Goal: Task Accomplishment & Management: Manage account settings

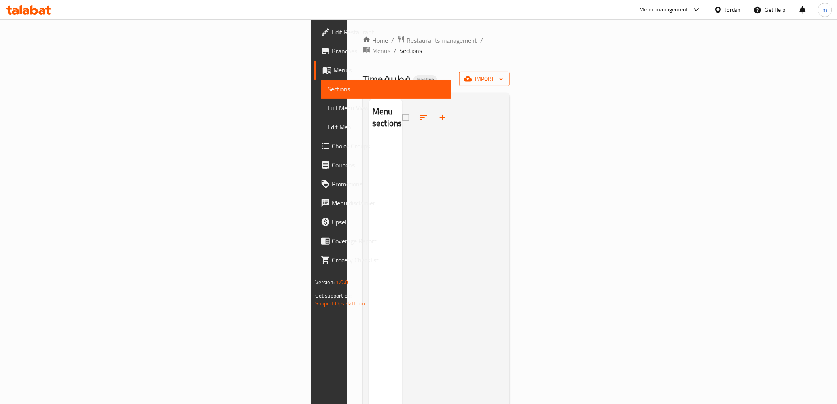
click at [504, 74] on span "import" at bounding box center [485, 79] width 38 height 10
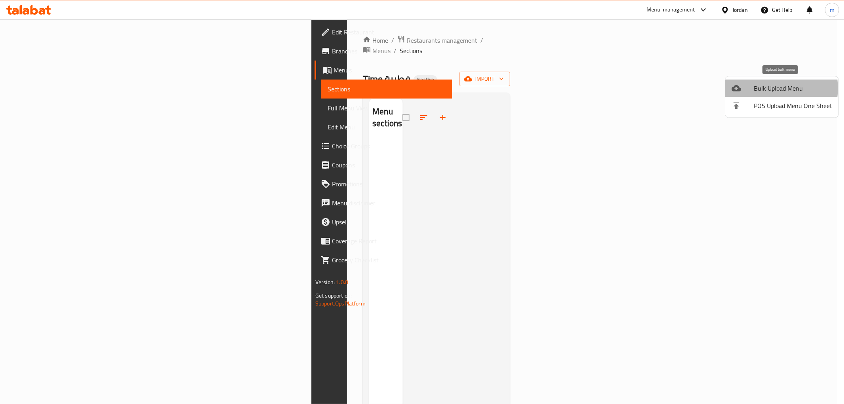
click at [768, 88] on span "Bulk Upload Menu" at bounding box center [793, 87] width 78 height 9
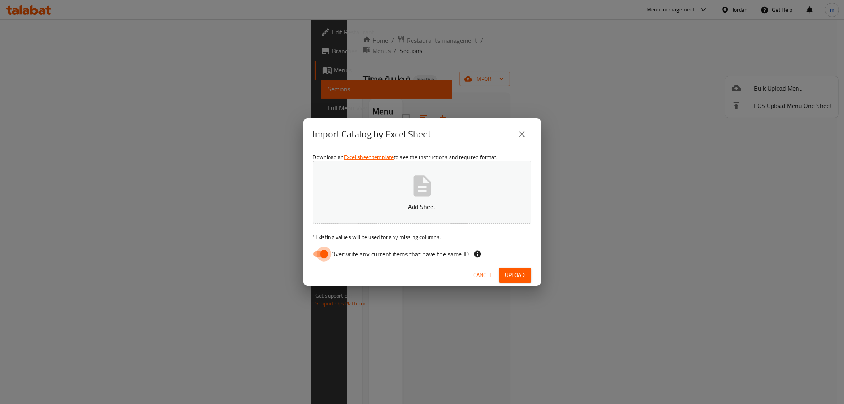
click at [324, 254] on input "Overwrite any current items that have the same ID." at bounding box center [323, 253] width 45 height 15
checkbox input "false"
click at [407, 190] on button "Add Sheet" at bounding box center [422, 192] width 218 height 63
click at [502, 267] on div "Cancel Upload" at bounding box center [421, 275] width 237 height 21
click at [512, 279] on span "Upload" at bounding box center [515, 275] width 20 height 10
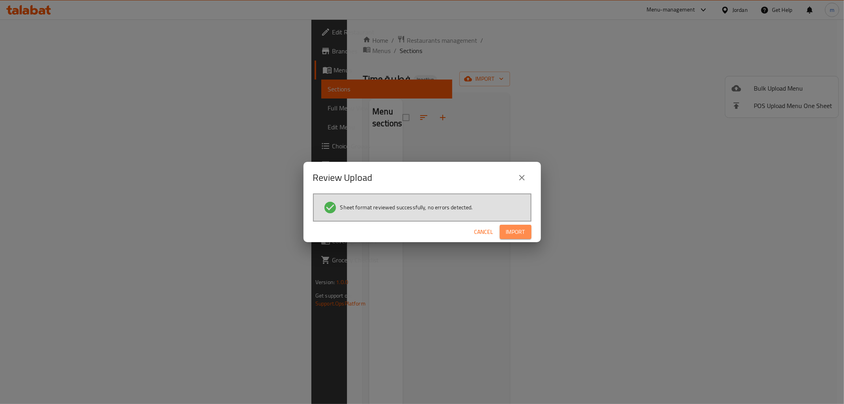
click at [504, 227] on button "Import" at bounding box center [516, 232] width 32 height 15
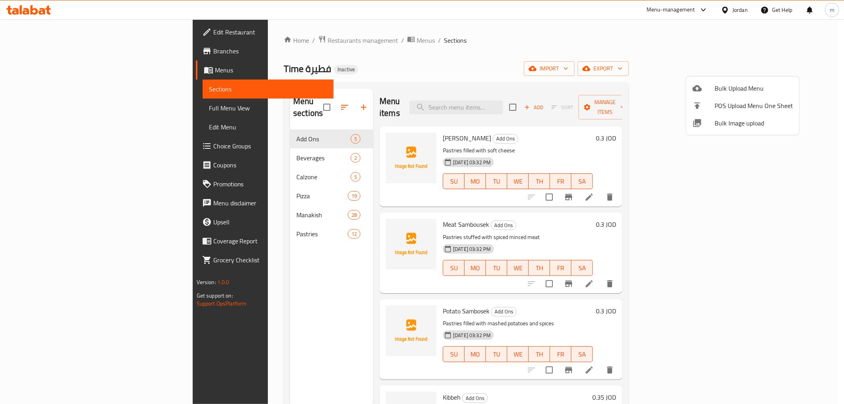
click at [44, 109] on div at bounding box center [422, 202] width 844 height 404
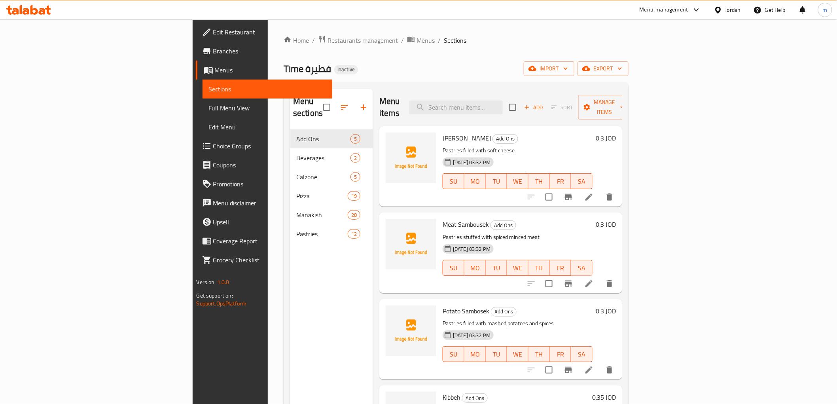
click at [209, 109] on span "Full Menu View" at bounding box center [267, 107] width 117 height 9
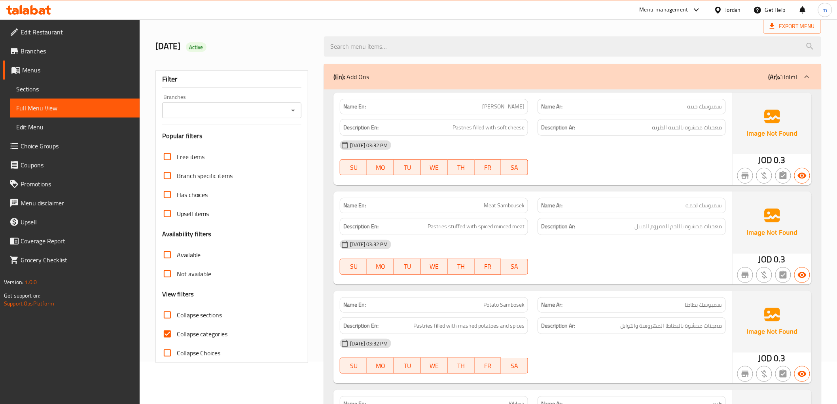
scroll to position [132, 0]
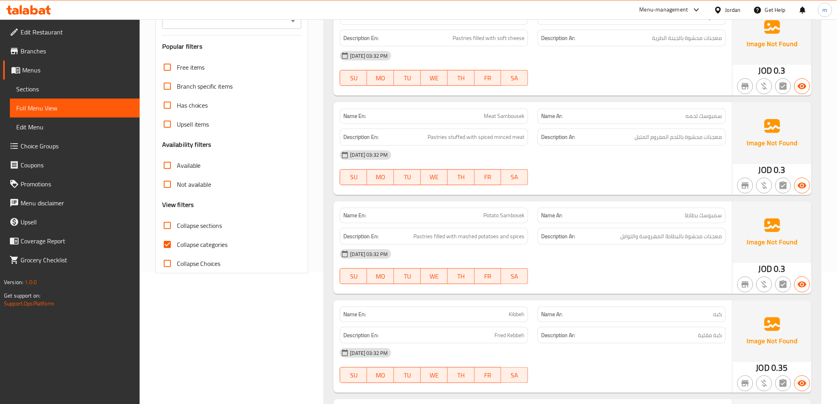
click at [216, 248] on span "Collapse categories" at bounding box center [202, 244] width 51 height 9
click at [177, 248] on input "Collapse categories" at bounding box center [167, 244] width 19 height 19
click at [216, 248] on span "Collapse categories" at bounding box center [202, 244] width 51 height 9
click at [177, 248] on input "Collapse categories" at bounding box center [167, 244] width 19 height 19
click at [201, 252] on label "Collapse categories" at bounding box center [193, 244] width 70 height 19
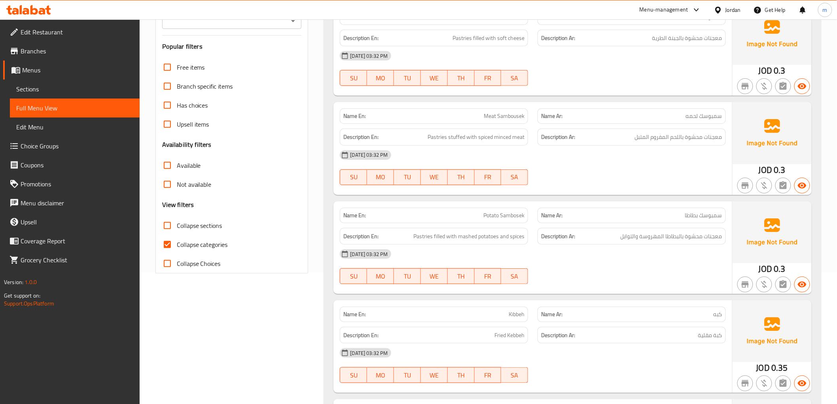
click at [177, 252] on input "Collapse categories" at bounding box center [167, 244] width 19 height 19
checkbox input "false"
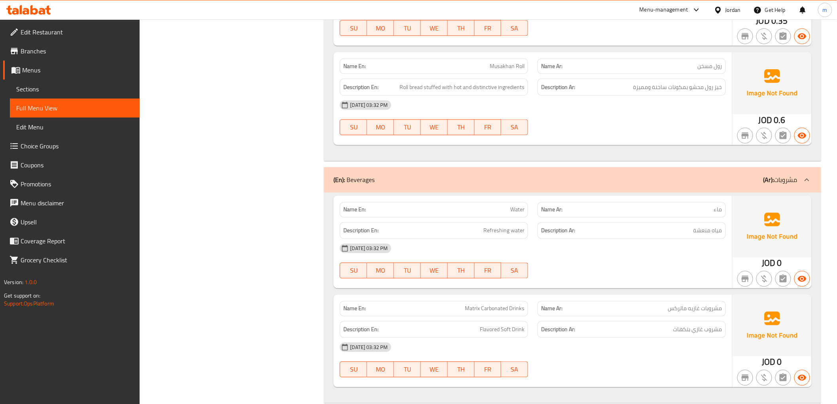
scroll to position [483, 0]
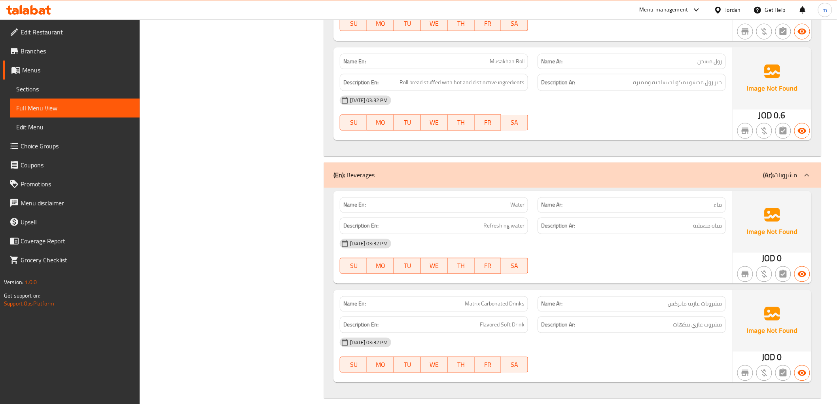
click at [665, 264] on div "08-10-2025 03:32 PM SU MO TU WE TH FR SA" at bounding box center [532, 256] width 395 height 44
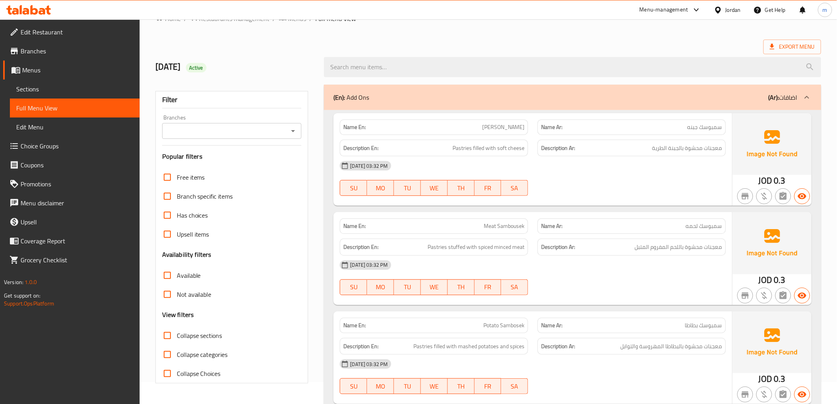
scroll to position [0, 0]
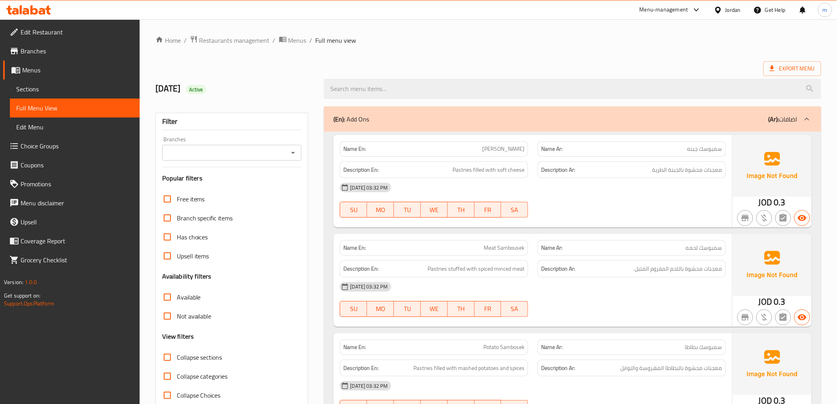
click at [59, 65] on span "Menus" at bounding box center [77, 69] width 111 height 9
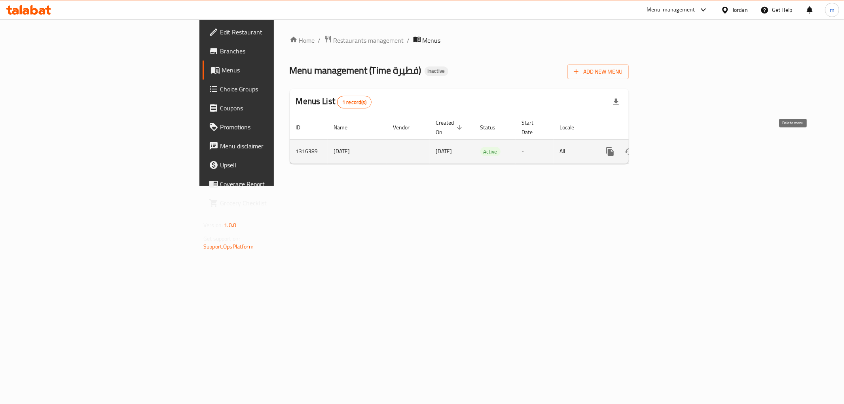
click at [658, 148] on button "enhanced table" at bounding box center [648, 151] width 19 height 19
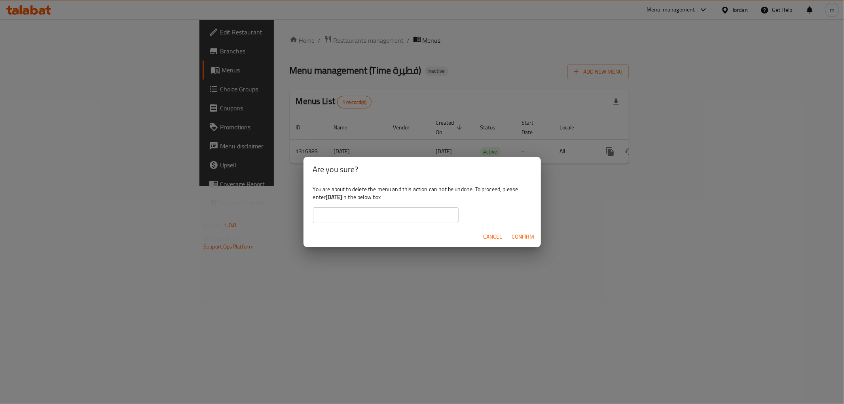
click at [354, 212] on input "text" at bounding box center [386, 215] width 146 height 16
type input "10/8/2025"
click at [525, 236] on span "Confirm" at bounding box center [523, 237] width 23 height 10
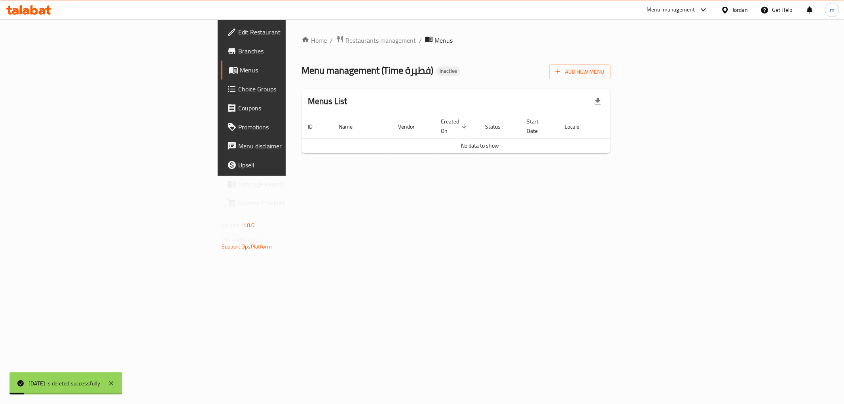
click at [221, 63] on link "Menus" at bounding box center [290, 70] width 138 height 19
click at [604, 67] on span "Add New Menu" at bounding box center [579, 72] width 49 height 10
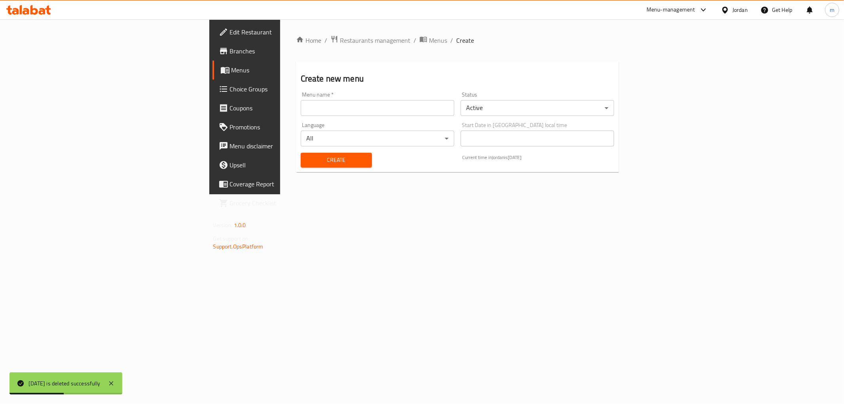
click at [301, 107] on input "text" at bounding box center [378, 108] width 154 height 16
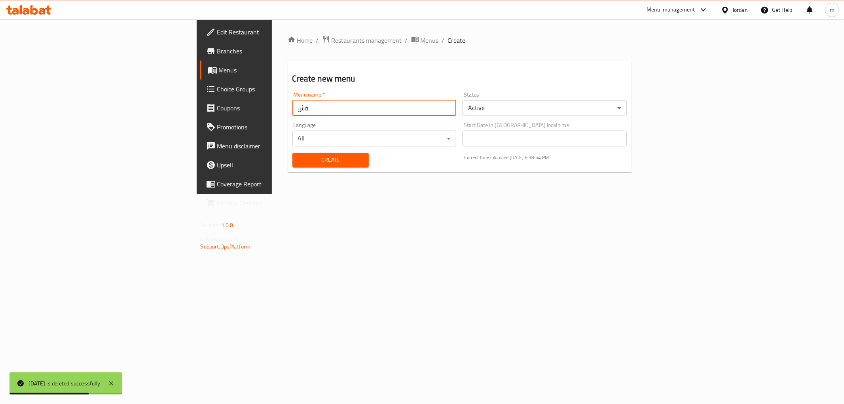
type input "ة"
type input "maher"
click at [299, 159] on span "Create" at bounding box center [331, 160] width 64 height 10
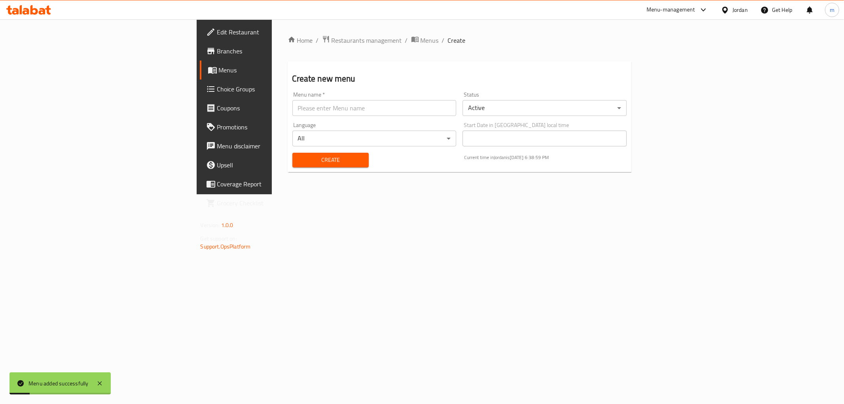
click at [219, 72] on span "Menus" at bounding box center [275, 69] width 112 height 9
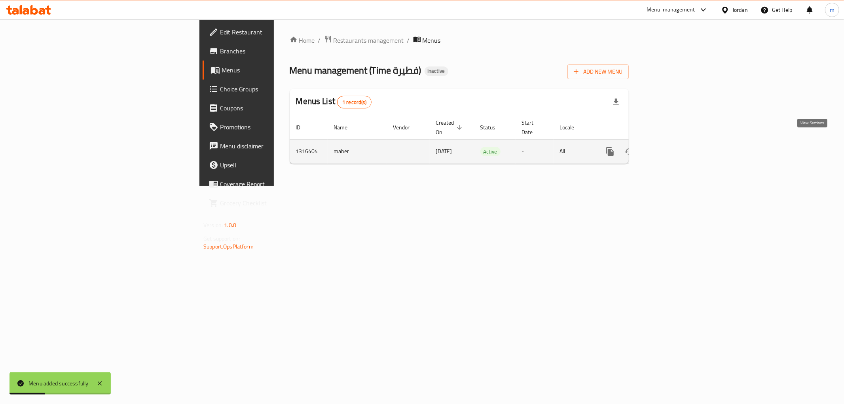
click at [672, 147] on icon "enhanced table" at bounding box center [666, 151] width 9 height 9
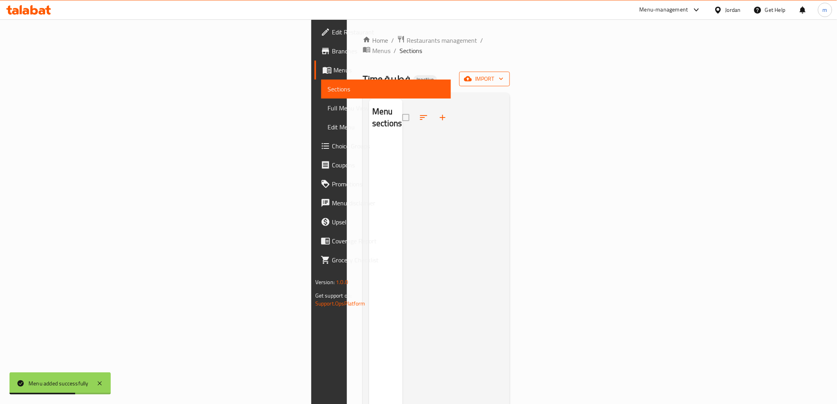
click at [504, 74] on span "import" at bounding box center [485, 79] width 38 height 10
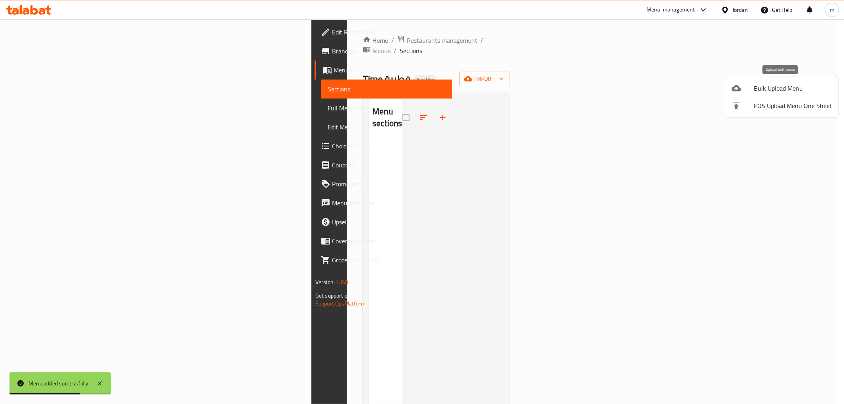
click at [778, 89] on span "Bulk Upload Menu" at bounding box center [793, 87] width 78 height 9
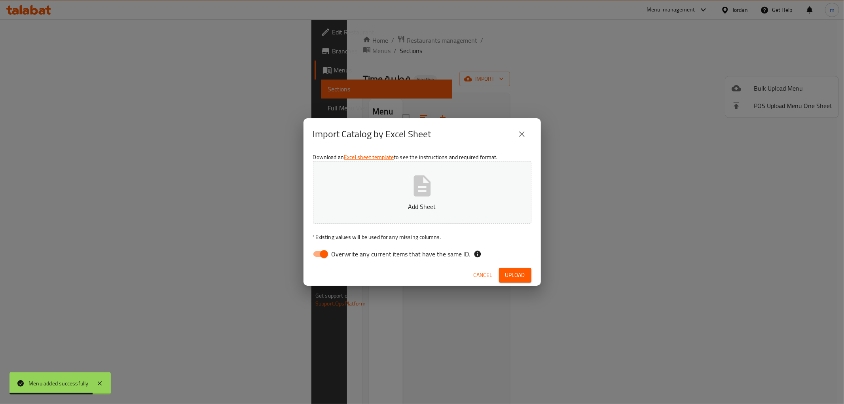
click at [321, 254] on input "Overwrite any current items that have the same ID." at bounding box center [323, 253] width 45 height 15
checkbox input "false"
click at [416, 183] on icon "button" at bounding box center [421, 185] width 17 height 21
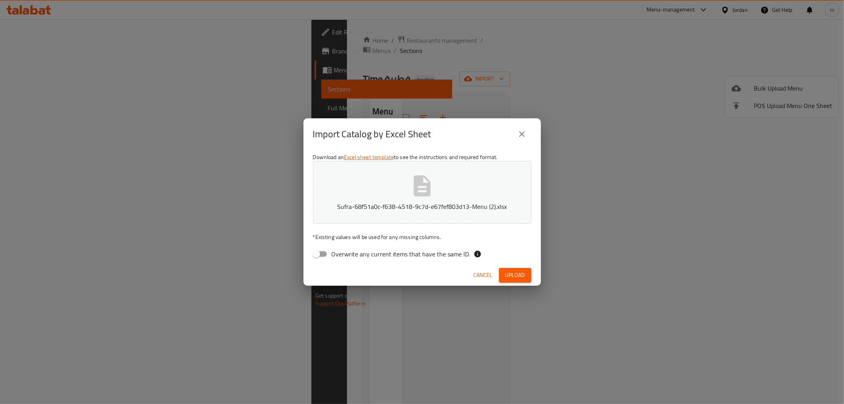
click at [520, 277] on span "Upload" at bounding box center [515, 275] width 20 height 10
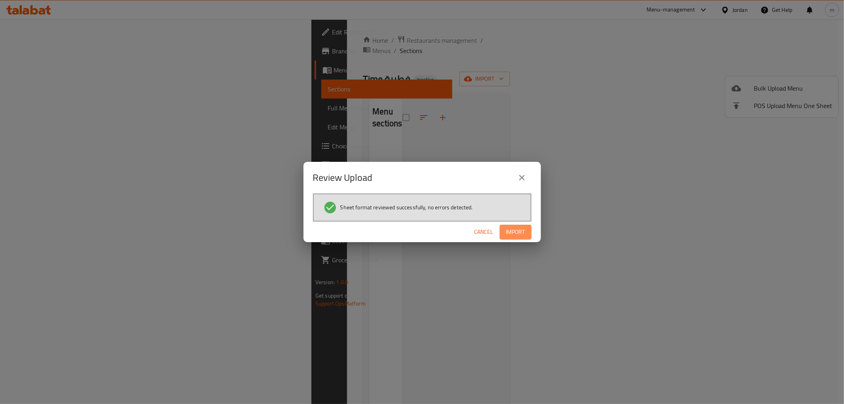
click at [517, 233] on span "Import" at bounding box center [515, 232] width 19 height 10
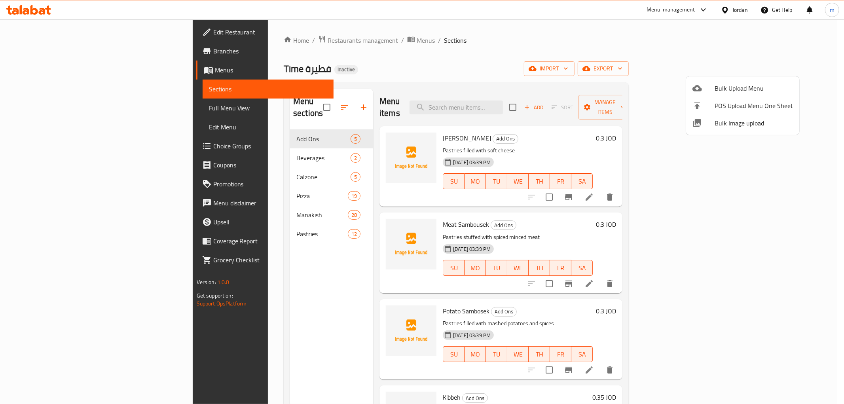
click at [243, 261] on div at bounding box center [422, 202] width 844 height 404
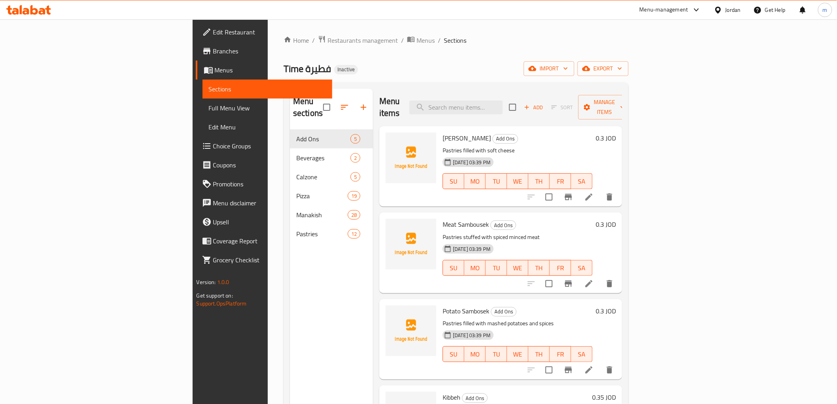
click at [209, 108] on span "Full Menu View" at bounding box center [267, 107] width 117 height 9
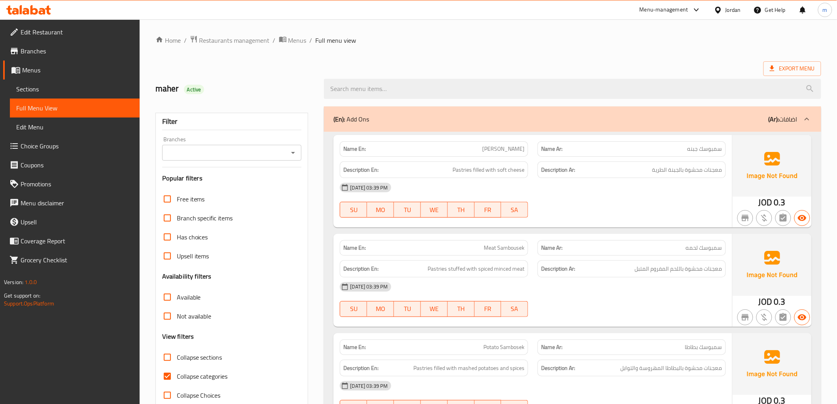
scroll to position [44, 0]
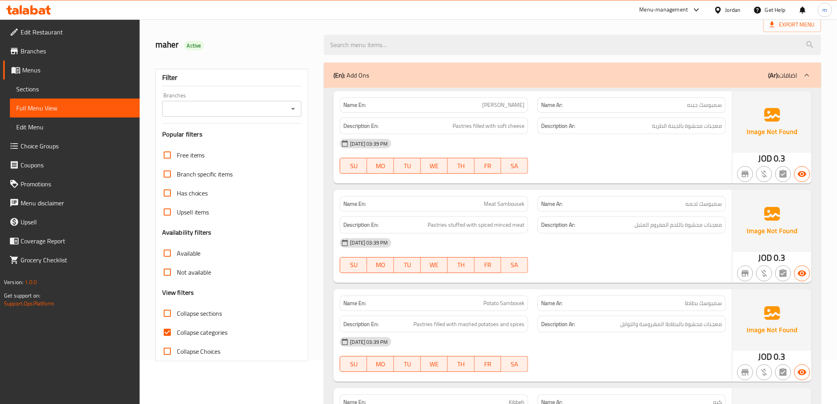
click at [206, 328] on span "Collapse categories" at bounding box center [202, 332] width 51 height 9
click at [177, 328] on input "Collapse categories" at bounding box center [167, 332] width 19 height 19
checkbox input "false"
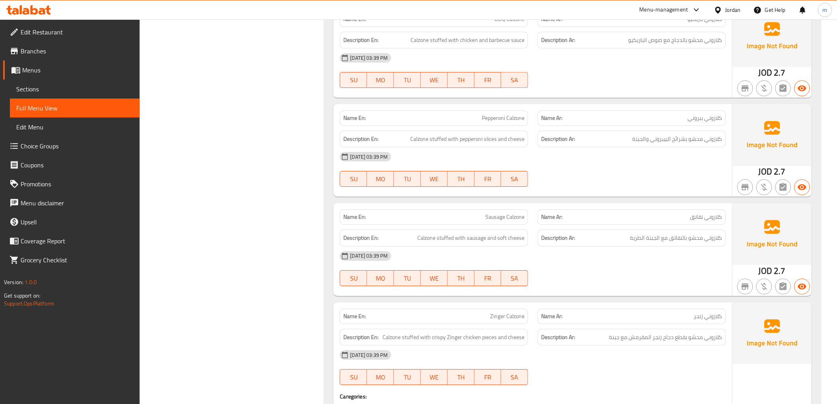
scroll to position [835, 0]
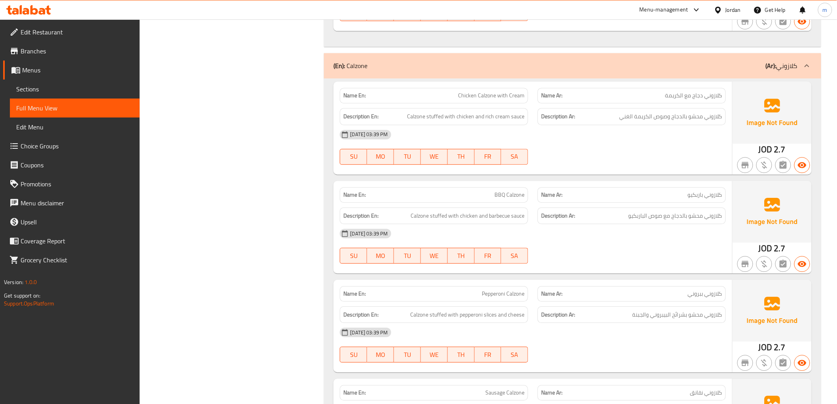
click at [49, 74] on span "Menus" at bounding box center [77, 69] width 111 height 9
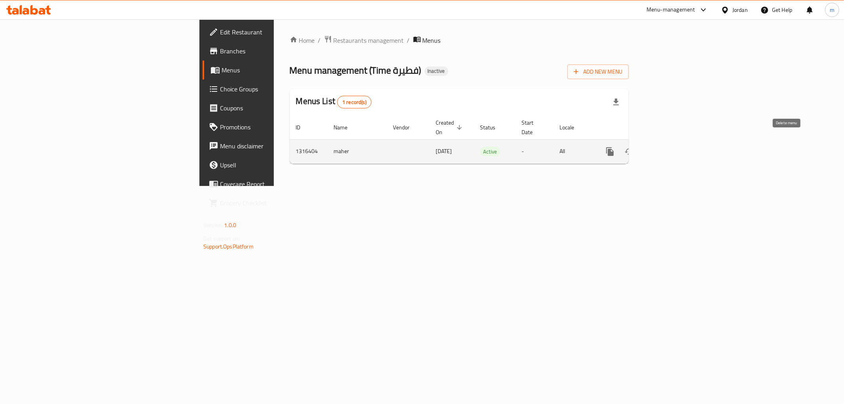
click at [653, 147] on icon "enhanced table" at bounding box center [647, 151] width 9 height 9
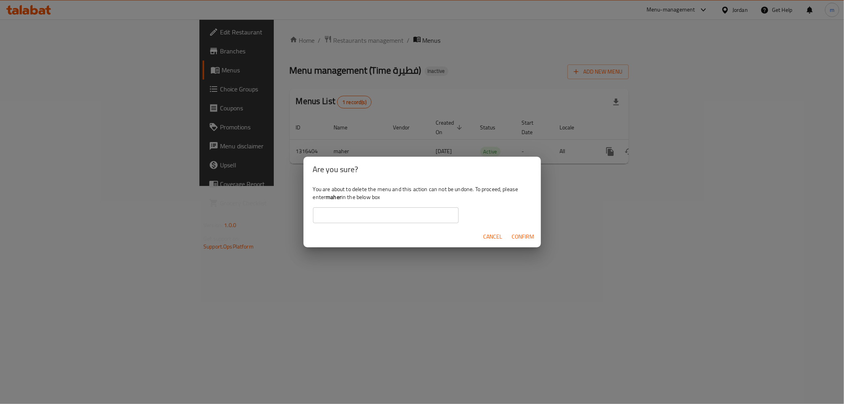
click at [410, 212] on input "text" at bounding box center [386, 215] width 146 height 16
type input "maher"
click at [525, 234] on span "Confirm" at bounding box center [523, 237] width 23 height 10
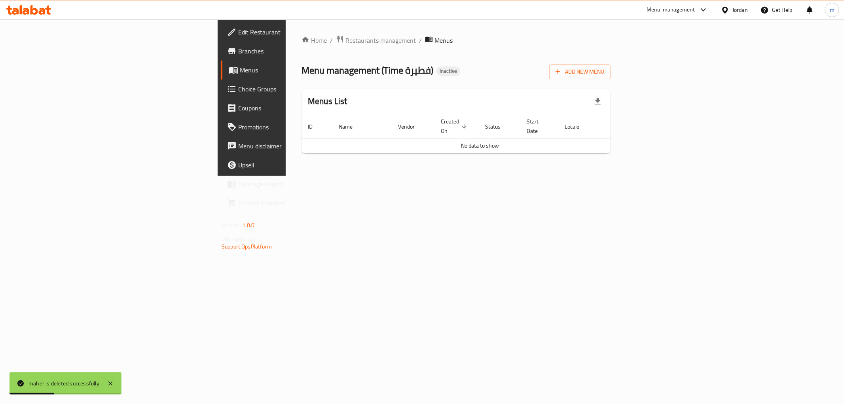
click at [610, 58] on div "Home / Restaurants management / Menus Menu management ( Time فطيرة ) Inactive A…" at bounding box center [455, 97] width 309 height 125
click at [610, 64] on button "Add New Menu" at bounding box center [579, 71] width 61 height 15
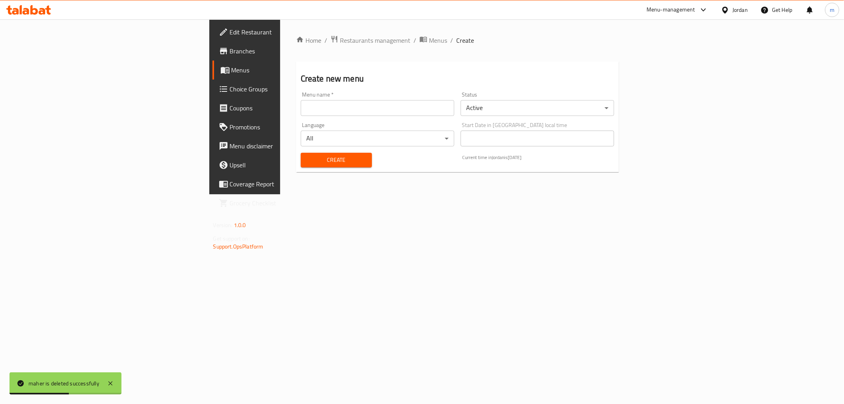
click at [303, 111] on input "text" at bounding box center [378, 108] width 154 height 16
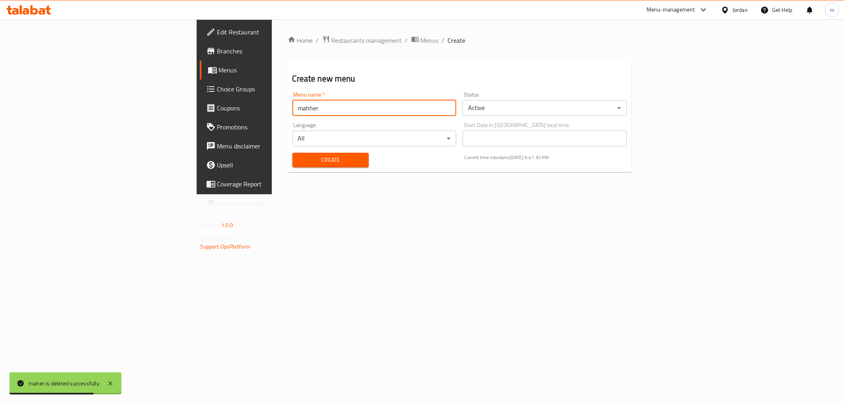
type input "mahher"
click at [292, 165] on button "Create" at bounding box center [330, 160] width 76 height 15
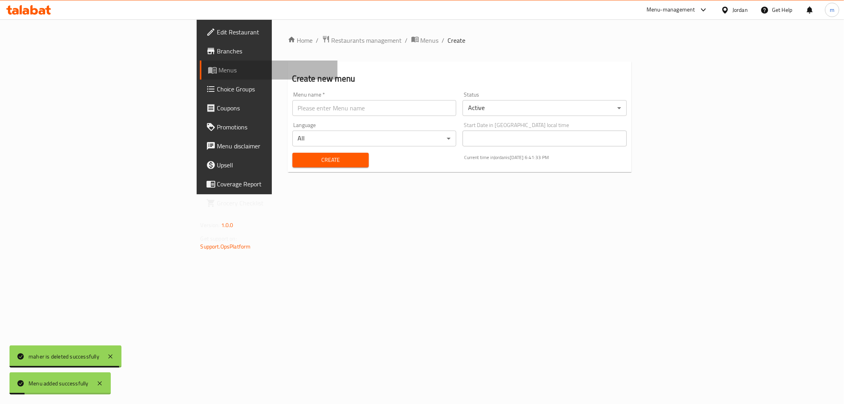
click at [219, 70] on span "Menus" at bounding box center [275, 69] width 112 height 9
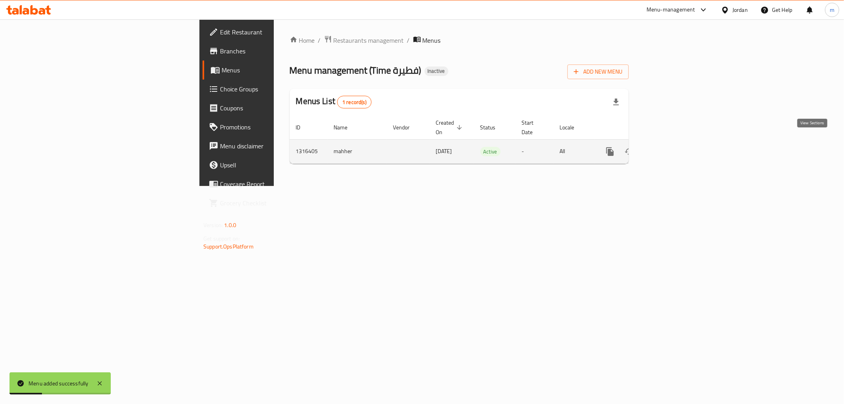
click at [672, 147] on icon "enhanced table" at bounding box center [666, 151] width 9 height 9
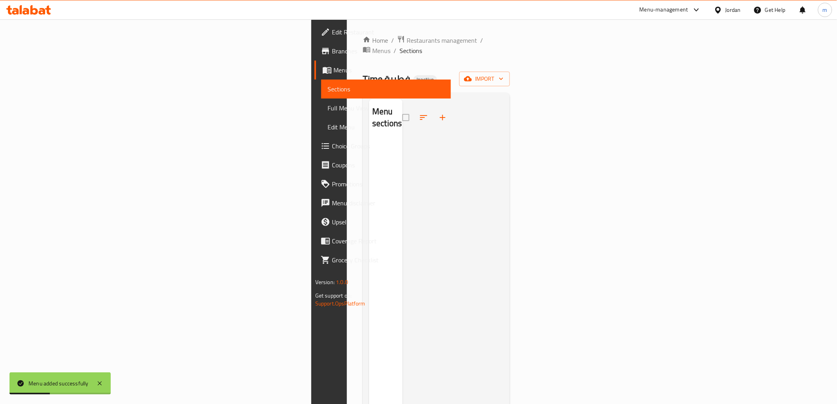
click at [510, 79] on div "Home / Restaurants management / Menus / Sections Time فطيرة Inactive import Men…" at bounding box center [436, 272] width 147 height 474
click at [504, 74] on span "import" at bounding box center [485, 79] width 38 height 10
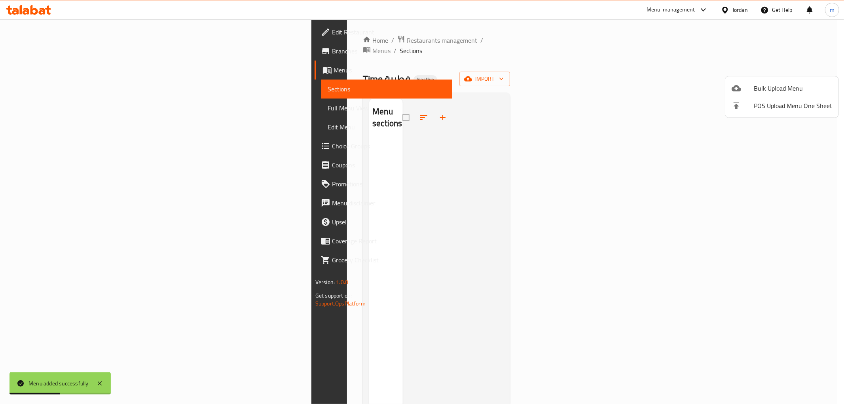
click at [782, 78] on ul "Bulk Upload Menu POS Upload Menu One Sheet" at bounding box center [781, 96] width 113 height 41
click at [777, 90] on span "Bulk Upload Menu" at bounding box center [793, 87] width 78 height 9
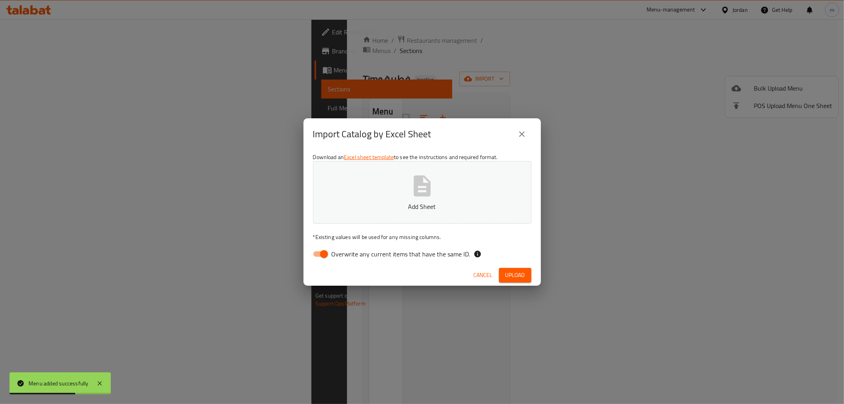
click at [325, 256] on input "Overwrite any current items that have the same ID." at bounding box center [323, 253] width 45 height 15
checkbox input "false"
click at [353, 202] on p "Add Sheet" at bounding box center [422, 206] width 194 height 9
click at [523, 278] on span "Upload" at bounding box center [515, 275] width 20 height 10
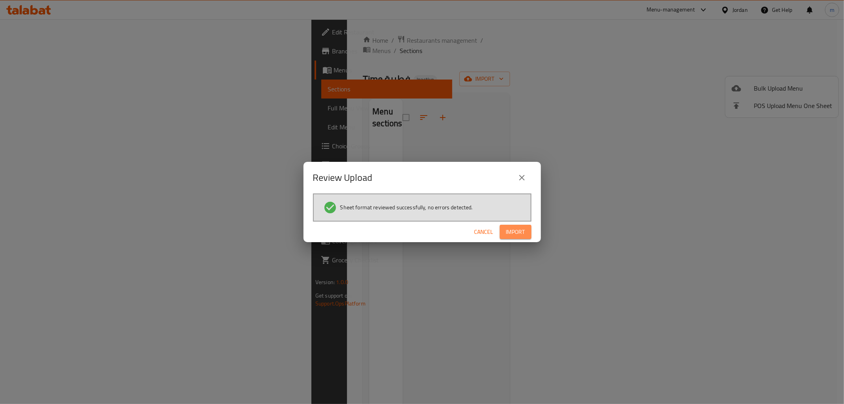
click at [508, 233] on span "Import" at bounding box center [515, 232] width 19 height 10
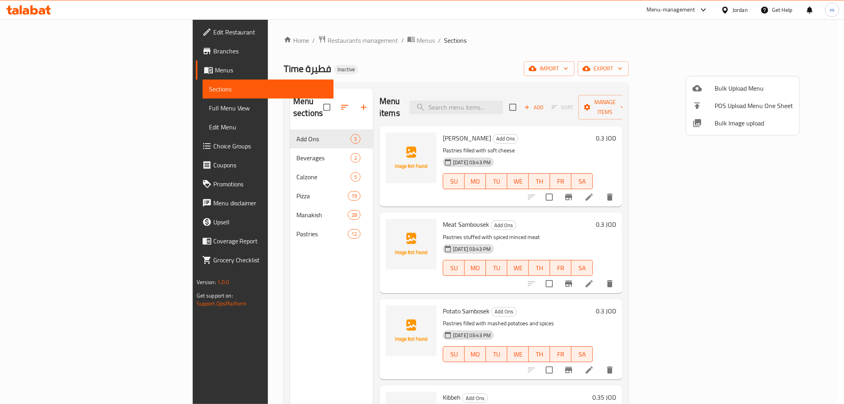
click at [53, 107] on div at bounding box center [422, 202] width 844 height 404
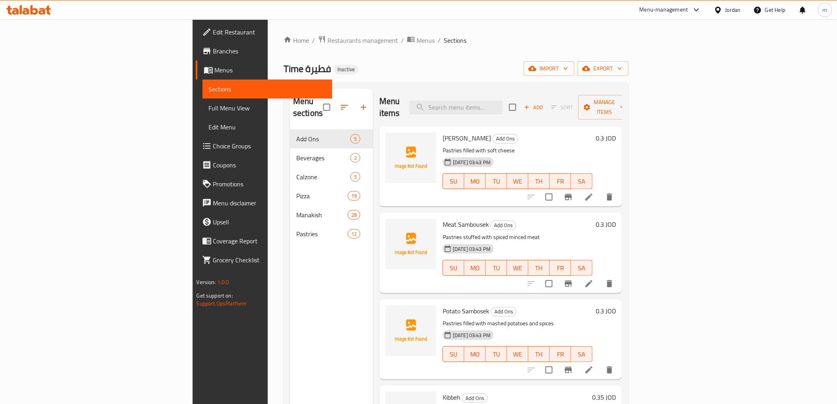
click at [209, 107] on span "Full Menu View" at bounding box center [267, 107] width 117 height 9
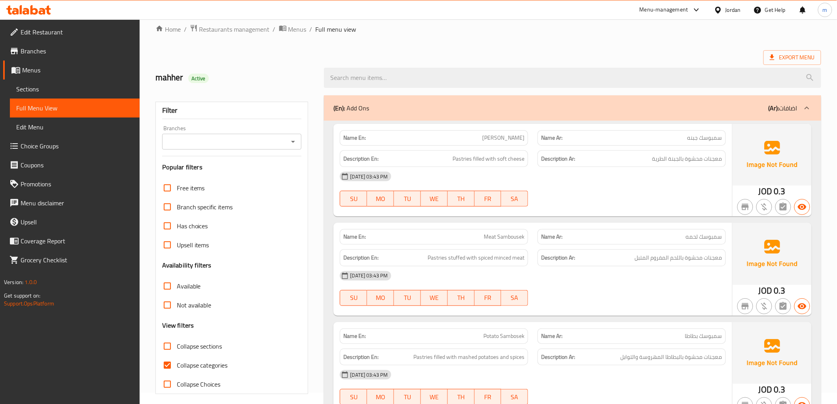
scroll to position [44, 0]
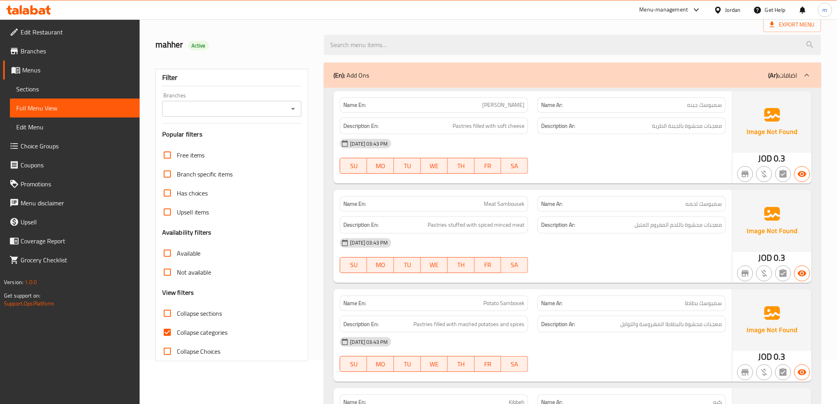
click at [212, 331] on span "Collapse categories" at bounding box center [202, 332] width 51 height 9
click at [177, 331] on input "Collapse categories" at bounding box center [167, 332] width 19 height 19
checkbox input "false"
click at [814, 72] on div at bounding box center [807, 75] width 19 height 19
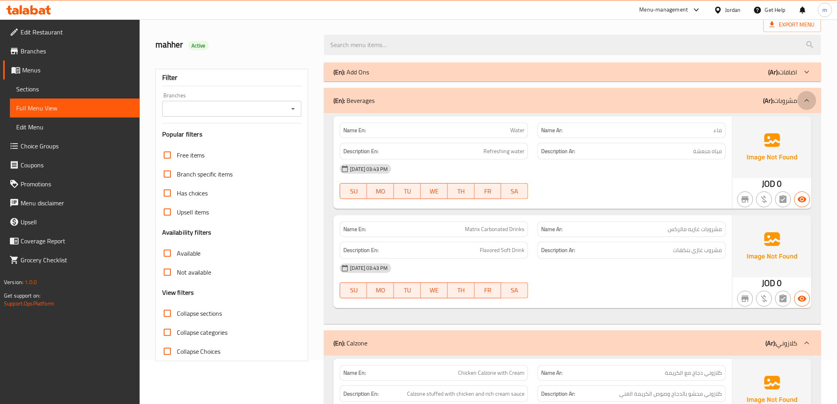
click at [808, 104] on icon at bounding box center [806, 100] width 9 height 9
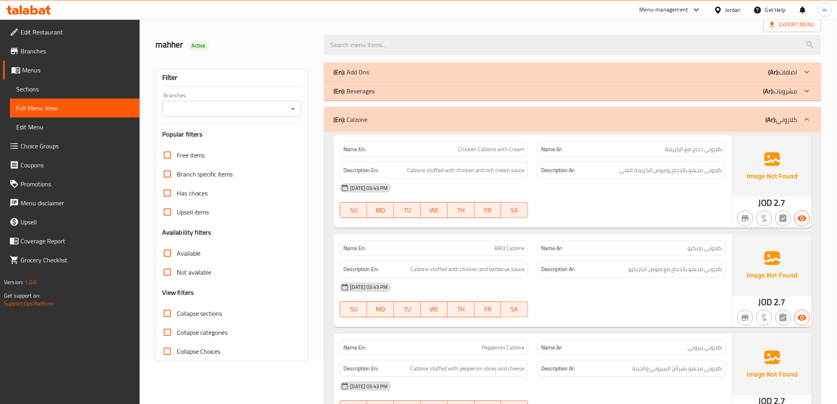
click at [809, 120] on icon at bounding box center [806, 119] width 9 height 9
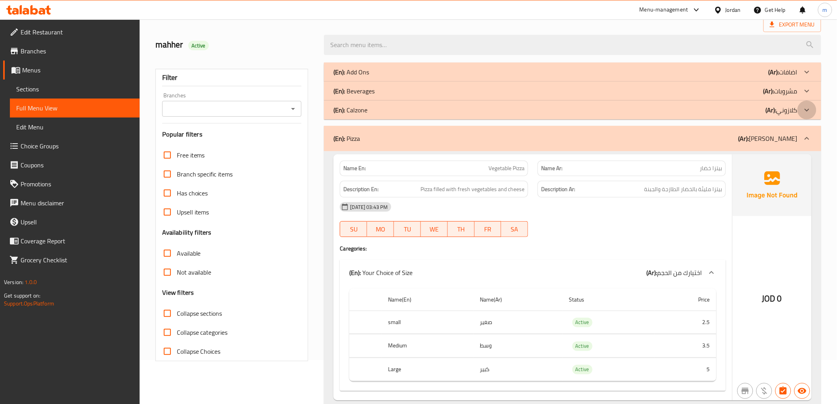
click at [810, 110] on icon at bounding box center [806, 109] width 9 height 9
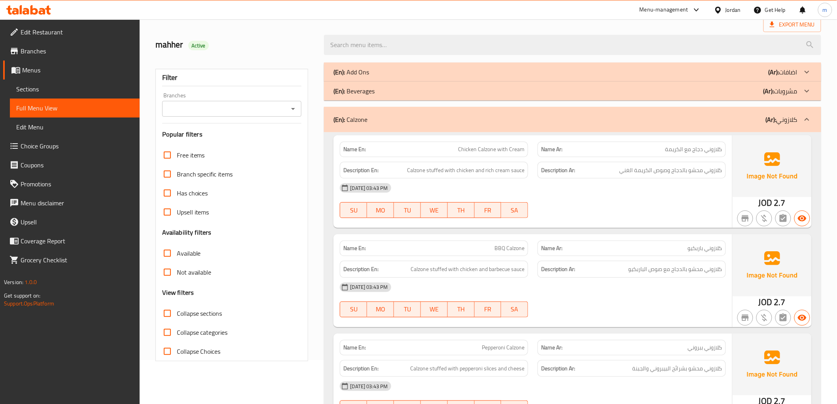
click at [806, 119] on icon at bounding box center [806, 119] width 9 height 9
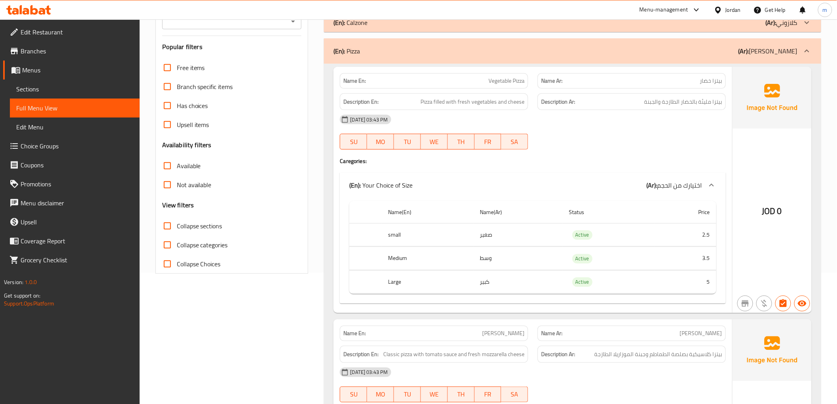
scroll to position [132, 0]
click at [805, 52] on icon at bounding box center [807, 50] width 5 height 3
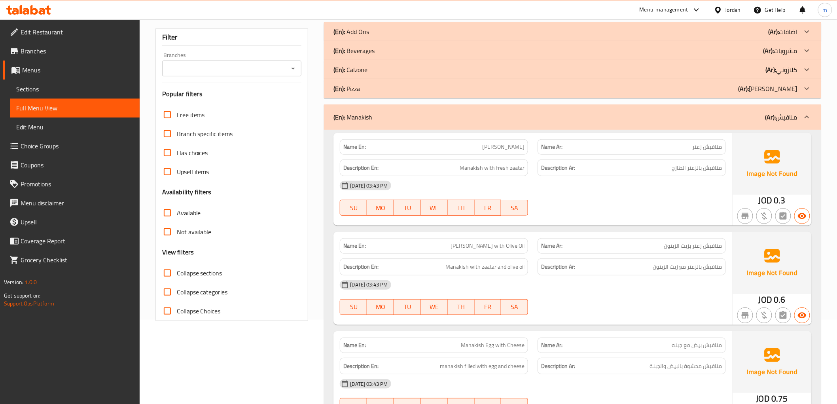
scroll to position [0, 0]
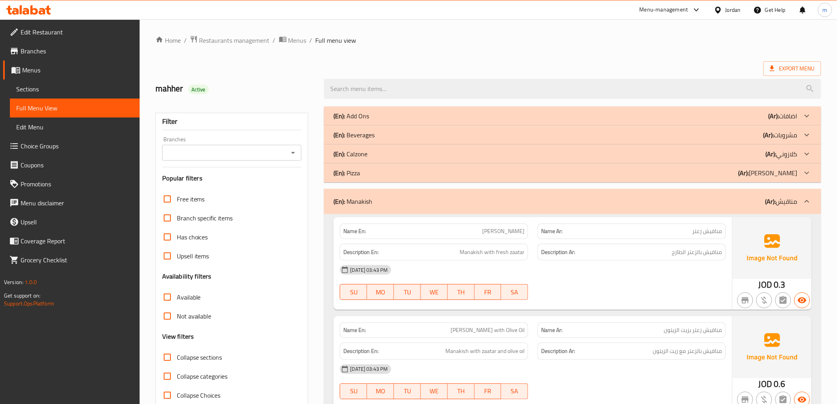
click at [810, 200] on icon at bounding box center [806, 201] width 9 height 9
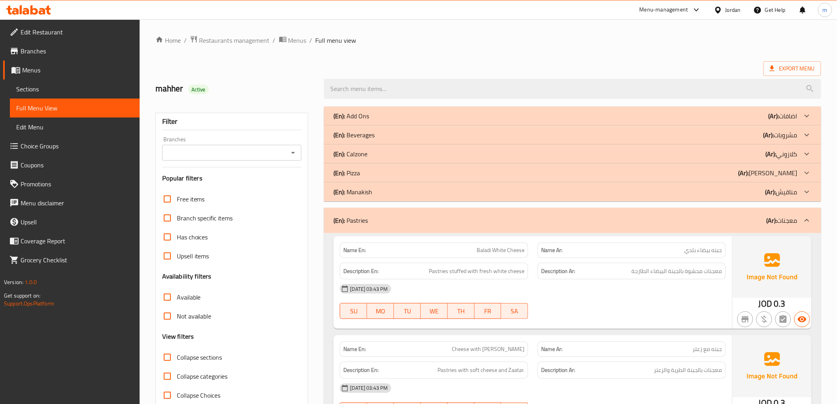
click at [808, 219] on icon at bounding box center [806, 220] width 9 height 9
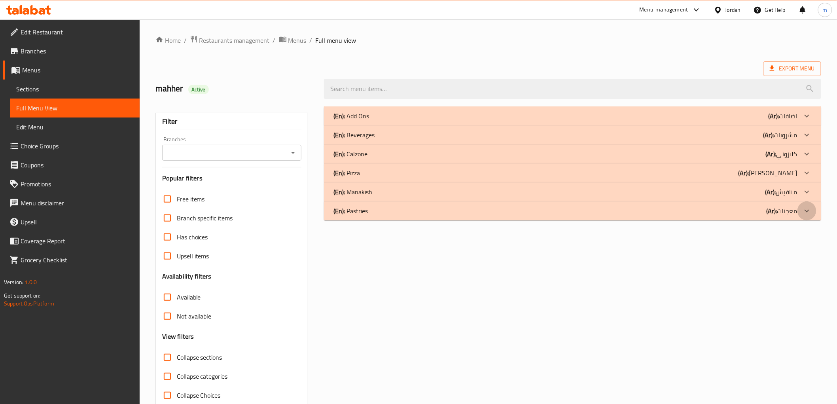
click at [806, 218] on div at bounding box center [807, 210] width 19 height 19
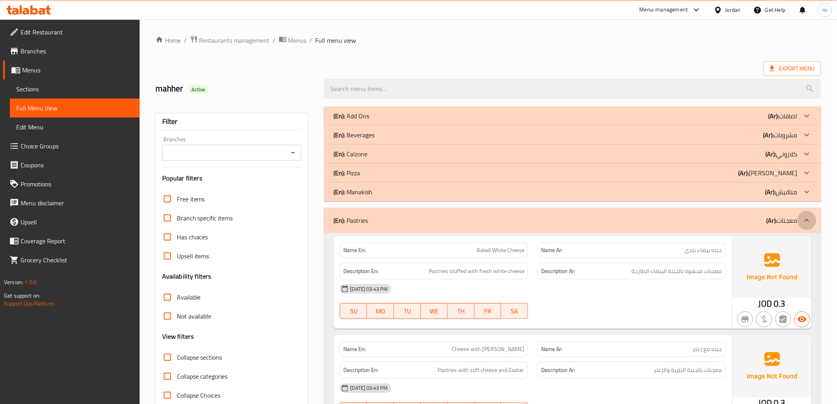
click at [813, 216] on div at bounding box center [807, 220] width 19 height 19
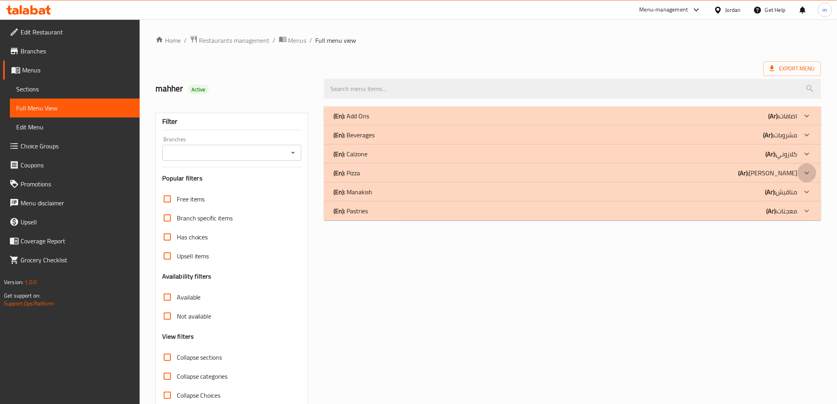
click at [808, 171] on icon at bounding box center [806, 172] width 9 height 9
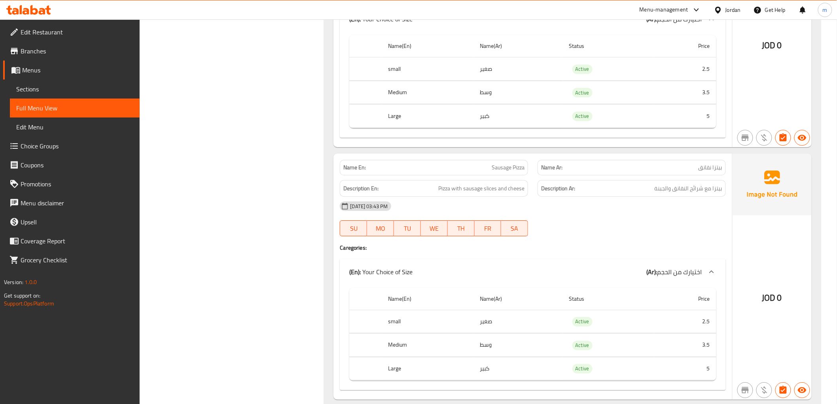
scroll to position [1187, 0]
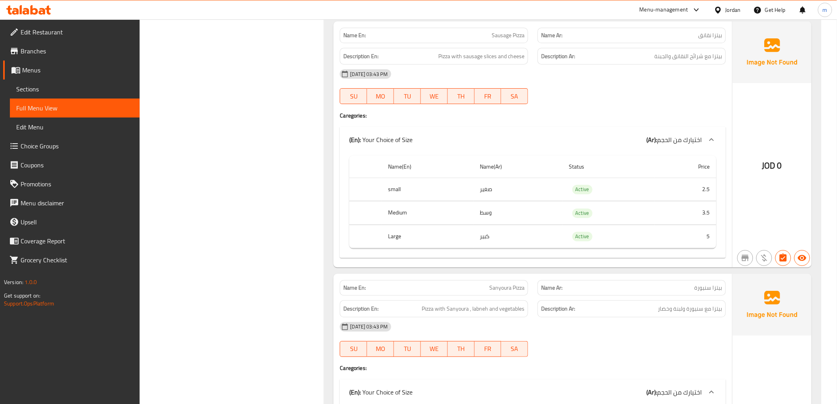
click at [42, 88] on span "Sections" at bounding box center [74, 88] width 117 height 9
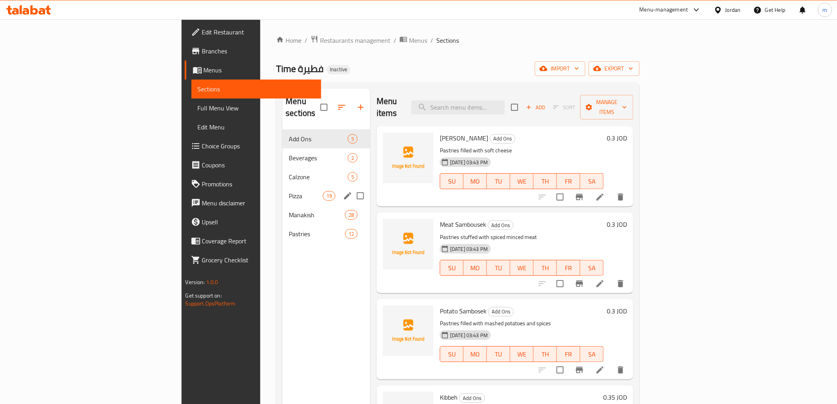
click at [282, 189] on div "Pizza 19" at bounding box center [326, 195] width 88 height 19
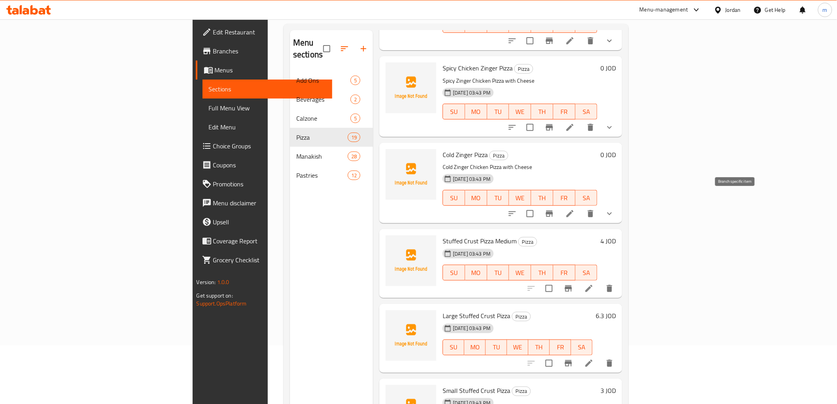
scroll to position [111, 0]
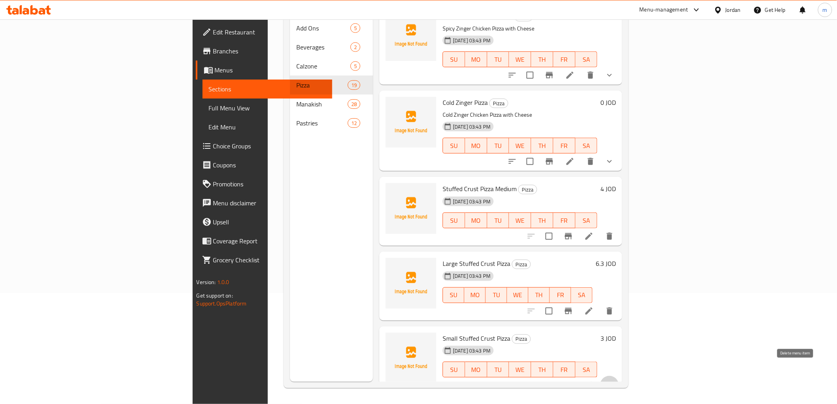
click at [612, 382] on icon "delete" at bounding box center [610, 385] width 6 height 7
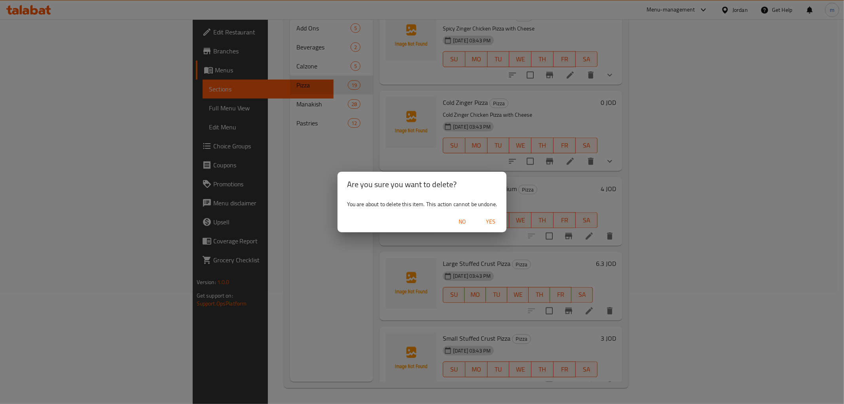
click at [499, 217] on span "Yes" at bounding box center [490, 222] width 19 height 10
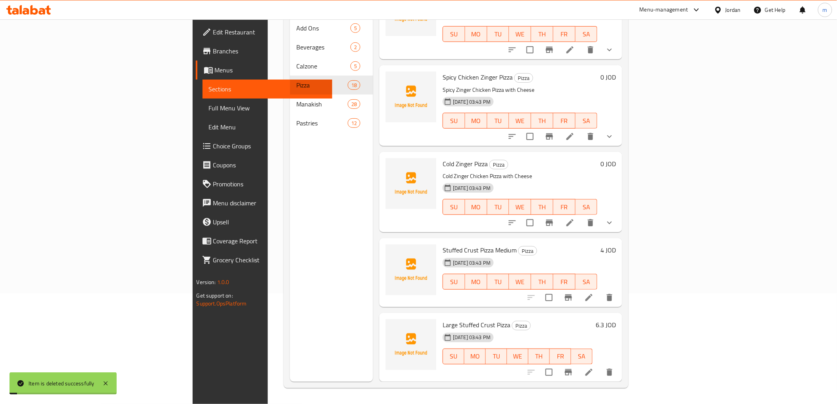
scroll to position [1147, 0]
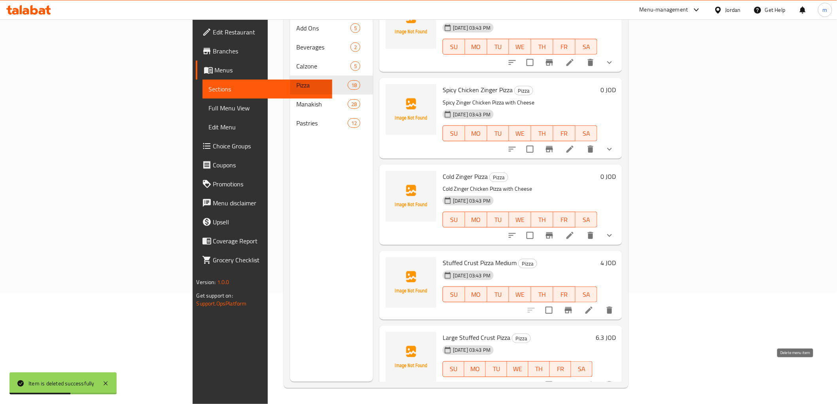
click at [612, 381] on icon "delete" at bounding box center [610, 384] width 6 height 7
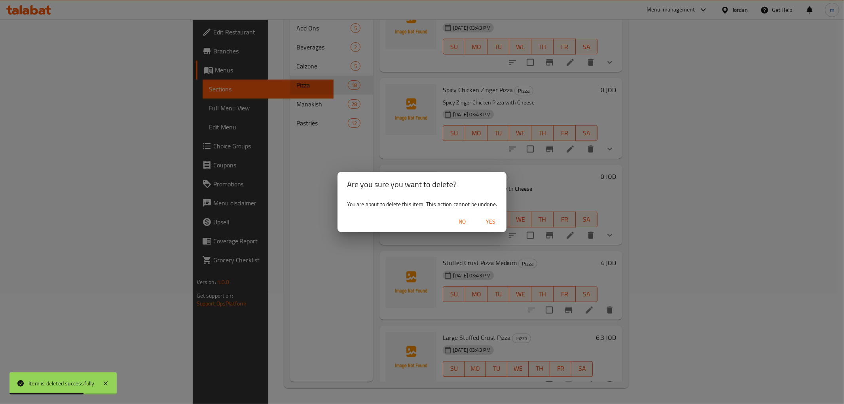
click at [490, 220] on span "Yes" at bounding box center [490, 222] width 19 height 10
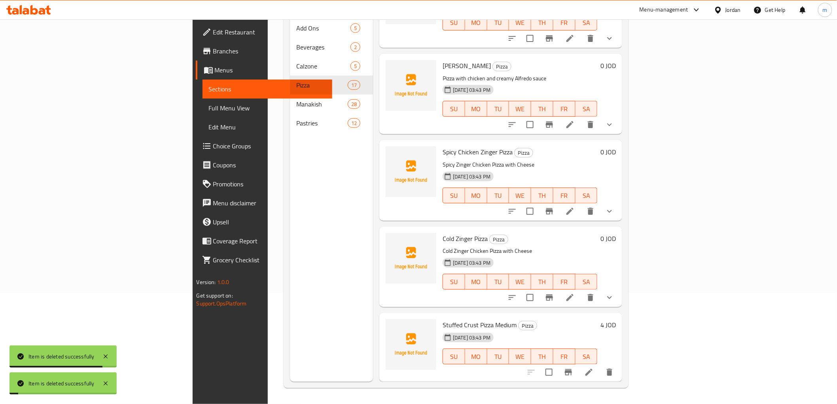
scroll to position [1073, 0]
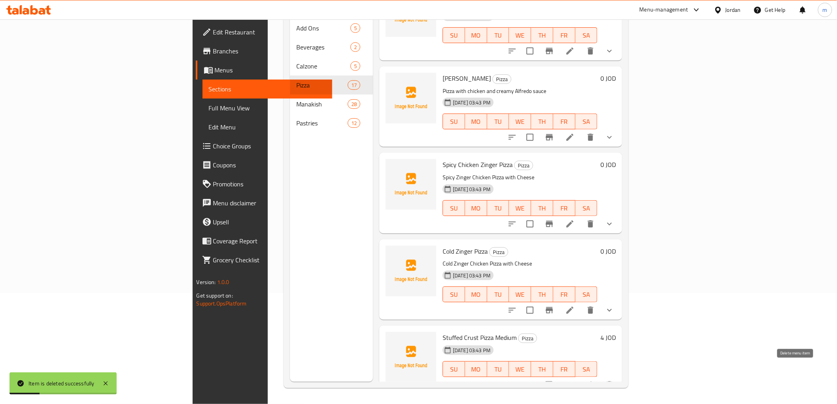
click at [612, 381] on icon "delete" at bounding box center [610, 384] width 6 height 7
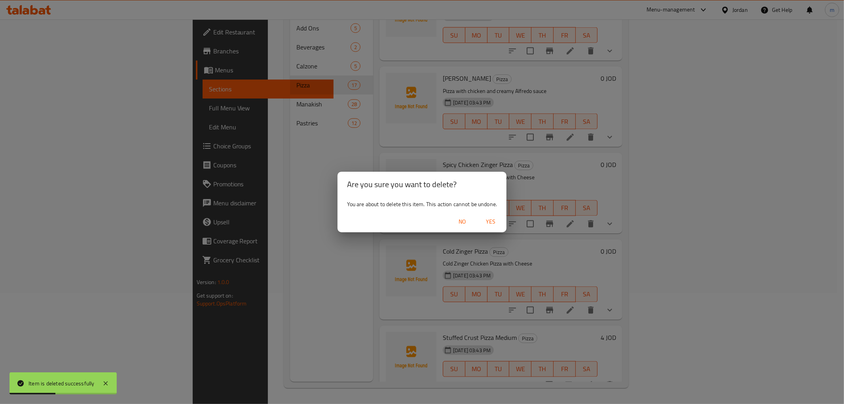
click at [488, 224] on span "Yes" at bounding box center [490, 222] width 19 height 10
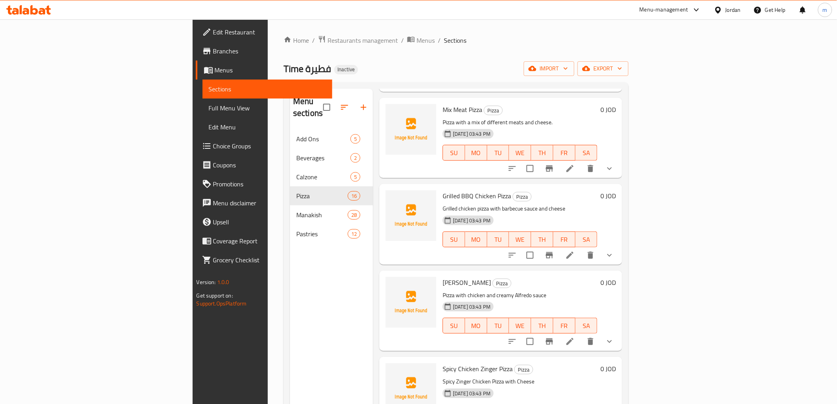
scroll to position [998, 0]
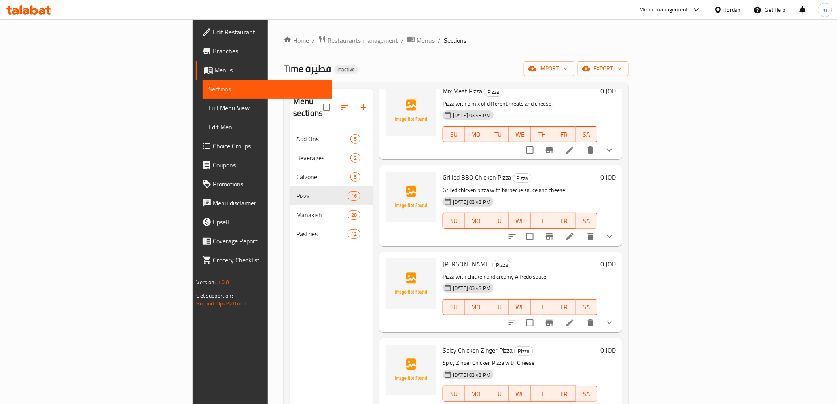
click at [213, 144] on span "Choice Groups" at bounding box center [269, 145] width 113 height 9
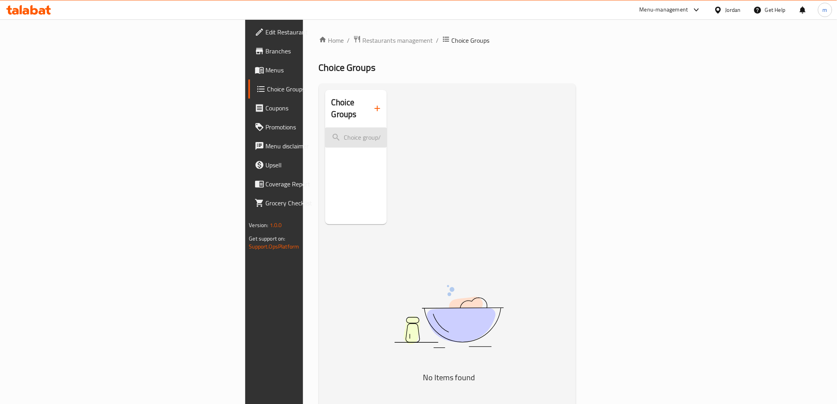
click at [325, 131] on input "search" at bounding box center [356, 137] width 62 height 20
click at [373, 104] on icon "button" at bounding box center [377, 108] width 9 height 9
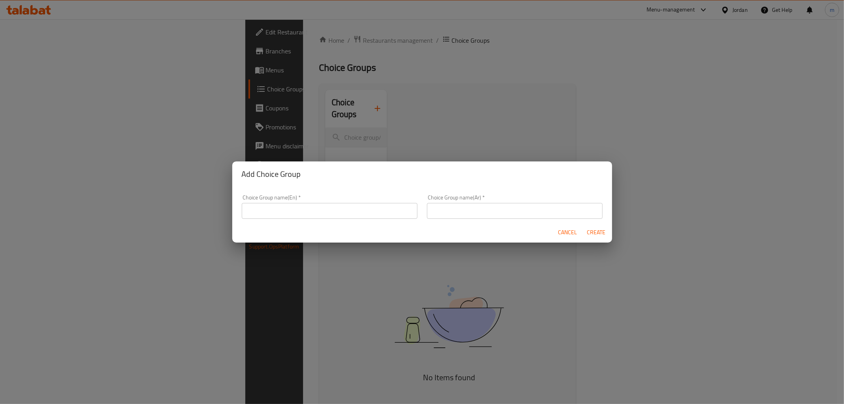
click at [307, 204] on input "text" at bounding box center [330, 211] width 176 height 16
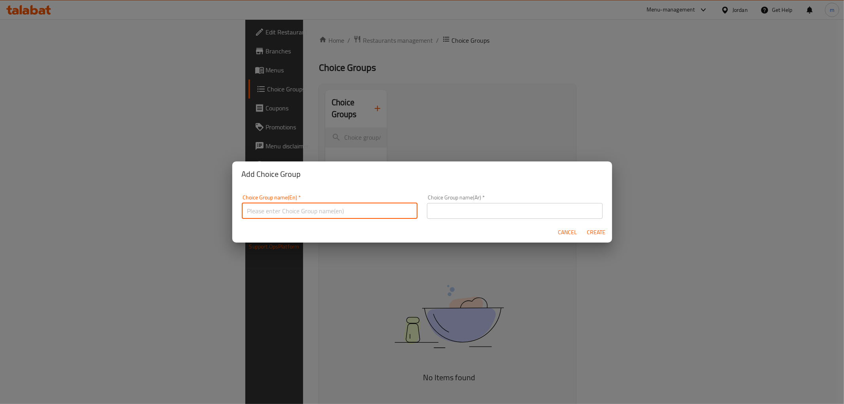
type input "Your Choice Of:"
click at [494, 188] on div "Choice Group name(En)   * Your Choice Of: Choice Group name(En) * Choice Group …" at bounding box center [422, 204] width 380 height 35
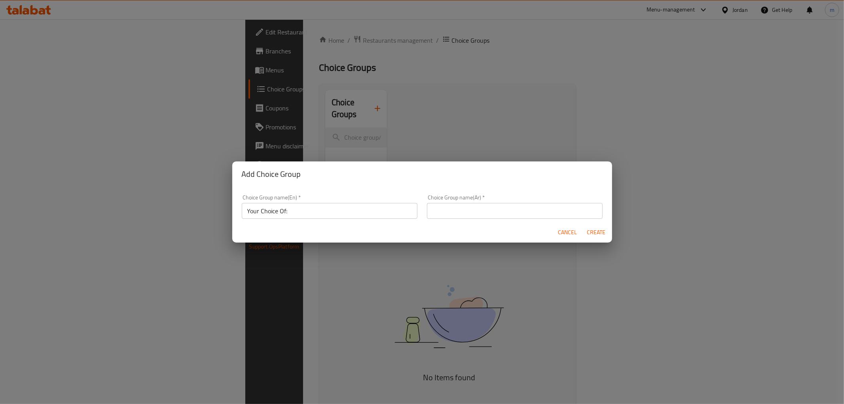
click at [471, 213] on input "text" at bounding box center [515, 211] width 176 height 16
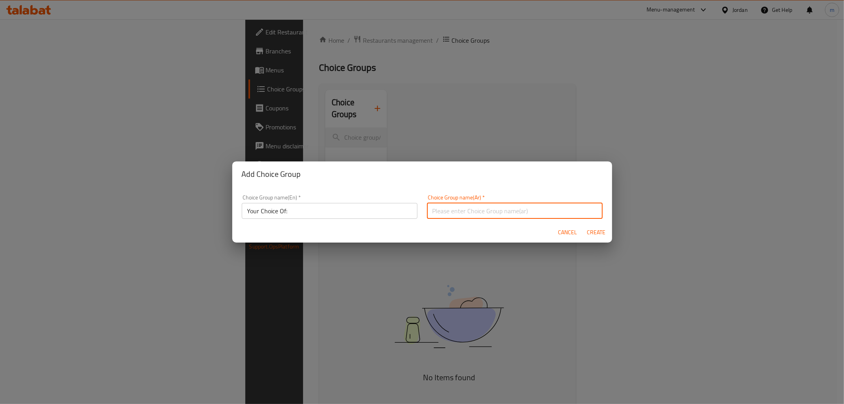
type input "إختيارك من:"
click at [593, 230] on span "Create" at bounding box center [596, 232] width 19 height 10
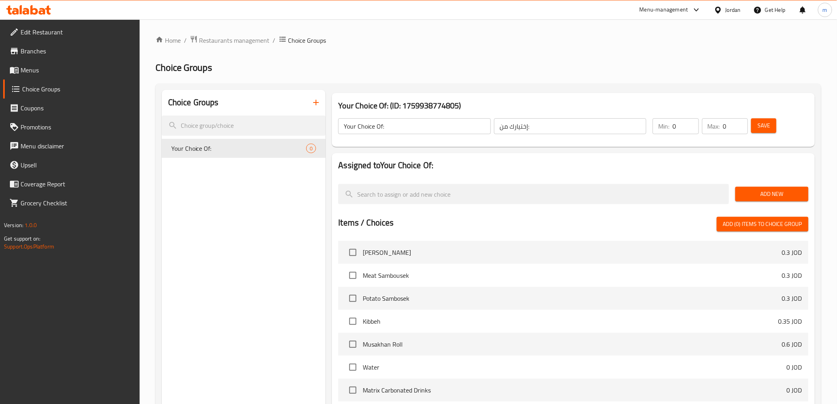
click at [772, 189] on span "Add New" at bounding box center [772, 194] width 61 height 10
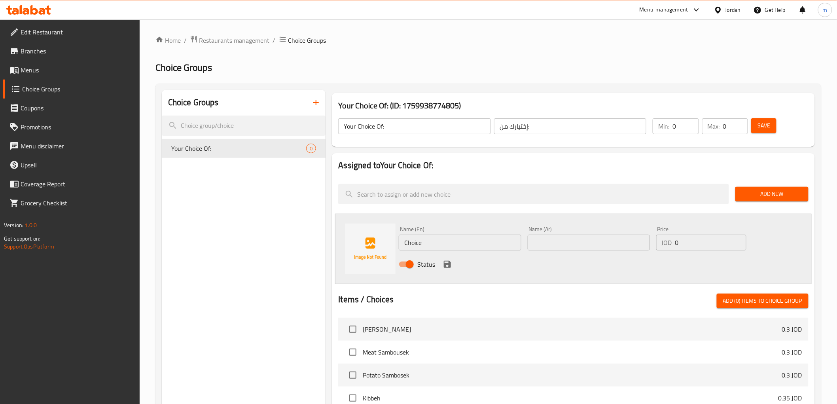
click at [422, 239] on input "Choice" at bounding box center [460, 243] width 122 height 16
click at [437, 240] on input "Choice" at bounding box center [460, 243] width 122 height 16
paste input "بيتزا محشيه الاطراف صغير"
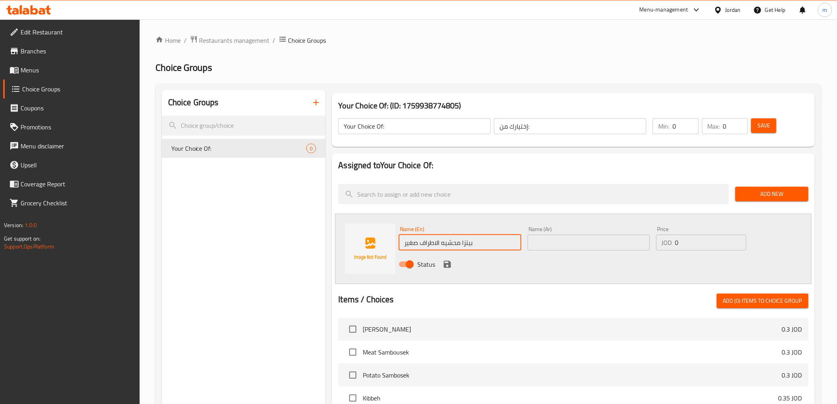
click at [437, 240] on input "بيتزا محشيه الاطراف صغير" at bounding box center [460, 243] width 122 height 16
type input "بيتزا محشيه الاطراف صغير"
click at [567, 242] on input "text" at bounding box center [589, 243] width 122 height 16
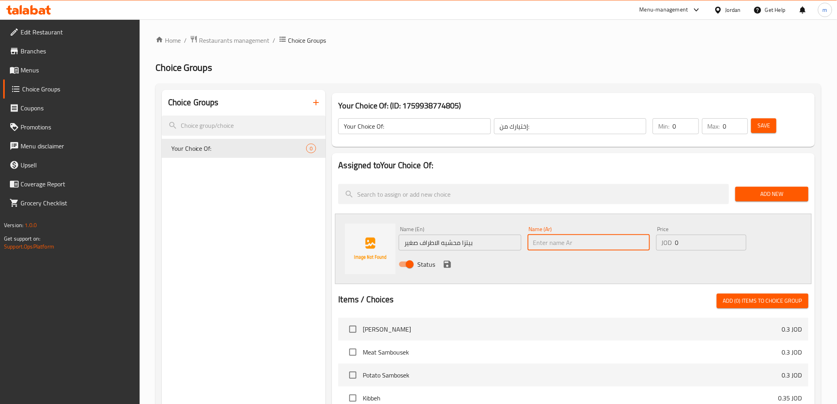
click at [567, 242] on input "text" at bounding box center [589, 243] width 122 height 16
paste input "بيتزا محشيه الاطراف صغير"
type input "بيتزا محشيه الاطراف صغير"
click at [470, 246] on input "بيتزا محشيه الاطراف صغير" at bounding box center [460, 243] width 122 height 16
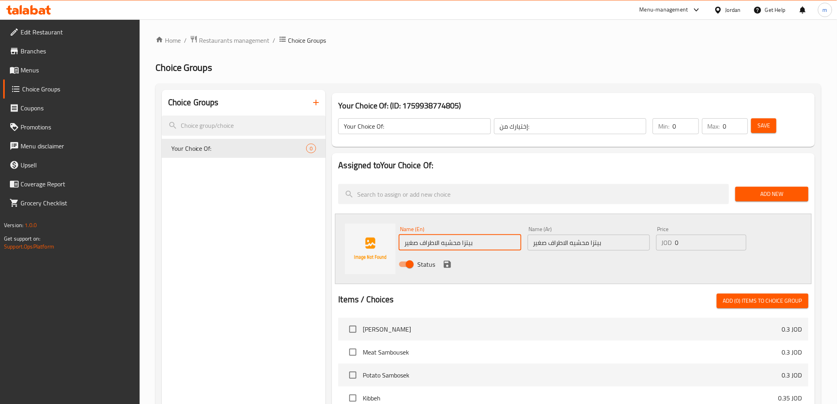
click at [470, 246] on input "بيتزا محشيه الاطراف صغير" at bounding box center [460, 243] width 122 height 16
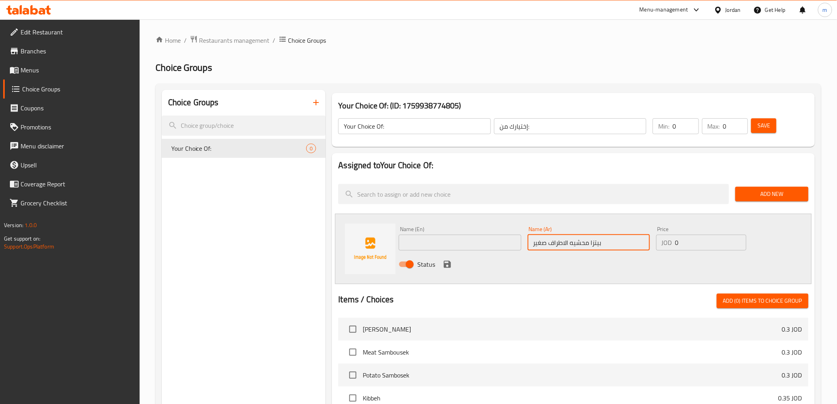
click at [575, 241] on input "بيتزا محشيه الاطراف صغير" at bounding box center [589, 243] width 122 height 16
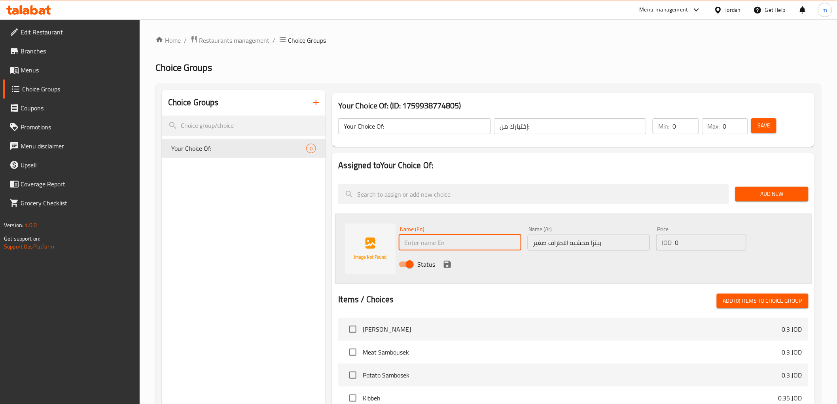
click at [469, 239] on input "text" at bounding box center [460, 243] width 122 height 16
paste input "small stuffed crust pizza"
type input "small stuffed crust pizza"
drag, startPoint x: 699, startPoint y: 240, endPoint x: 636, endPoint y: 238, distance: 62.9
click at [636, 238] on div "Name (En) small stuffed crust pizza Name (En) Name (Ar) بيتزا محشيه الاطراف صغي…" at bounding box center [589, 249] width 386 height 52
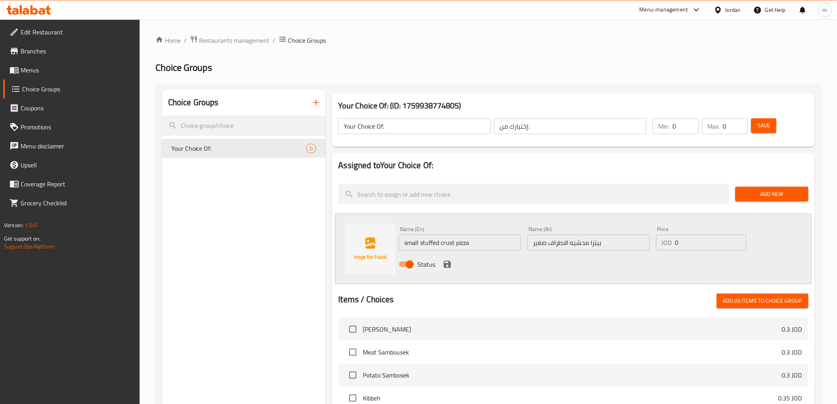
click at [694, 240] on input "0" at bounding box center [710, 243] width 71 height 16
type input "3"
type input "1"
click at [739, 122] on input "1" at bounding box center [735, 126] width 25 height 16
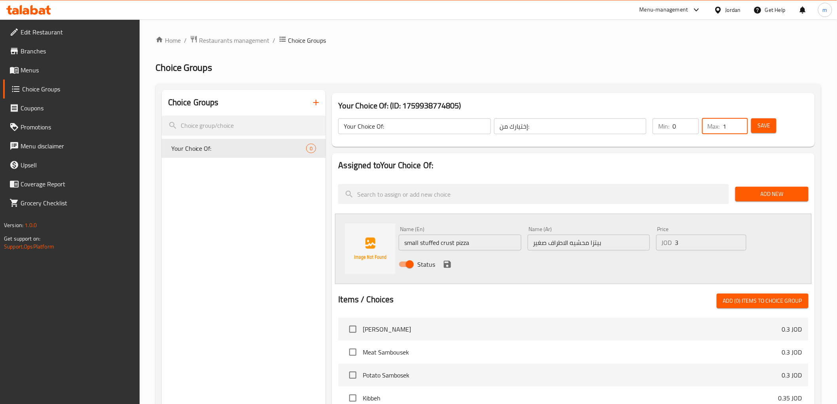
click at [450, 265] on icon "save" at bounding box center [447, 264] width 7 height 7
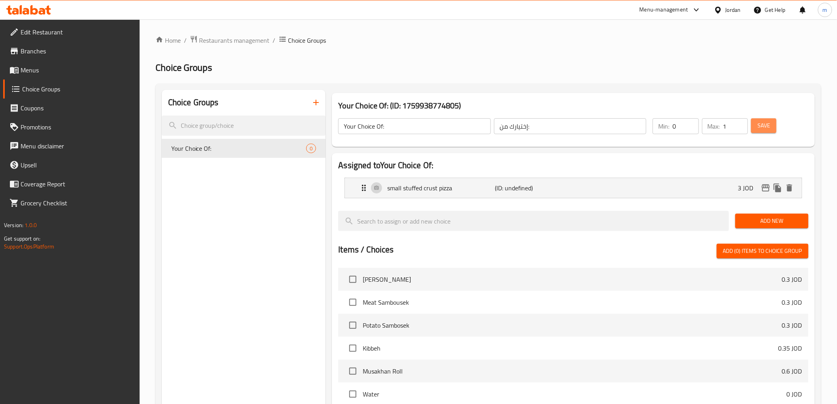
click at [776, 129] on button "Save" at bounding box center [763, 125] width 25 height 15
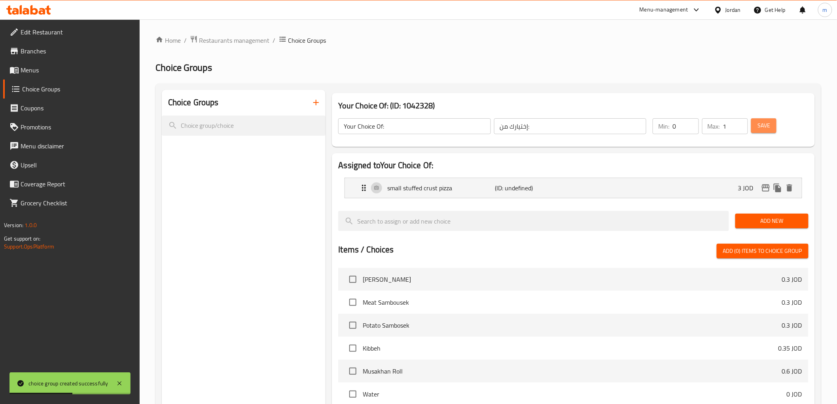
click at [768, 129] on span "Save" at bounding box center [764, 126] width 13 height 10
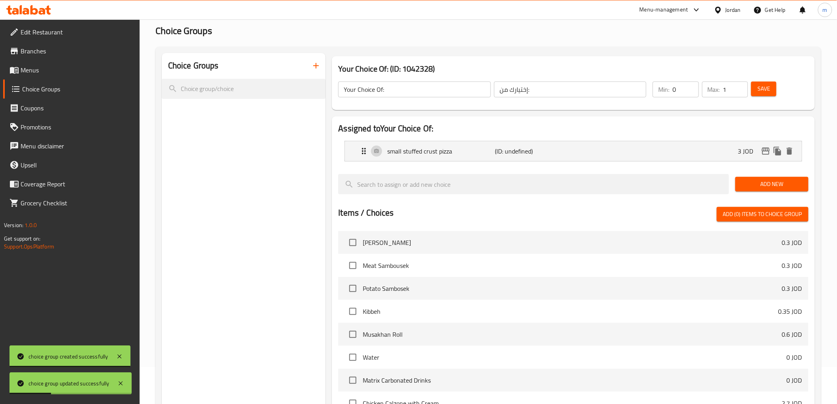
scroll to position [88, 0]
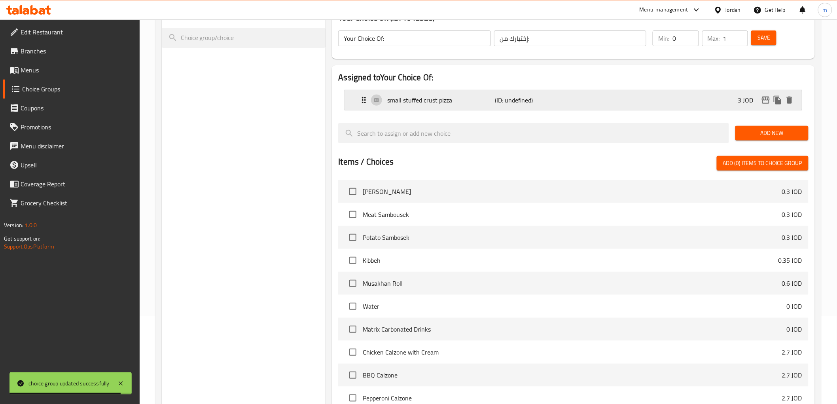
click at [521, 97] on p "(ID: undefined)" at bounding box center [531, 99] width 72 height 9
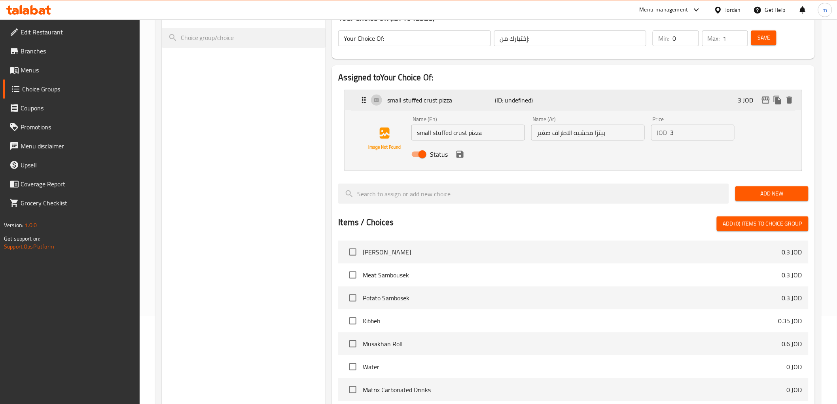
click at [524, 104] on p "(ID: undefined)" at bounding box center [531, 99] width 72 height 9
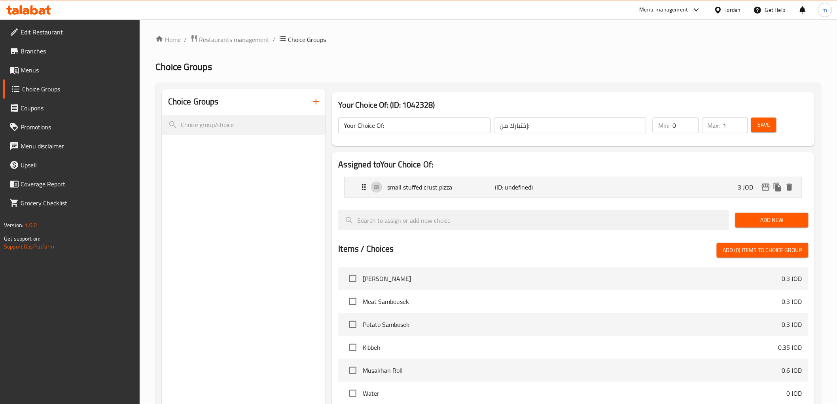
scroll to position [0, 0]
click at [756, 125] on button "Save" at bounding box center [763, 125] width 25 height 15
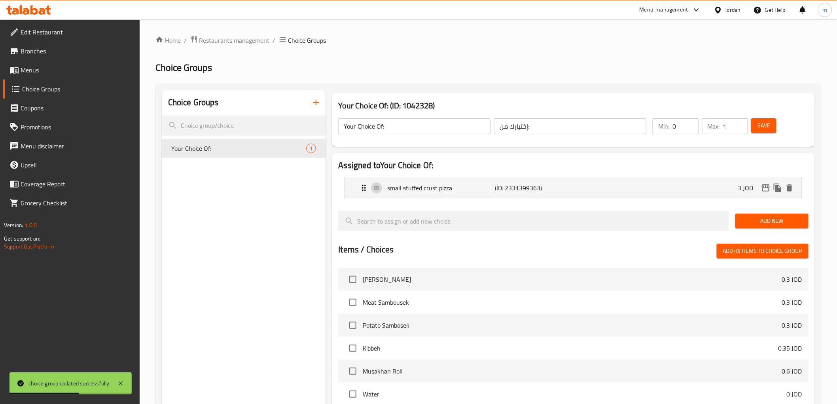
click at [788, 218] on span "Add New" at bounding box center [772, 221] width 61 height 10
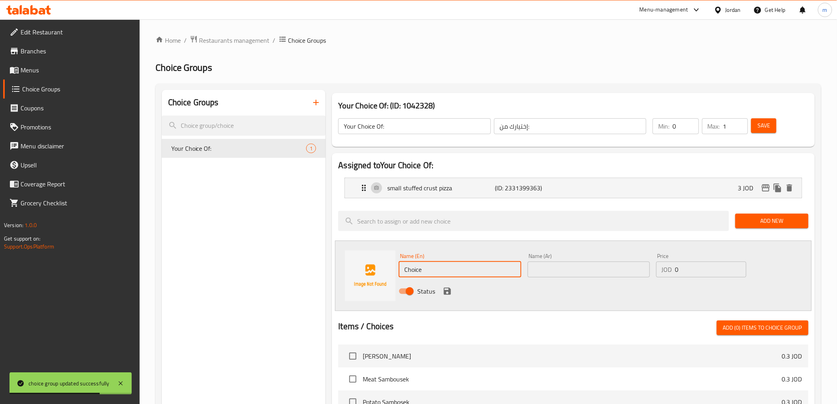
click at [440, 272] on input "Choice" at bounding box center [460, 270] width 122 height 16
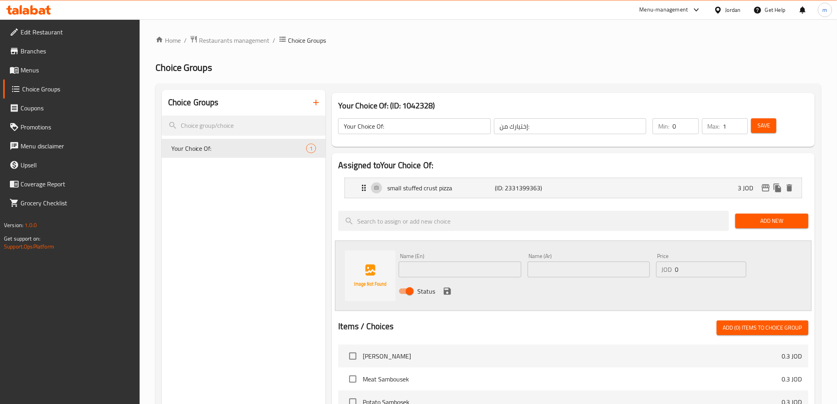
click at [596, 274] on input "text" at bounding box center [589, 270] width 122 height 16
paste input "بيتزا محشيه الاطراف وسط"
type input "بيتزا محشيه الاطراف وسط"
click at [480, 267] on input "text" at bounding box center [460, 270] width 122 height 16
type input "س"
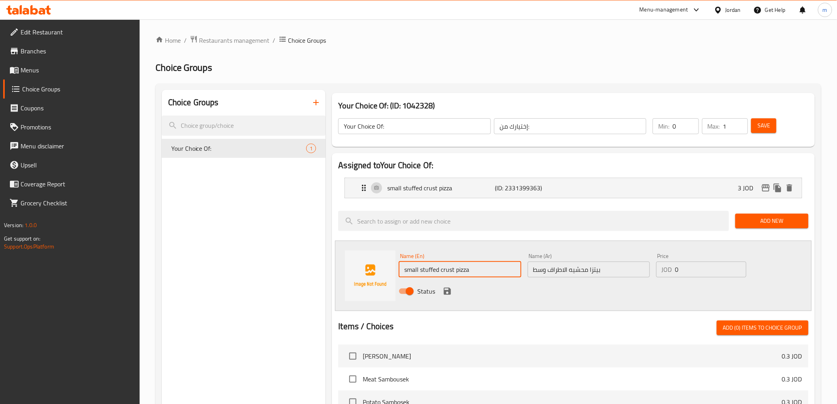
click at [413, 267] on input "small stuffed crust pizza" at bounding box center [460, 270] width 122 height 16
type input "Medium stuffed crust pizza"
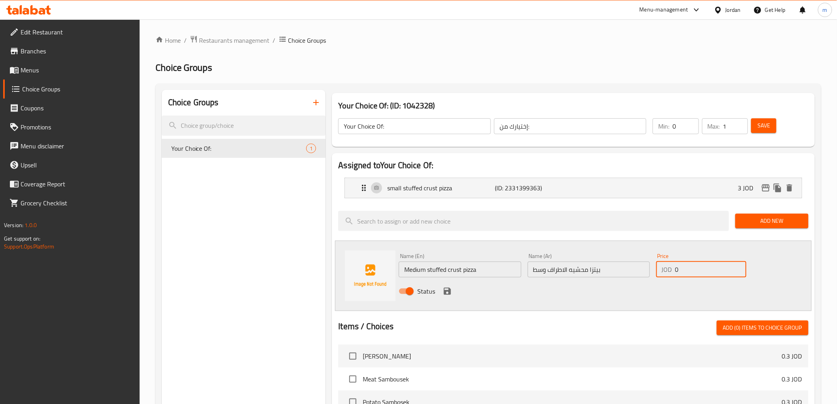
drag, startPoint x: 687, startPoint y: 269, endPoint x: 675, endPoint y: 271, distance: 12.4
click at [675, 271] on div "JOD 0 Price" at bounding box center [701, 270] width 90 height 16
type input "4"
click at [451, 294] on icon "save" at bounding box center [447, 290] width 9 height 9
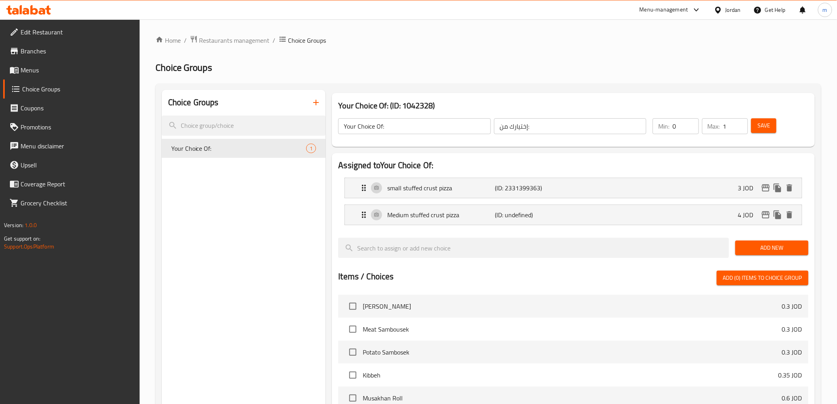
click at [770, 124] on span "Save" at bounding box center [764, 126] width 13 height 10
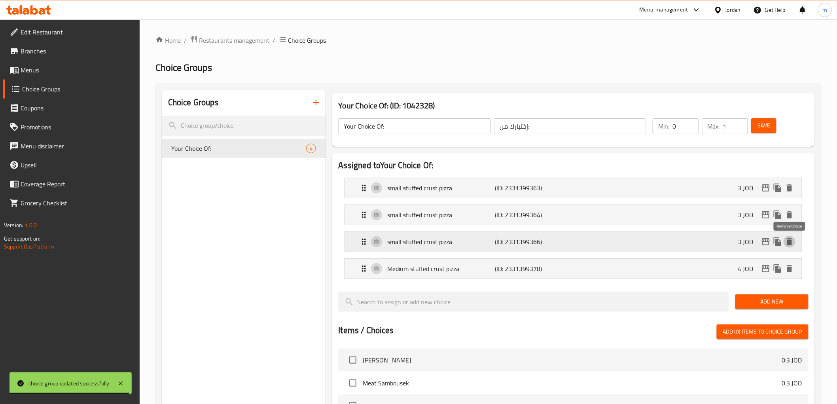
click at [791, 244] on icon "delete" at bounding box center [790, 241] width 6 height 7
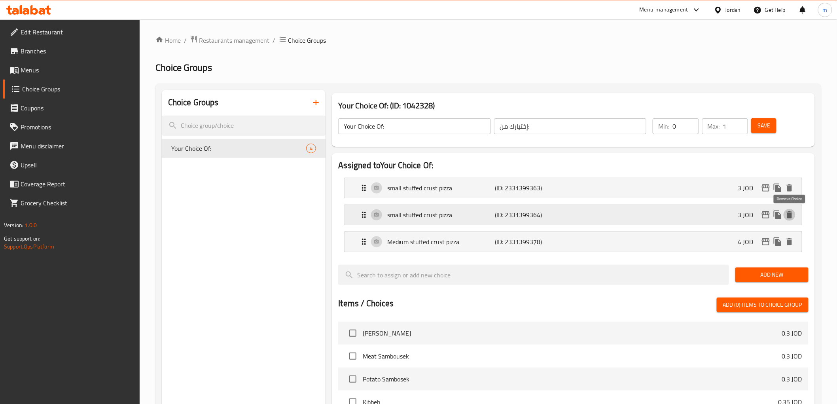
click at [790, 212] on icon "delete" at bounding box center [789, 214] width 9 height 9
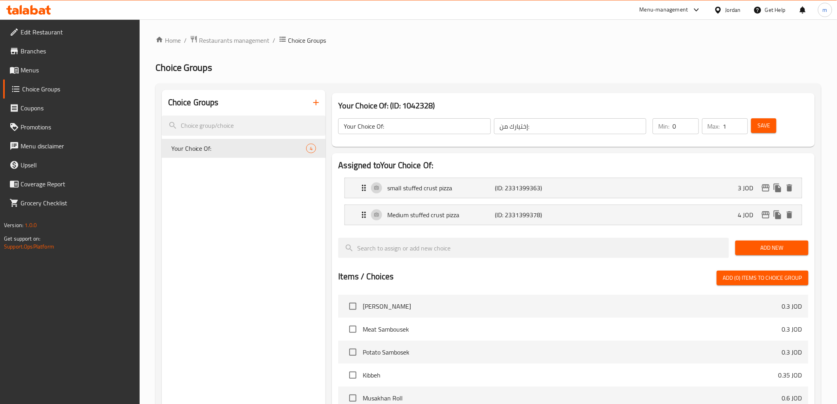
click at [778, 247] on span "Add New" at bounding box center [772, 248] width 61 height 10
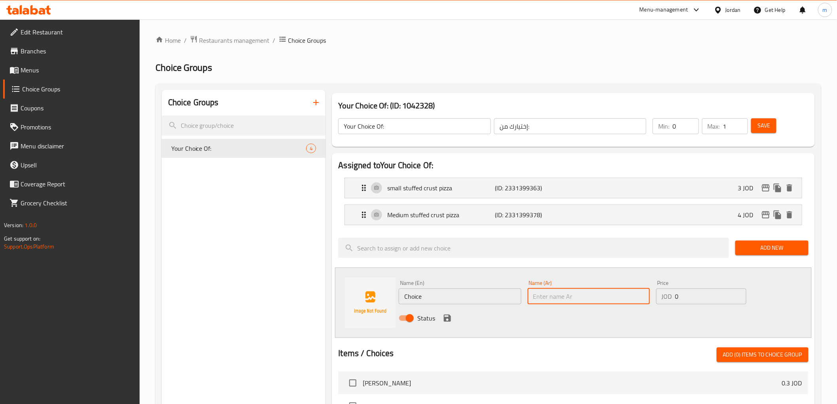
click at [549, 300] on input "text" at bounding box center [589, 296] width 122 height 16
click at [498, 297] on input "Choice" at bounding box center [460, 296] width 122 height 16
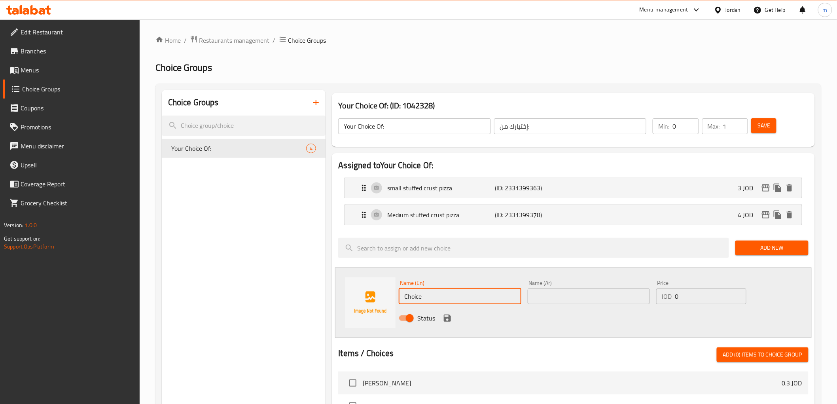
click at [498, 297] on input "Choice" at bounding box center [460, 296] width 122 height 16
click at [529, 293] on input "text" at bounding box center [589, 296] width 122 height 16
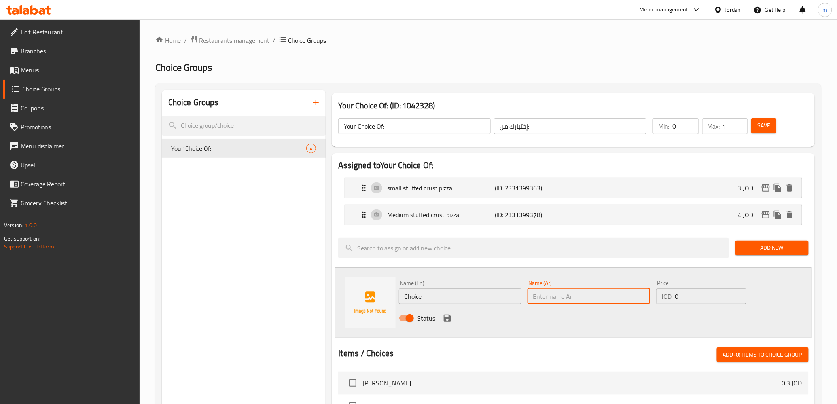
paste input "بيتزا محشيه الاطراف الكبير"
type input "بيتزا محشيه الاطراف الكبير"
drag, startPoint x: 440, startPoint y: 281, endPoint x: 440, endPoint y: 299, distance: 17.8
click at [440, 281] on div "Name (En) Choice Name (En)" at bounding box center [460, 292] width 122 height 24
click at [440, 299] on input "Choice" at bounding box center [460, 296] width 122 height 16
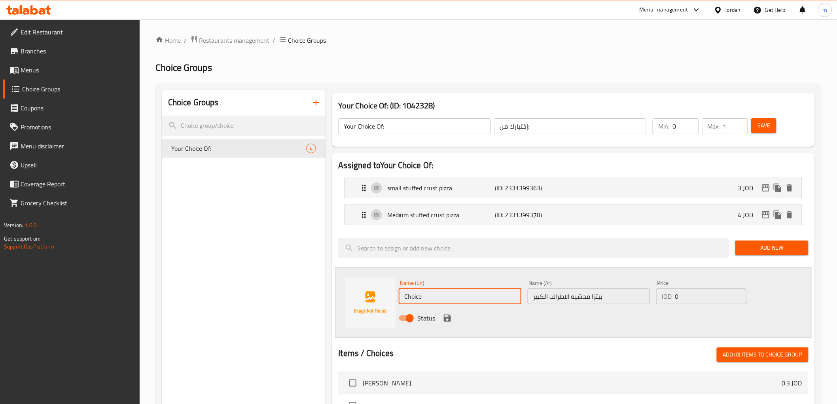
click at [440, 299] on input "Choice" at bounding box center [460, 296] width 122 height 16
click at [410, 294] on input "small stuffed crust pizza" at bounding box center [460, 296] width 122 height 16
type input "Large stuffed crust pizza"
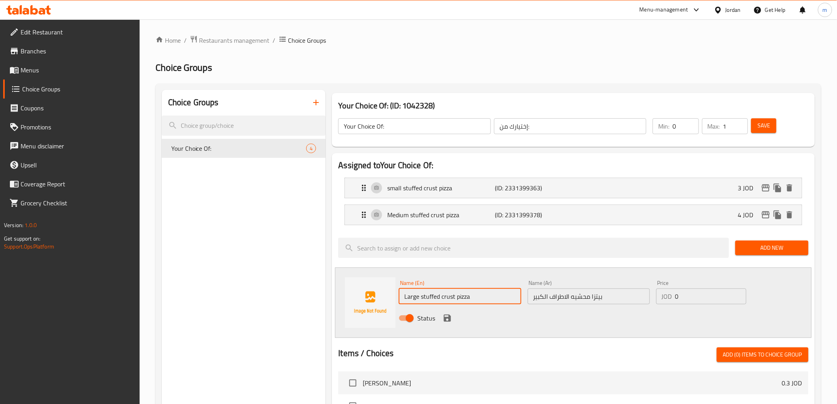
click at [692, 295] on input "0" at bounding box center [710, 296] width 71 height 16
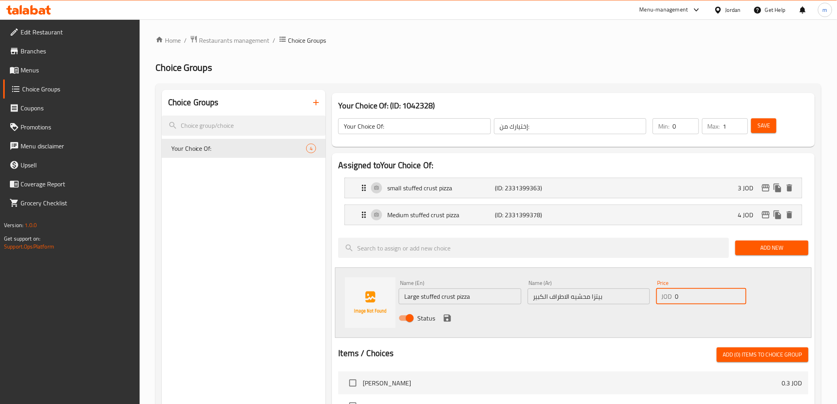
click at [692, 295] on input "0" at bounding box center [710, 296] width 71 height 16
type input "6.3"
click at [449, 319] on icon "save" at bounding box center [447, 318] width 7 height 7
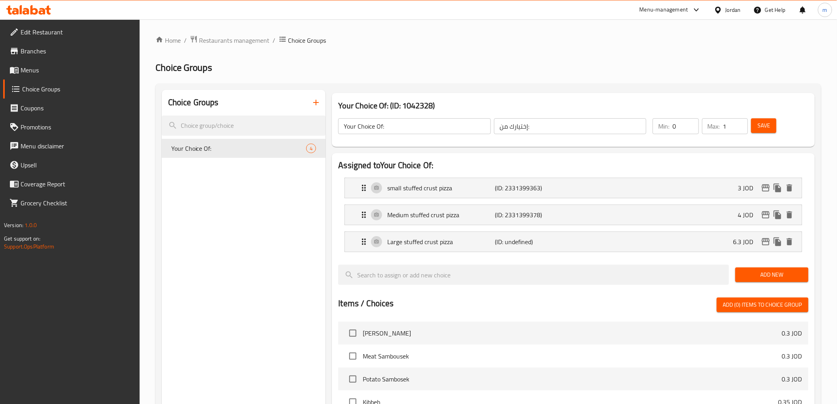
click at [760, 131] on span "Save" at bounding box center [764, 126] width 13 height 10
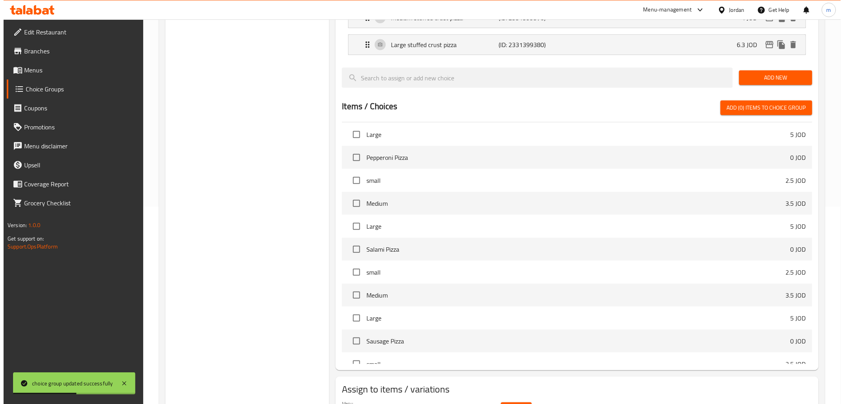
scroll to position [244, 0]
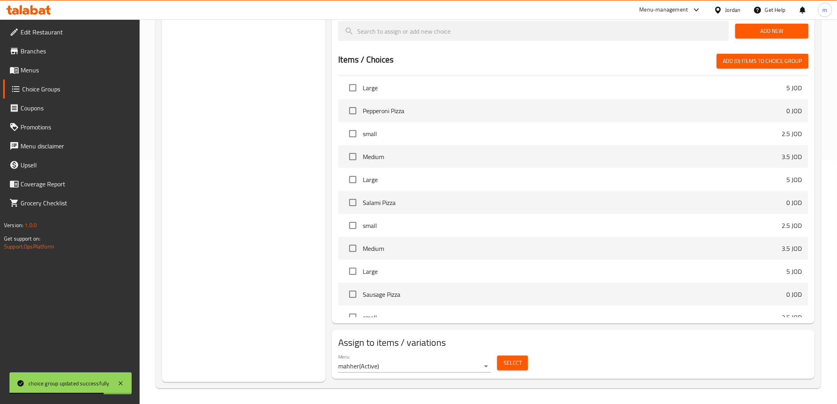
click at [505, 364] on span "Select" at bounding box center [513, 363] width 18 height 10
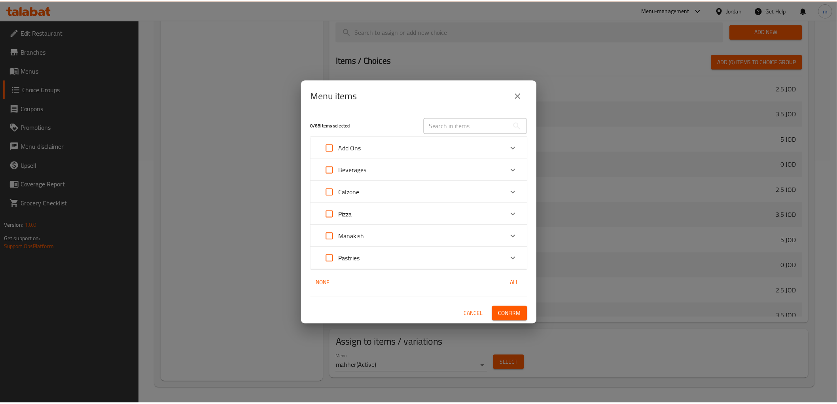
scroll to position [531, 0]
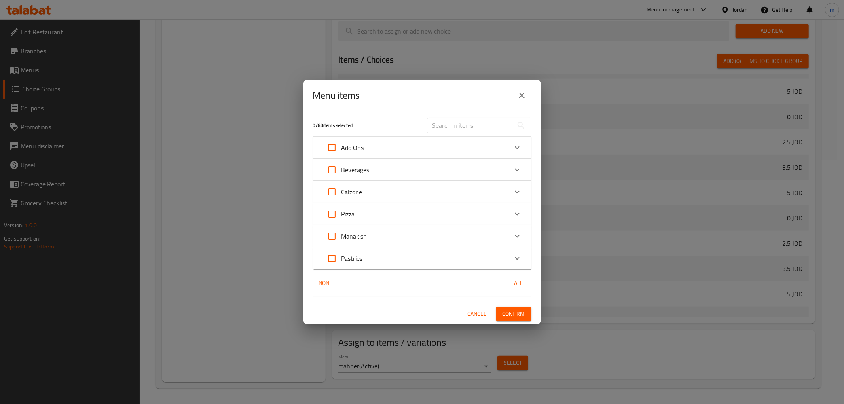
click at [332, 213] on input "Expand" at bounding box center [331, 214] width 19 height 19
checkbox input "true"
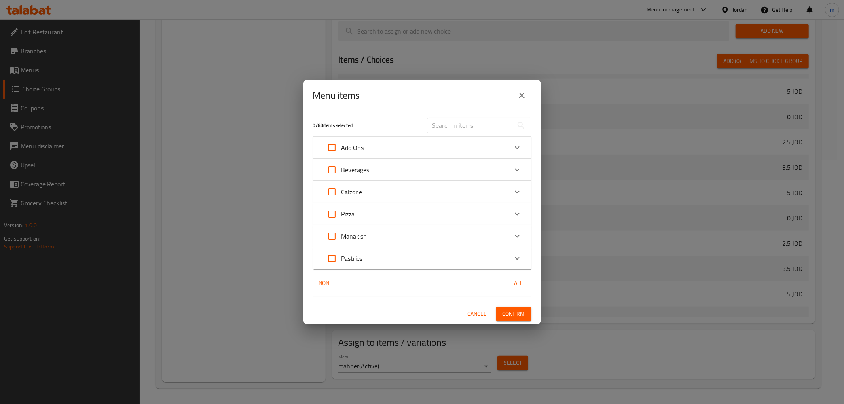
checkbox input "true"
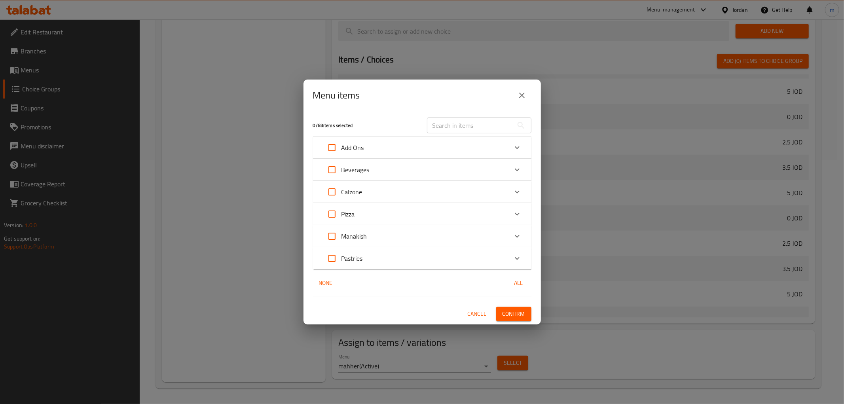
checkbox input "true"
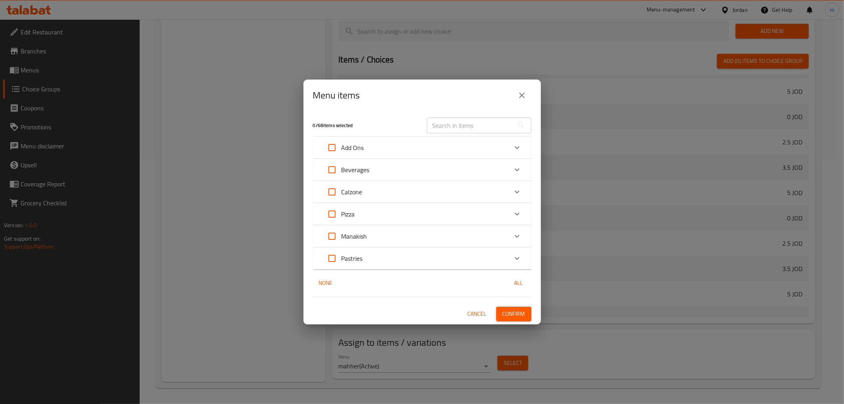
checkbox input "true"
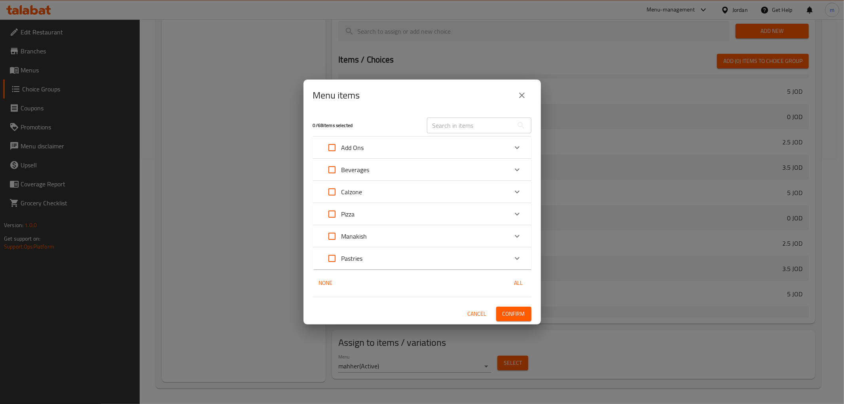
checkbox input "true"
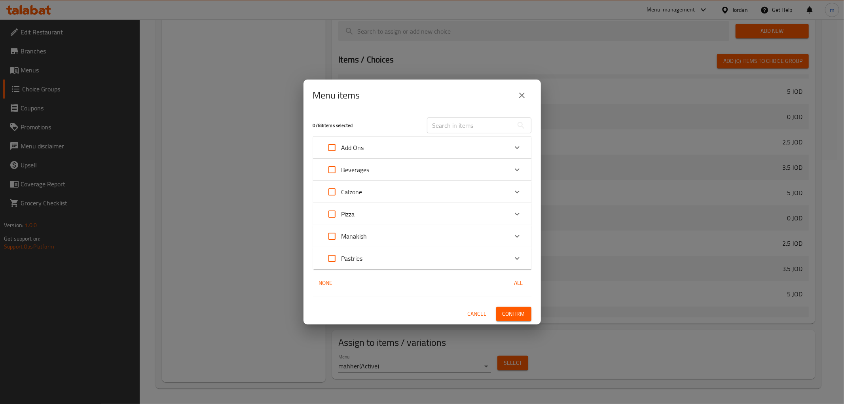
checkbox input "true"
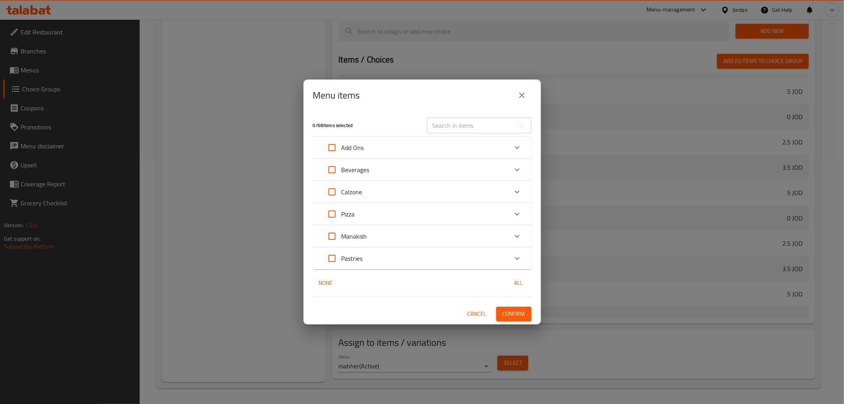
checkbox input "true"
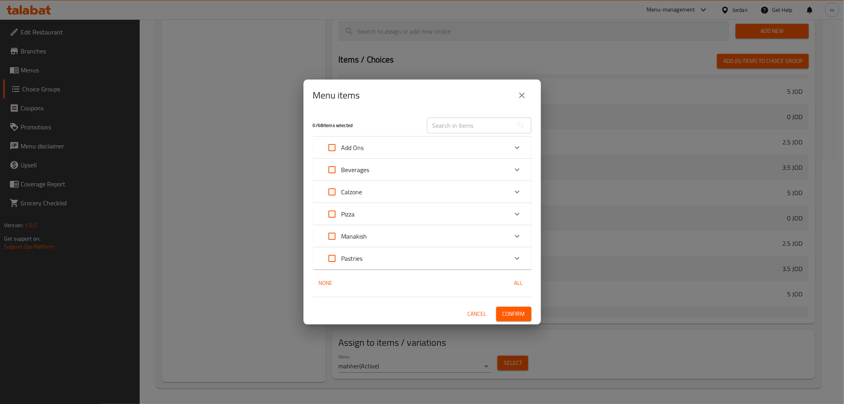
checkbox input "true"
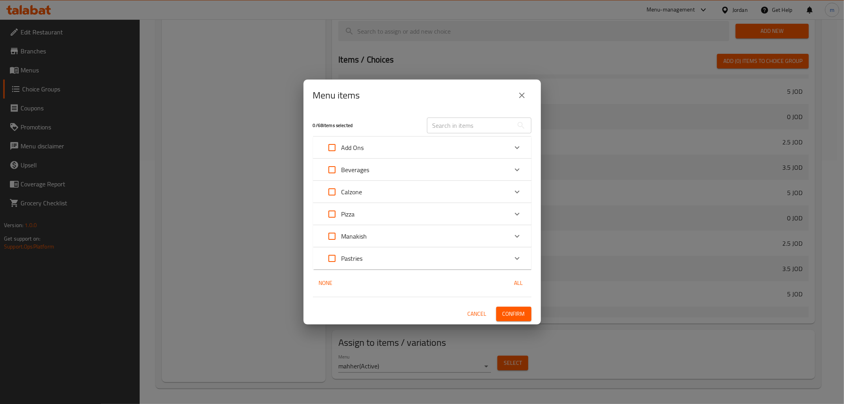
checkbox input "true"
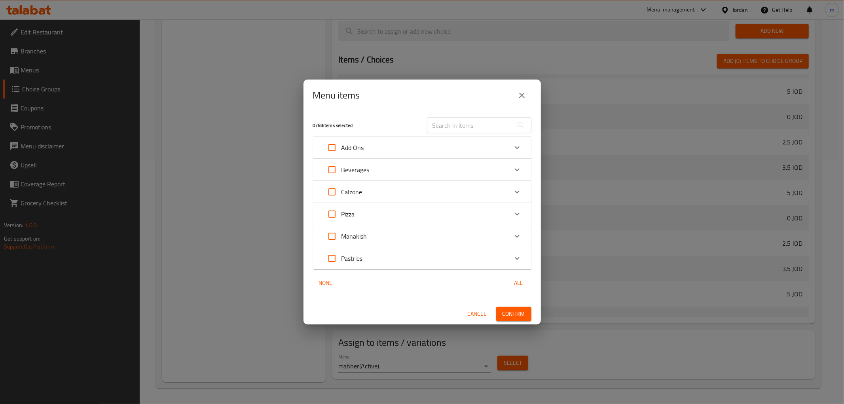
checkbox input "true"
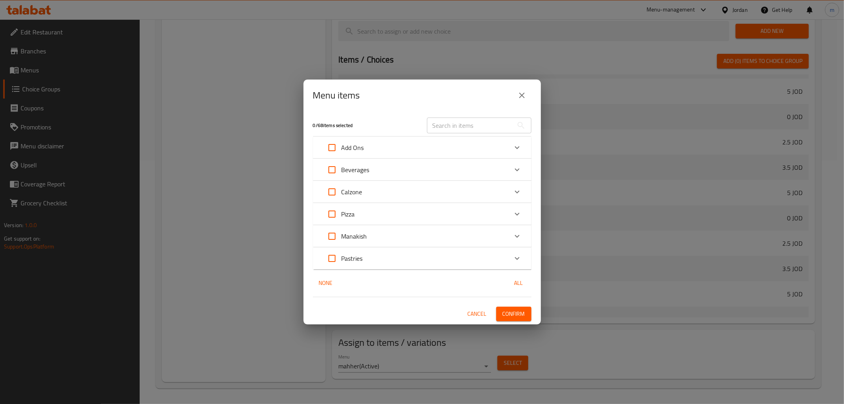
checkbox input "true"
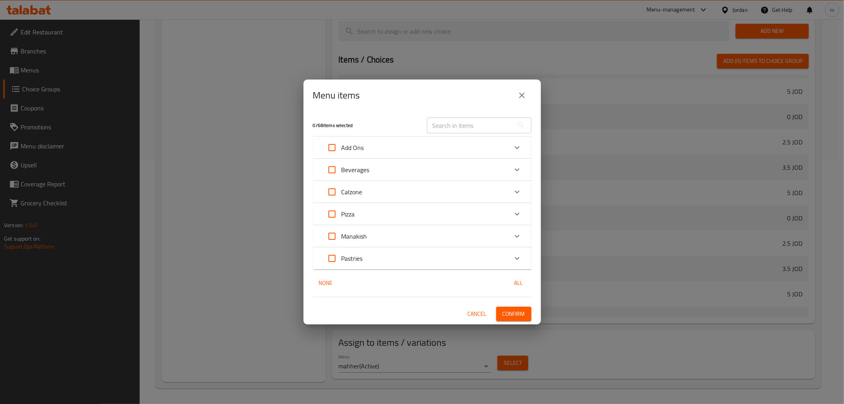
checkbox input "true"
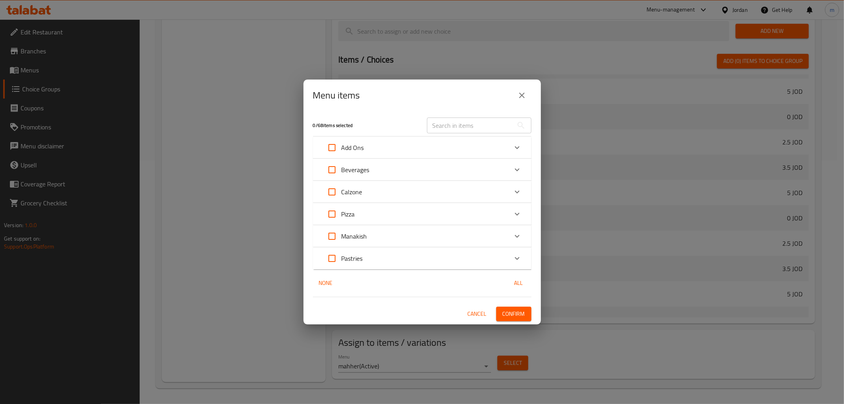
checkbox input "true"
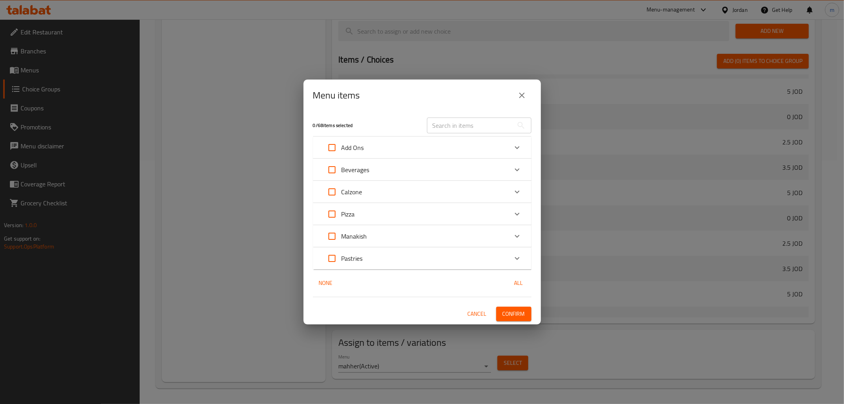
checkbox input "true"
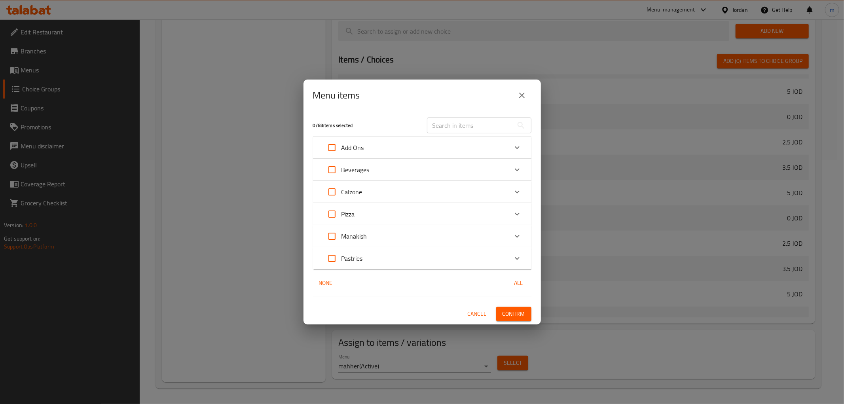
checkbox input "true"
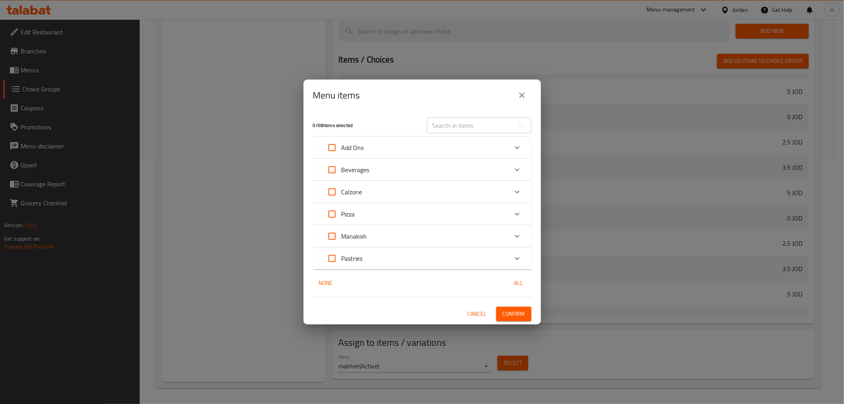
checkbox input "true"
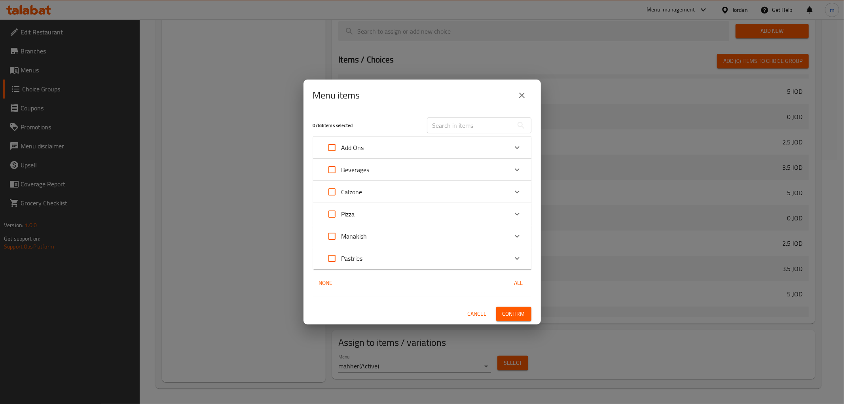
checkbox input "true"
click at [517, 314] on span "Confirm" at bounding box center [513, 314] width 23 height 10
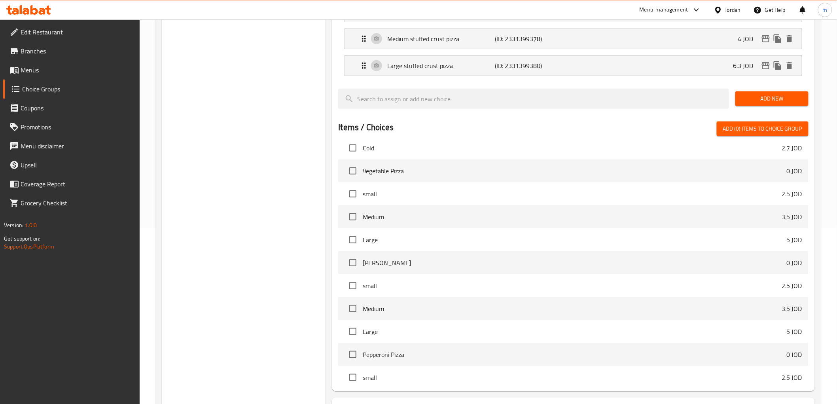
scroll to position [112, 0]
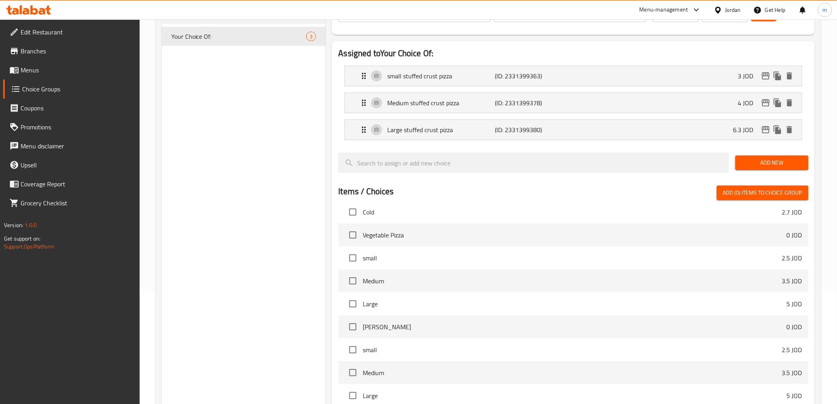
click at [41, 69] on span "Menus" at bounding box center [77, 69] width 113 height 9
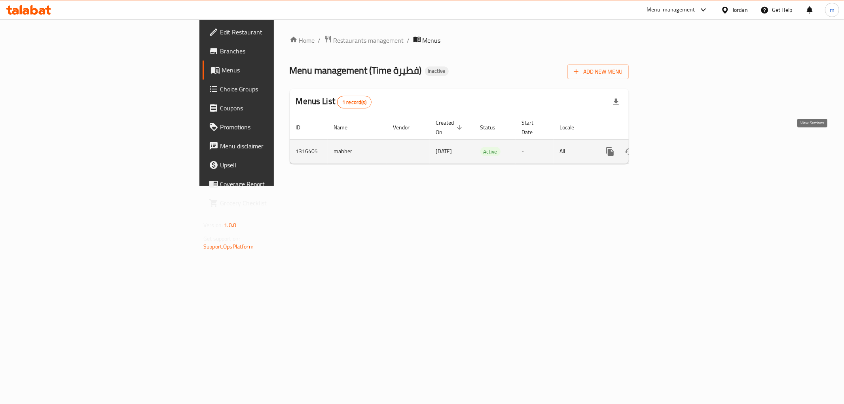
click at [672, 147] on icon "enhanced table" at bounding box center [666, 151] width 9 height 9
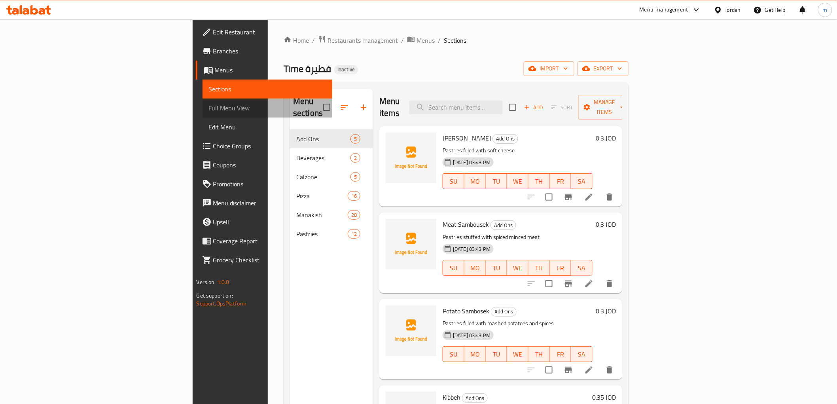
click at [209, 108] on span "Full Menu View" at bounding box center [267, 107] width 117 height 9
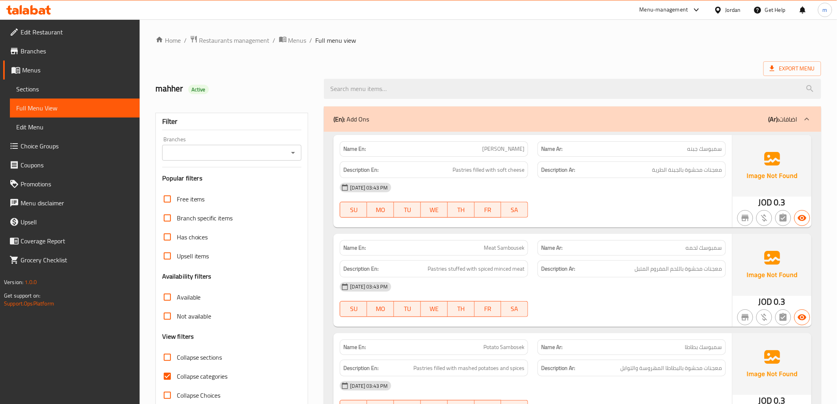
click at [806, 125] on div at bounding box center [807, 119] width 19 height 19
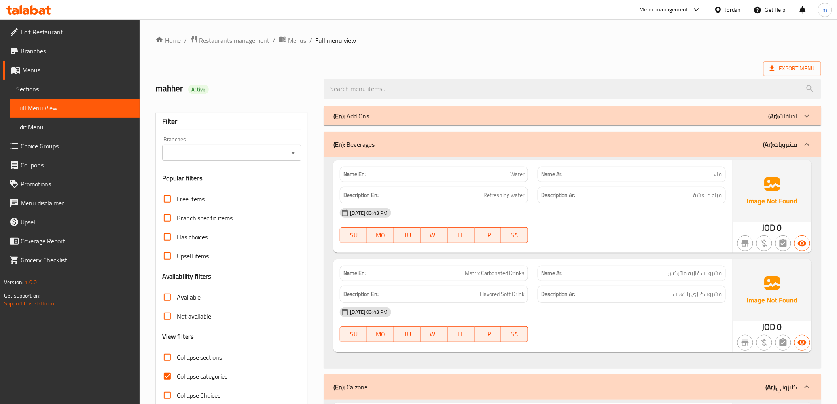
click at [809, 137] on div at bounding box center [807, 144] width 19 height 19
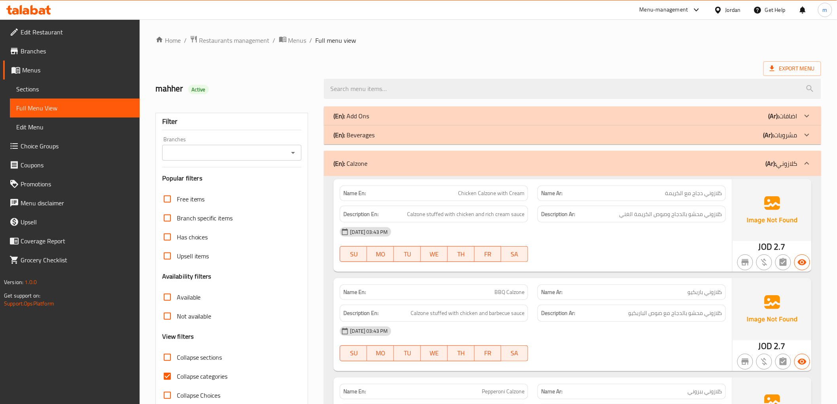
click at [809, 165] on icon at bounding box center [806, 163] width 9 height 9
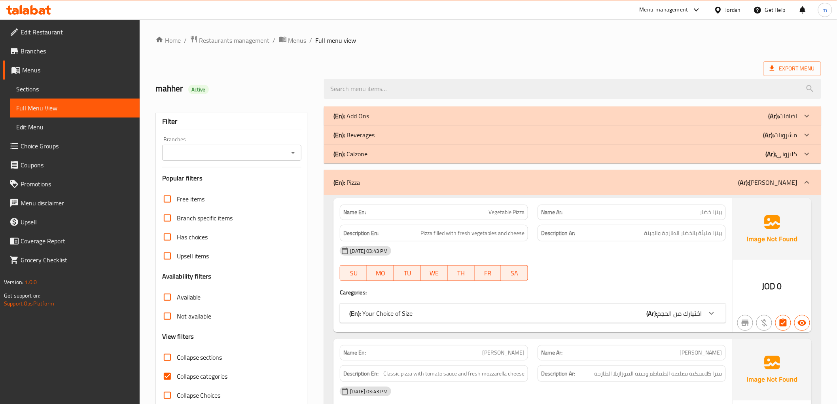
click at [169, 377] on input "Collapse categories" at bounding box center [167, 376] width 19 height 19
checkbox input "false"
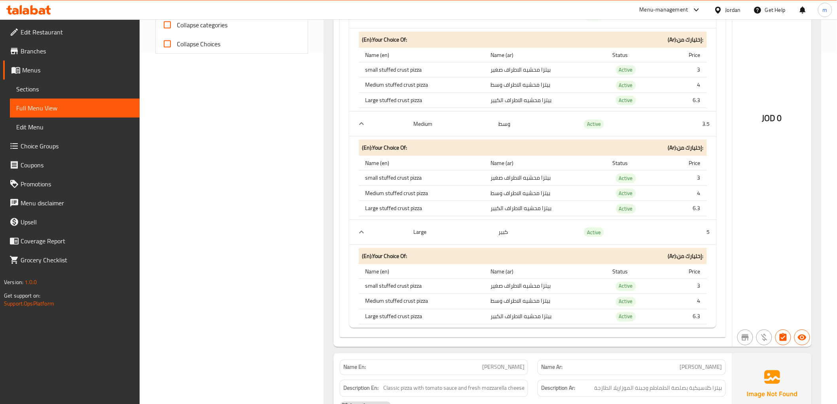
scroll to position [396, 0]
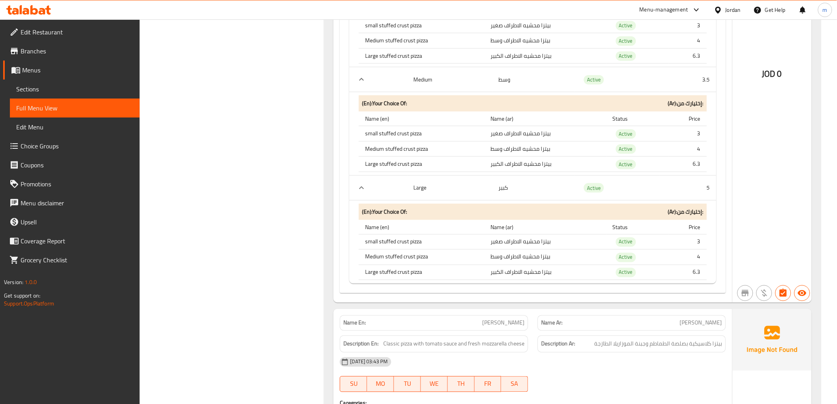
click at [22, 86] on span "Sections" at bounding box center [74, 88] width 117 height 9
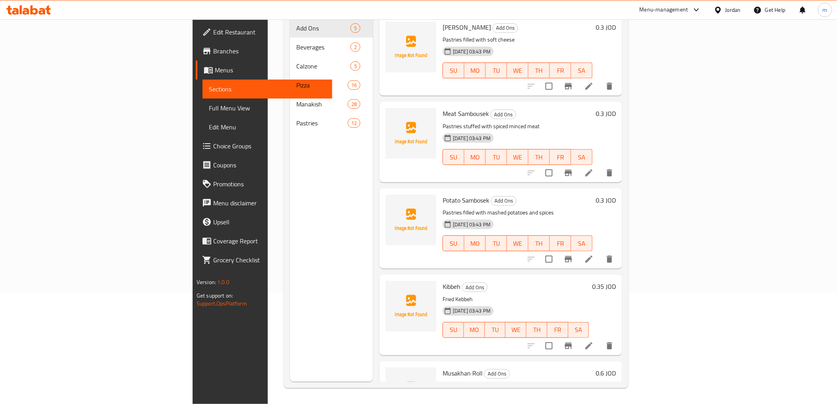
scroll to position [111, 0]
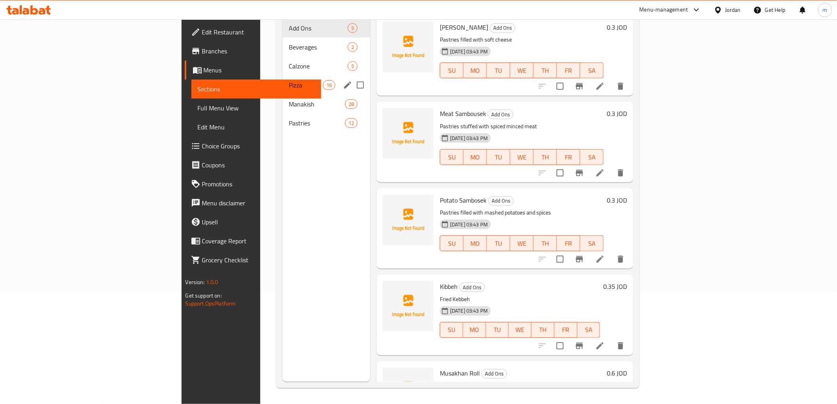
click at [282, 76] on div "Pizza 16" at bounding box center [326, 85] width 88 height 19
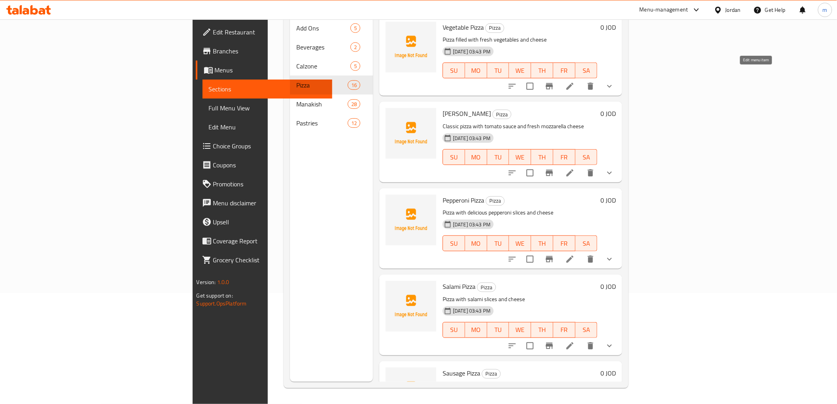
click at [574, 83] on icon at bounding box center [570, 86] width 7 height 7
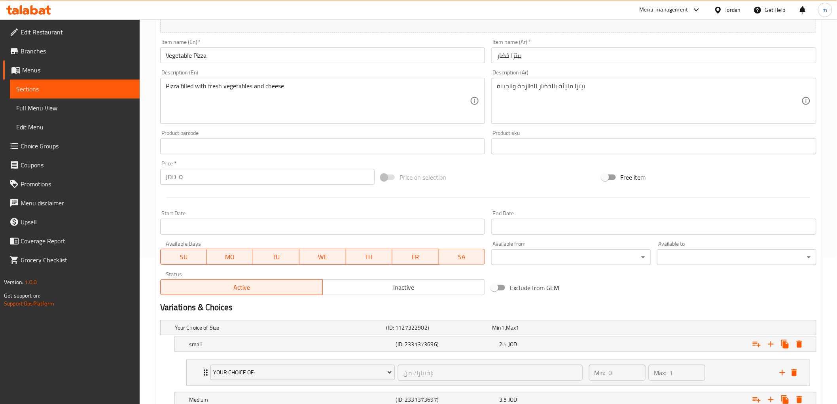
scroll to position [220, 0]
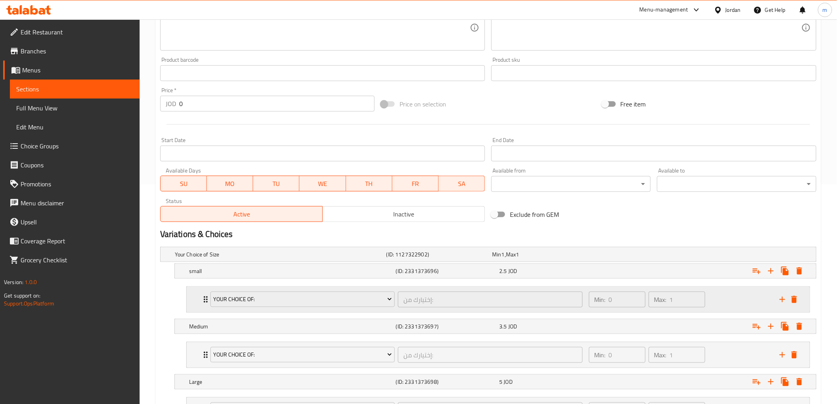
click at [193, 303] on div "Your Choice Of: إختيارك من: ​ Min: 0 ​ Max: 1 ​" at bounding box center [498, 299] width 623 height 25
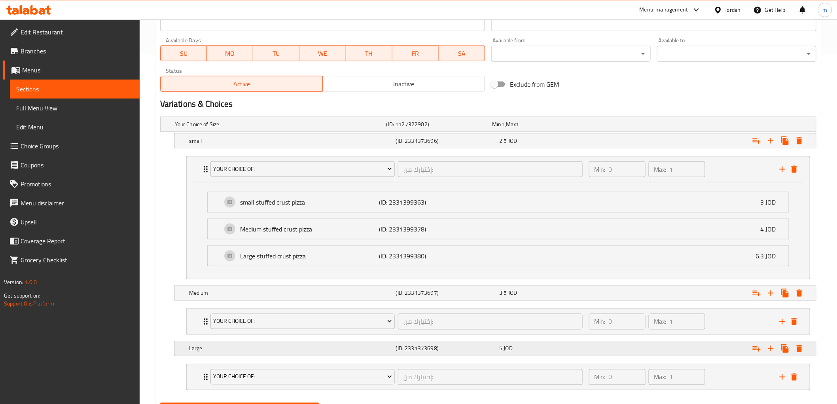
scroll to position [390, 0]
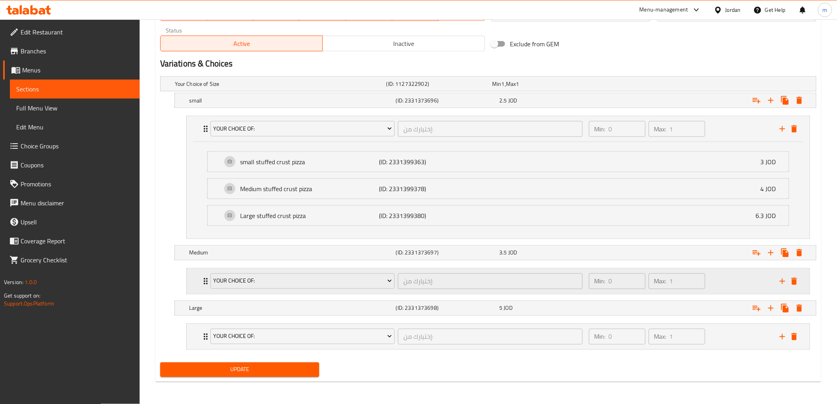
click at [189, 283] on div "Your Choice Of: إختيارك من: ​ Min: 0 ​ Max: 1 ​" at bounding box center [498, 281] width 623 height 25
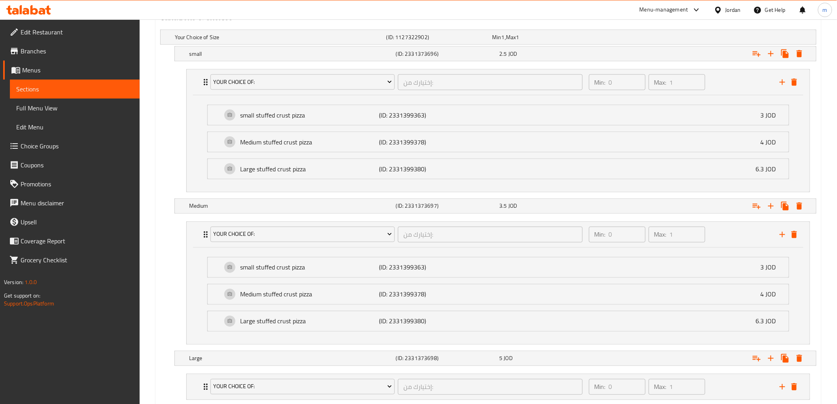
scroll to position [487, 0]
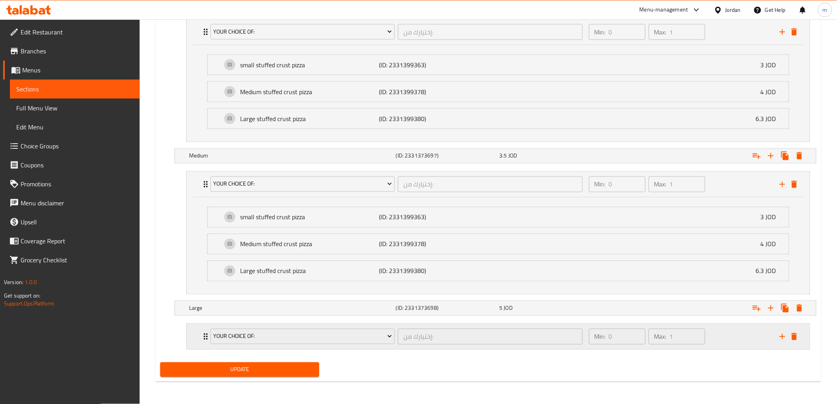
click at [191, 343] on div "Your Choice Of: إختيارك من: ​ Min: 0 ​ Max: 1 ​" at bounding box center [498, 336] width 623 height 25
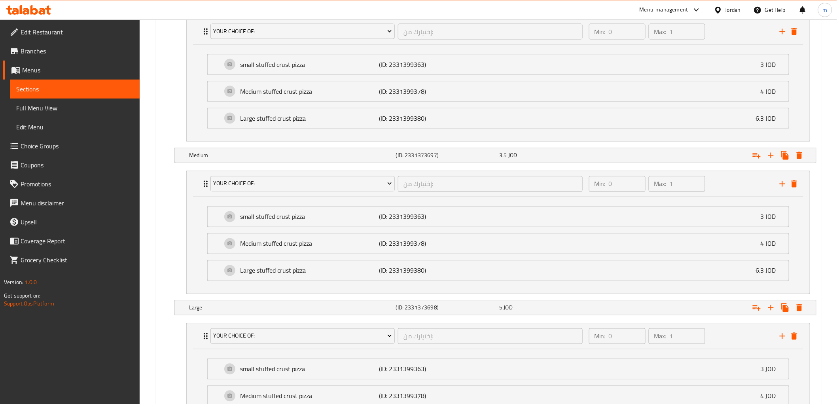
click at [61, 145] on span "Choice Groups" at bounding box center [77, 145] width 113 height 9
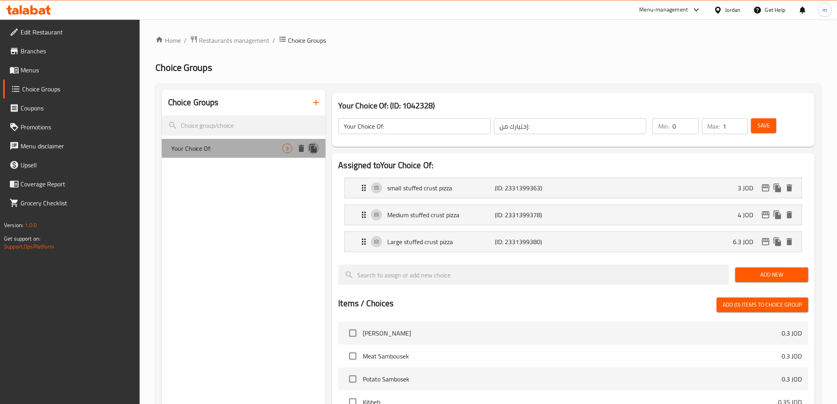
click at [315, 149] on icon "duplicate" at bounding box center [313, 148] width 8 height 9
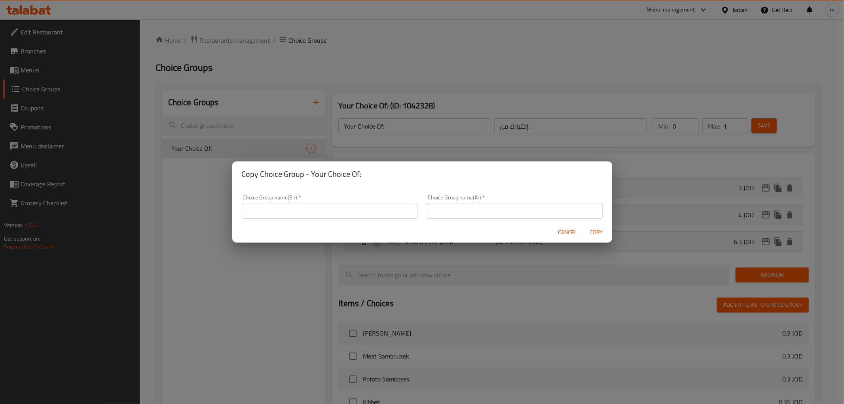
click at [384, 130] on div "Copy Choice Group - Your Choice Of: Choice Group name(En)   * Choice Group name…" at bounding box center [422, 202] width 844 height 404
click at [382, 125] on div "Copy Choice Group - Your Choice Of: Choice Group name(En)   * Choice Group name…" at bounding box center [422, 202] width 844 height 404
click at [576, 235] on span "Cancel" at bounding box center [567, 232] width 19 height 10
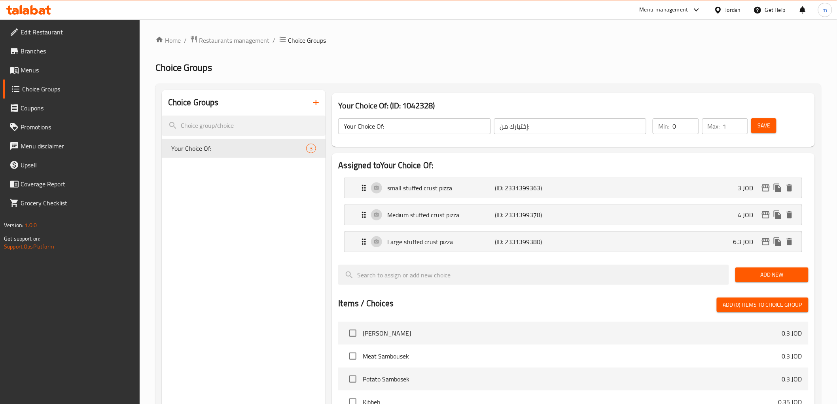
click at [364, 125] on input "Your Choice Of:" at bounding box center [414, 126] width 152 height 16
click at [525, 130] on input "إختيارك من:" at bounding box center [570, 126] width 152 height 16
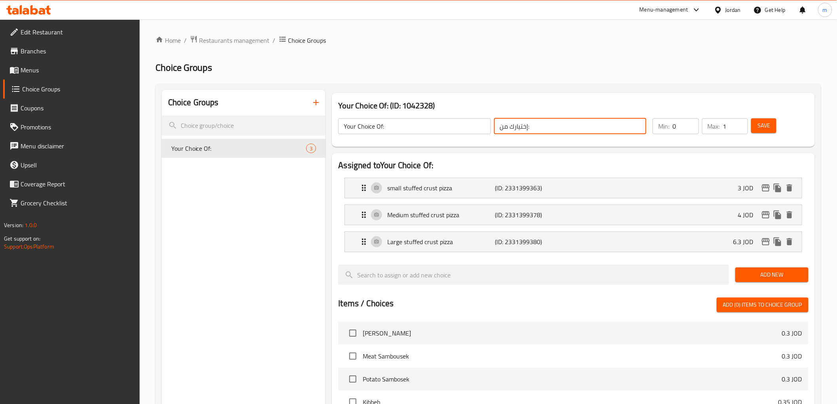
click at [525, 130] on input "إختيارك من:" at bounding box center [570, 126] width 152 height 16
click at [793, 241] on icon "delete" at bounding box center [789, 241] width 9 height 9
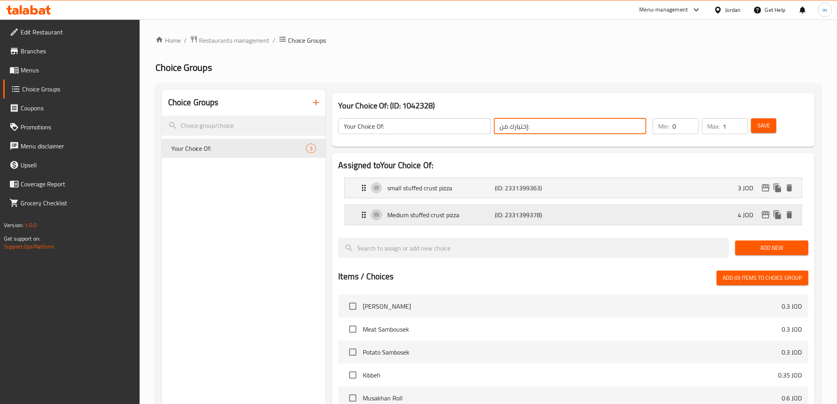
click at [790, 214] on icon "delete" at bounding box center [790, 214] width 6 height 7
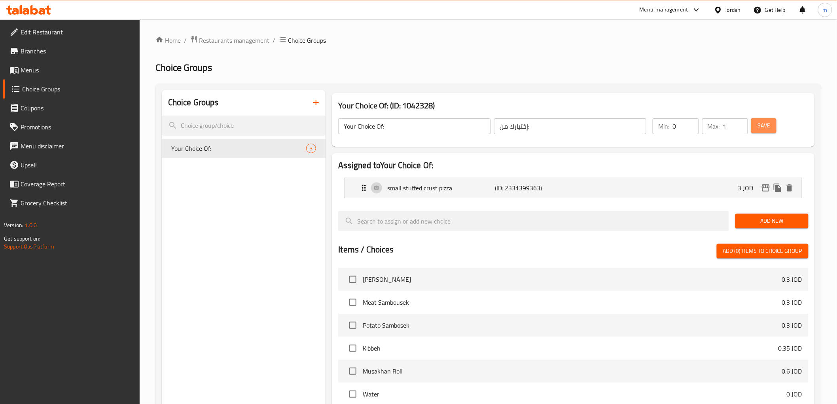
click at [773, 127] on button "Save" at bounding box center [763, 125] width 25 height 15
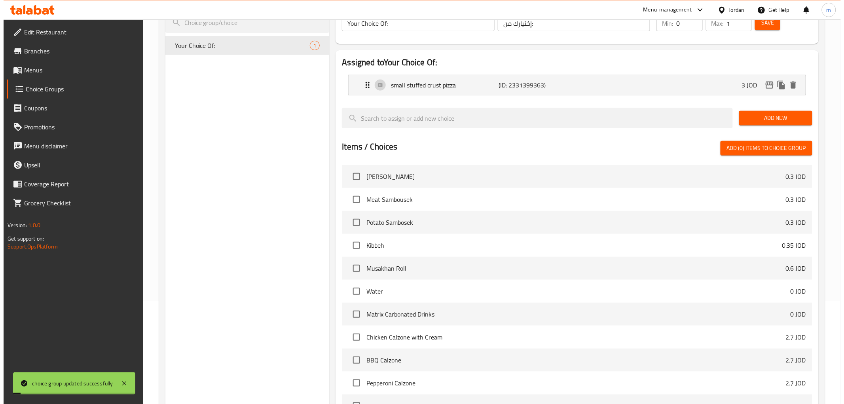
scroll to position [190, 0]
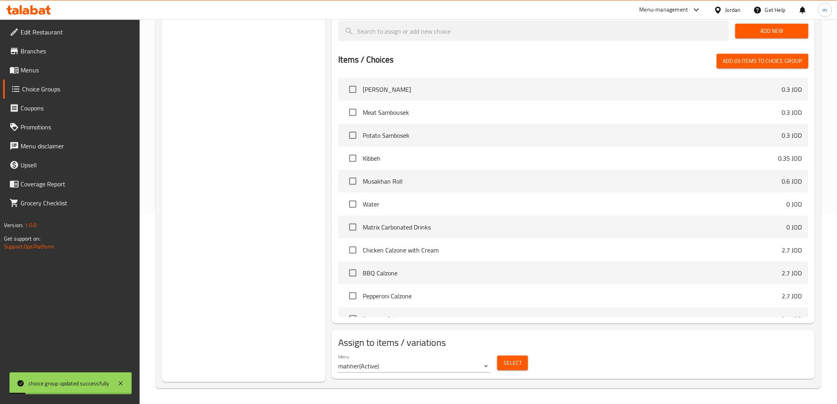
click at [510, 358] on span "Select" at bounding box center [513, 363] width 18 height 10
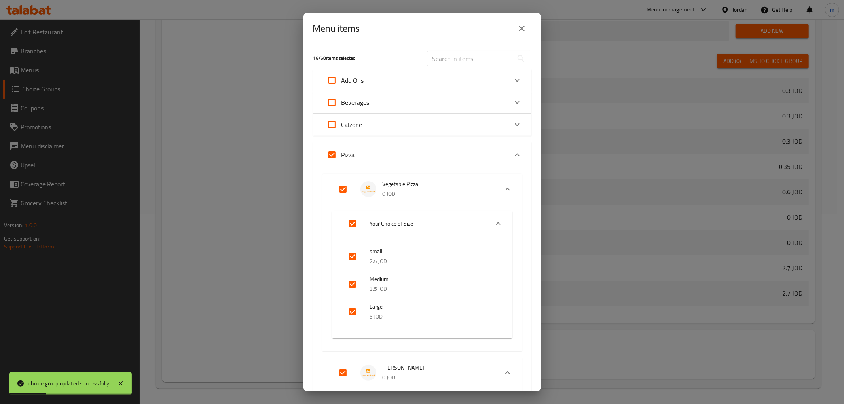
click at [325, 156] on input "Expand" at bounding box center [331, 154] width 19 height 19
checkbox input "false"
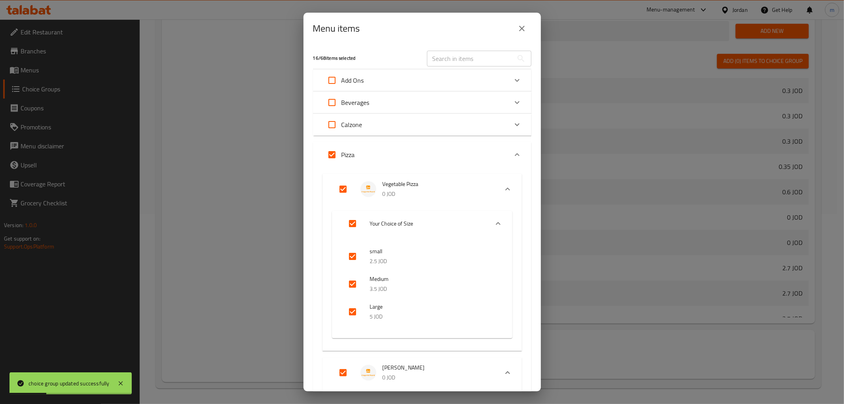
checkbox input "false"
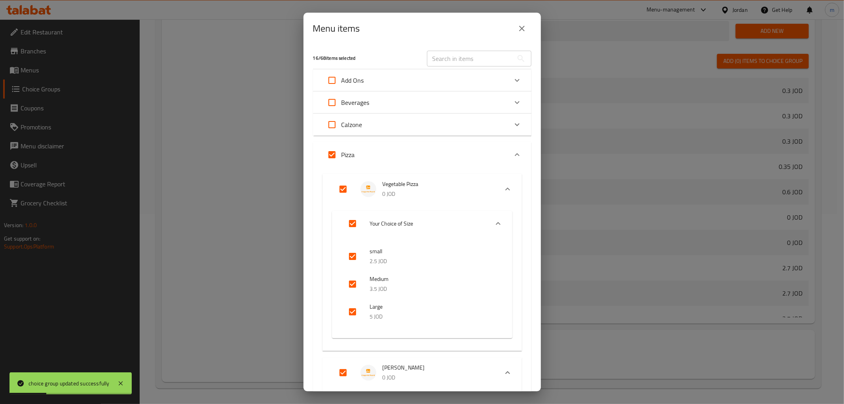
checkbox input "false"
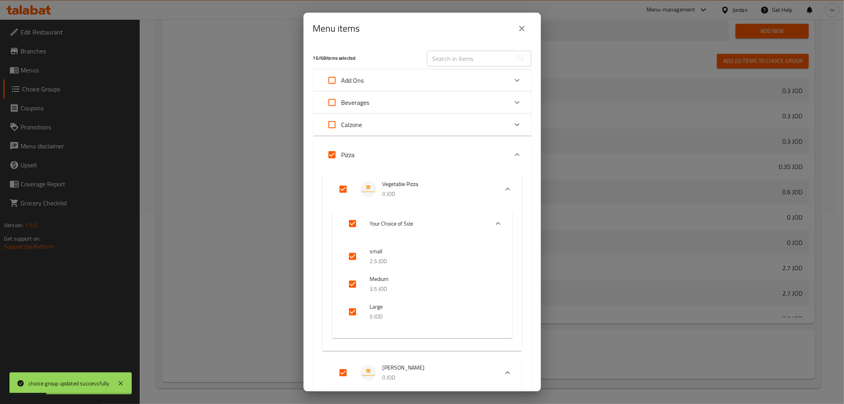
checkbox input "false"
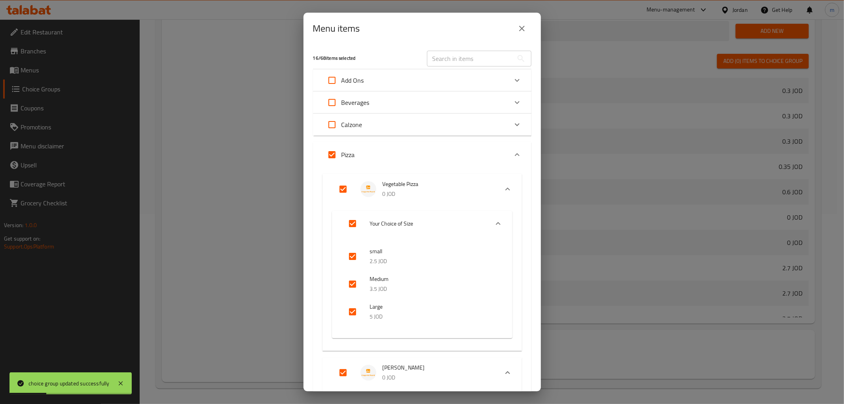
checkbox input "false"
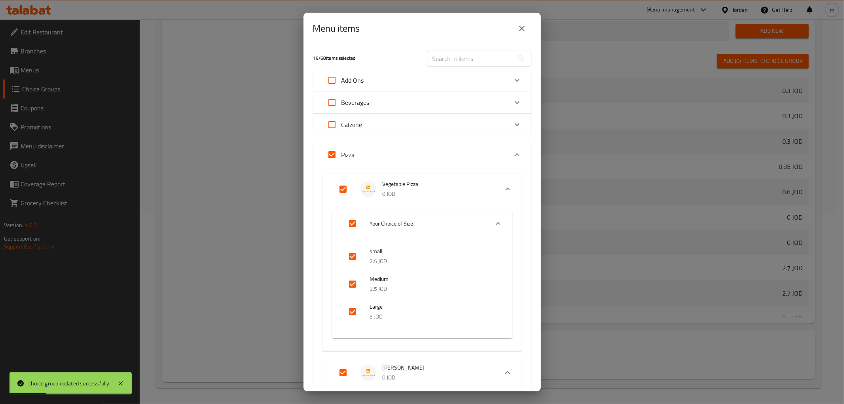
checkbox input "false"
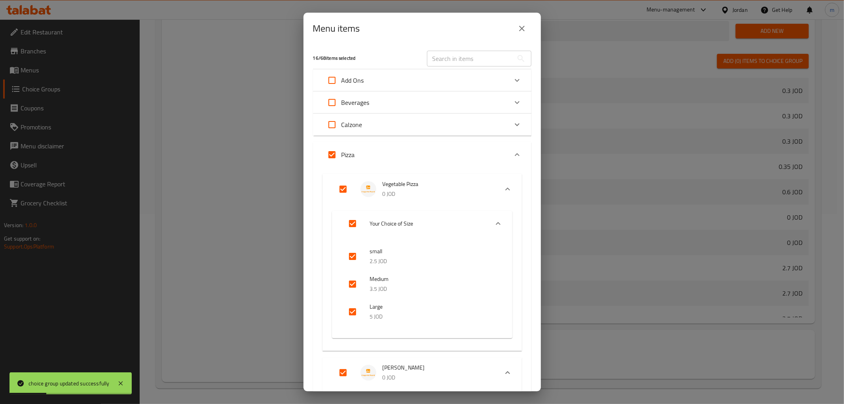
checkbox input "false"
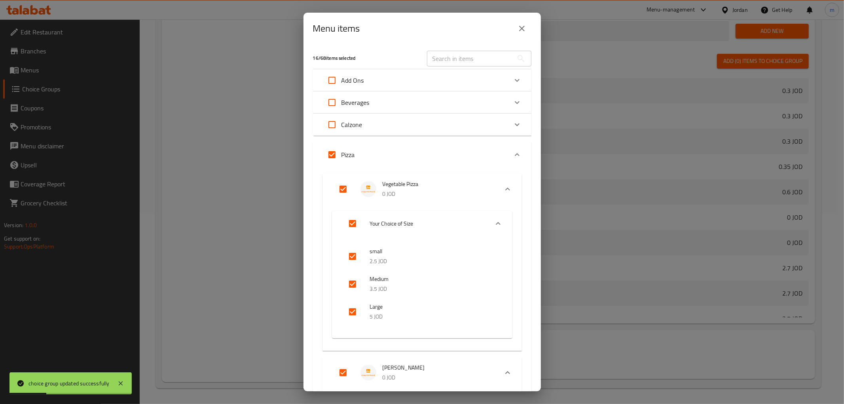
checkbox input "false"
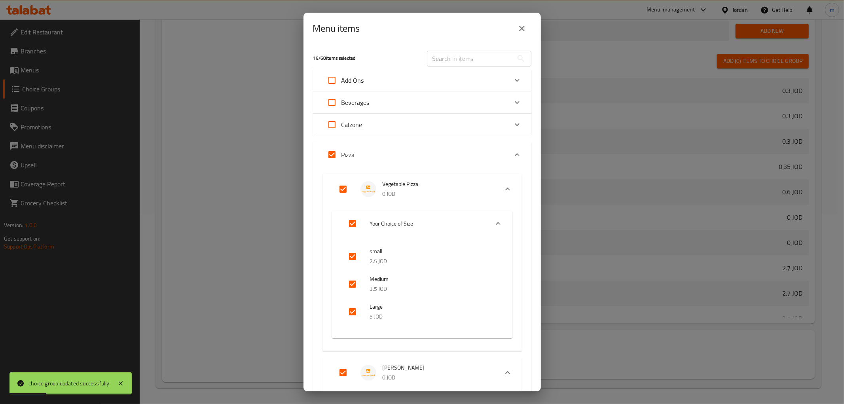
checkbox input "false"
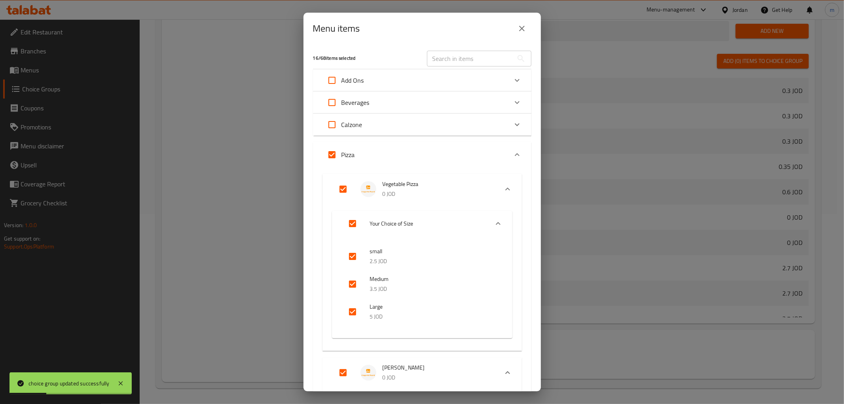
checkbox input "false"
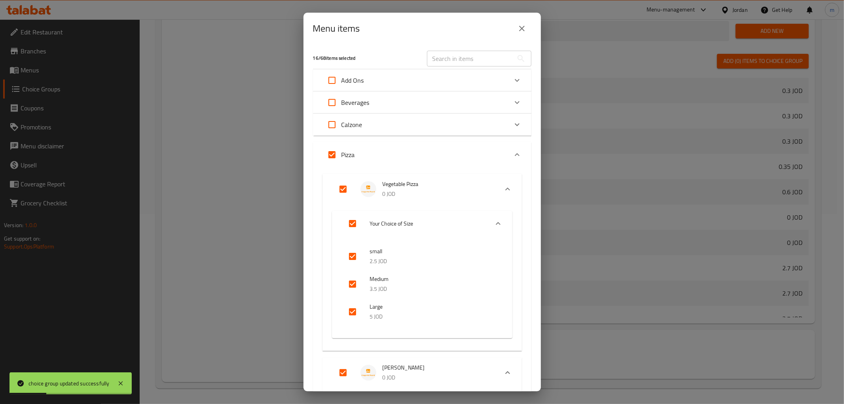
checkbox input "false"
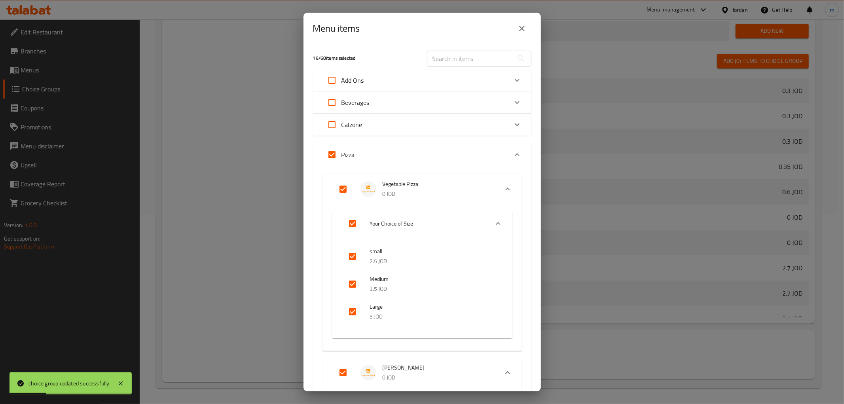
checkbox input "false"
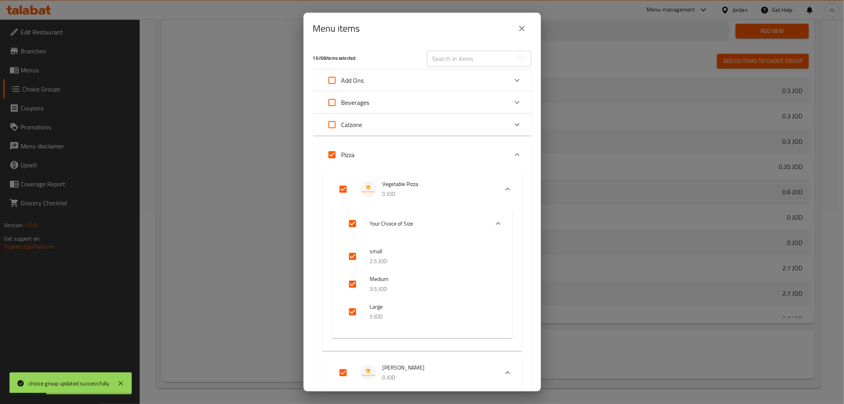
checkbox input "false"
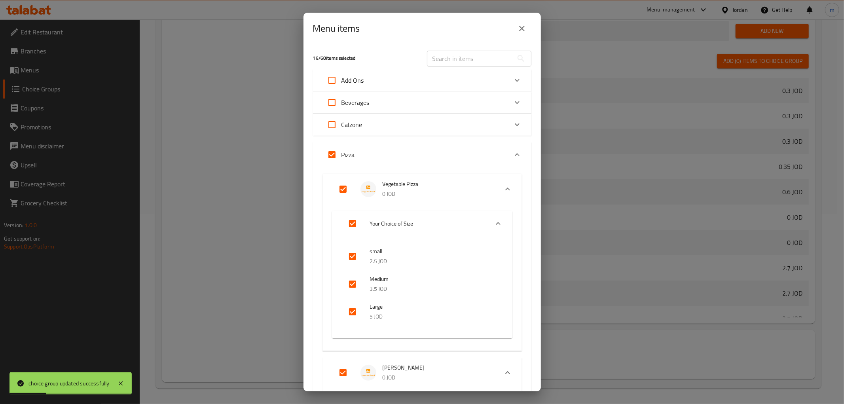
checkbox input "false"
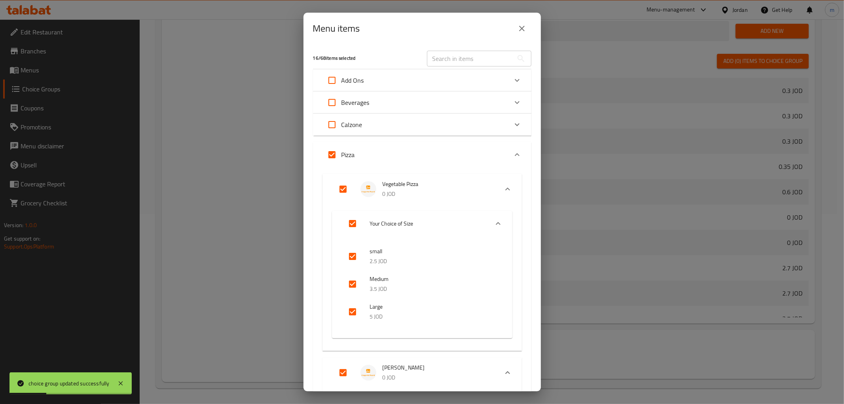
checkbox input "false"
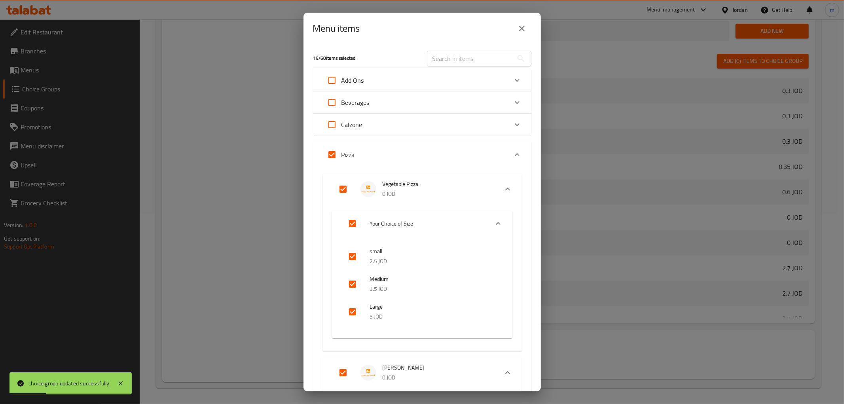
checkbox input "false"
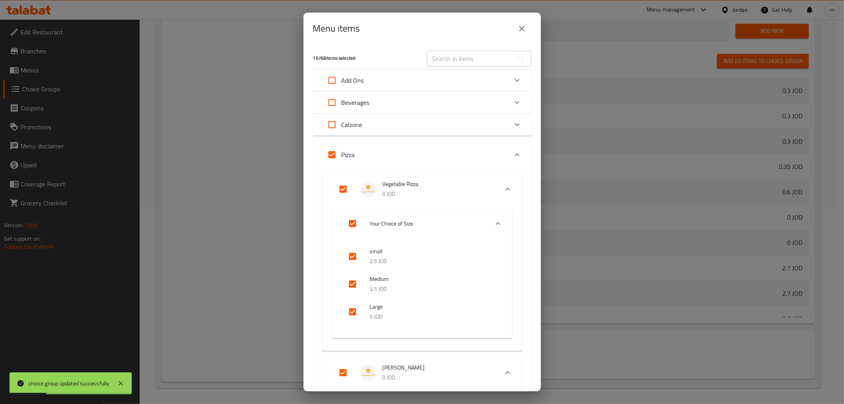
checkbox input "false"
click at [355, 256] on input "checkbox" at bounding box center [352, 256] width 19 height 19
checkbox input "true"
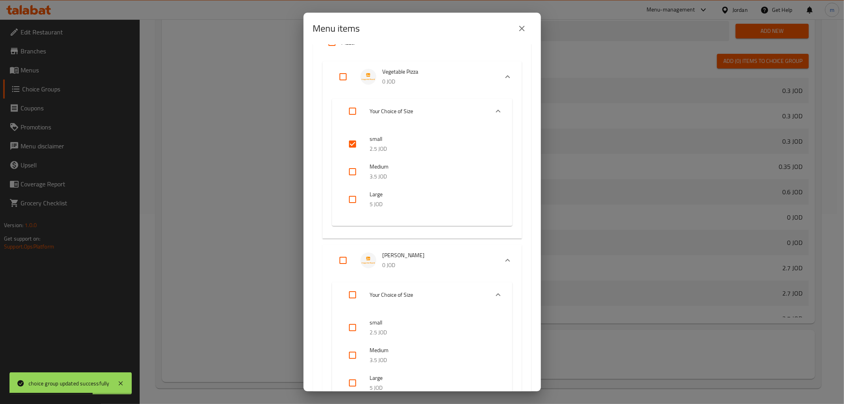
scroll to position [132, 0]
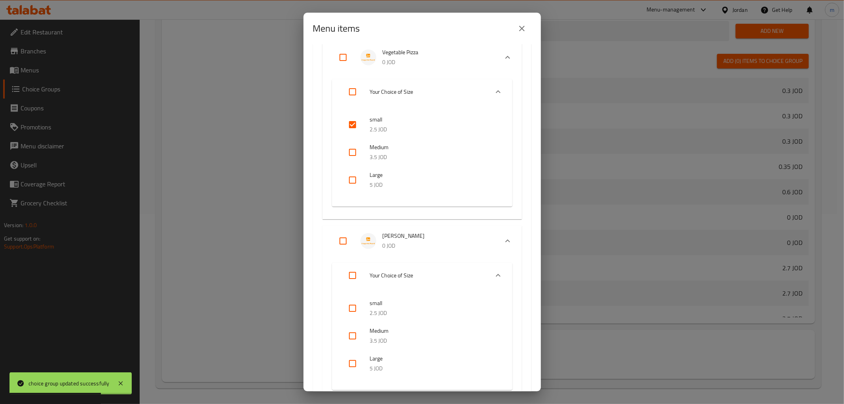
click at [347, 309] on input "checkbox" at bounding box center [352, 308] width 19 height 19
checkbox input "true"
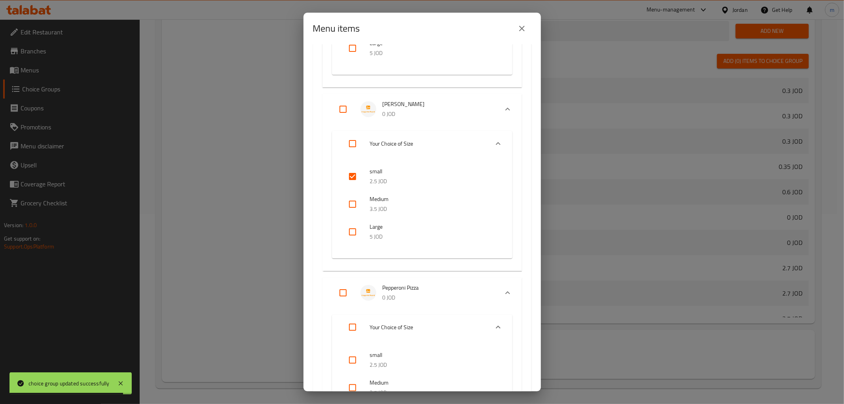
click at [360, 357] on input "checkbox" at bounding box center [352, 360] width 19 height 19
checkbox input "true"
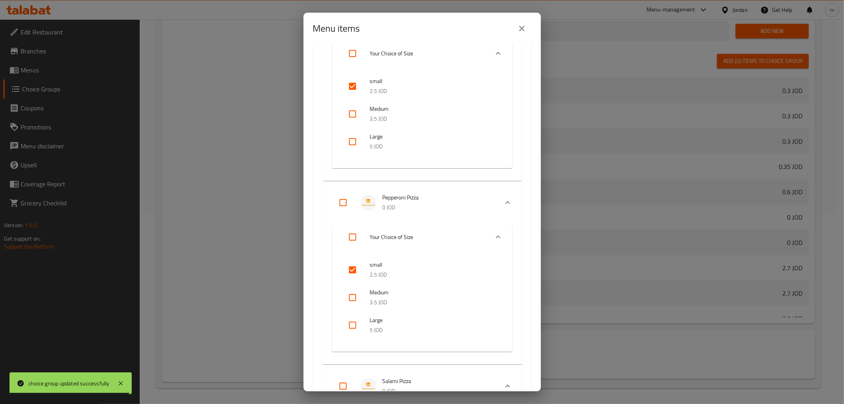
scroll to position [440, 0]
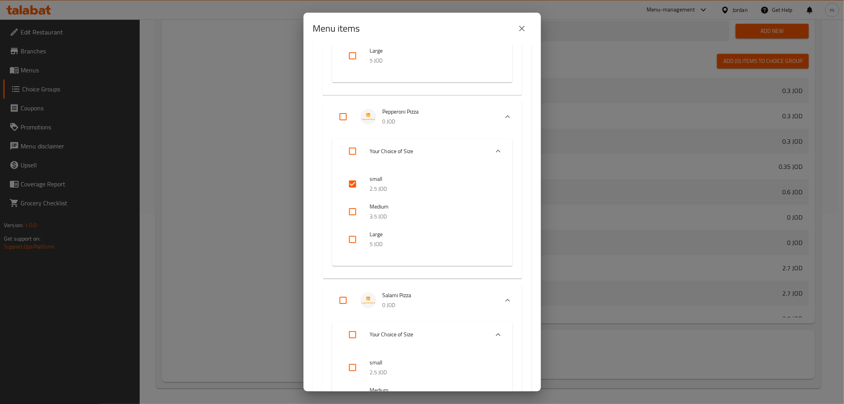
click at [356, 368] on input "checkbox" at bounding box center [352, 367] width 19 height 19
checkbox input "true"
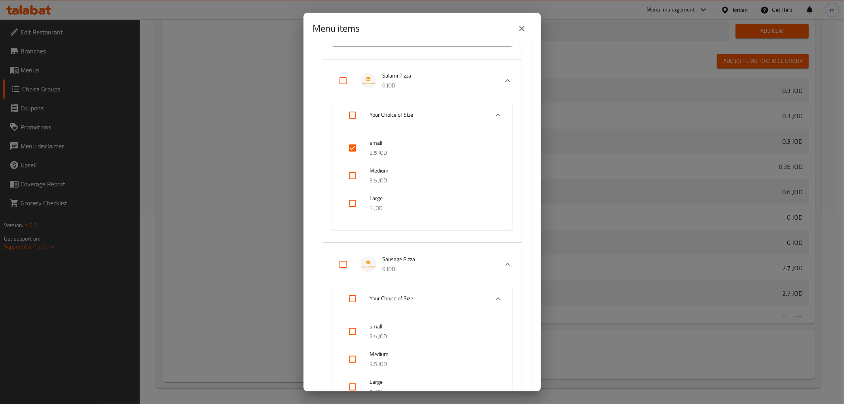
click at [355, 325] on input "checkbox" at bounding box center [352, 331] width 19 height 19
checkbox input "true"
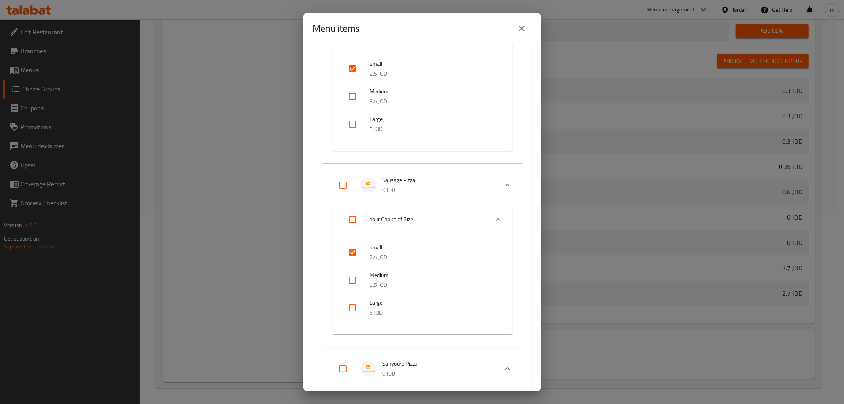
scroll to position [835, 0]
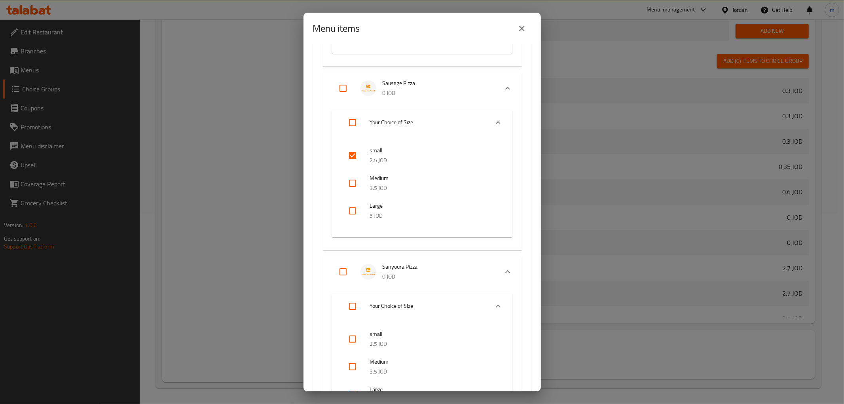
click at [355, 339] on input "checkbox" at bounding box center [352, 339] width 19 height 19
checkbox input "true"
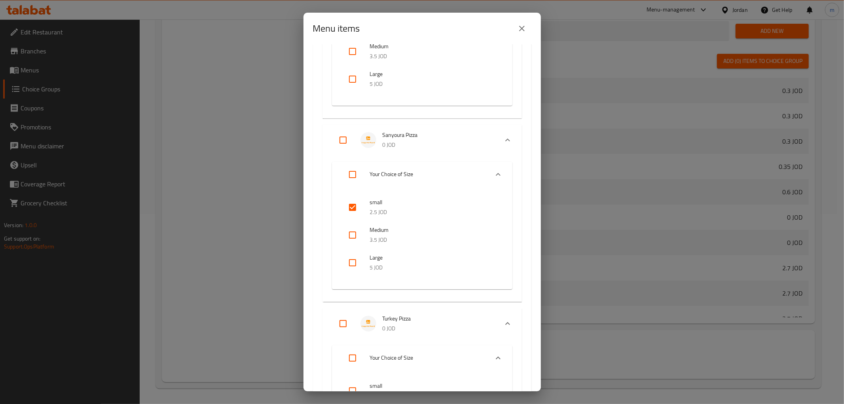
click at [357, 385] on input "checkbox" at bounding box center [352, 390] width 19 height 19
checkbox input "true"
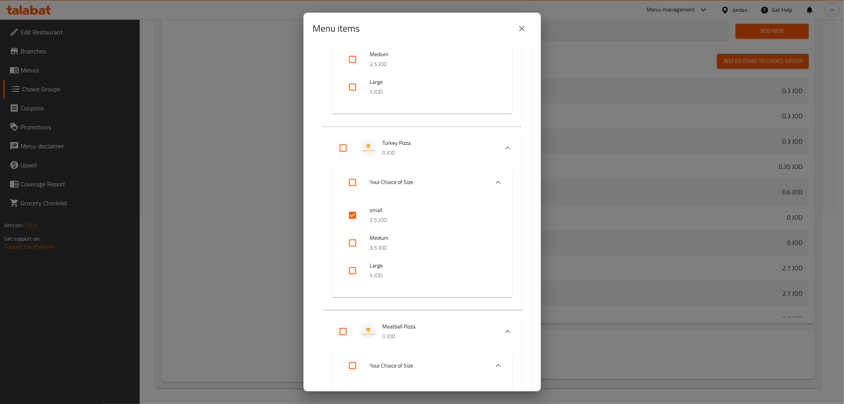
scroll to position [1275, 0]
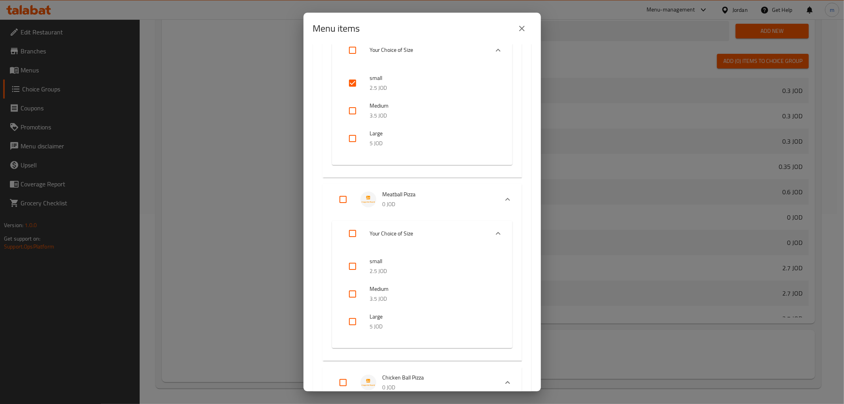
click at [358, 265] on input "checkbox" at bounding box center [352, 266] width 19 height 19
checkbox input "true"
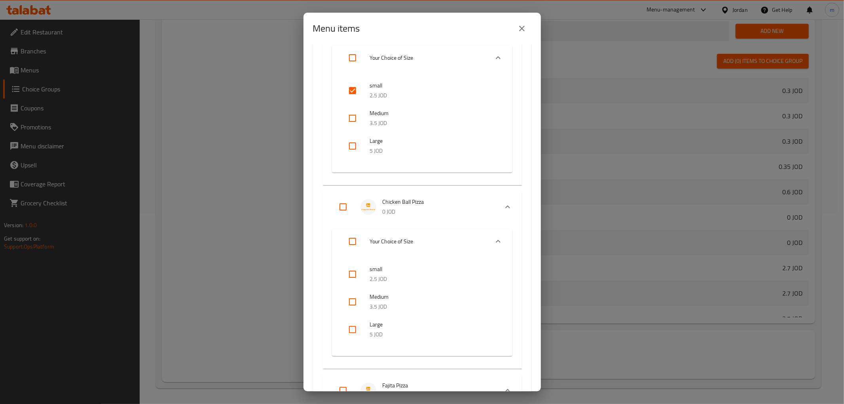
click at [356, 275] on input "checkbox" at bounding box center [352, 274] width 19 height 19
checkbox input "true"
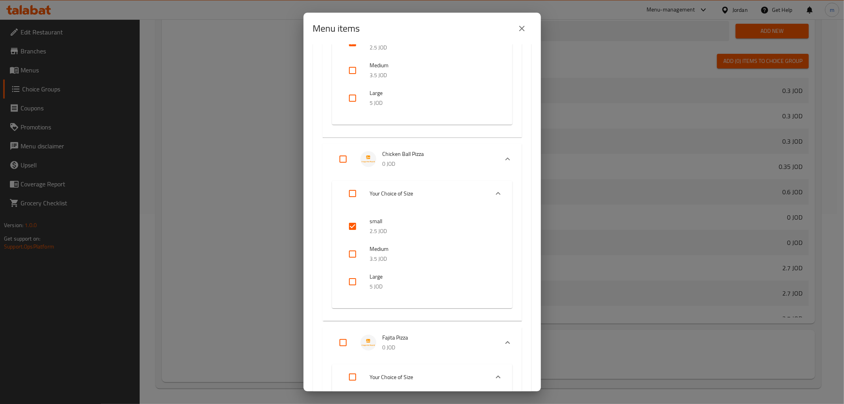
scroll to position [1583, 0]
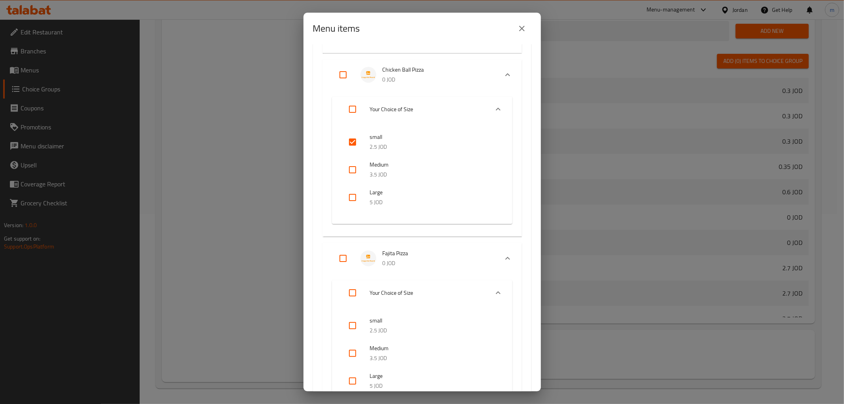
click at [349, 316] on input "checkbox" at bounding box center [352, 325] width 19 height 19
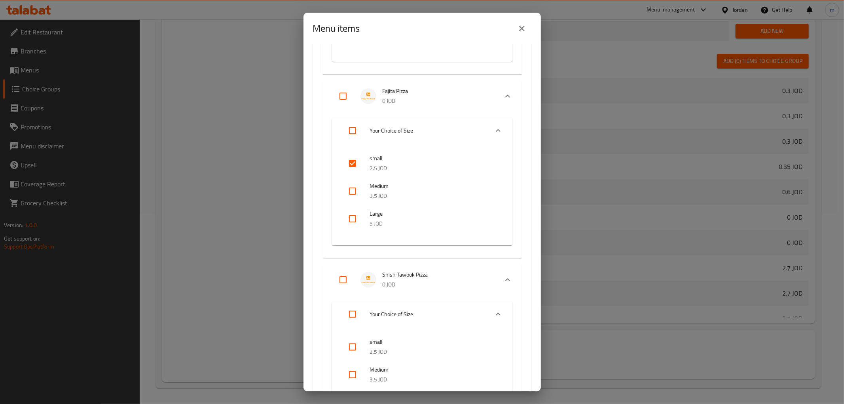
scroll to position [1758, 0]
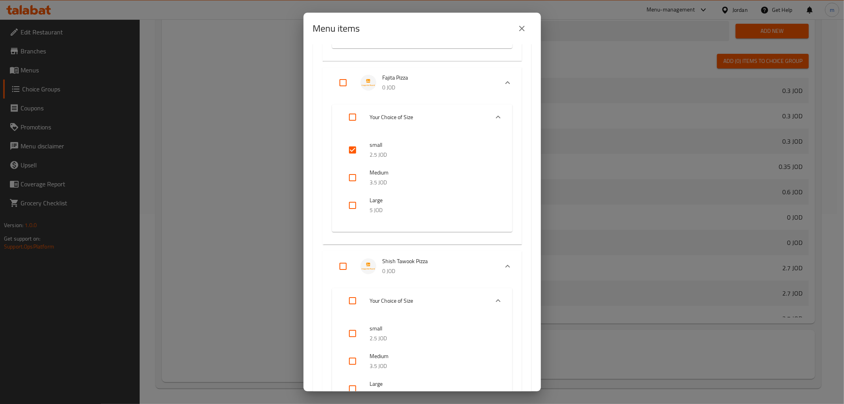
click at [353, 331] on input "checkbox" at bounding box center [352, 333] width 19 height 19
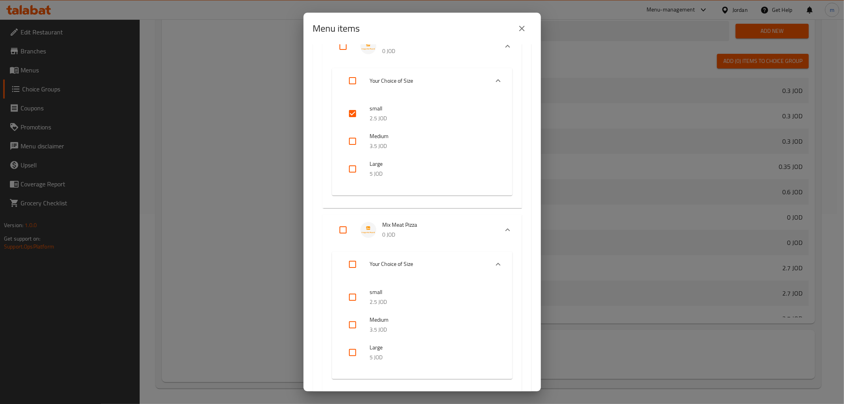
click at [356, 299] on input "checkbox" at bounding box center [352, 297] width 19 height 19
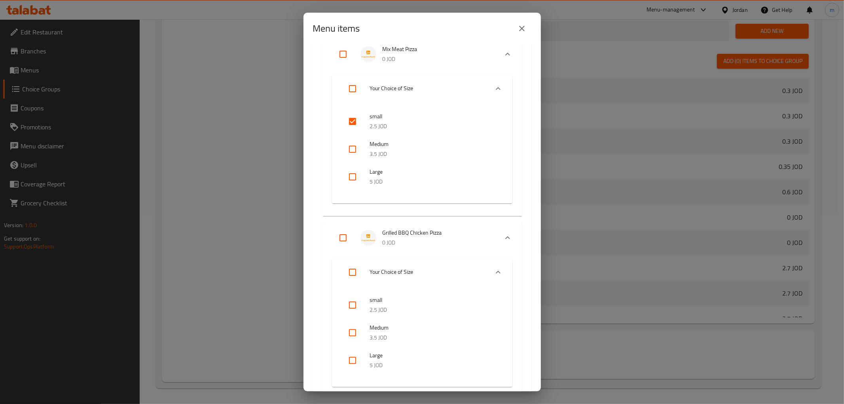
click at [351, 303] on input "checkbox" at bounding box center [352, 305] width 19 height 19
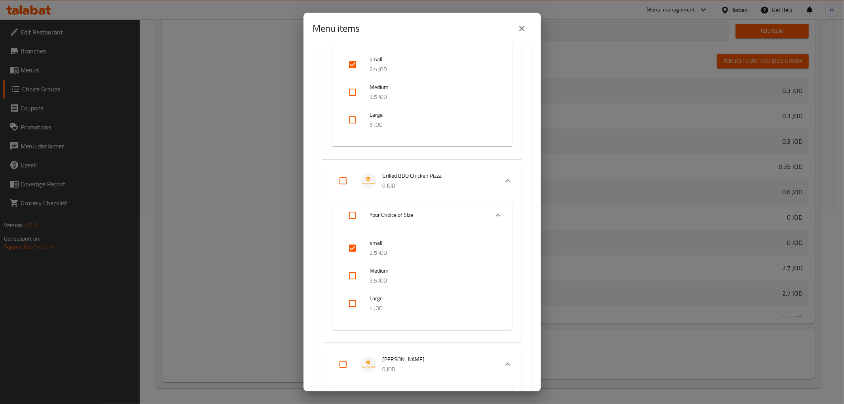
scroll to position [2286, 0]
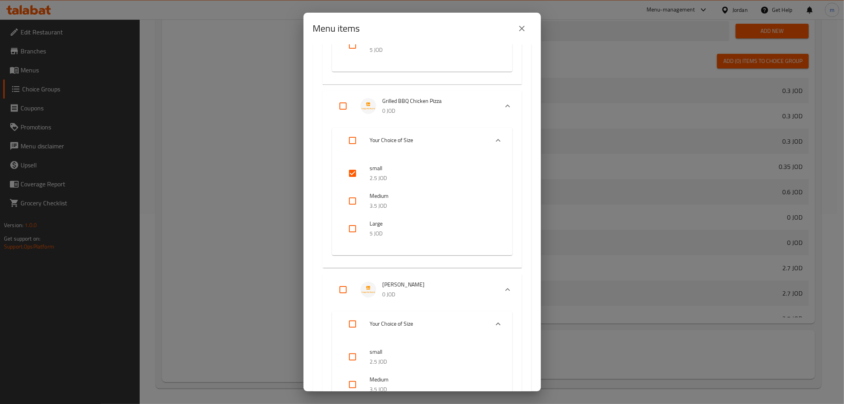
click at [354, 354] on input "checkbox" at bounding box center [352, 356] width 19 height 19
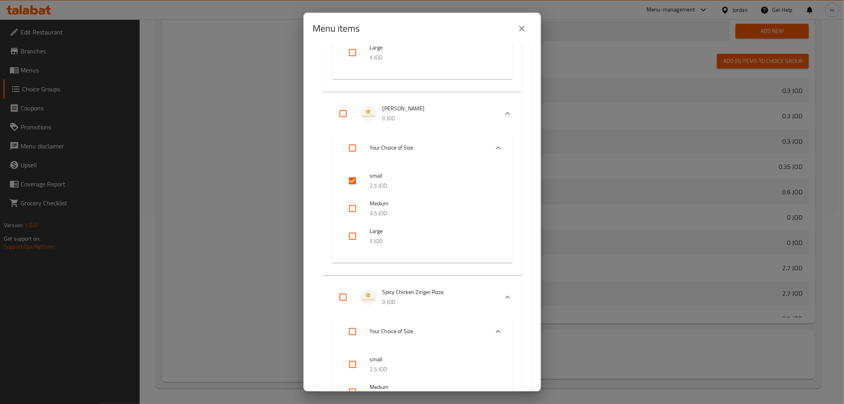
click at [352, 355] on input "checkbox" at bounding box center [352, 364] width 19 height 19
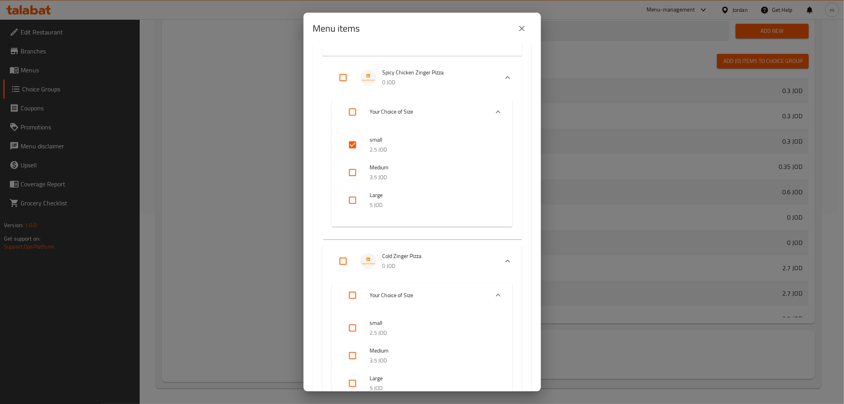
click at [351, 323] on input "checkbox" at bounding box center [352, 327] width 19 height 19
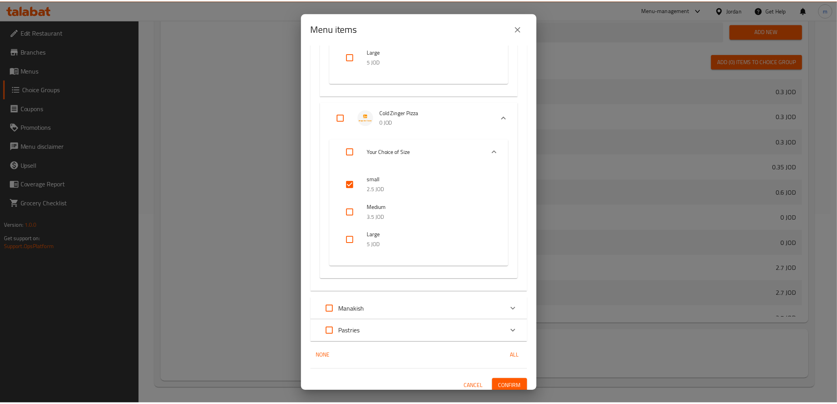
scroll to position [2828, 0]
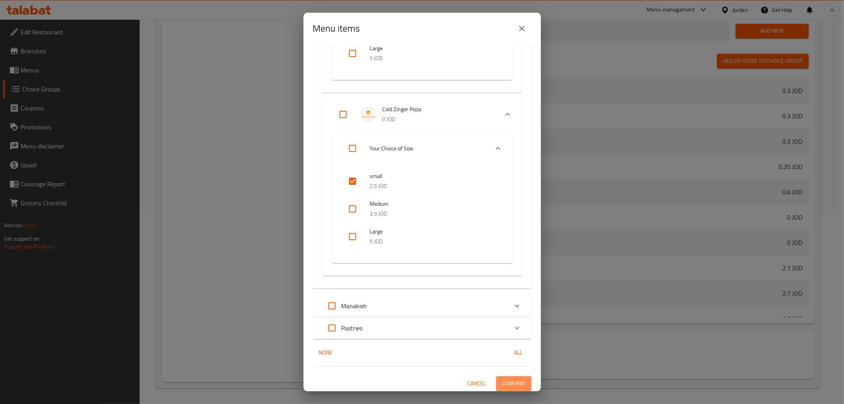
click at [509, 381] on span "Confirm" at bounding box center [513, 384] width 23 height 10
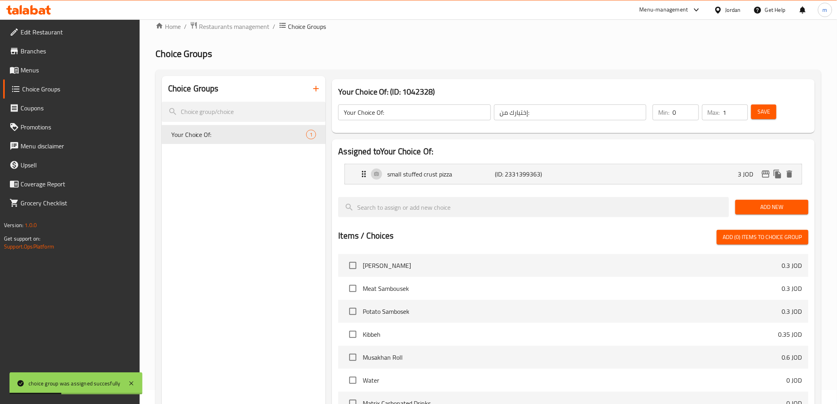
scroll to position [0, 0]
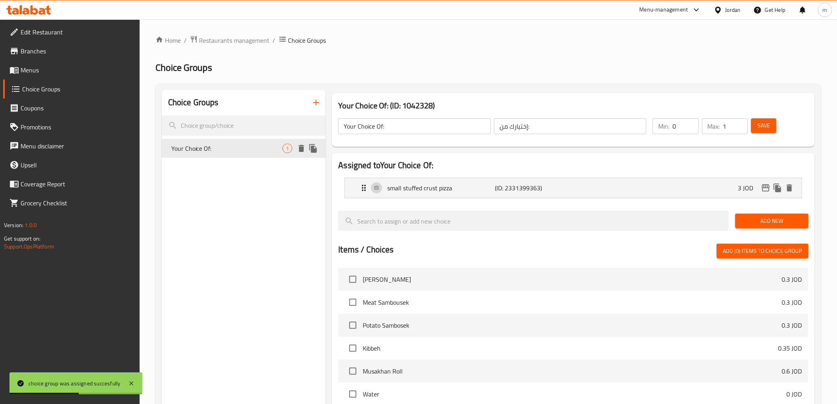
click at [317, 147] on icon "duplicate" at bounding box center [313, 148] width 9 height 9
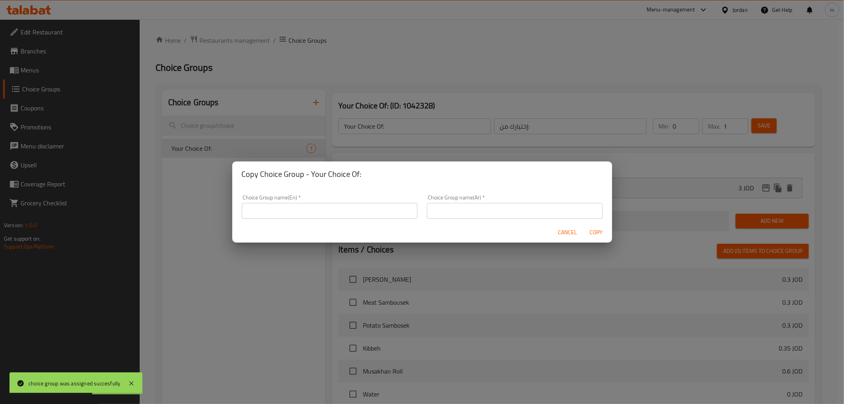
click at [325, 209] on input "text" at bounding box center [330, 211] width 176 height 16
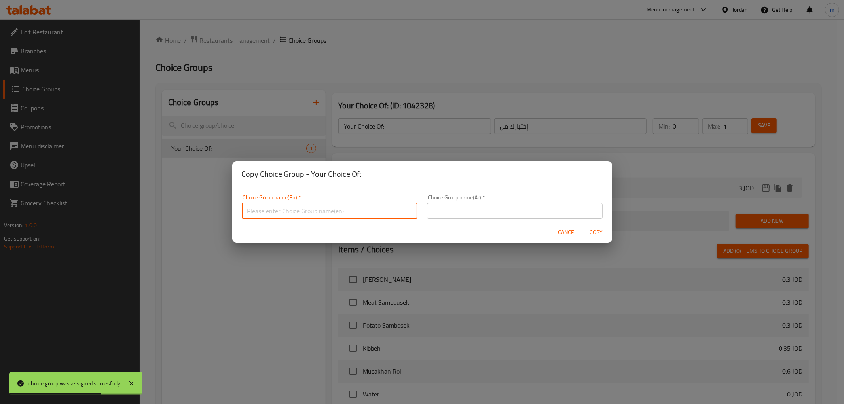
paste input "إختيارك من:"
click at [314, 212] on input "إختيارك من:" at bounding box center [330, 211] width 176 height 16
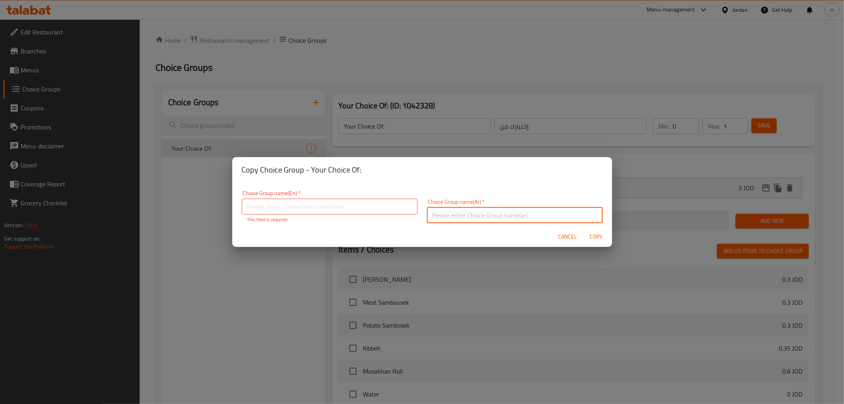
click at [446, 216] on input "text" at bounding box center [515, 215] width 176 height 16
paste input "إختيارك من:"
click at [318, 199] on input "text" at bounding box center [330, 207] width 176 height 16
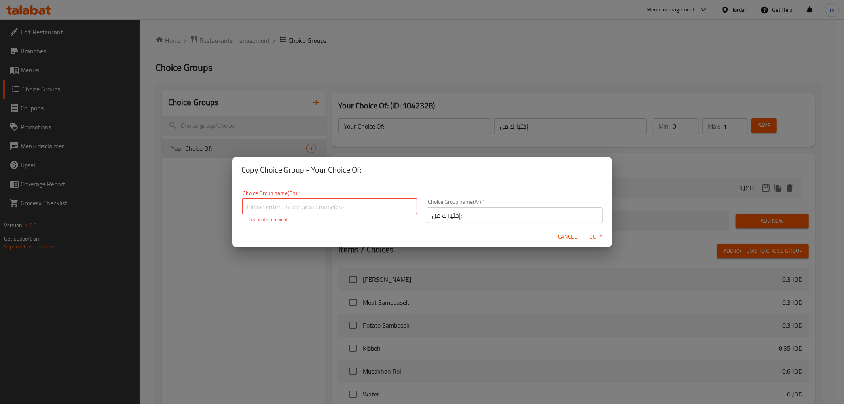
paste input "Your Choice Of:"
click at [491, 226] on form "Choice Group name(En)   * Your Choice Of: Choice Group name(En) * This field is…" at bounding box center [422, 214] width 380 height 65
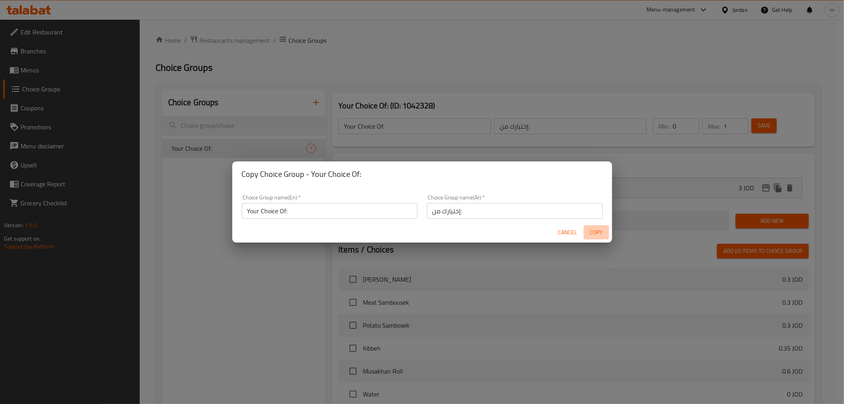
click at [589, 233] on span "Copy" at bounding box center [596, 232] width 19 height 10
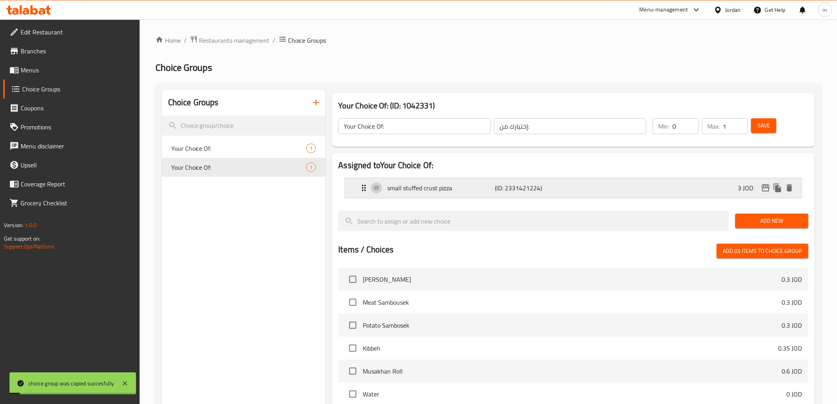
click at [408, 188] on p "small stuffed crust pizza" at bounding box center [441, 187] width 108 height 9
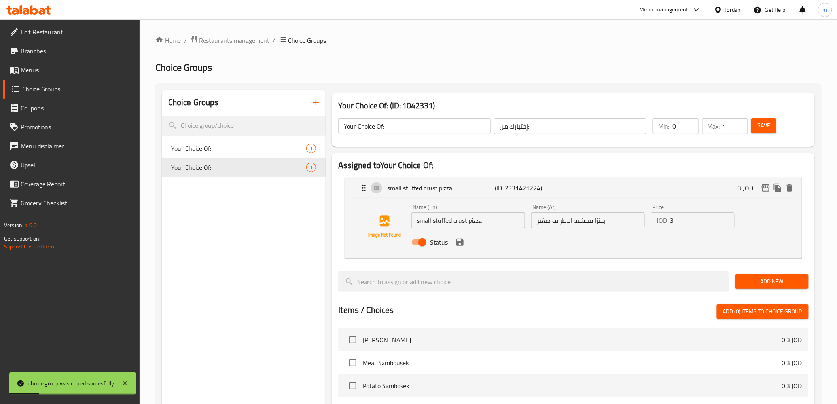
click at [427, 223] on input "small stuffed crust pizza" at bounding box center [468, 220] width 114 height 16
click at [482, 220] on input "medium stuffed crust pizza" at bounding box center [468, 220] width 114 height 16
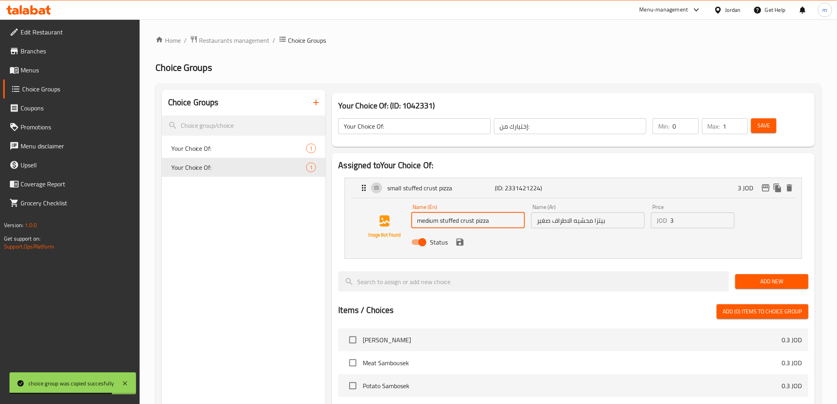
click at [482, 220] on input "medium stuffed crust pizza" at bounding box center [468, 220] width 114 height 16
drag, startPoint x: 482, startPoint y: 220, endPoint x: 425, endPoint y: 218, distance: 57.4
click at [425, 218] on input "medium stuffed crust pizza" at bounding box center [468, 220] width 114 height 16
click at [591, 223] on input "بيتزا محشيه الاطراف صغير" at bounding box center [588, 220] width 114 height 16
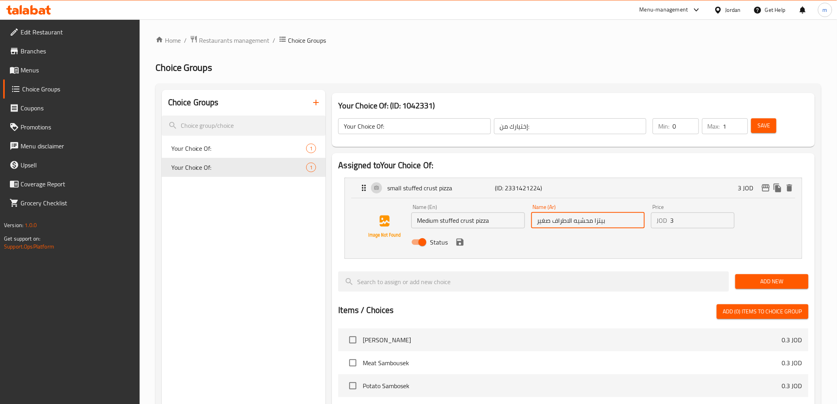
click at [591, 223] on input "بيتزا محشيه الاطراف صغير" at bounding box center [588, 220] width 114 height 16
click at [576, 220] on input "بيتزا محشيه الاطراف صغير" at bounding box center [588, 220] width 114 height 16
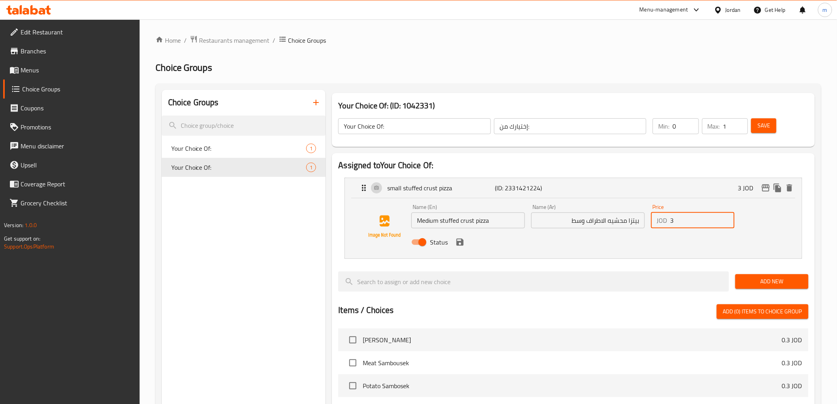
drag, startPoint x: 671, startPoint y: 219, endPoint x: 686, endPoint y: 218, distance: 15.1
click at [686, 218] on input "3" at bounding box center [702, 220] width 64 height 16
click at [458, 246] on icon "save" at bounding box center [459, 241] width 9 height 9
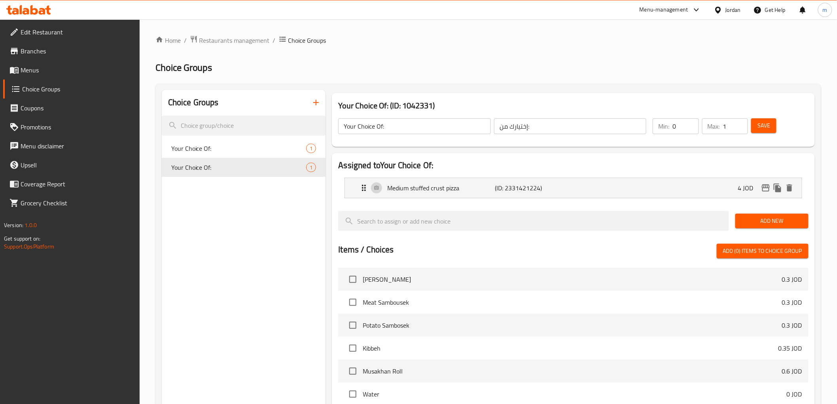
click at [759, 135] on div "Save" at bounding box center [775, 126] width 51 height 19
click at [764, 121] on span "Save" at bounding box center [764, 126] width 13 height 10
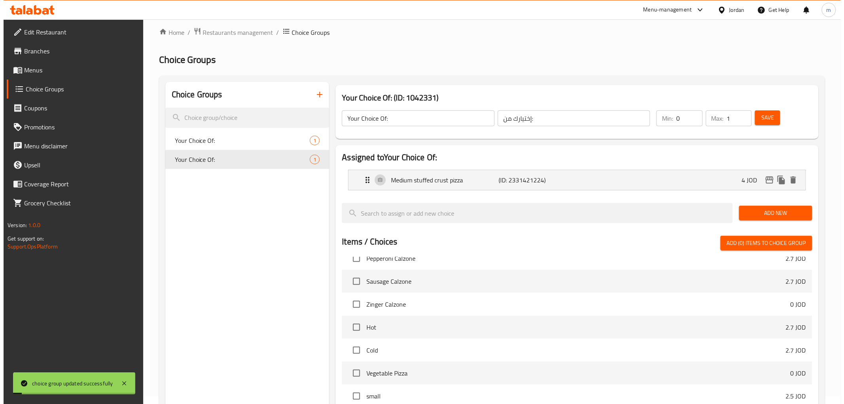
scroll to position [190, 0]
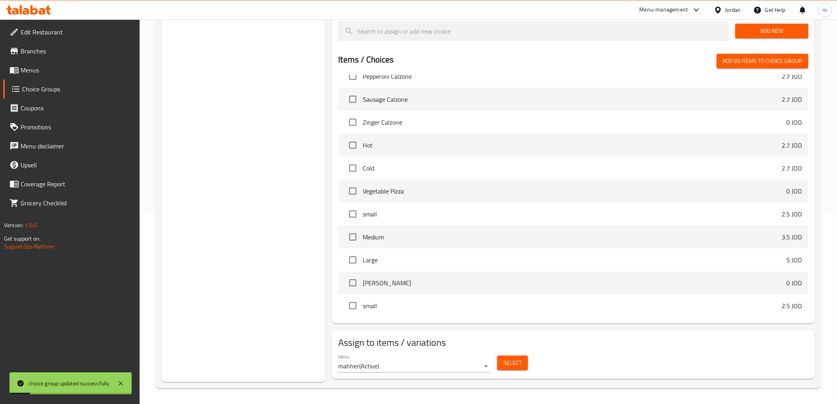
click at [510, 366] on span "Select" at bounding box center [513, 363] width 18 height 10
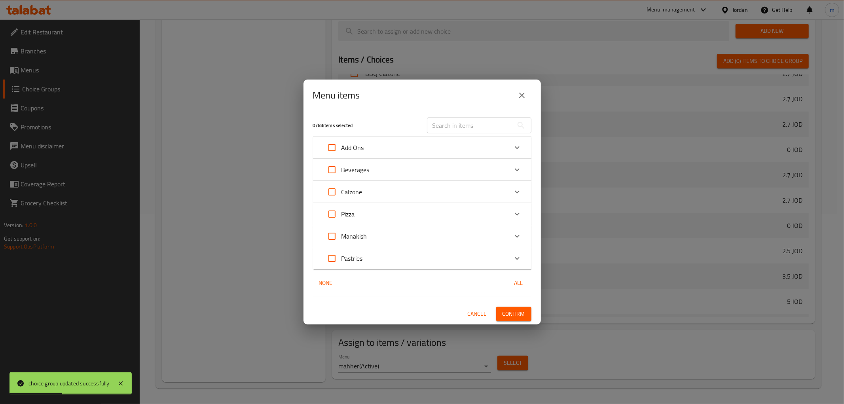
click at [389, 208] on div "Pizza" at bounding box center [414, 214] width 185 height 19
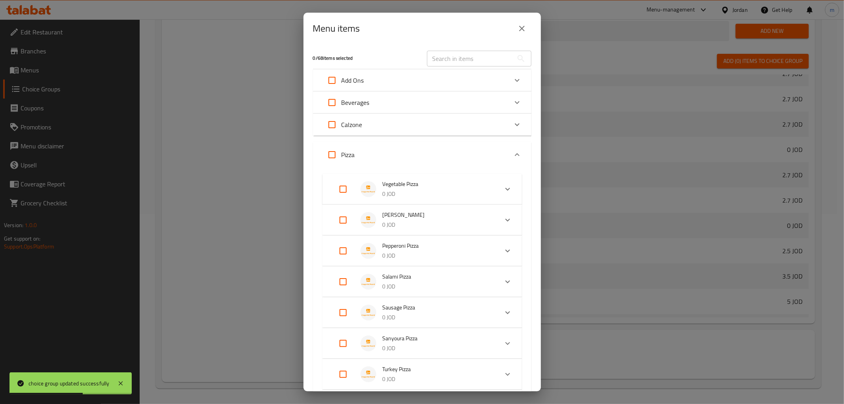
click at [446, 203] on div "Vegetable Pizza 0 JOD" at bounding box center [421, 189] width 199 height 31
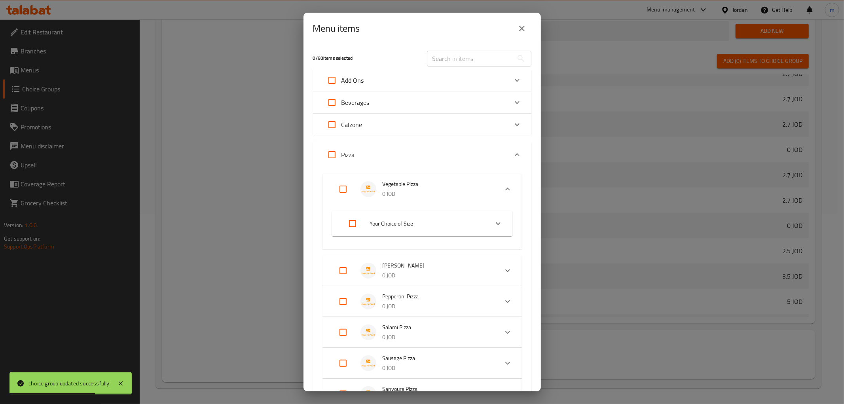
click at [428, 226] on span "Your Choice of Size" at bounding box center [426, 224] width 112 height 10
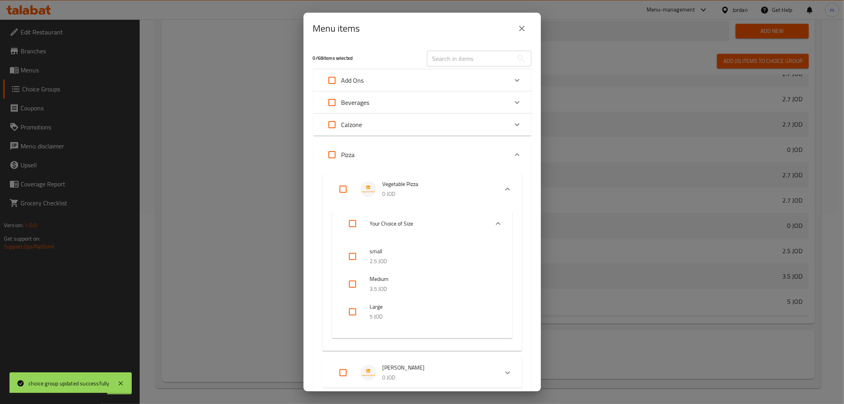
click at [354, 282] on input "checkbox" at bounding box center [352, 284] width 19 height 19
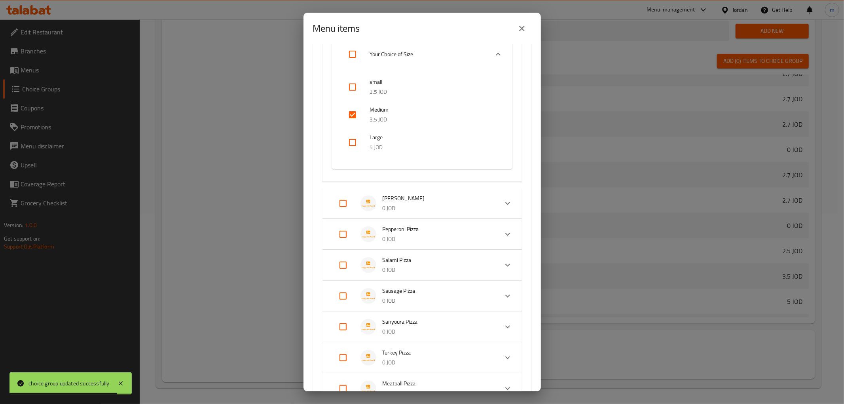
scroll to position [176, 0]
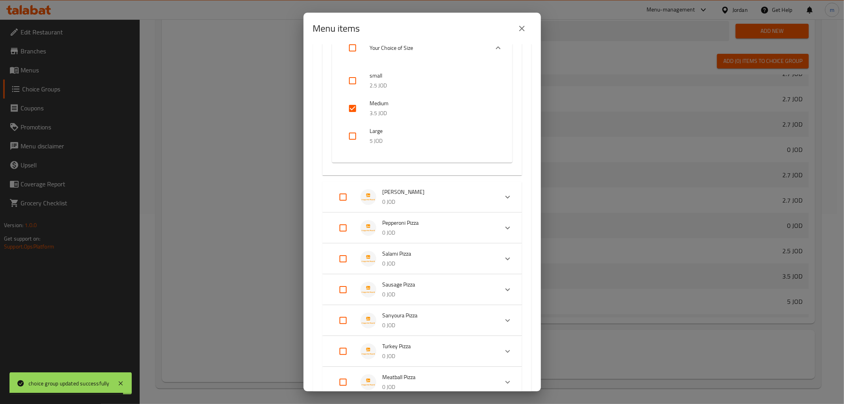
click at [431, 196] on span "Margherita Pizza" at bounding box center [437, 192] width 109 height 10
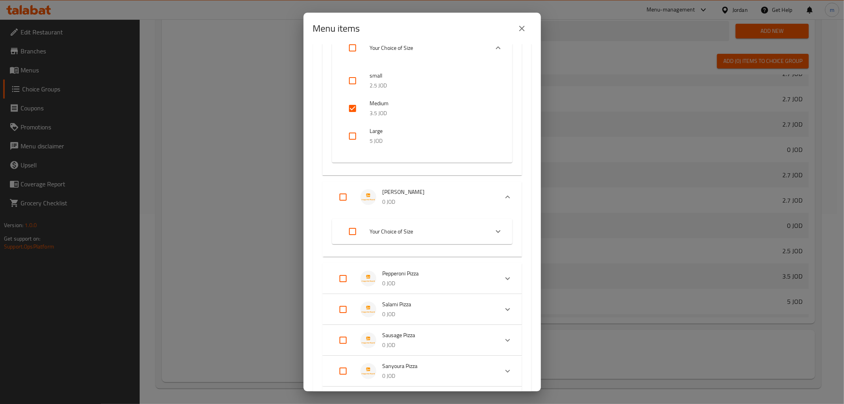
click at [442, 237] on li "Your Choice of Size" at bounding box center [414, 231] width 147 height 22
click at [361, 293] on input "checkbox" at bounding box center [352, 291] width 19 height 19
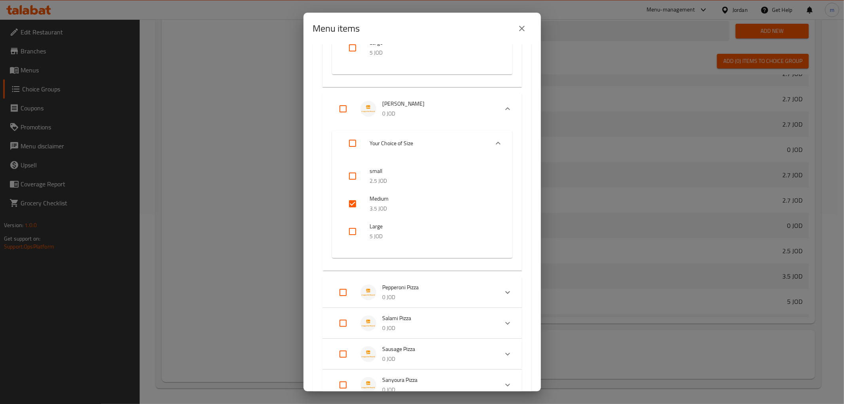
scroll to position [396, 0]
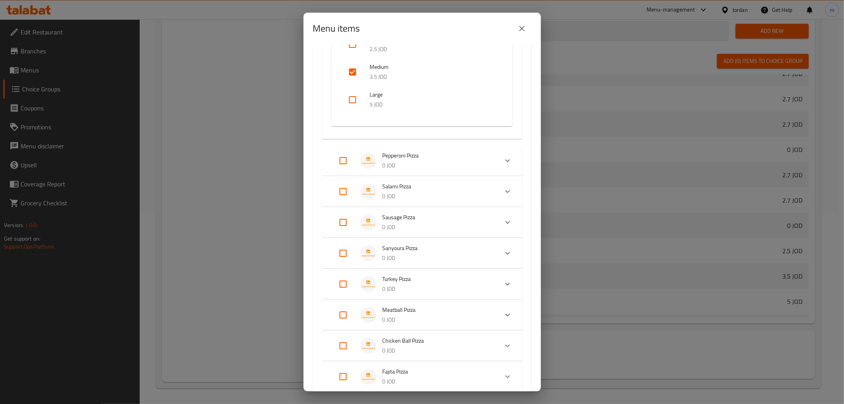
click at [445, 161] on p "0 JOD" at bounding box center [437, 166] width 109 height 10
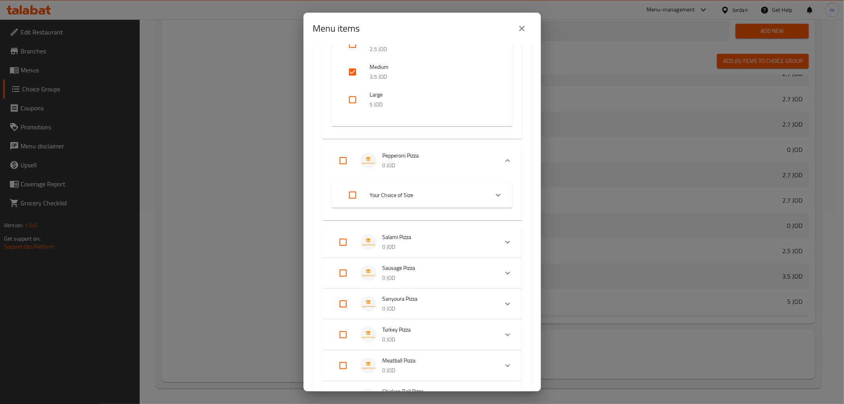
click at [421, 200] on li "Your Choice of Size" at bounding box center [414, 195] width 147 height 22
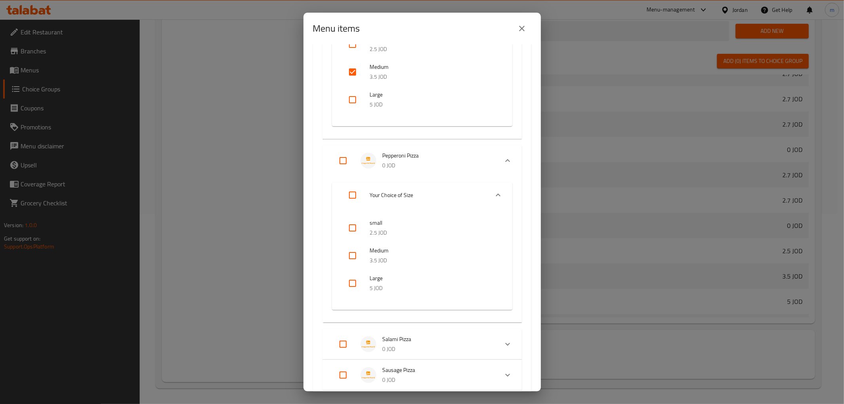
click at [357, 251] on input "checkbox" at bounding box center [352, 255] width 19 height 19
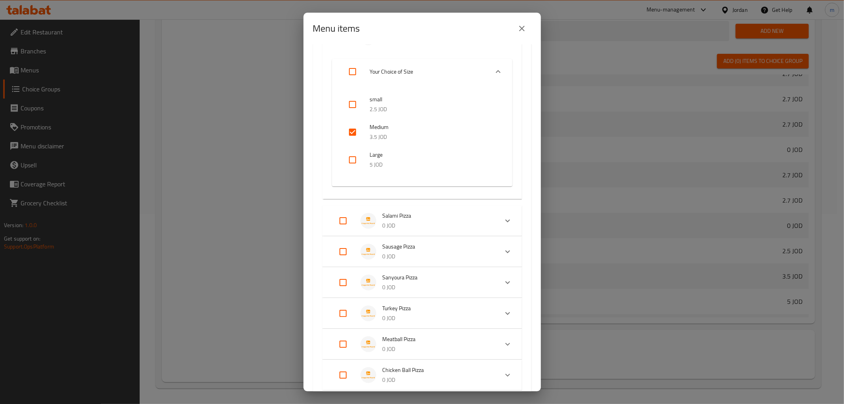
scroll to position [527, 0]
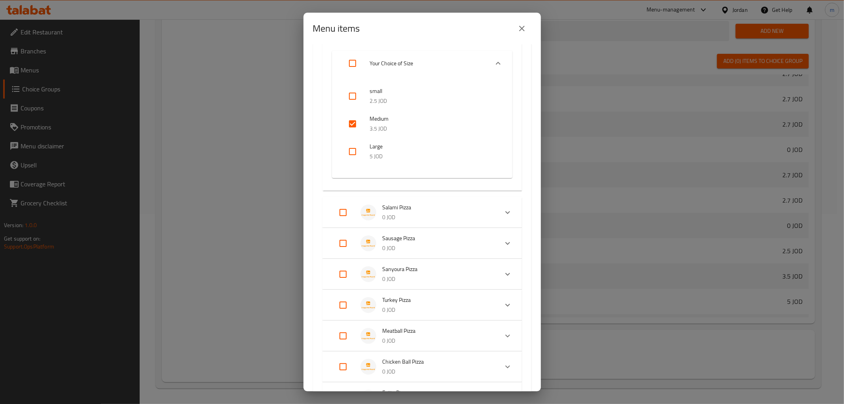
click at [454, 224] on li "Salami Pizza 0 JOD" at bounding box center [415, 213] width 166 height 28
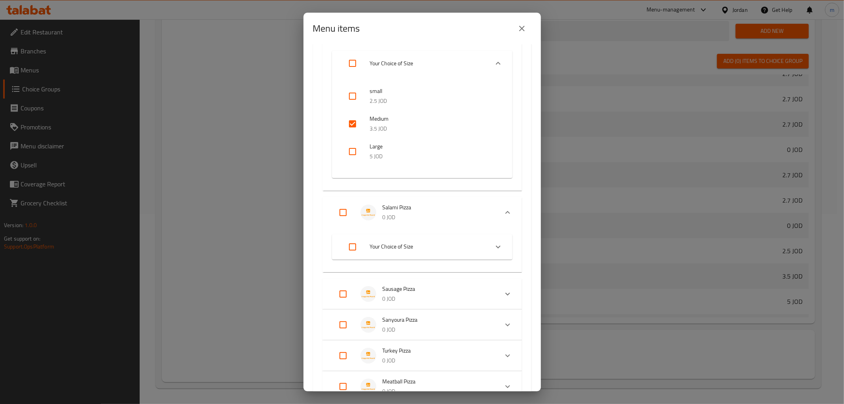
click at [463, 247] on span "Your Choice of Size" at bounding box center [426, 247] width 112 height 10
click at [349, 300] on input "checkbox" at bounding box center [352, 307] width 19 height 19
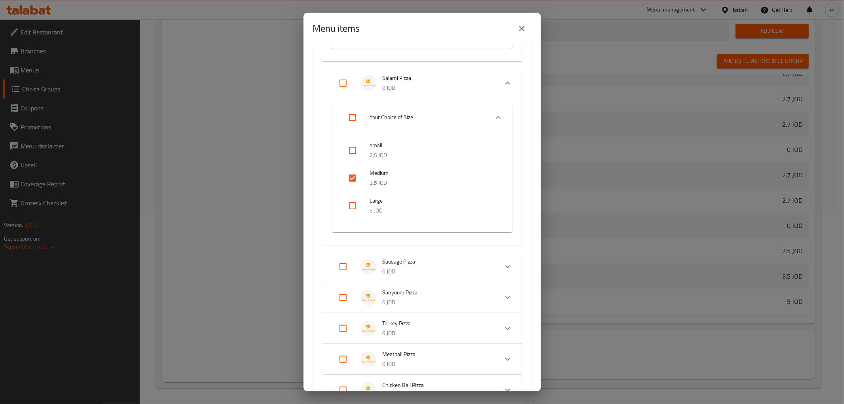
scroll to position [659, 0]
click at [462, 258] on span "Sausage Pizza" at bounding box center [437, 259] width 109 height 10
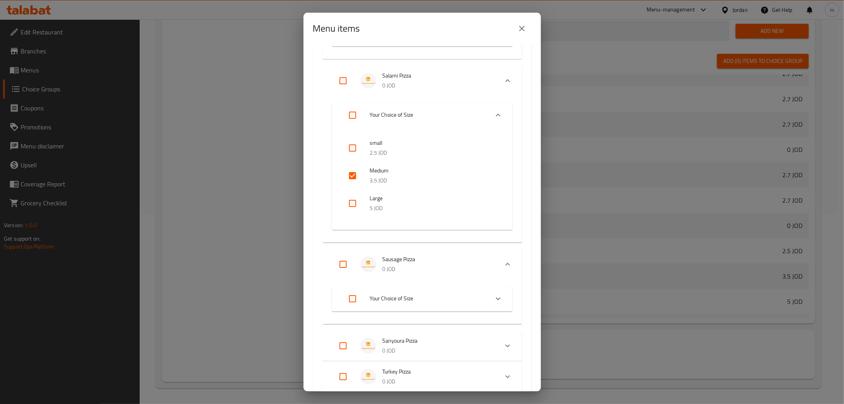
click at [459, 305] on li "Your Choice of Size" at bounding box center [414, 299] width 147 height 22
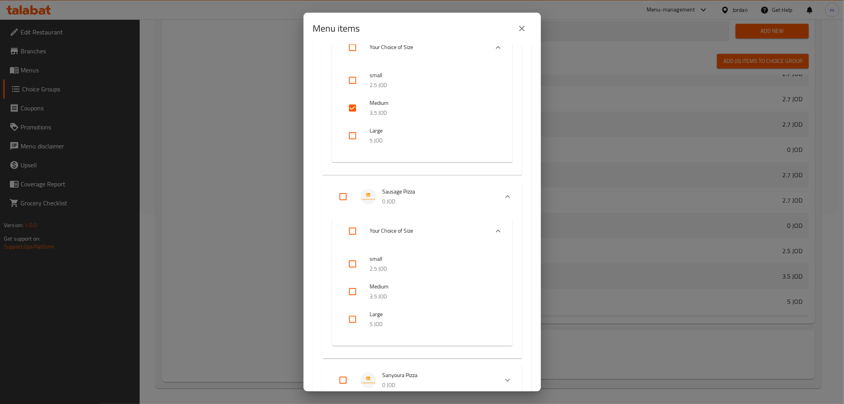
scroll to position [791, 0]
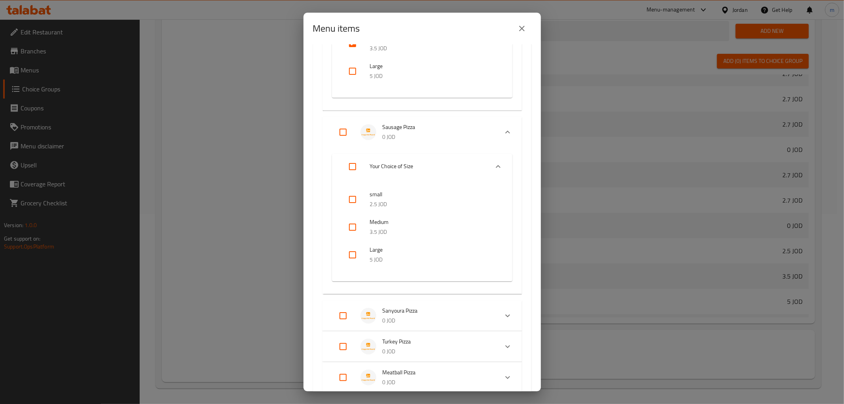
click at [358, 224] on input "checkbox" at bounding box center [352, 227] width 19 height 19
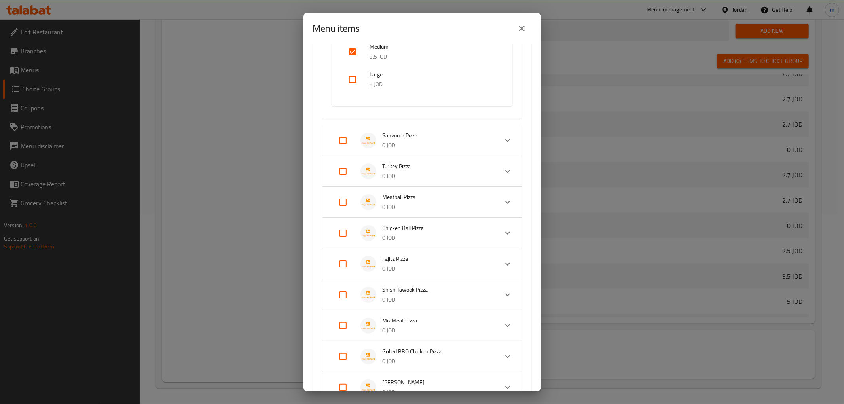
scroll to position [967, 0]
click at [456, 151] on li "Sanyoura Pizza 0 JOD" at bounding box center [415, 140] width 166 height 28
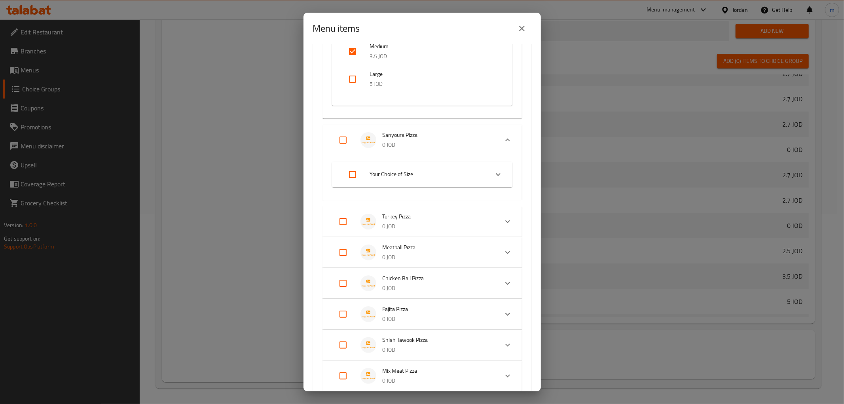
click at [468, 186] on ul "Your Choice of Size small 2.5 JOD Medium 3.5 JOD Large 5 JOD" at bounding box center [422, 175] width 180 height 32
click at [469, 189] on div "Your Choice of Size small 2.5 JOD Medium 3.5 JOD Large 5 JOD" at bounding box center [421, 177] width 199 height 44
click at [466, 175] on span "Your Choice of Size" at bounding box center [426, 174] width 112 height 10
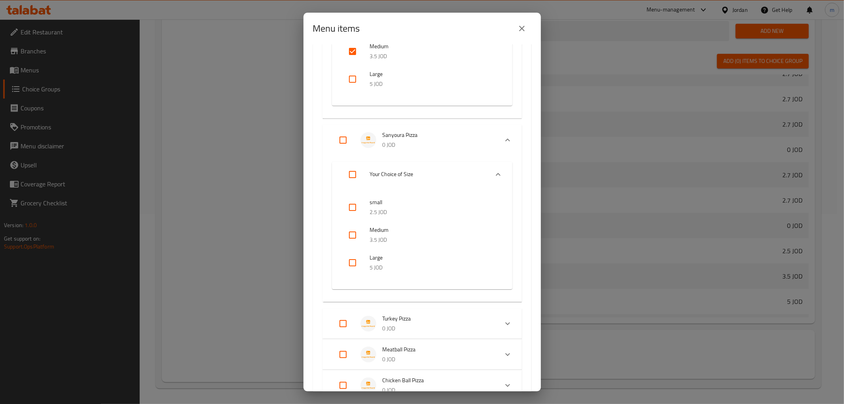
click at [350, 233] on input "checkbox" at bounding box center [352, 235] width 19 height 19
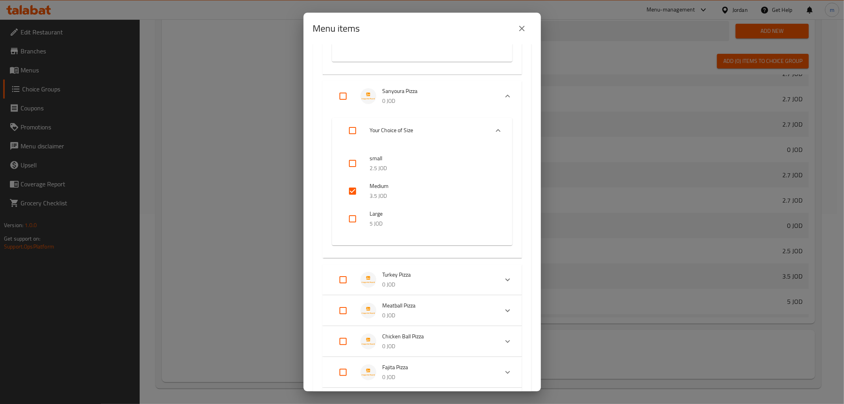
click at [445, 270] on span "Turkey Pizza" at bounding box center [437, 275] width 109 height 10
click at [451, 303] on li "Your Choice of Size" at bounding box center [414, 314] width 147 height 22
click at [353, 375] on input "checkbox" at bounding box center [352, 374] width 19 height 19
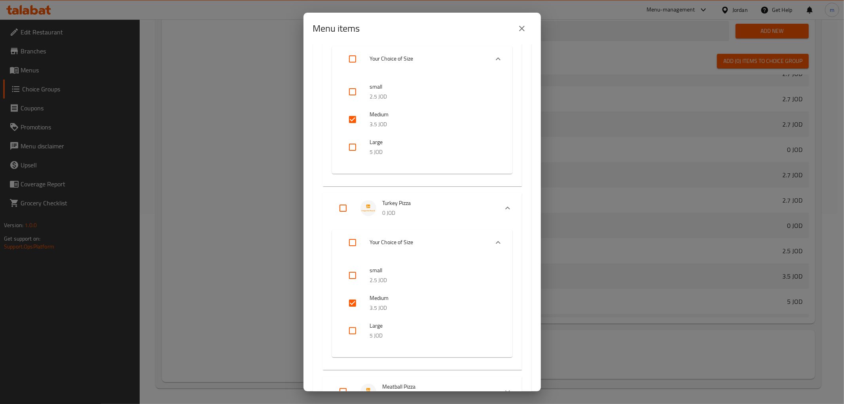
scroll to position [1187, 0]
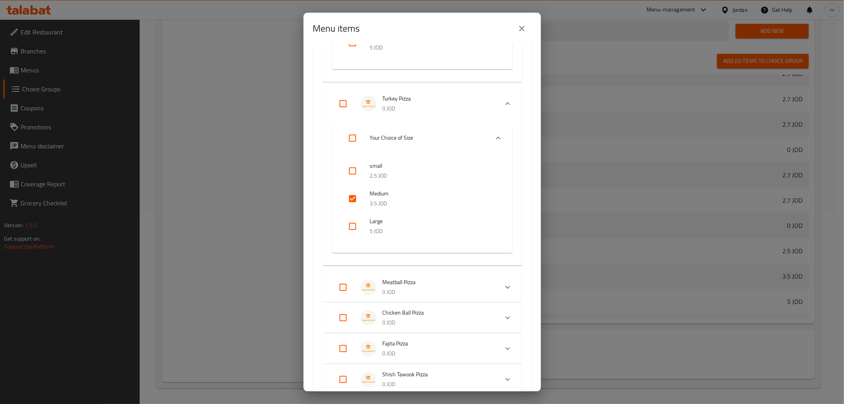
click at [466, 277] on span "Meatball Pizza" at bounding box center [437, 282] width 109 height 10
click at [465, 332] on div "Your Choice of Size" at bounding box center [422, 321] width 180 height 25
click at [360, 381] on input "checkbox" at bounding box center [352, 381] width 19 height 19
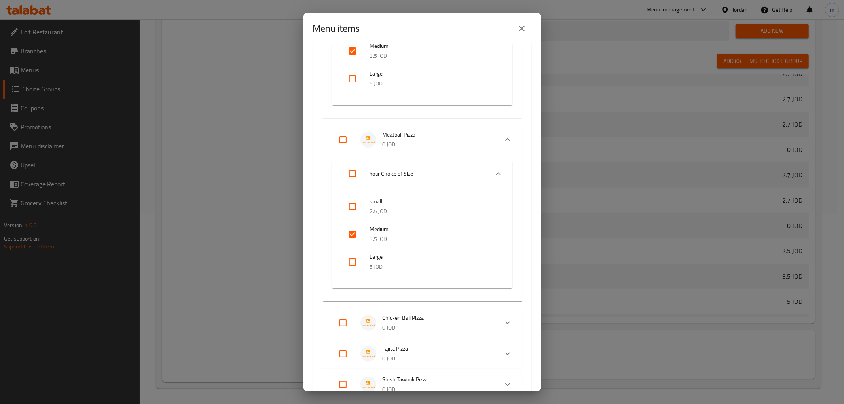
scroll to position [1450, 0]
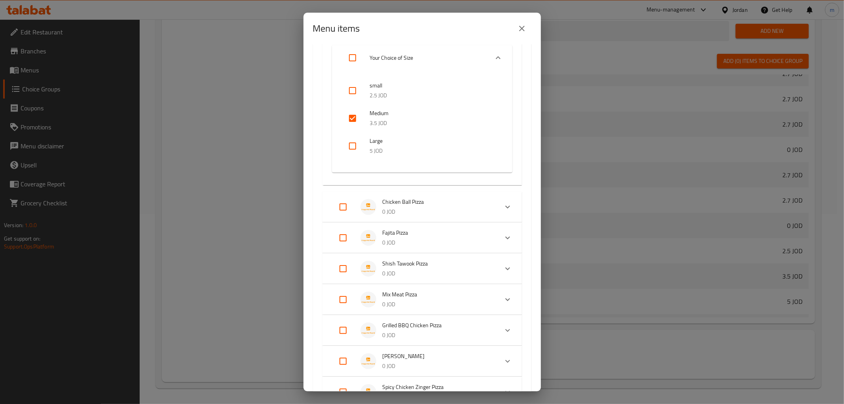
click at [434, 197] on span "Chicken Ball Pizza" at bounding box center [437, 202] width 109 height 10
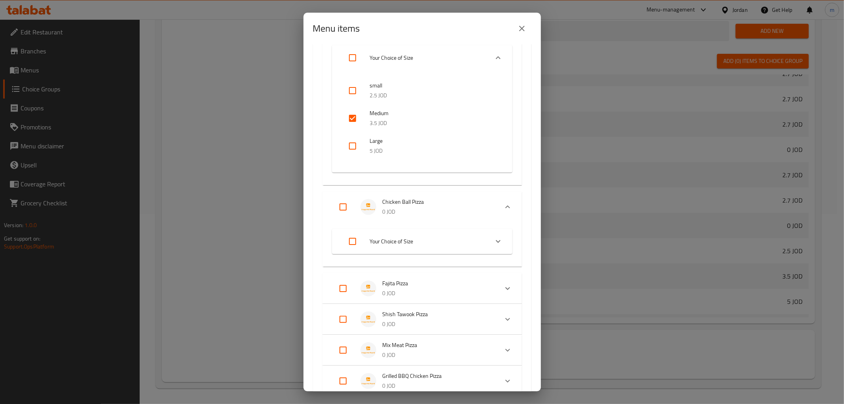
click at [432, 239] on span "Your Choice of Size" at bounding box center [426, 242] width 112 height 10
drag, startPoint x: 360, startPoint y: 299, endPoint x: 358, endPoint y: 303, distance: 4.4
click at [359, 299] on input "checkbox" at bounding box center [352, 301] width 19 height 19
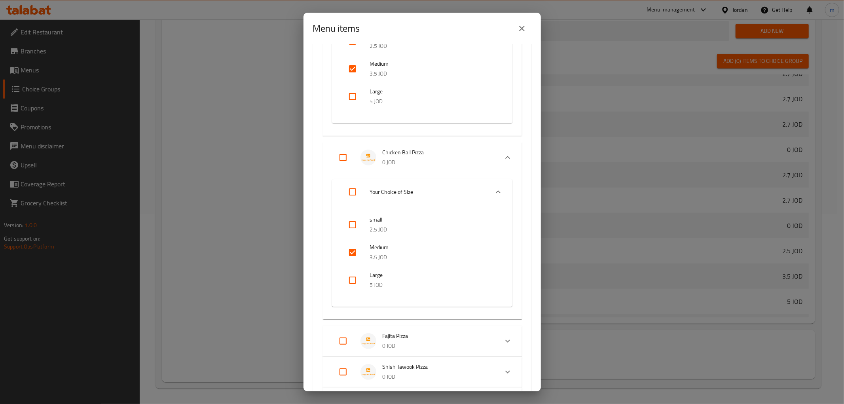
scroll to position [1583, 0]
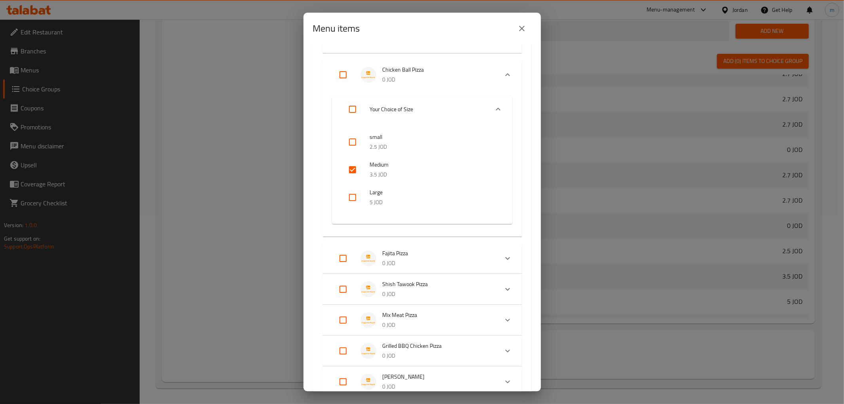
click at [486, 254] on li "Fajita Pizza 0 JOD" at bounding box center [415, 258] width 166 height 28
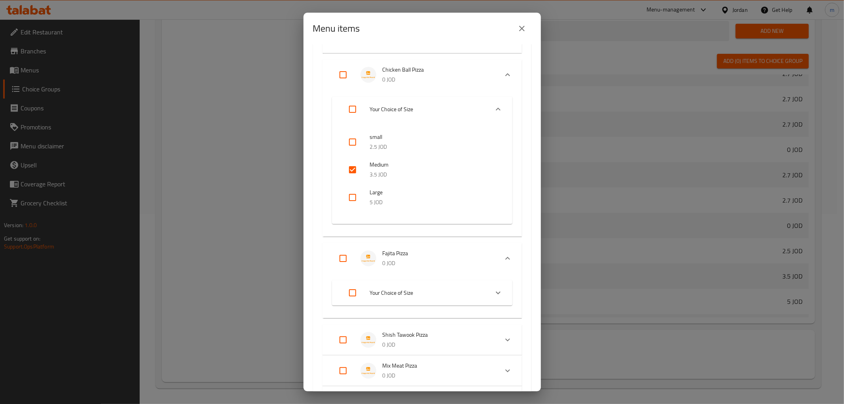
click at [452, 283] on li "Your Choice of Size" at bounding box center [414, 293] width 147 height 22
click at [350, 345] on input "checkbox" at bounding box center [352, 353] width 19 height 19
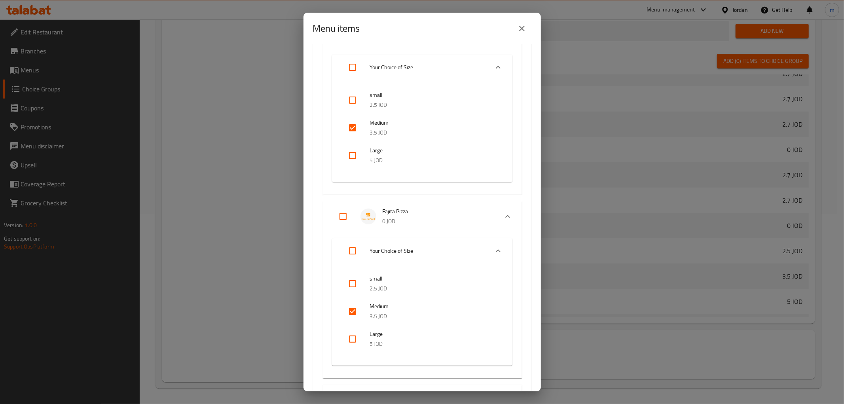
scroll to position [1758, 0]
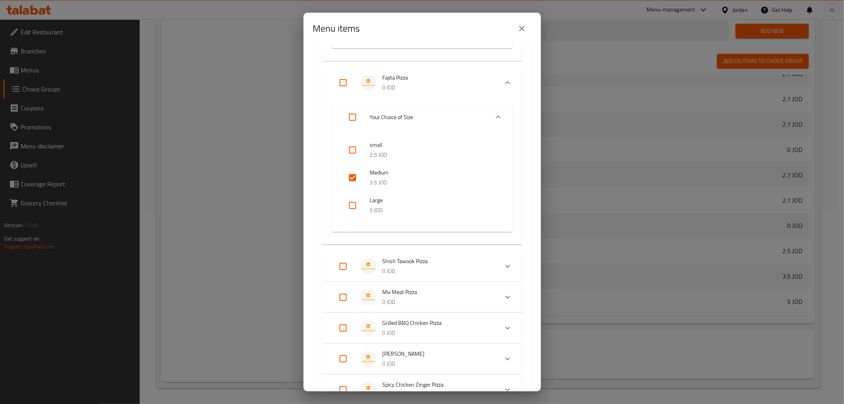
click at [457, 267] on p "0 JOD" at bounding box center [437, 271] width 109 height 10
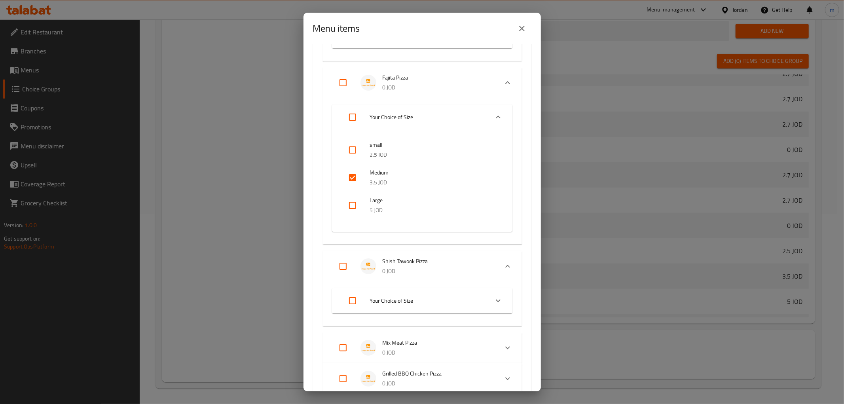
click at [427, 299] on span "Your Choice of Size" at bounding box center [426, 301] width 112 height 10
drag, startPoint x: 353, startPoint y: 360, endPoint x: 360, endPoint y: 353, distance: 10.6
click at [351, 359] on input "checkbox" at bounding box center [352, 361] width 19 height 19
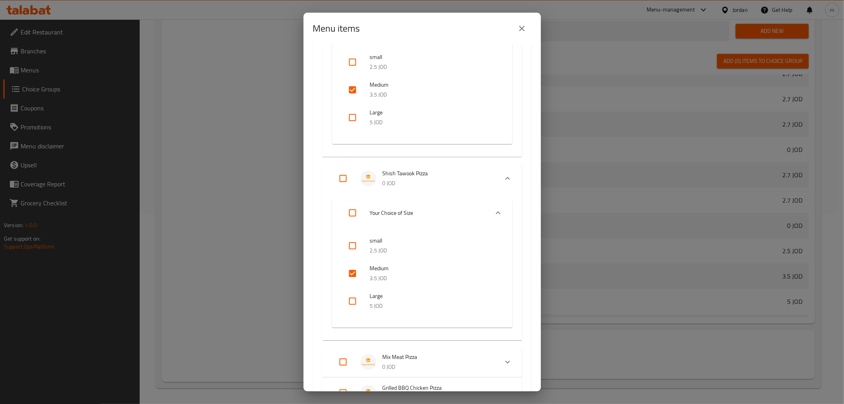
scroll to position [1934, 0]
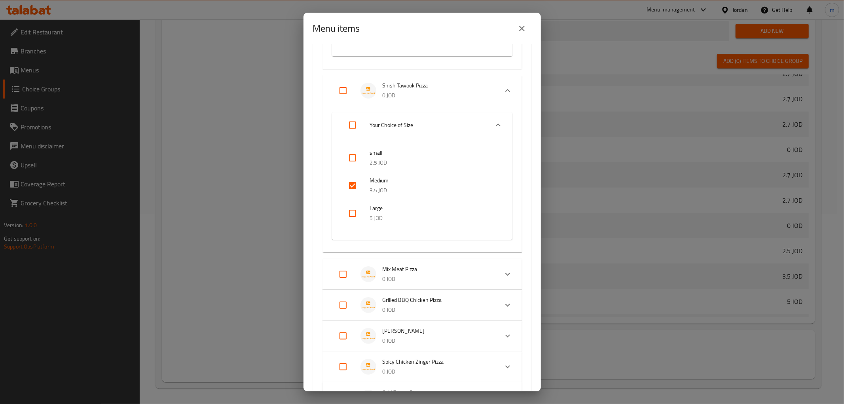
click at [453, 267] on span "Mix Meat Pizza" at bounding box center [437, 269] width 109 height 10
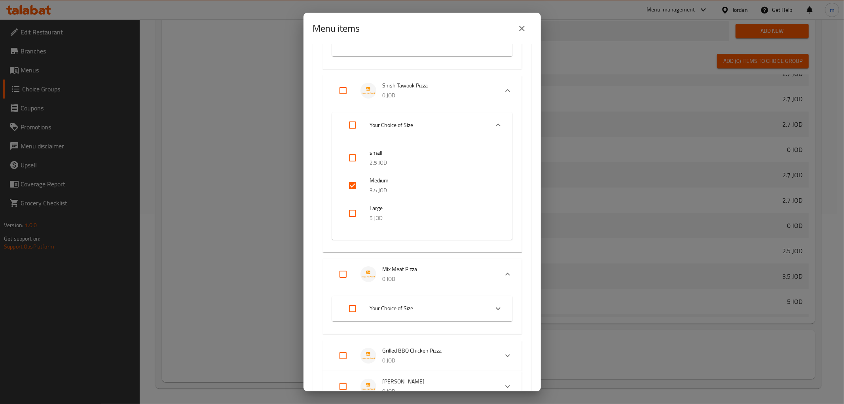
click at [432, 305] on span "Your Choice of Size" at bounding box center [426, 308] width 112 height 10
click at [357, 362] on input "checkbox" at bounding box center [352, 369] width 19 height 19
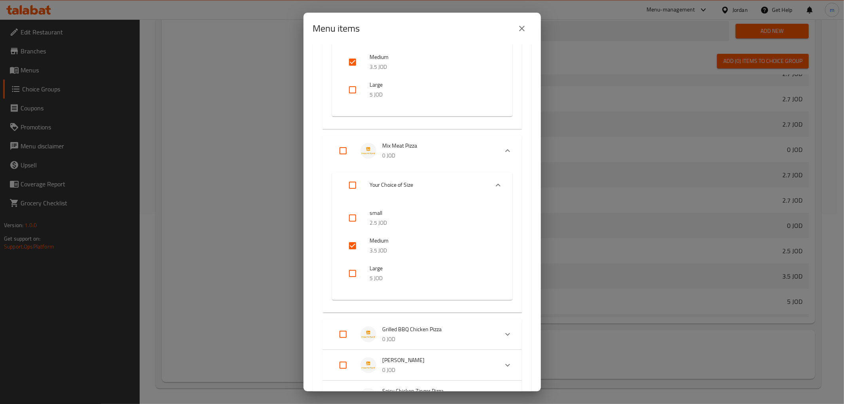
scroll to position [2110, 0]
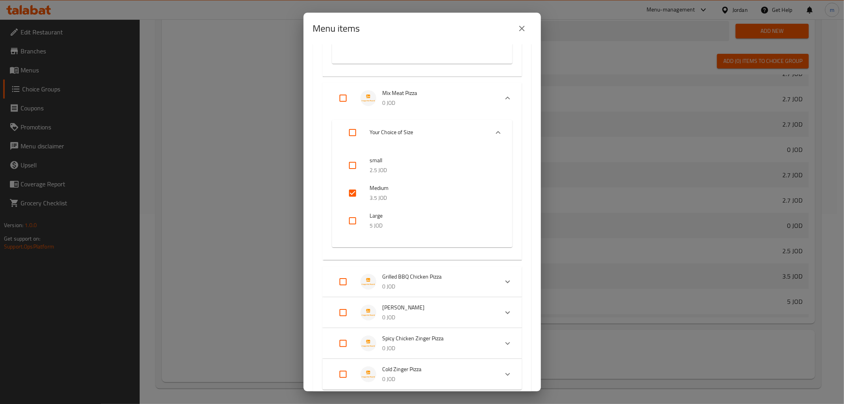
click at [448, 274] on span "Grilled BBQ Chicken Pizza" at bounding box center [437, 277] width 109 height 10
click at [428, 313] on span "Your Choice of Size" at bounding box center [426, 316] width 112 height 10
click at [355, 367] on input "checkbox" at bounding box center [352, 376] width 19 height 19
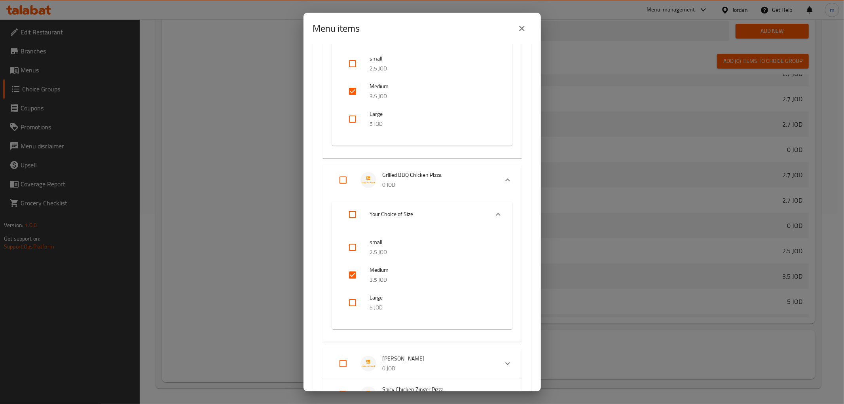
scroll to position [2242, 0]
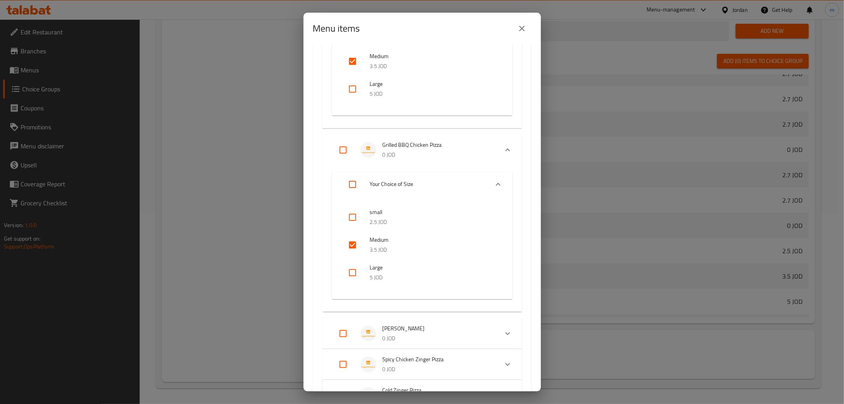
click at [428, 330] on span "Alfredo Pizza" at bounding box center [437, 329] width 109 height 10
click at [442, 358] on li "Your Choice of Size" at bounding box center [414, 368] width 147 height 22
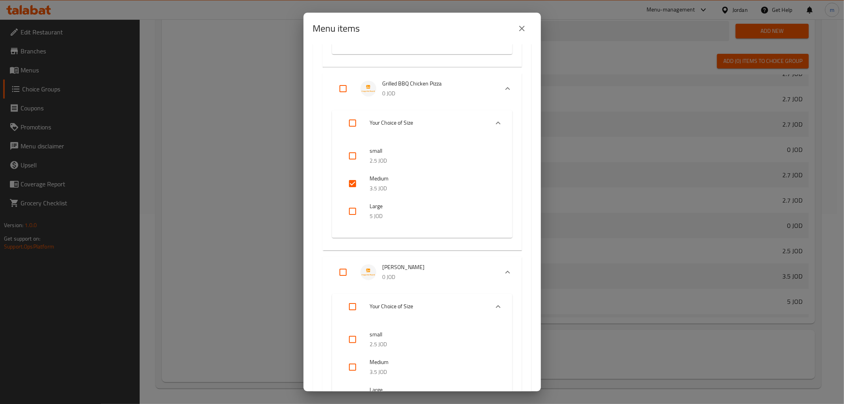
scroll to position [2462, 0]
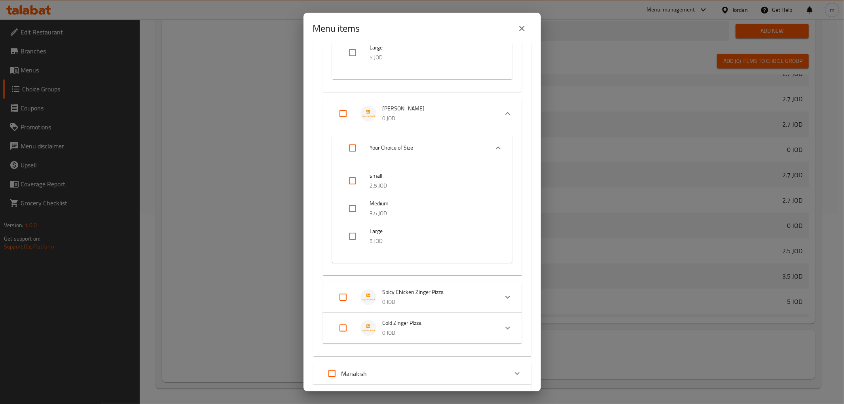
click at [350, 208] on input "checkbox" at bounding box center [352, 208] width 19 height 19
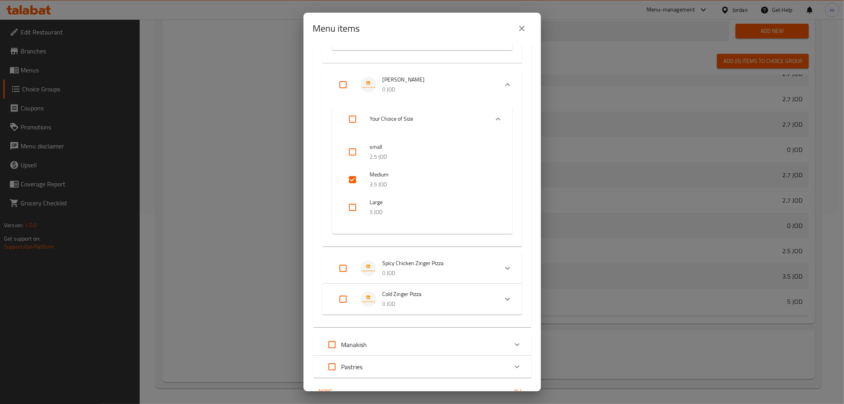
scroll to position [2529, 0]
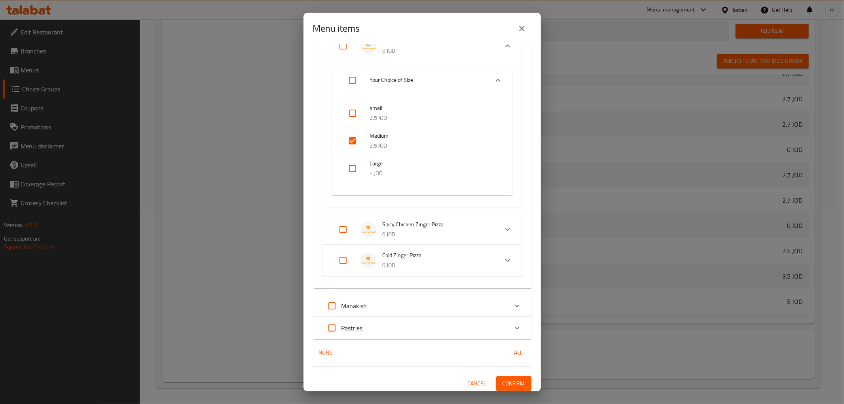
click at [458, 226] on span "Spicy Chicken Zinger Pizza" at bounding box center [437, 225] width 109 height 10
click at [437, 267] on li "Your Choice of Size" at bounding box center [414, 264] width 147 height 22
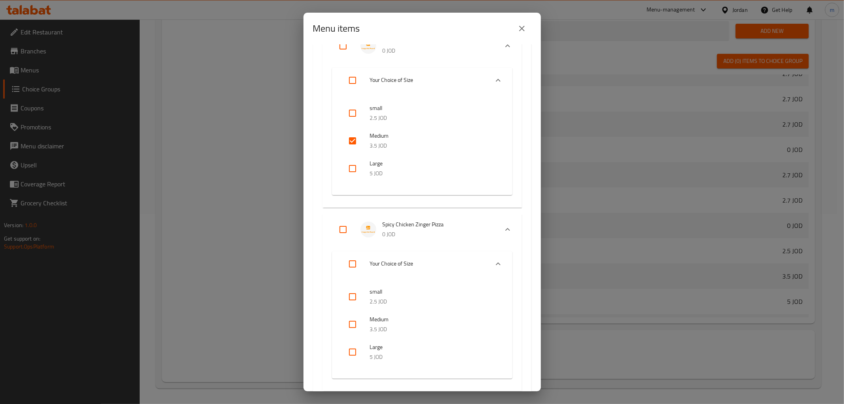
click at [356, 315] on input "checkbox" at bounding box center [352, 324] width 19 height 19
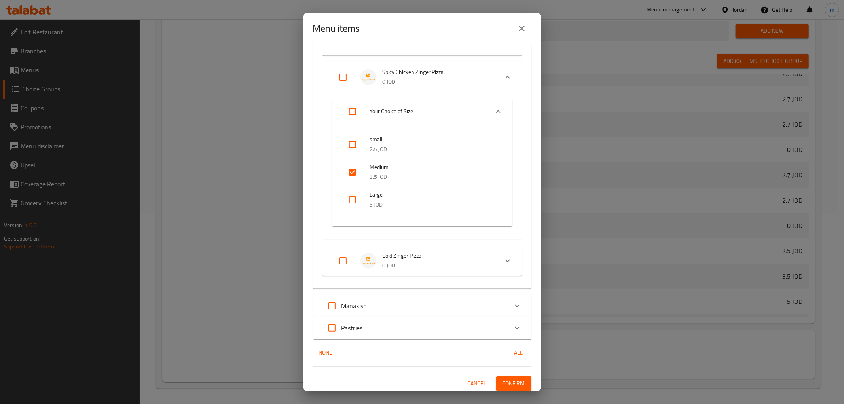
click at [451, 251] on span "Cold Zinger Pizza" at bounding box center [437, 256] width 109 height 10
click at [422, 290] on span "Your Choice of Size" at bounding box center [426, 295] width 112 height 10
click at [353, 349] on input "checkbox" at bounding box center [352, 355] width 19 height 19
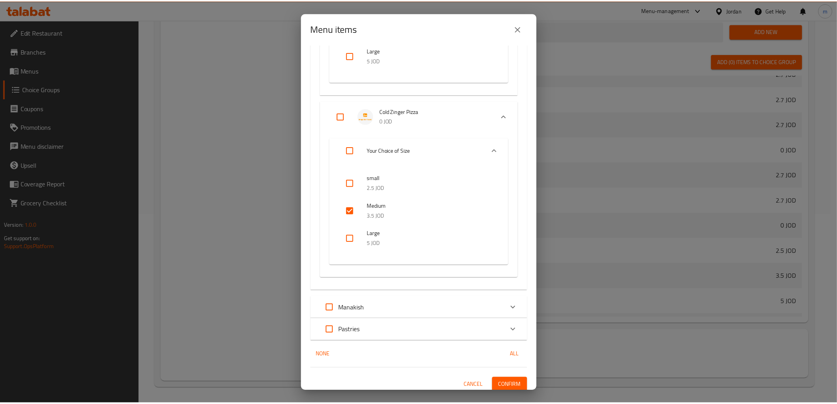
scroll to position [2828, 0]
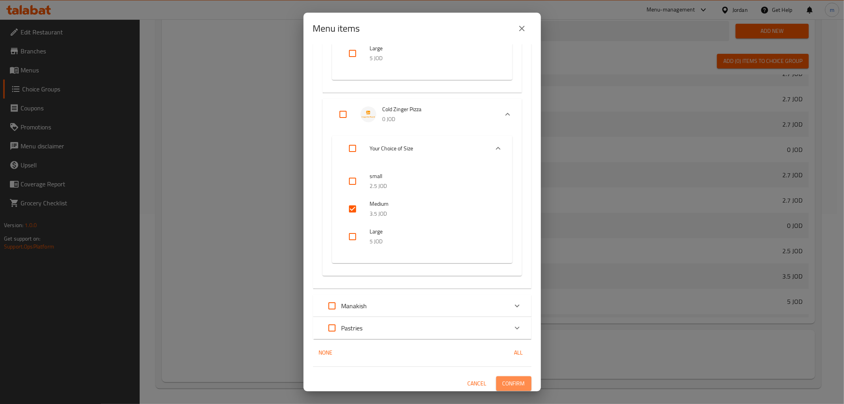
click at [502, 379] on span "Confirm" at bounding box center [513, 384] width 23 height 10
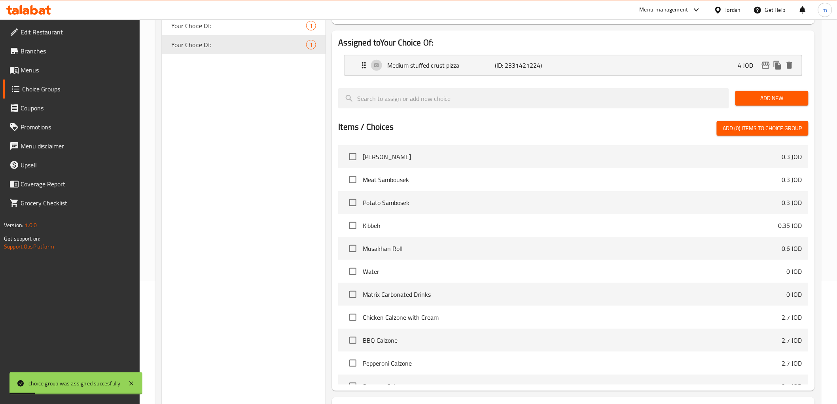
scroll to position [14, 0]
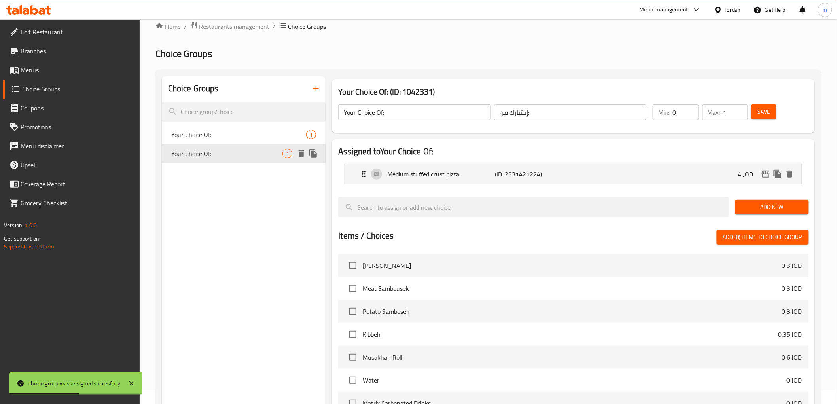
click at [321, 160] on div "Your Choice Of: 1" at bounding box center [244, 153] width 164 height 19
click at [317, 156] on icon "duplicate" at bounding box center [313, 153] width 8 height 9
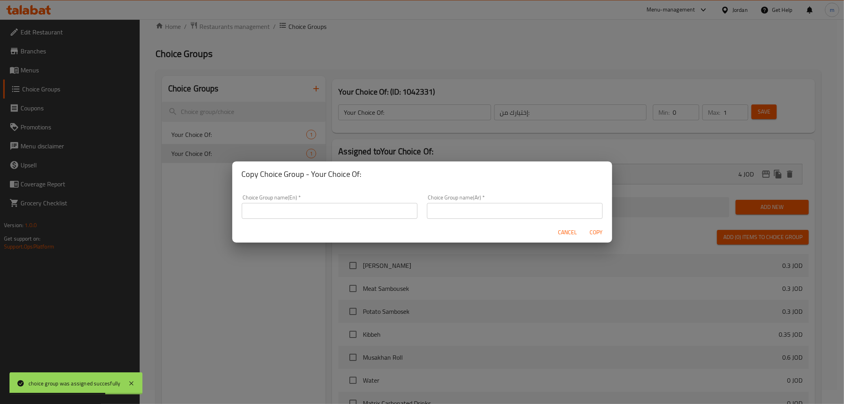
click at [286, 227] on div "Cancel Copy" at bounding box center [422, 232] width 380 height 21
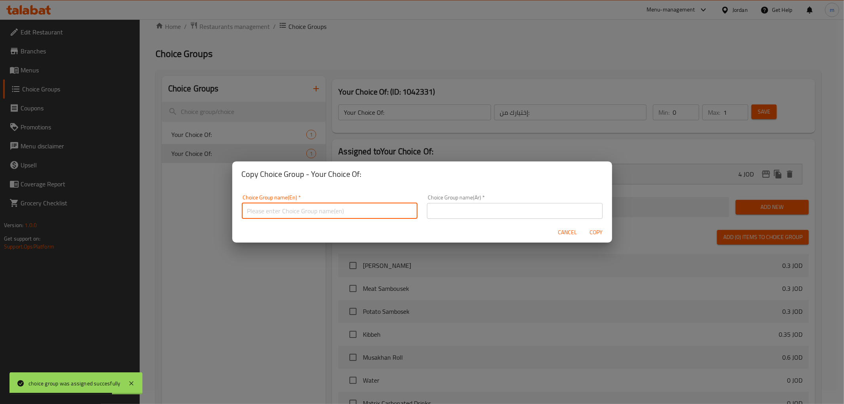
click at [292, 217] on input "text" at bounding box center [330, 211] width 176 height 16
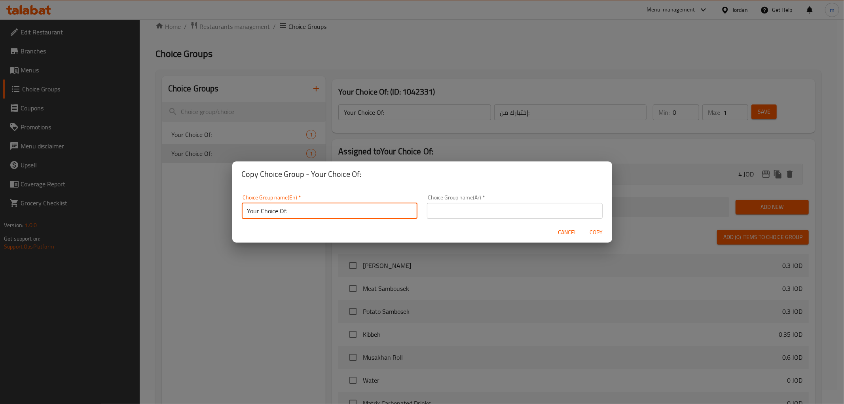
click at [442, 212] on input "text" at bounding box center [515, 211] width 176 height 16
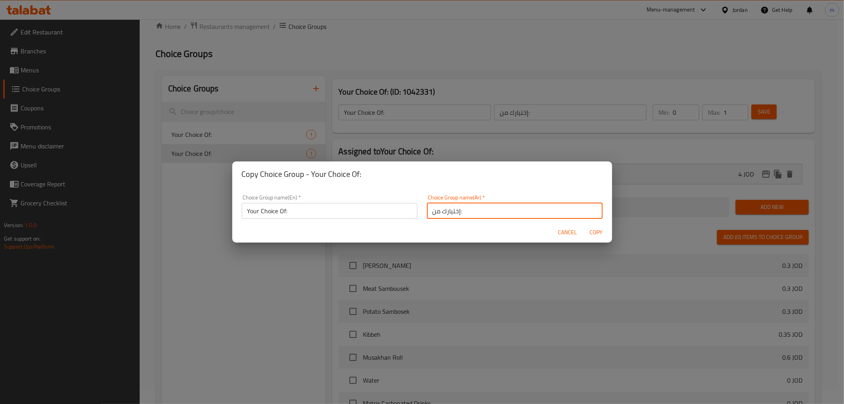
click at [595, 236] on span "Copy" at bounding box center [596, 232] width 19 height 10
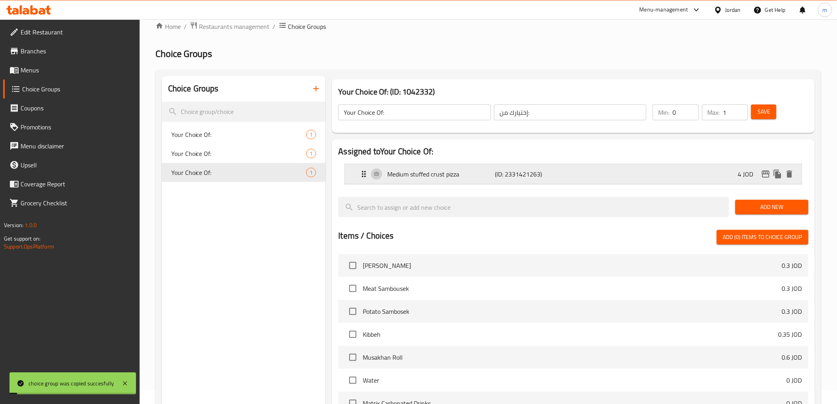
click at [444, 175] on p "Medium stuffed crust pizza" at bounding box center [441, 173] width 108 height 9
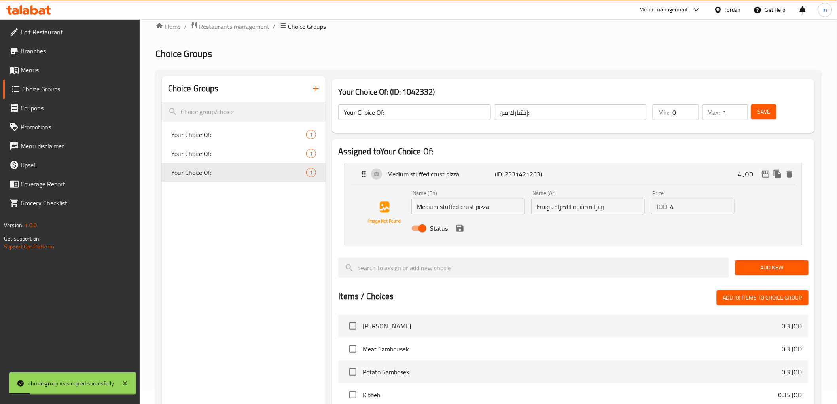
click at [420, 212] on input "Medium stuffed crust pizza" at bounding box center [468, 207] width 114 height 16
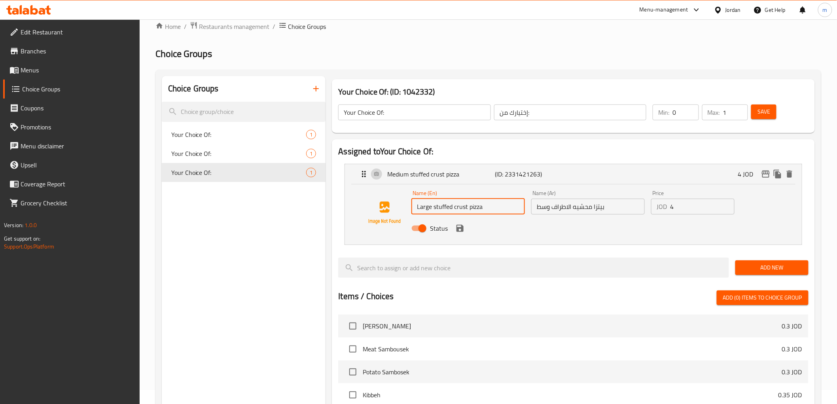
click at [580, 210] on input "بيتزا محشيه الاطراف وسط" at bounding box center [588, 207] width 114 height 16
click at [579, 210] on input "بيتزا محشيه الاطراف وسط" at bounding box center [588, 207] width 114 height 16
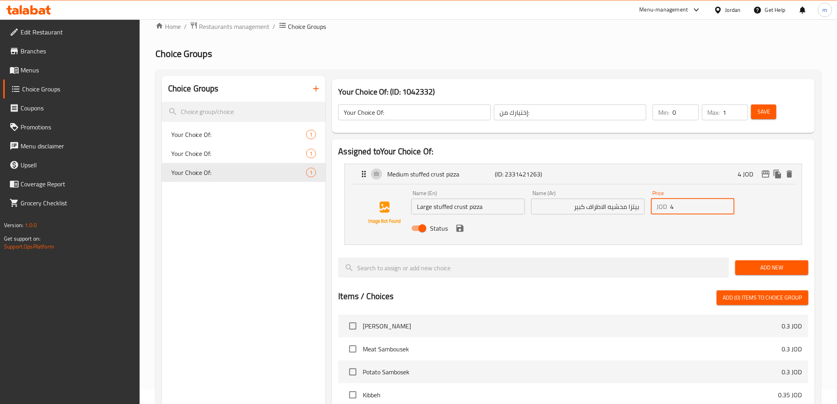
drag, startPoint x: 678, startPoint y: 206, endPoint x: 663, endPoint y: 207, distance: 15.1
click at [663, 207] on div "JOD 4 Price" at bounding box center [692, 207] width 83 height 16
click at [458, 234] on div "Status" at bounding box center [588, 228] width 360 height 21
click at [463, 231] on icon "save" at bounding box center [460, 228] width 7 height 7
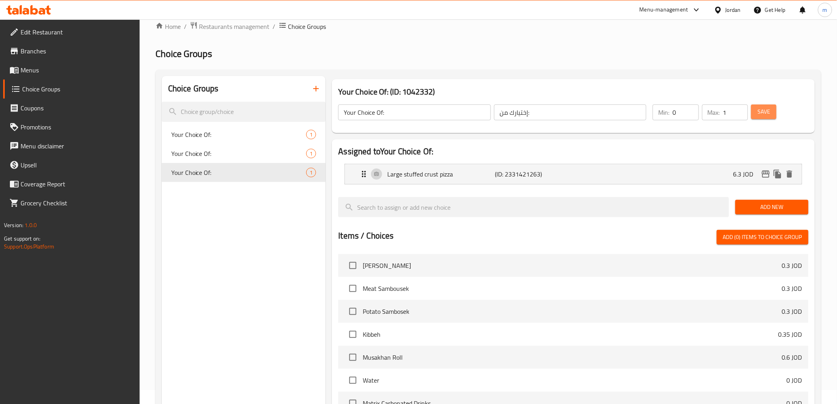
click at [768, 113] on span "Save" at bounding box center [764, 112] width 13 height 10
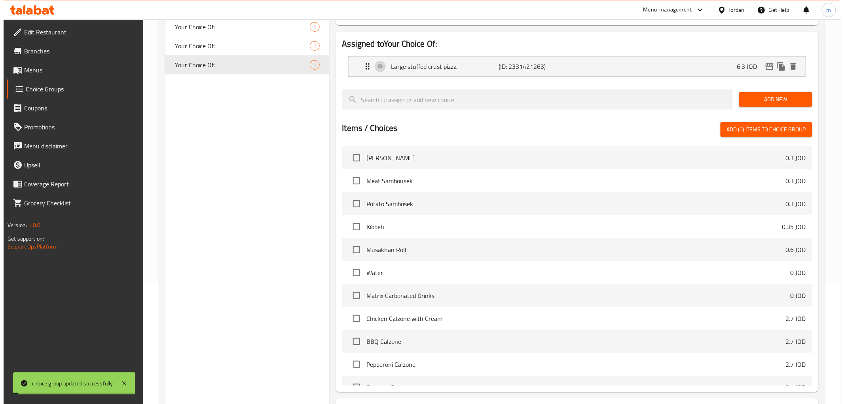
scroll to position [190, 0]
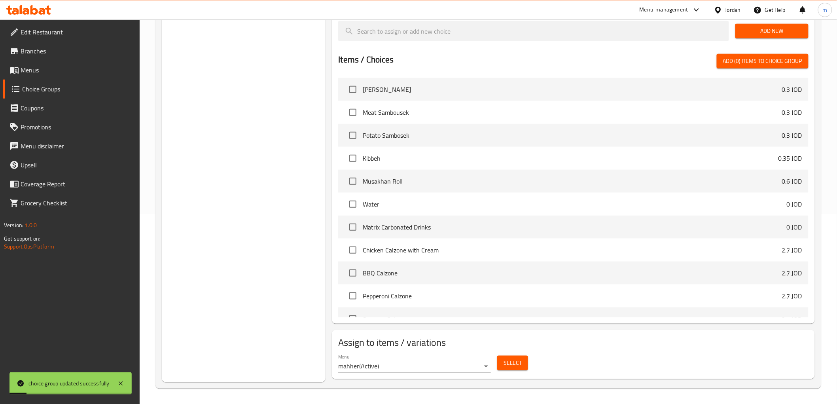
click at [516, 370] on button "Select" at bounding box center [512, 363] width 31 height 15
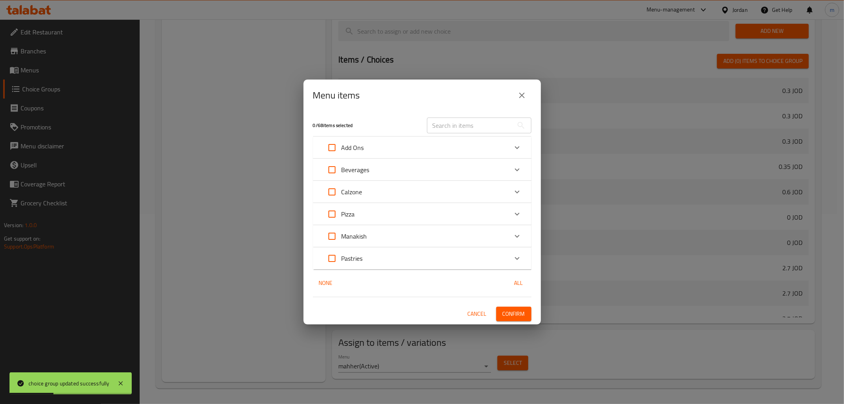
click at [366, 212] on div "Pizza" at bounding box center [414, 214] width 185 height 19
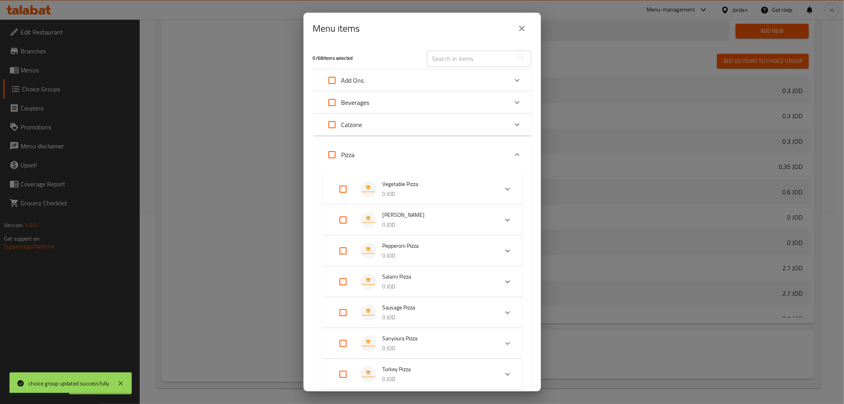
click at [448, 191] on p "0 JOD" at bounding box center [437, 194] width 109 height 10
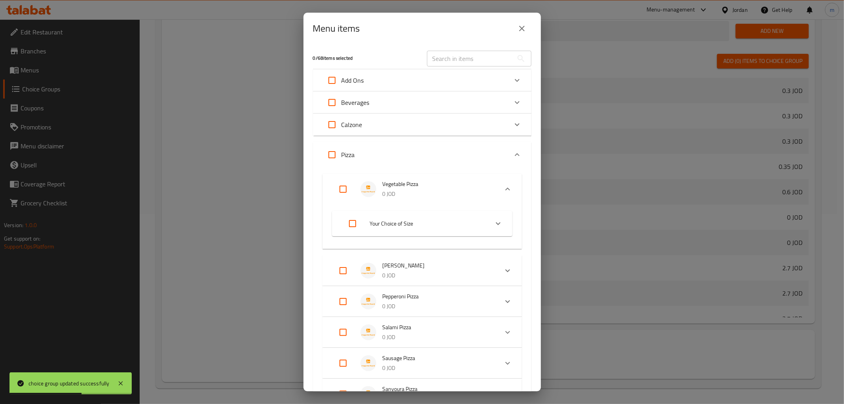
click at [440, 226] on span "Your Choice of Size" at bounding box center [426, 224] width 112 height 10
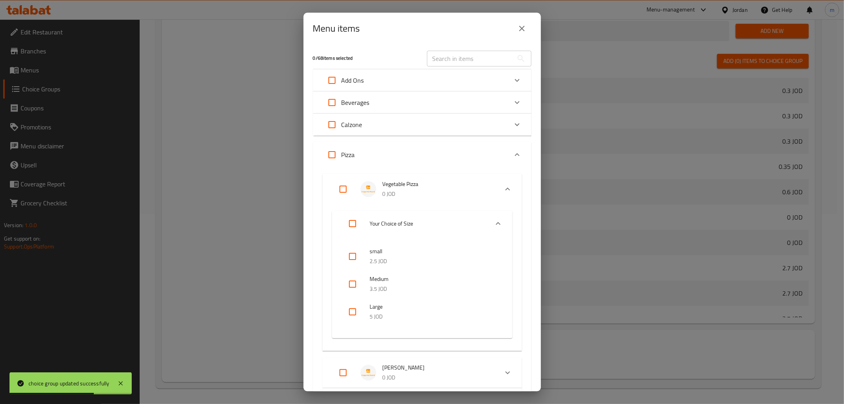
click at [366, 313] on div at bounding box center [359, 311] width 22 height 19
click at [357, 313] on input "checkbox" at bounding box center [352, 311] width 19 height 19
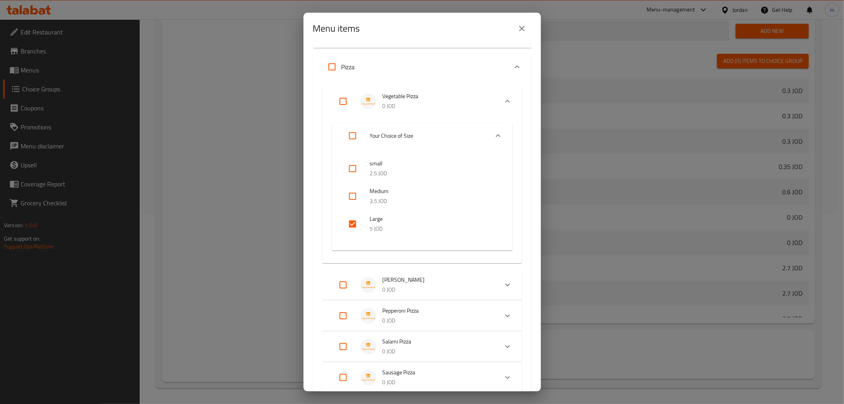
scroll to position [132, 0]
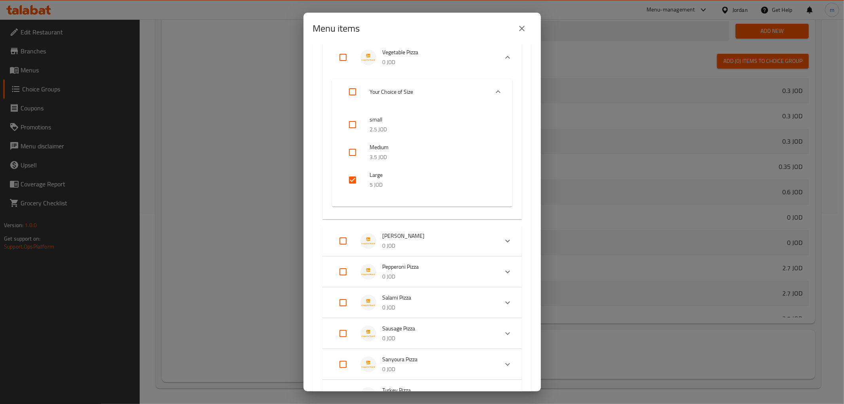
click at [503, 242] on icon "Expand" at bounding box center [507, 240] width 9 height 9
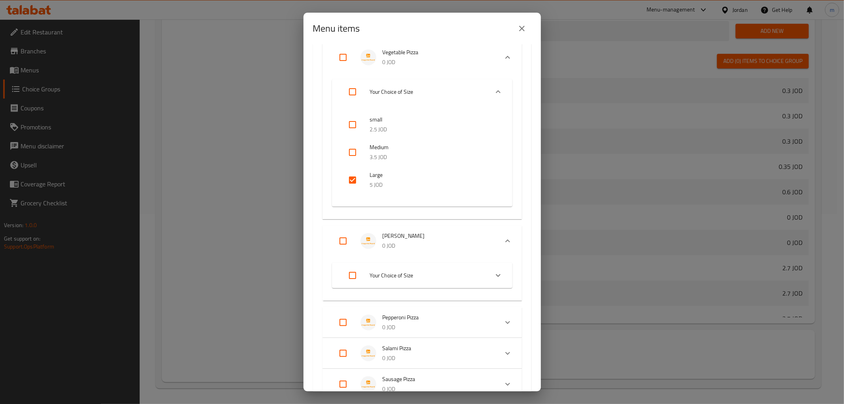
click at [425, 274] on span "Your Choice of Size" at bounding box center [426, 276] width 112 height 10
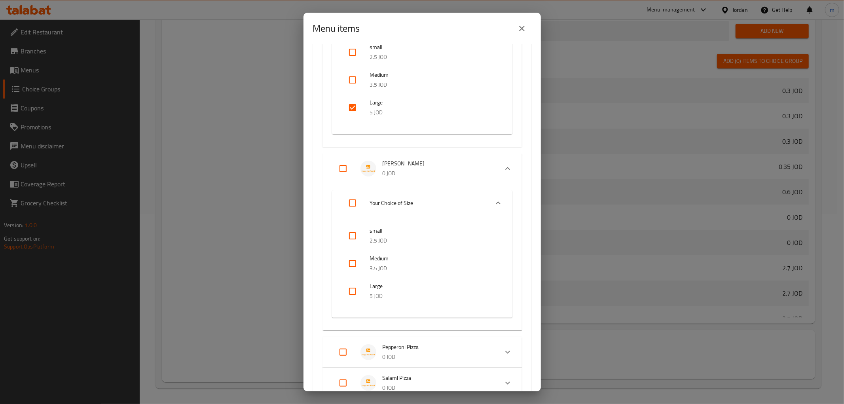
scroll to position [220, 0]
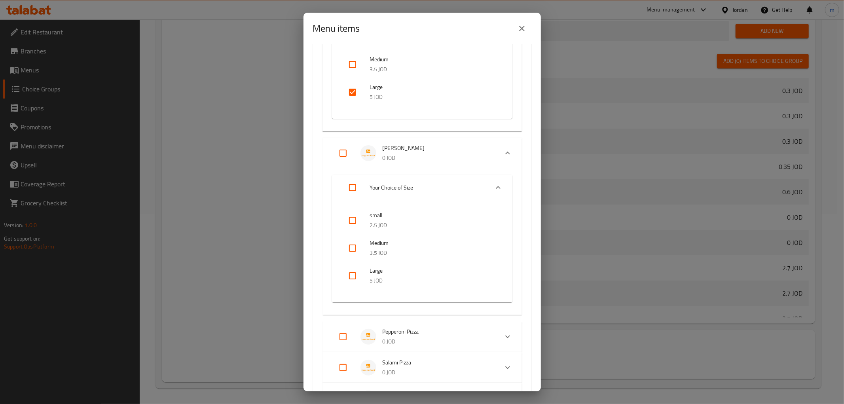
click at [367, 275] on div at bounding box center [359, 275] width 22 height 19
click at [353, 279] on input "checkbox" at bounding box center [352, 275] width 19 height 19
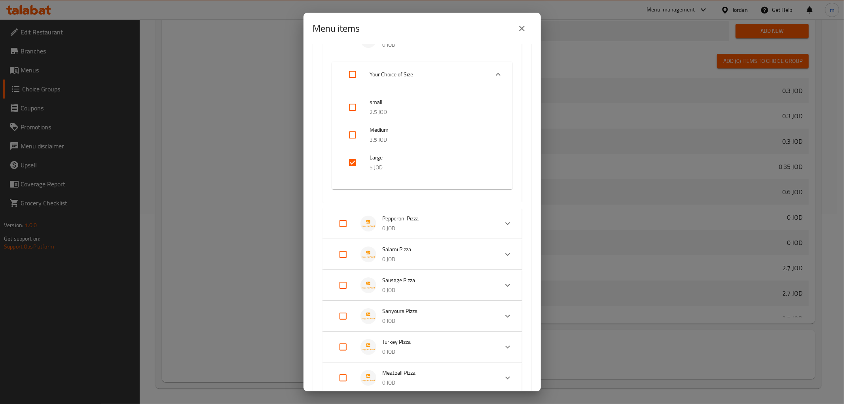
scroll to position [351, 0]
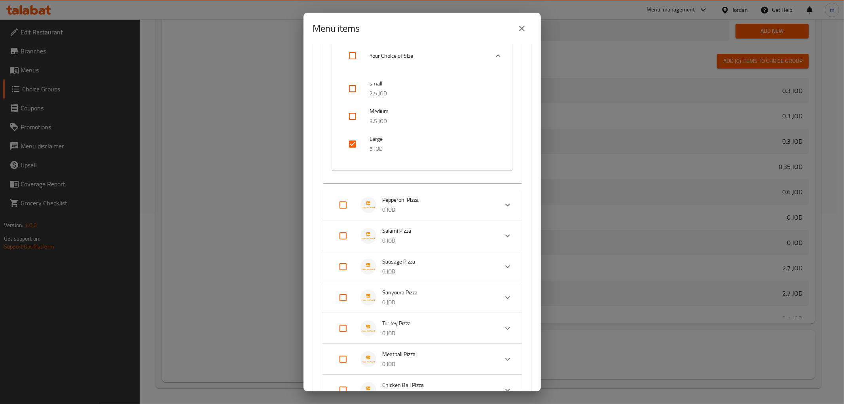
click at [417, 208] on p "0 JOD" at bounding box center [437, 210] width 109 height 10
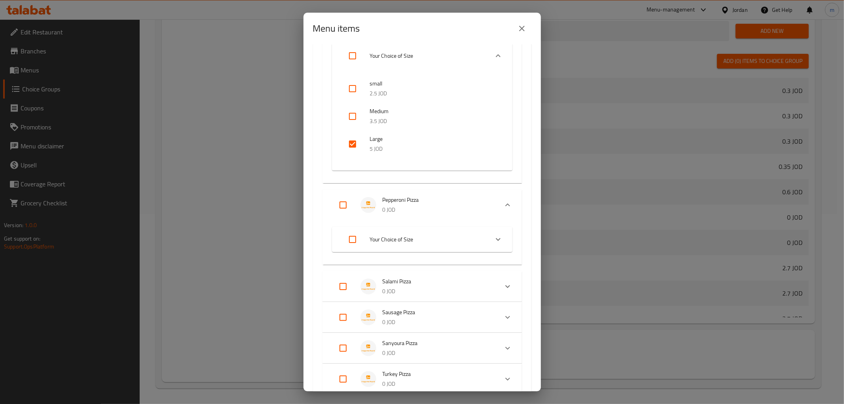
click at [405, 235] on span "Your Choice of Size" at bounding box center [426, 240] width 112 height 10
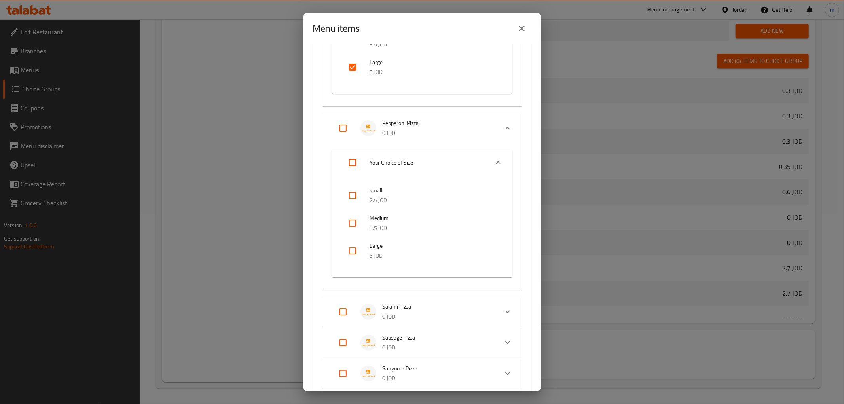
scroll to position [440, 0]
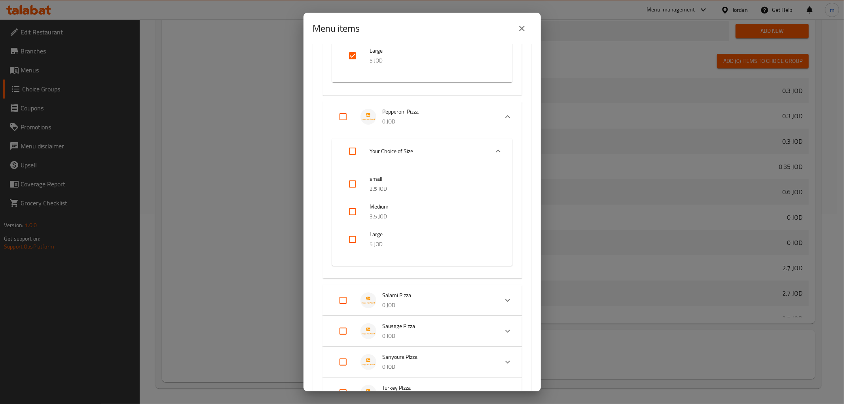
click at [380, 230] on span "Large" at bounding box center [433, 234] width 127 height 10
click at [343, 242] on input "checkbox" at bounding box center [352, 239] width 19 height 19
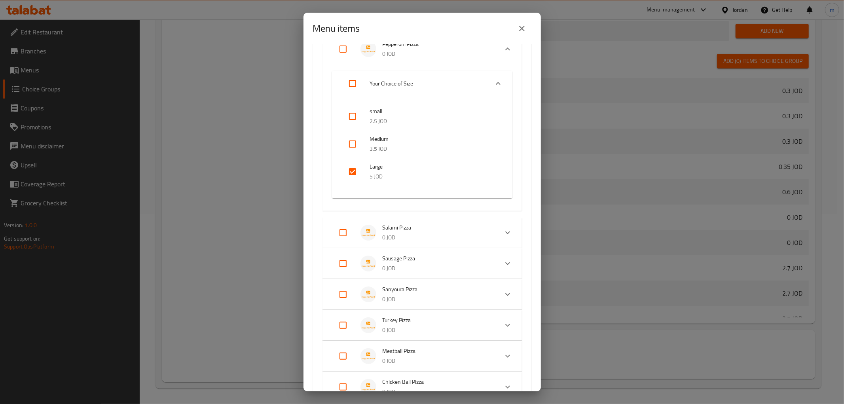
scroll to position [527, 0]
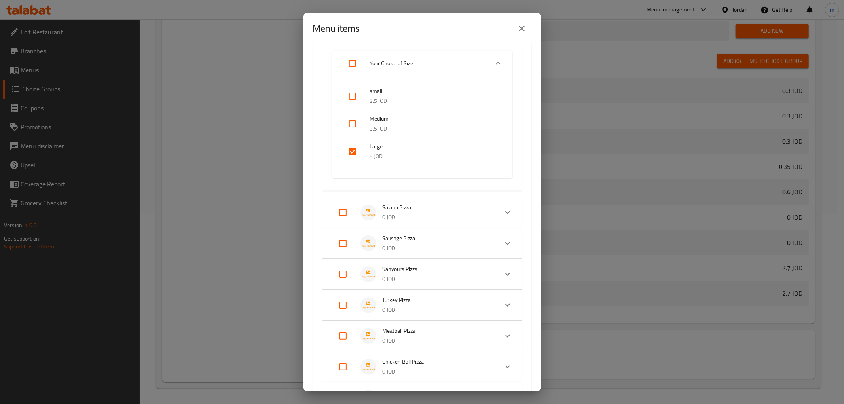
click at [406, 208] on span "Salami Pizza" at bounding box center [437, 208] width 109 height 10
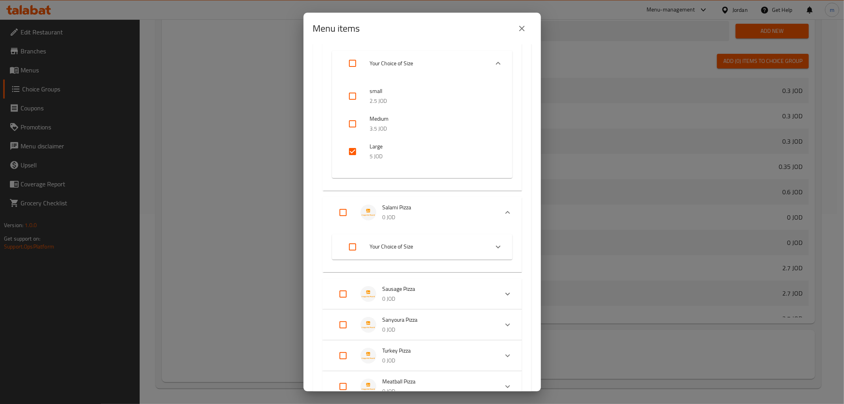
click at [384, 250] on span "Your Choice of Size" at bounding box center [426, 247] width 112 height 10
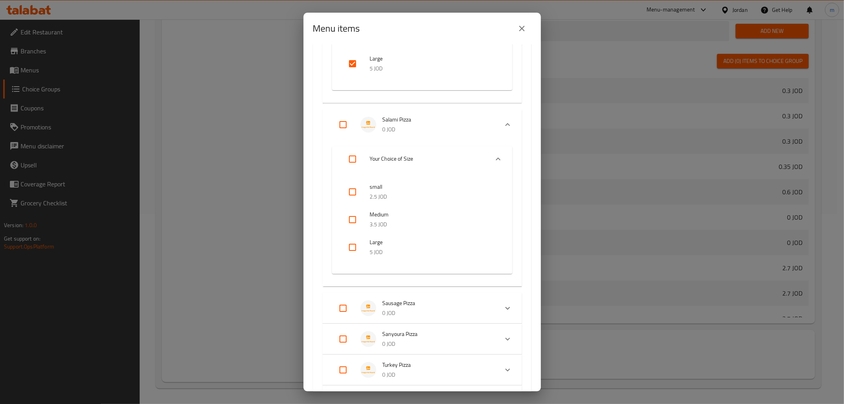
click at [356, 247] on input "checkbox" at bounding box center [352, 247] width 19 height 19
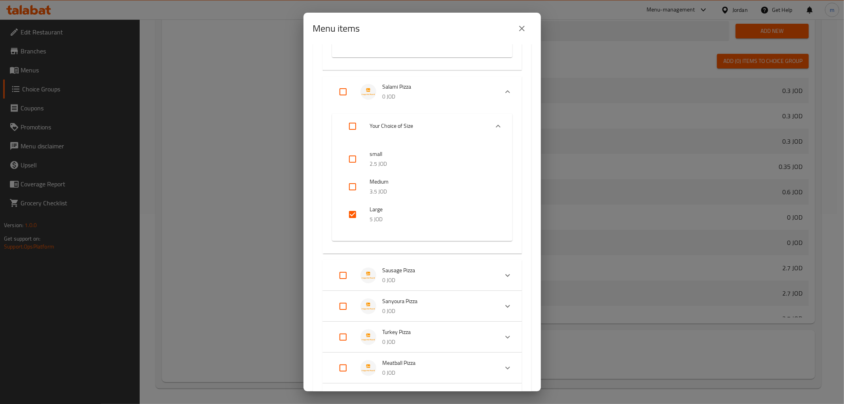
scroll to position [703, 0]
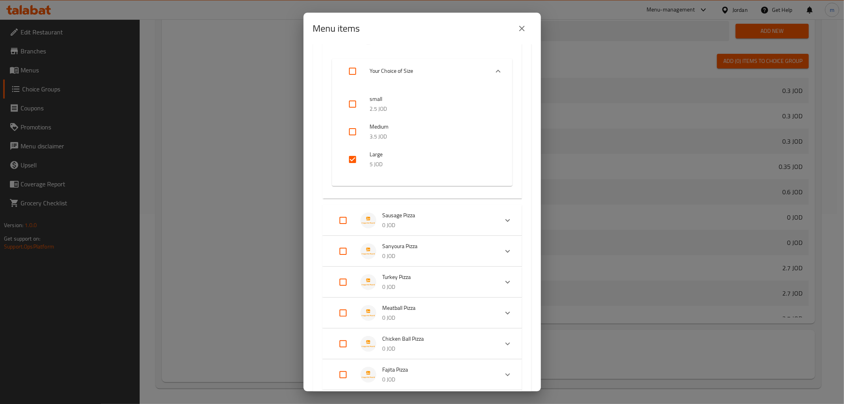
click at [411, 223] on p "0 JOD" at bounding box center [437, 225] width 109 height 10
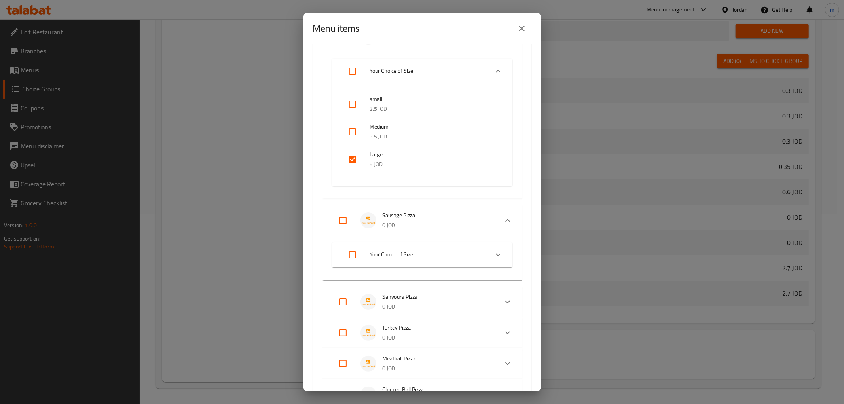
click at [391, 250] on span "Your Choice of Size" at bounding box center [426, 255] width 112 height 10
click at [355, 337] on input "checkbox" at bounding box center [352, 343] width 19 height 19
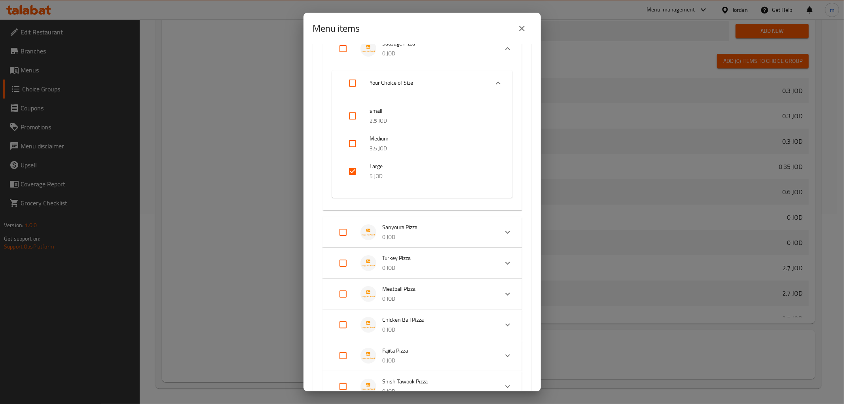
scroll to position [879, 0]
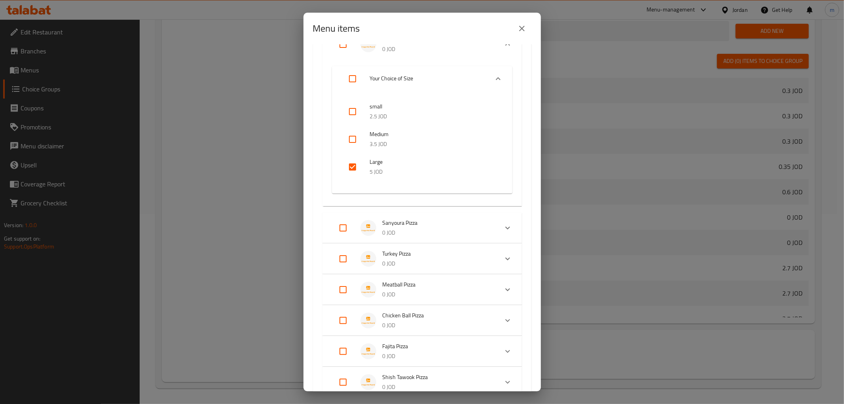
click at [408, 230] on p "0 JOD" at bounding box center [437, 233] width 109 height 10
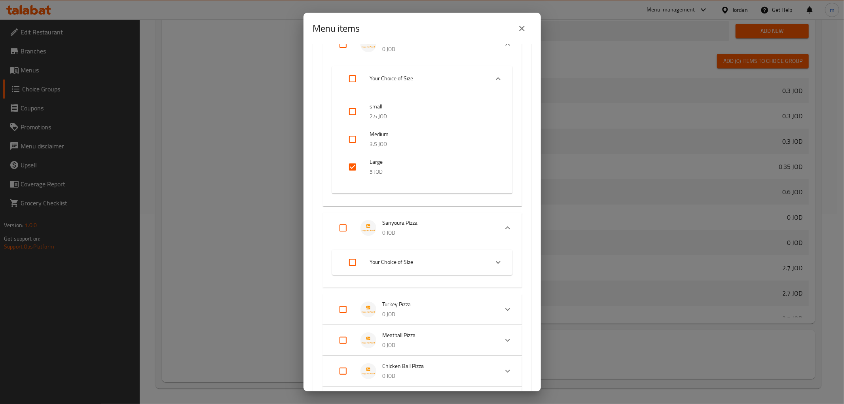
click at [390, 257] on span "Your Choice of Size" at bounding box center [426, 262] width 112 height 10
click at [355, 345] on input "checkbox" at bounding box center [352, 350] width 19 height 19
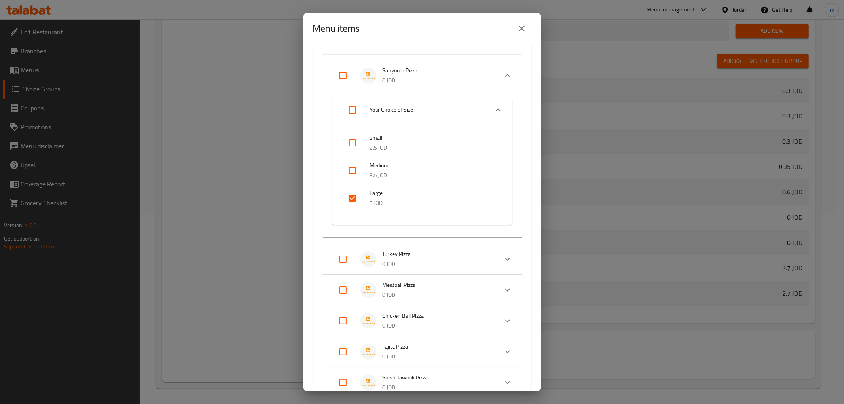
scroll to position [1055, 0]
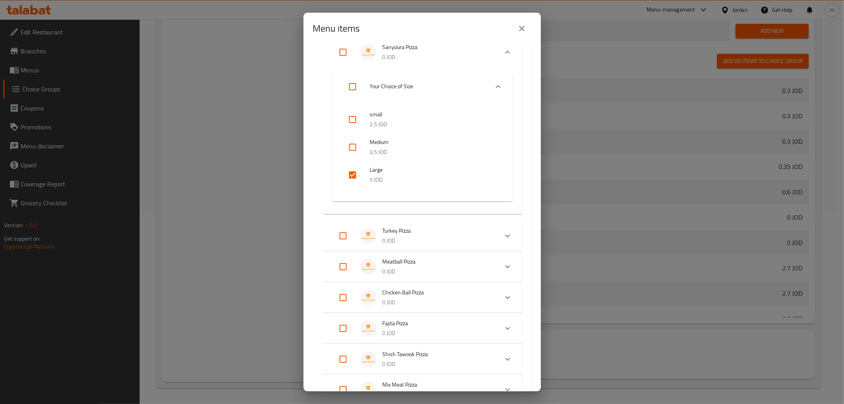
click at [409, 230] on span "Turkey Pizza" at bounding box center [437, 231] width 109 height 10
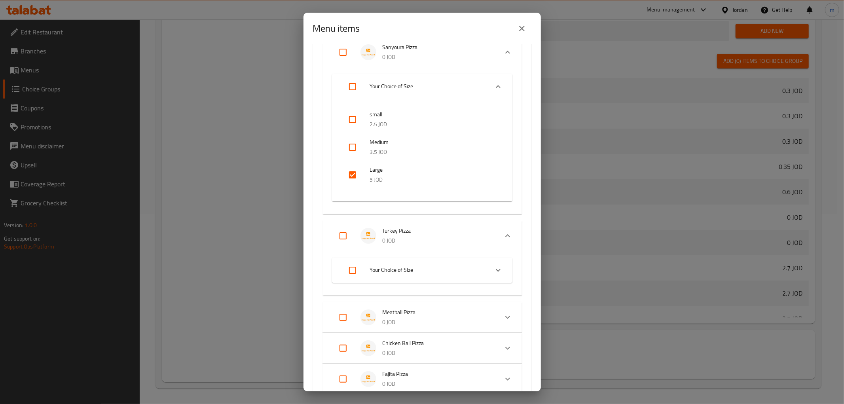
click at [387, 278] on li "Your Choice of Size" at bounding box center [414, 270] width 147 height 22
click at [354, 360] on input "checkbox" at bounding box center [352, 358] width 19 height 19
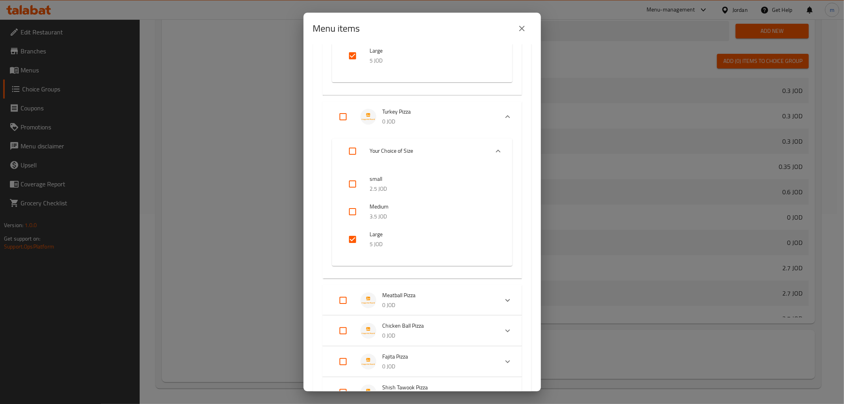
scroll to position [1187, 0]
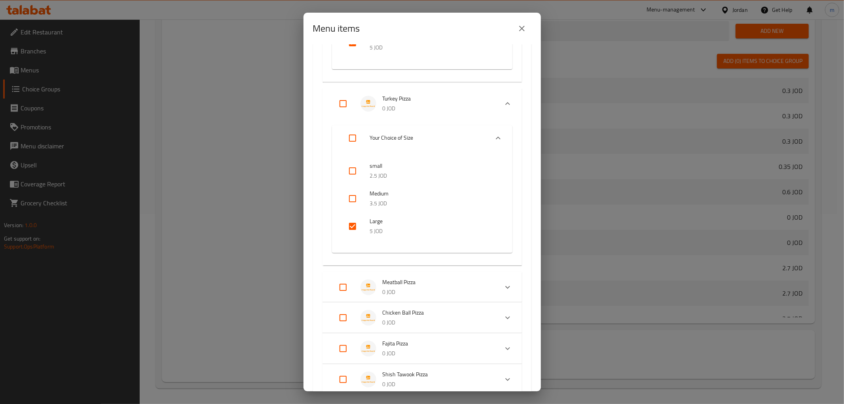
click at [415, 283] on span "Meatball Pizza" at bounding box center [437, 282] width 109 height 10
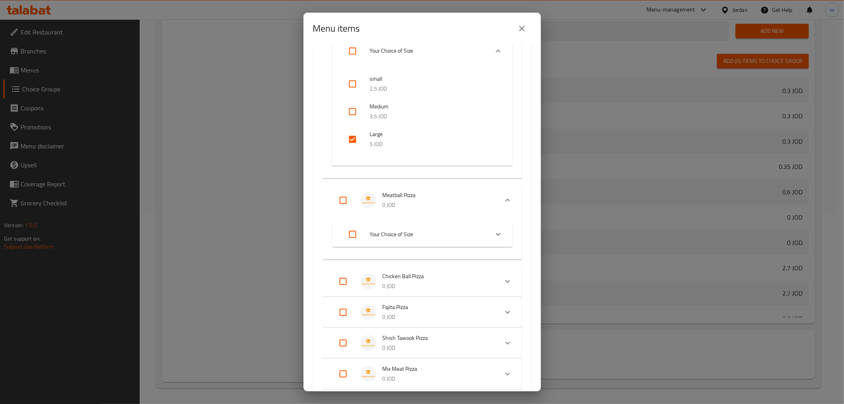
scroll to position [1275, 0]
click at [392, 224] on li "Your Choice of Size" at bounding box center [414, 233] width 147 height 22
click at [343, 329] on input "checkbox" at bounding box center [352, 321] width 19 height 19
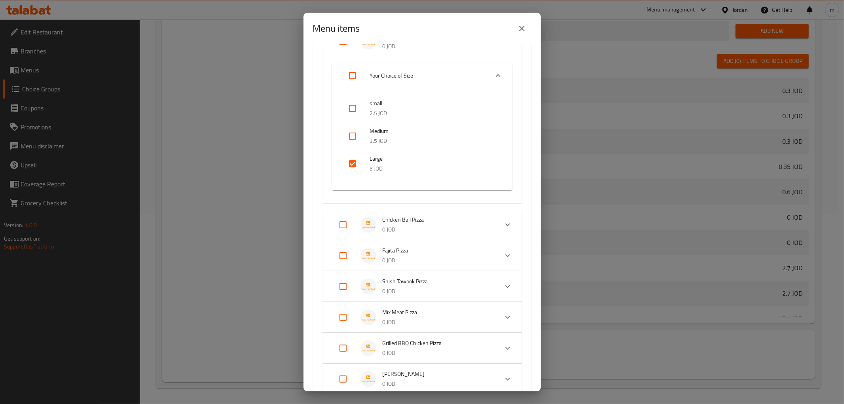
scroll to position [1450, 0]
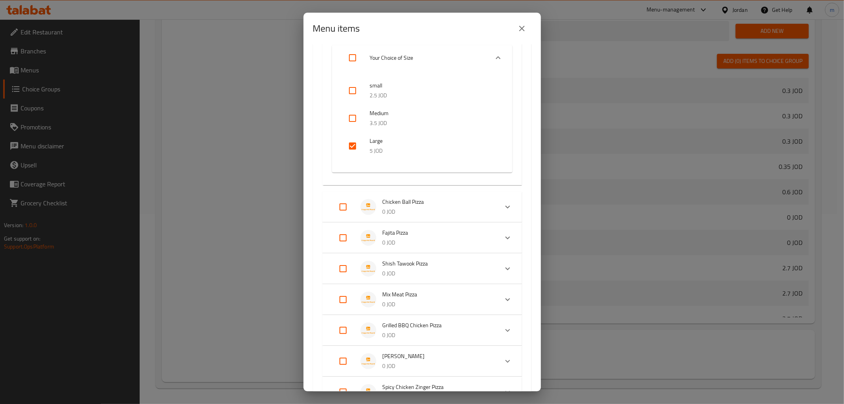
click at [412, 199] on span "Chicken Ball Pizza" at bounding box center [437, 202] width 109 height 10
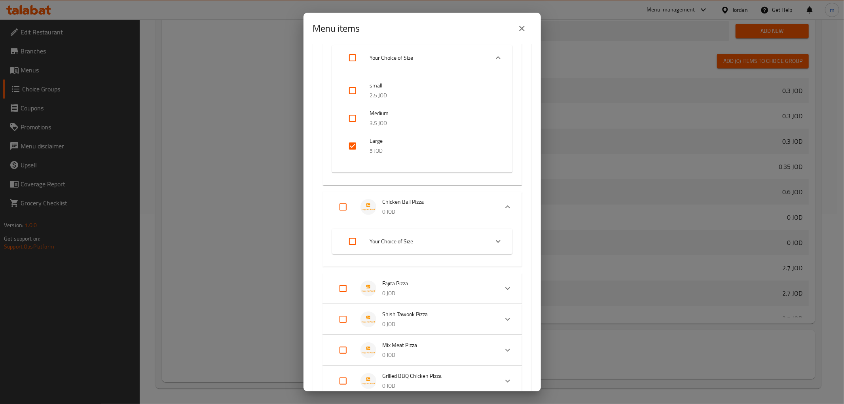
click at [391, 238] on span "Your Choice of Size" at bounding box center [426, 242] width 112 height 10
click at [354, 334] on input "checkbox" at bounding box center [352, 329] width 19 height 19
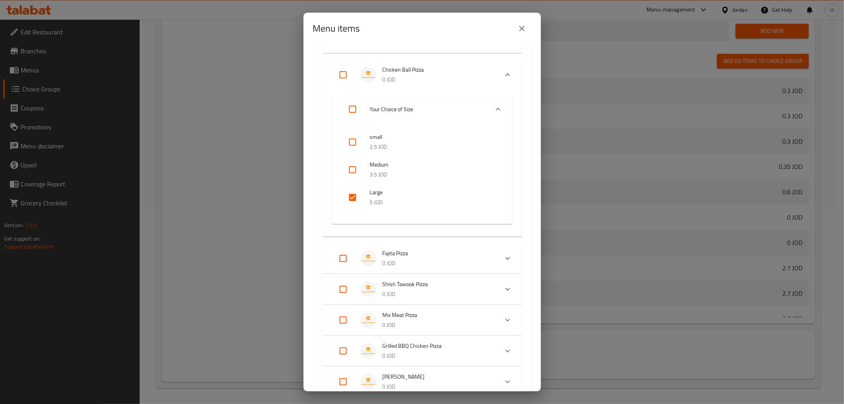
click at [405, 250] on span "Fajita Pizza" at bounding box center [437, 253] width 109 height 10
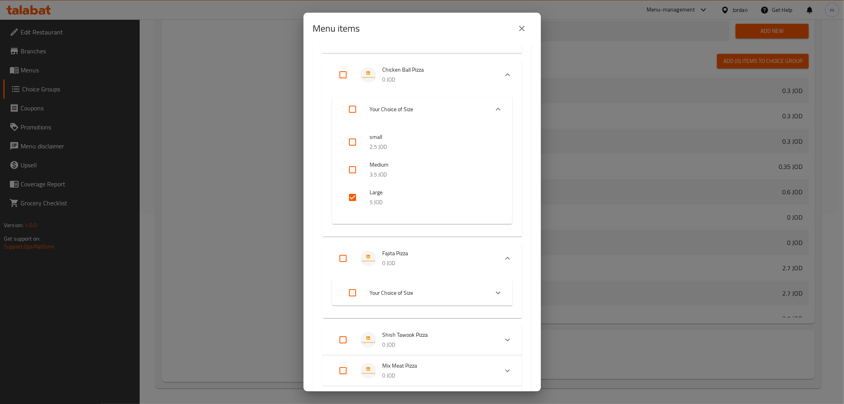
scroll to position [1670, 0]
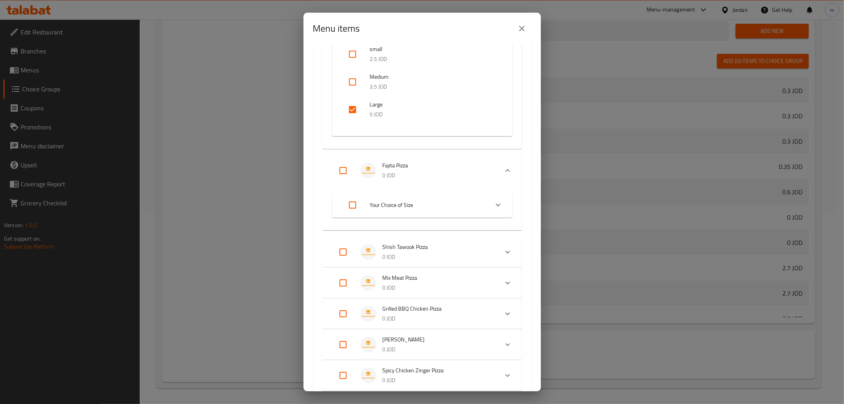
click at [400, 200] on span "Your Choice of Size" at bounding box center [426, 205] width 112 height 10
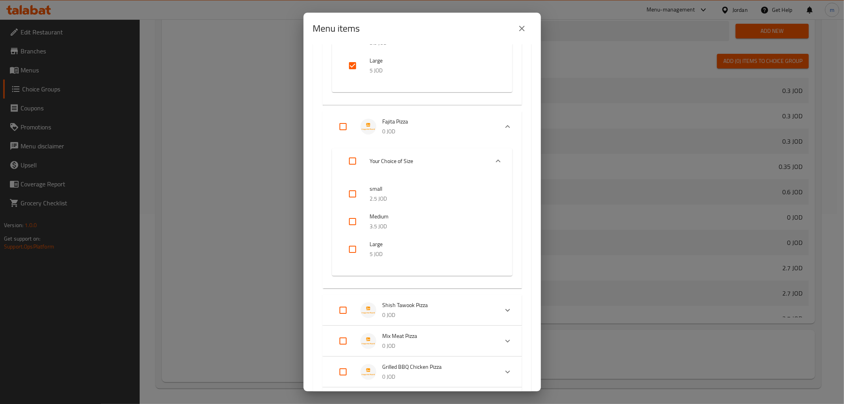
click at [355, 249] on input "checkbox" at bounding box center [352, 249] width 19 height 19
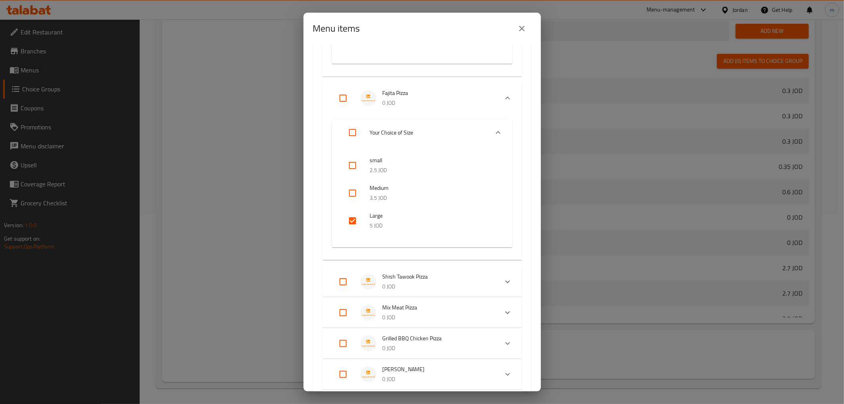
scroll to position [1758, 0]
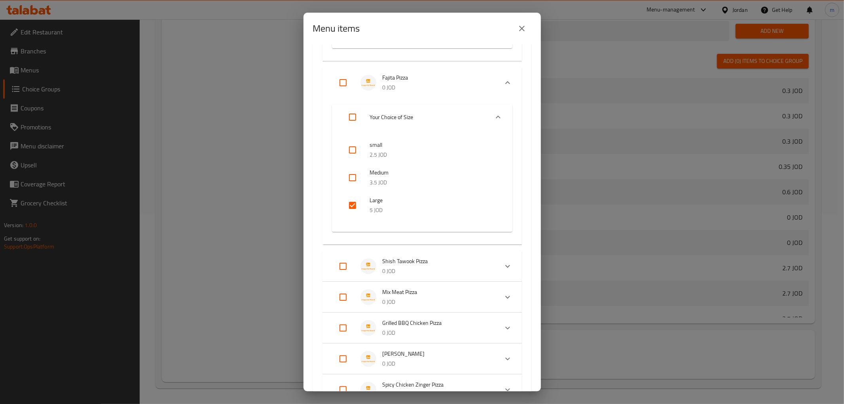
click at [413, 260] on span "Shish Tawook Pizza" at bounding box center [437, 261] width 109 height 10
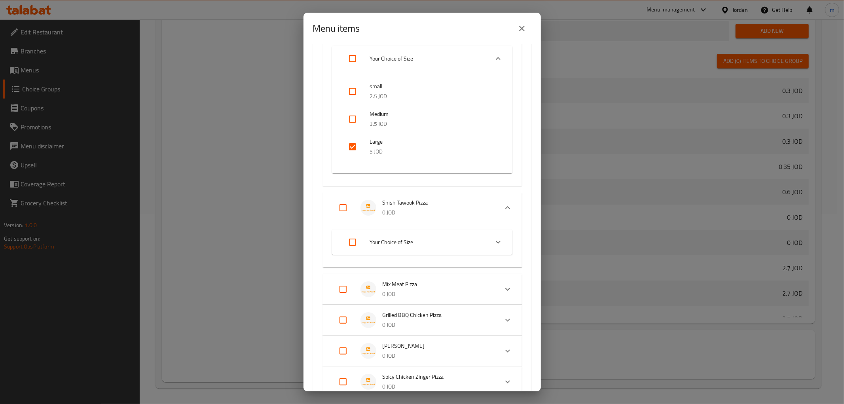
scroll to position [1846, 0]
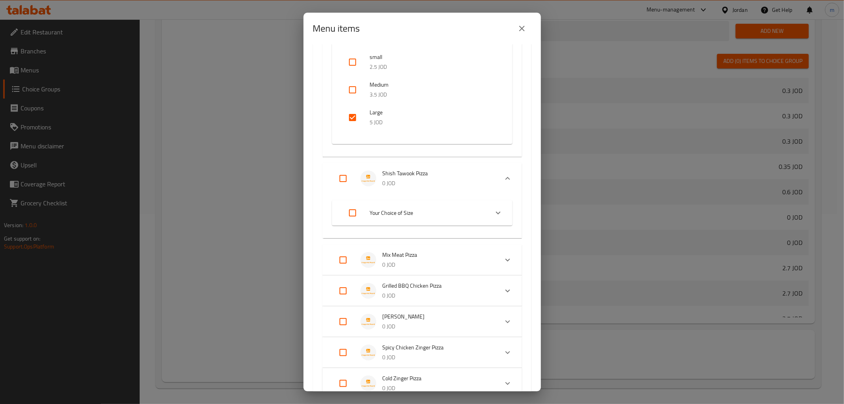
click at [407, 209] on span "Your Choice of Size" at bounding box center [426, 213] width 112 height 10
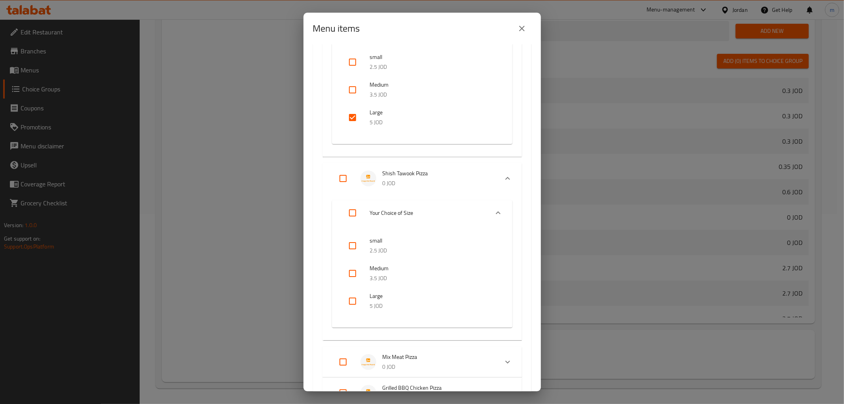
click at [371, 296] on span "Large" at bounding box center [433, 296] width 127 height 10
click at [354, 298] on input "checkbox" at bounding box center [352, 301] width 19 height 19
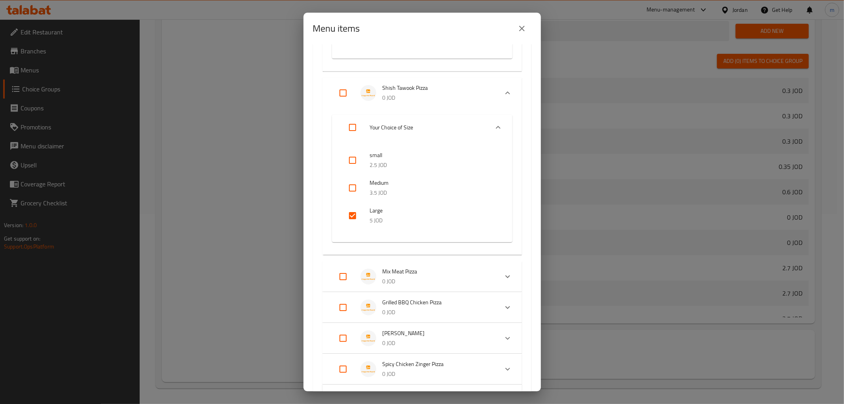
scroll to position [1934, 0]
click at [419, 269] on span "Mix Meat Pizza" at bounding box center [437, 269] width 109 height 10
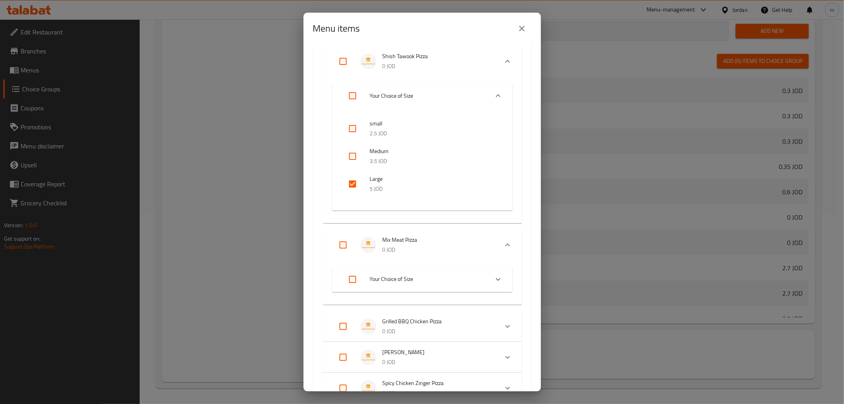
scroll to position [1978, 0]
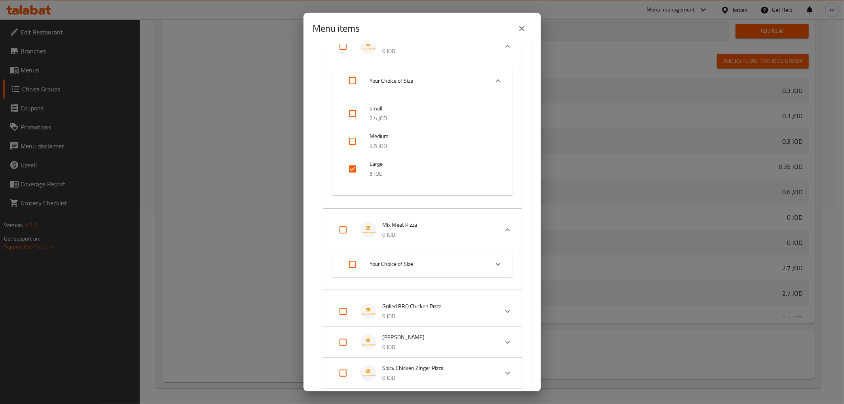
click at [405, 259] on span "Your Choice of Size" at bounding box center [426, 264] width 112 height 10
click at [351, 353] on input "checkbox" at bounding box center [352, 352] width 19 height 19
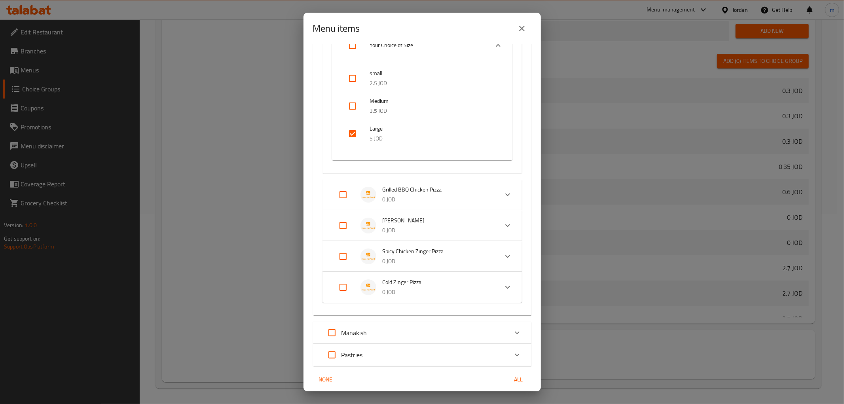
scroll to position [2198, 0]
click at [436, 184] on span "Grilled BBQ Chicken Pizza" at bounding box center [437, 189] width 109 height 10
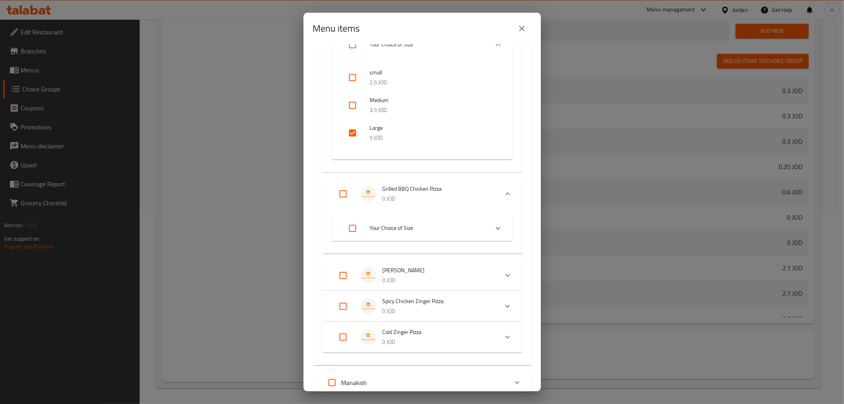
click at [404, 223] on span "Your Choice of Size" at bounding box center [426, 228] width 112 height 10
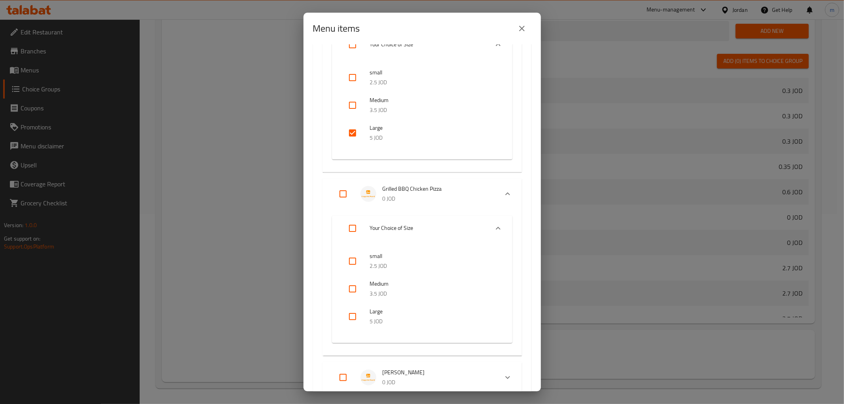
click at [351, 315] on input "checkbox" at bounding box center [352, 316] width 19 height 19
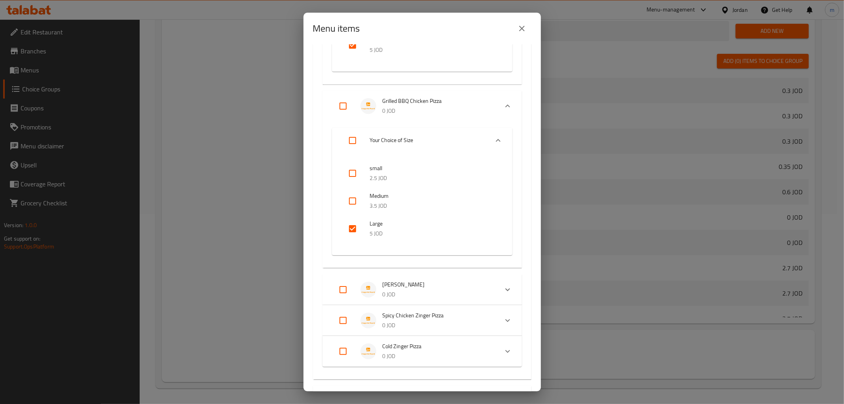
click at [406, 281] on span "Alfredo Pizza" at bounding box center [437, 285] width 109 height 10
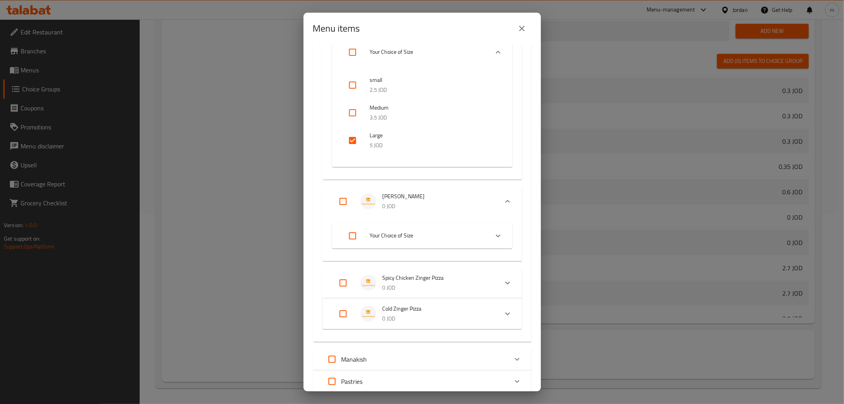
click at [399, 231] on span "Your Choice of Size" at bounding box center [426, 236] width 112 height 10
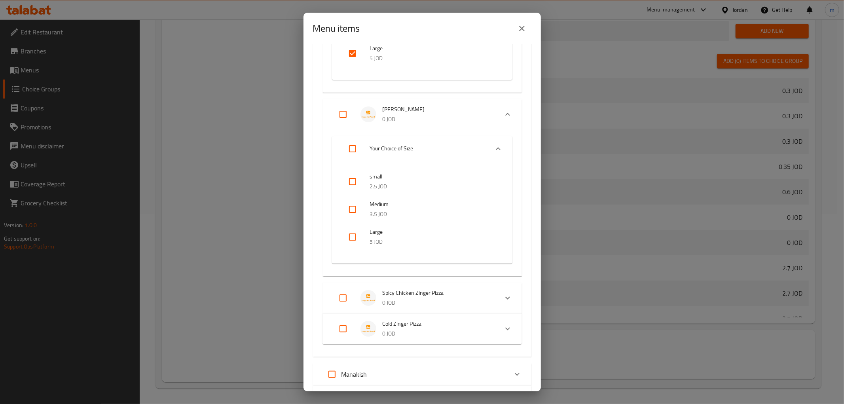
scroll to position [2462, 0]
click at [354, 232] on input "checkbox" at bounding box center [352, 236] width 19 height 19
click at [407, 287] on span "Spicy Chicken Zinger Pizza" at bounding box center [437, 292] width 109 height 10
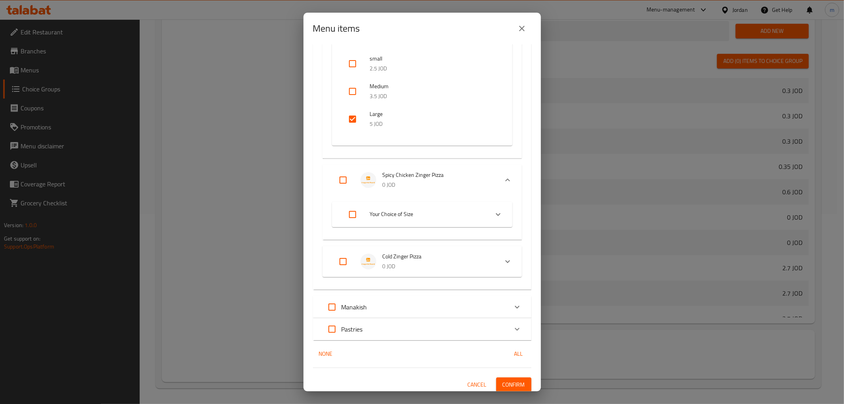
scroll to position [2580, 0]
click at [398, 211] on span "Your Choice of Size" at bounding box center [426, 213] width 112 height 10
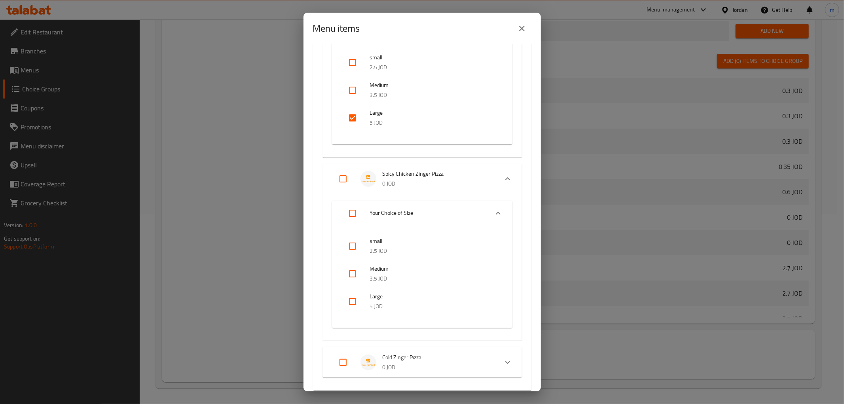
scroll to position [2624, 0]
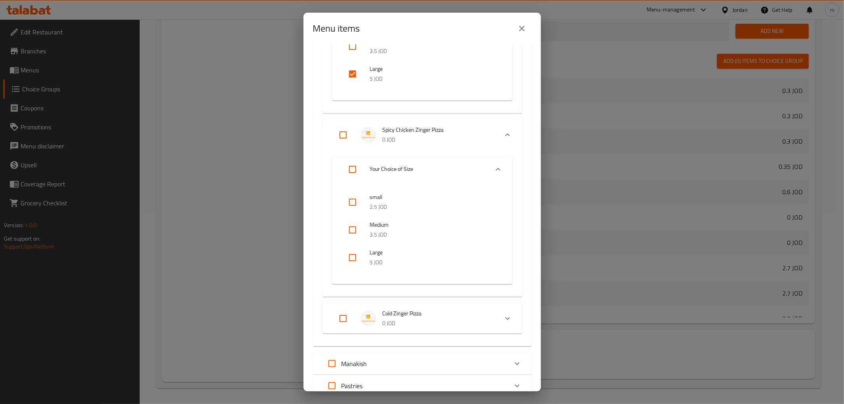
click at [353, 259] on input "checkbox" at bounding box center [352, 257] width 19 height 19
click at [394, 311] on span "Cold Zinger Pizza" at bounding box center [437, 314] width 109 height 10
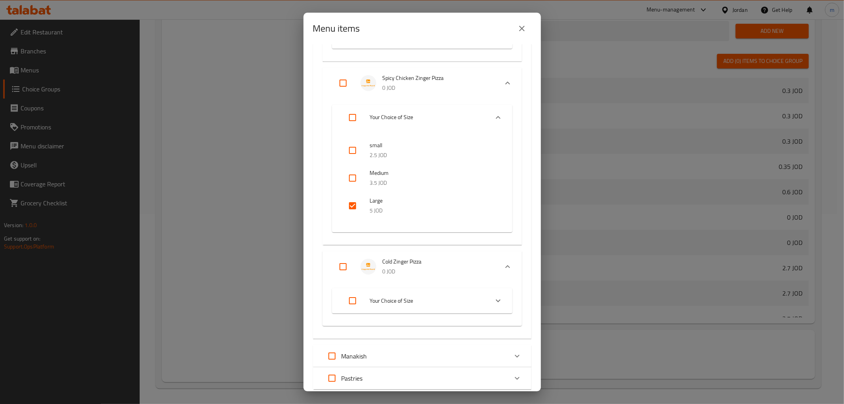
scroll to position [2712, 0]
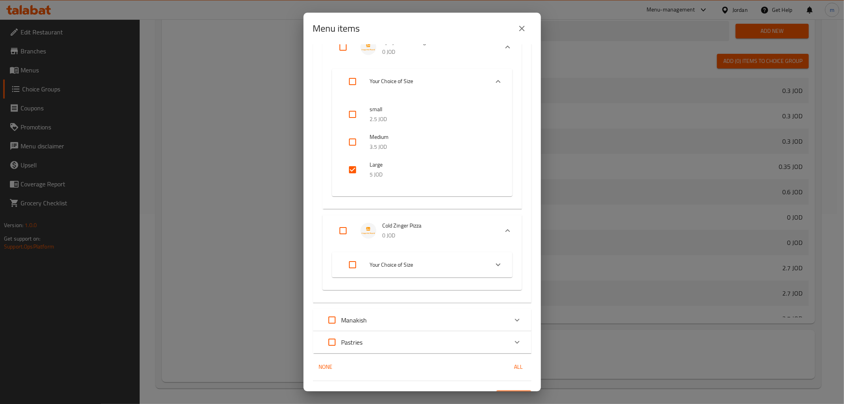
click at [400, 260] on span "Your Choice of Size" at bounding box center [426, 265] width 112 height 10
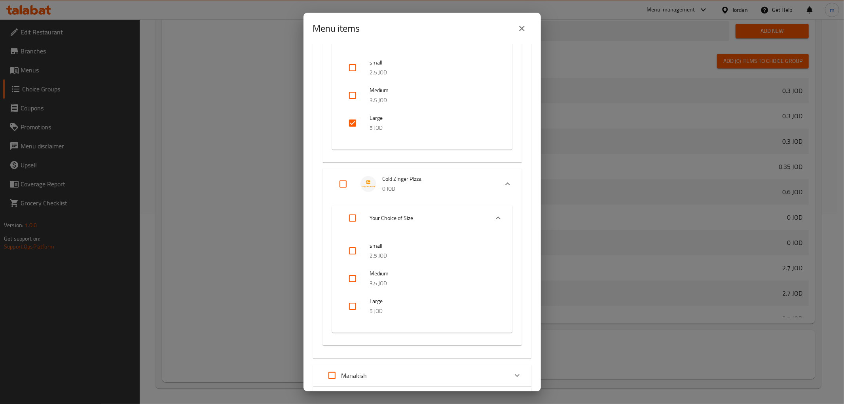
scroll to position [2799, 0]
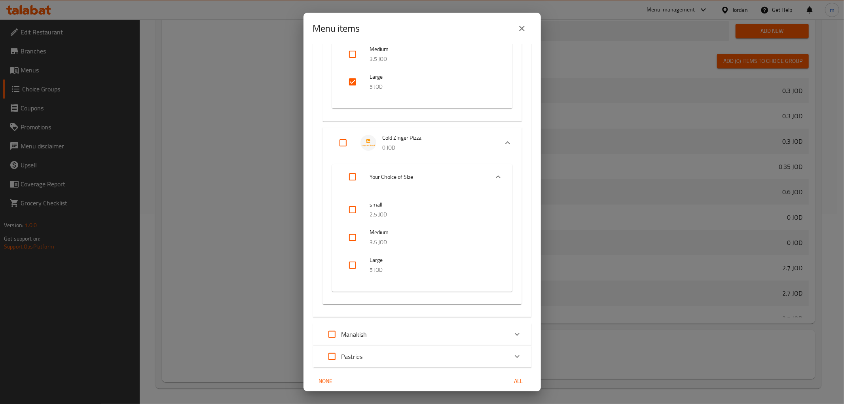
click at [355, 263] on input "checkbox" at bounding box center [352, 265] width 19 height 19
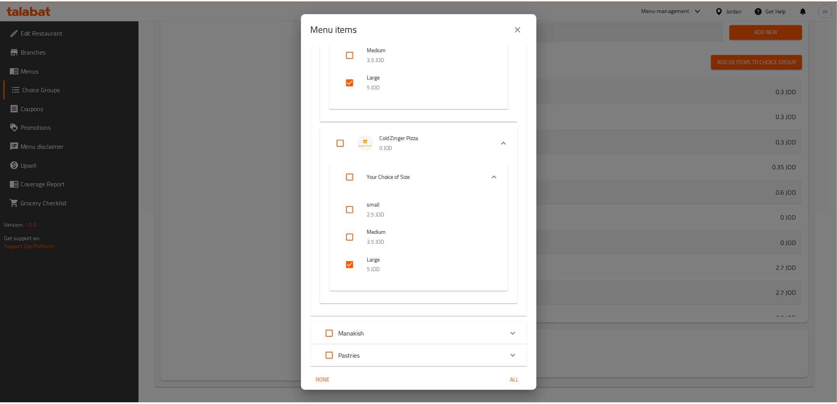
scroll to position [2828, 0]
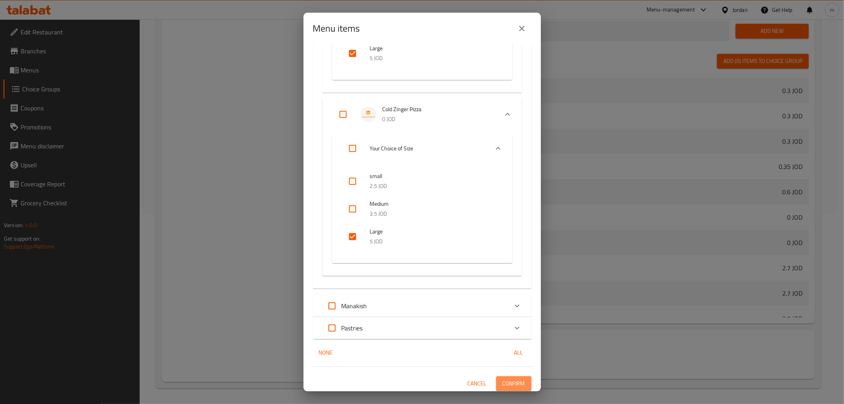
click at [515, 381] on span "Confirm" at bounding box center [513, 384] width 23 height 10
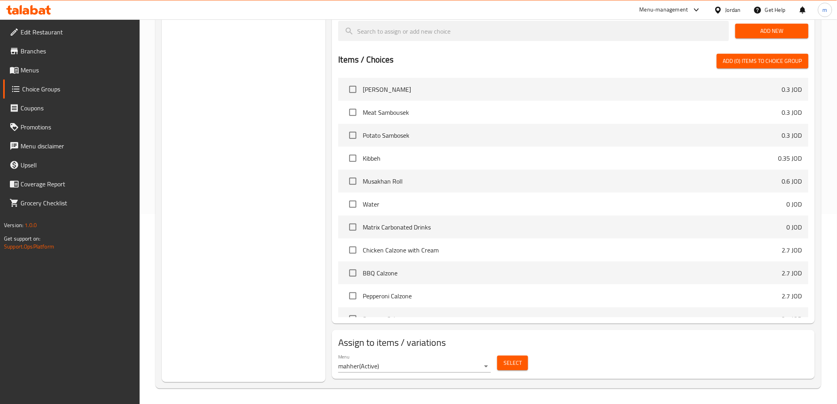
click at [44, 70] on span "Menus" at bounding box center [77, 69] width 113 height 9
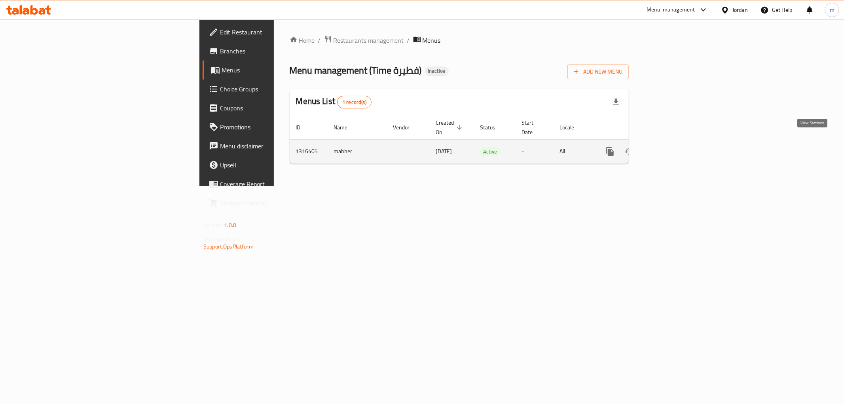
click at [672, 147] on icon "enhanced table" at bounding box center [666, 151] width 9 height 9
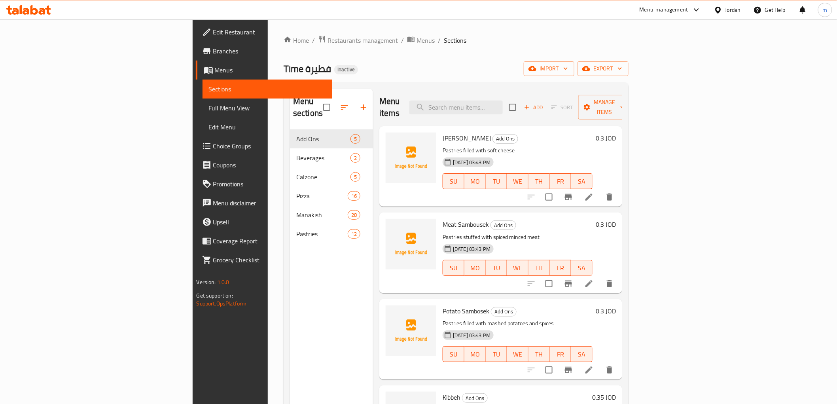
click at [209, 112] on span "Full Menu View" at bounding box center [267, 107] width 117 height 9
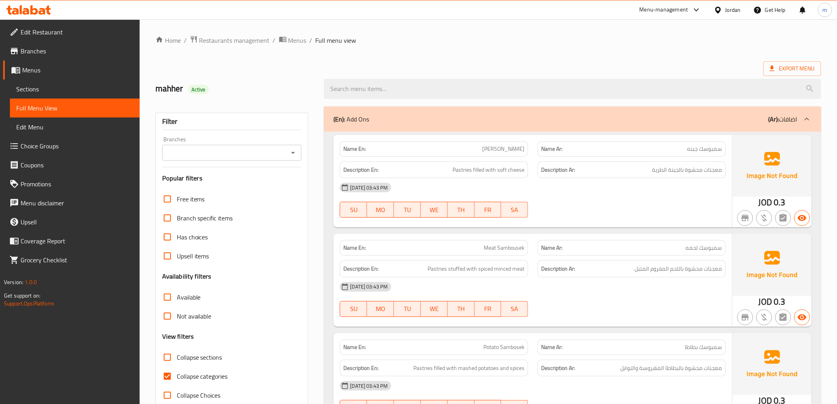
click at [812, 119] on div at bounding box center [807, 119] width 19 height 19
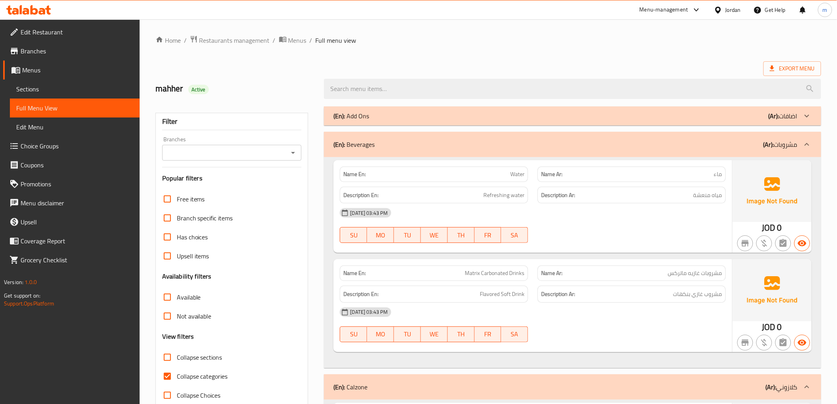
drag, startPoint x: 212, startPoint y: 376, endPoint x: 230, endPoint y: 367, distance: 20.3
click at [212, 376] on span "Collapse categories" at bounding box center [202, 375] width 51 height 9
click at [177, 376] on input "Collapse categories" at bounding box center [167, 376] width 19 height 19
click at [807, 145] on icon at bounding box center [806, 144] width 9 height 9
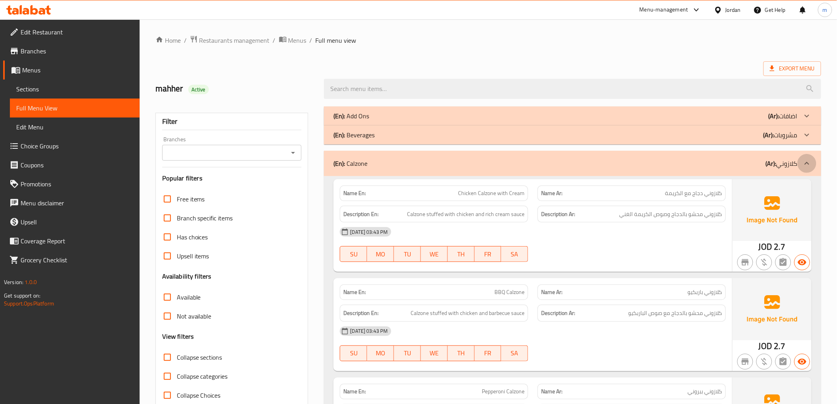
click at [807, 168] on icon at bounding box center [806, 163] width 9 height 9
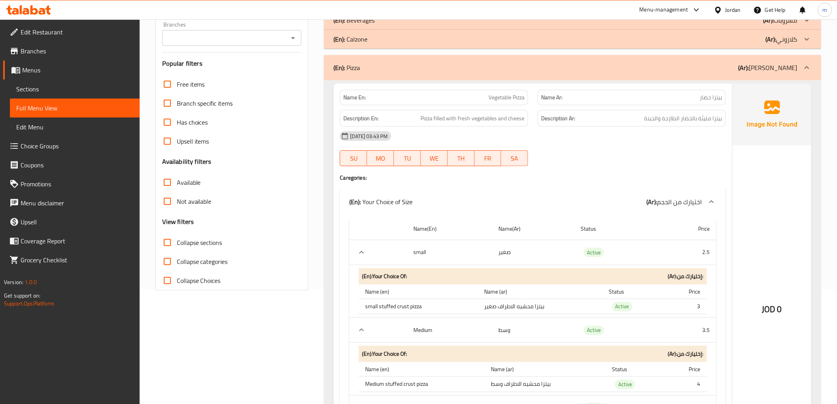
scroll to position [88, 0]
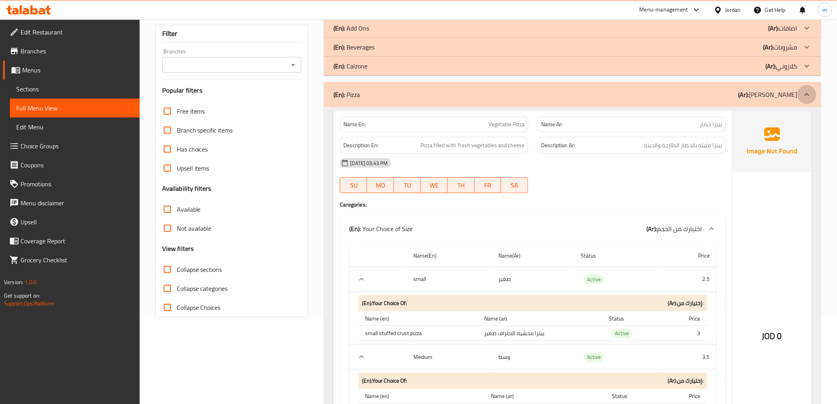
click at [809, 98] on icon at bounding box center [806, 94] width 9 height 9
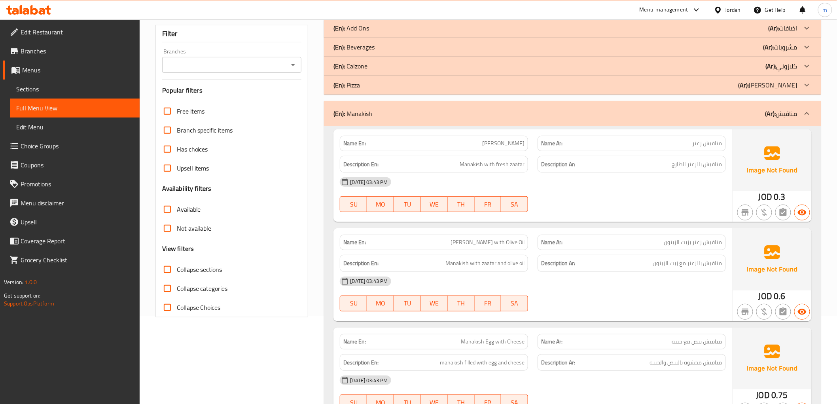
click at [806, 47] on icon at bounding box center [807, 46] width 5 height 3
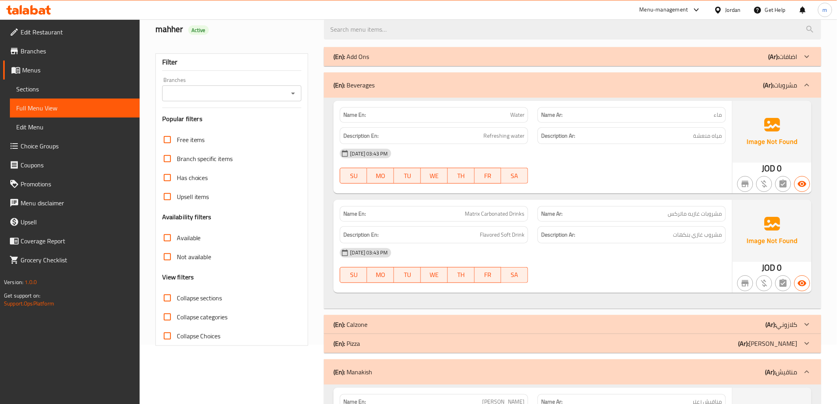
scroll to position [44, 0]
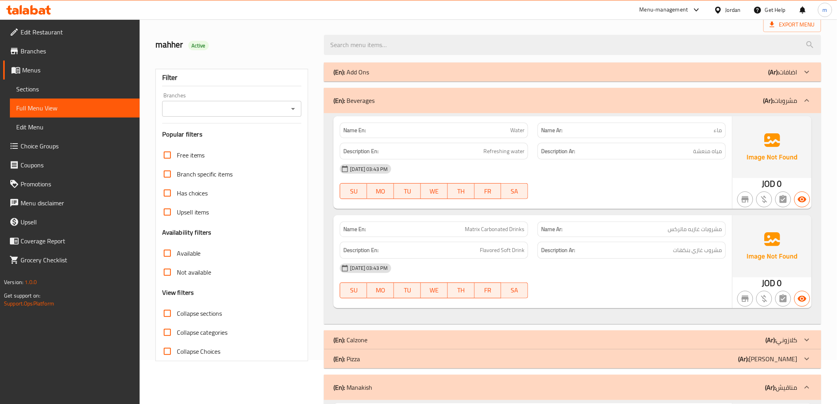
click at [38, 148] on span "Choice Groups" at bounding box center [77, 145] width 113 height 9
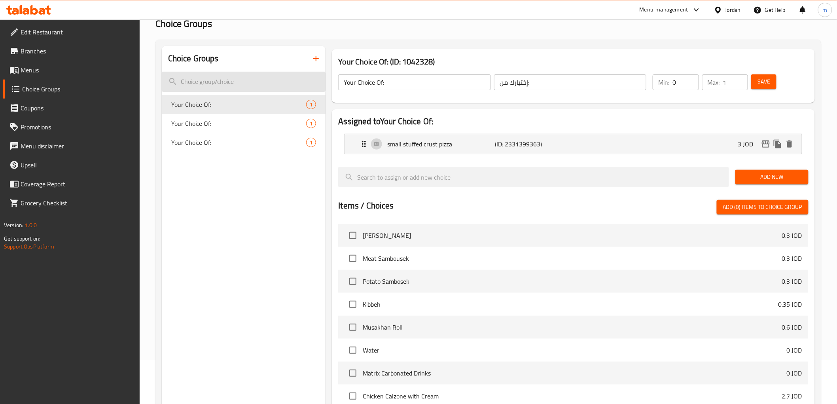
click at [225, 85] on input "search" at bounding box center [244, 82] width 164 height 20
click at [53, 68] on span "Menus" at bounding box center [77, 69] width 113 height 9
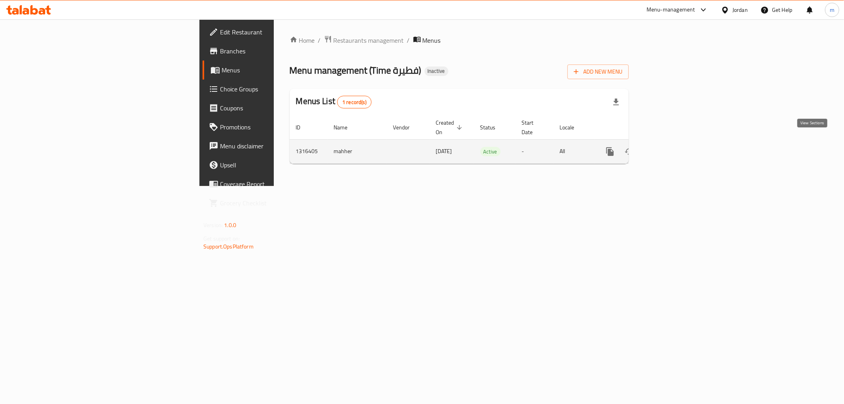
click at [672, 147] on icon "enhanced table" at bounding box center [666, 151] width 9 height 9
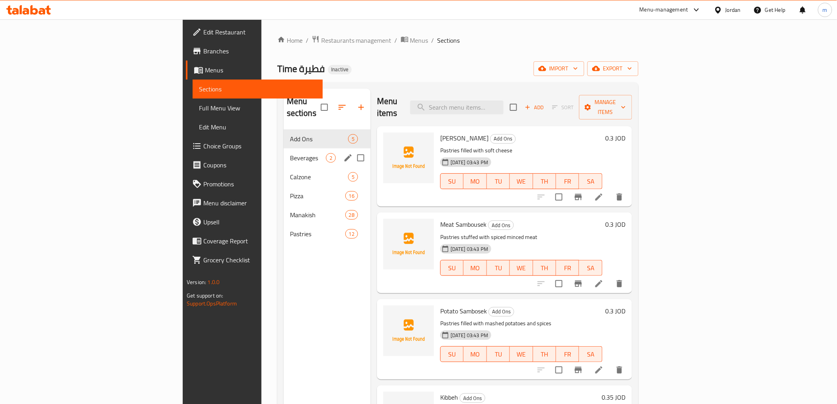
click at [284, 152] on div "Beverages 2" at bounding box center [327, 157] width 87 height 19
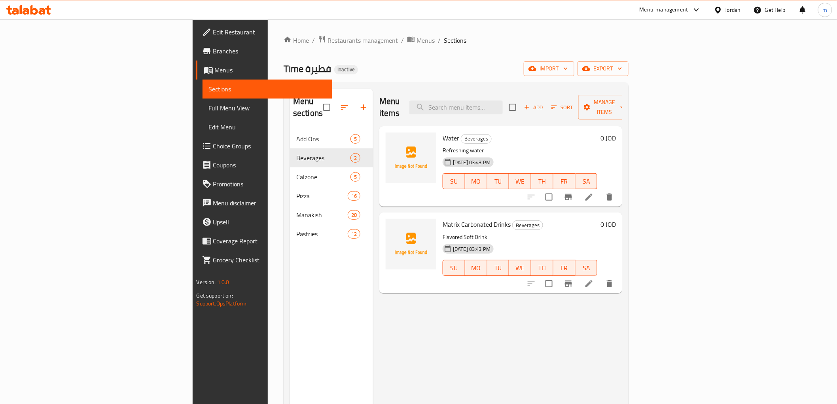
click at [203, 118] on link "Edit Menu" at bounding box center [268, 127] width 130 height 19
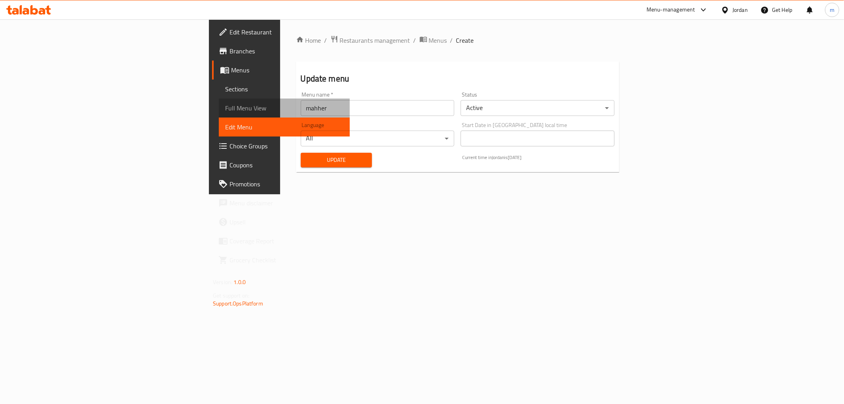
click at [225, 105] on span "Full Menu View" at bounding box center [284, 107] width 118 height 9
click at [225, 108] on span "Full Menu View" at bounding box center [284, 107] width 118 height 9
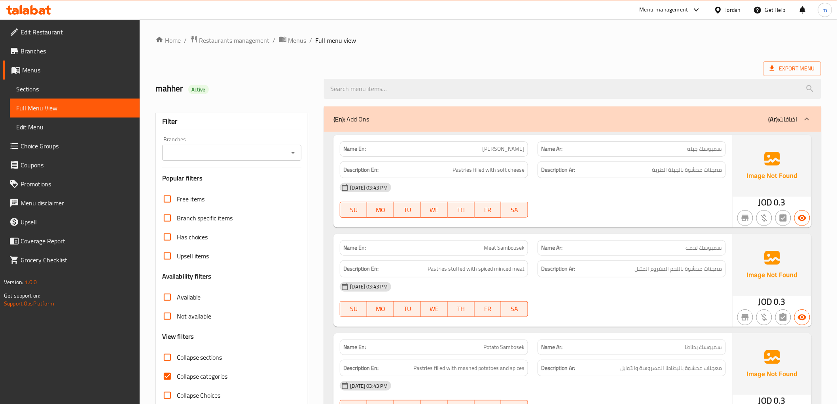
click at [809, 121] on icon at bounding box center [806, 118] width 9 height 9
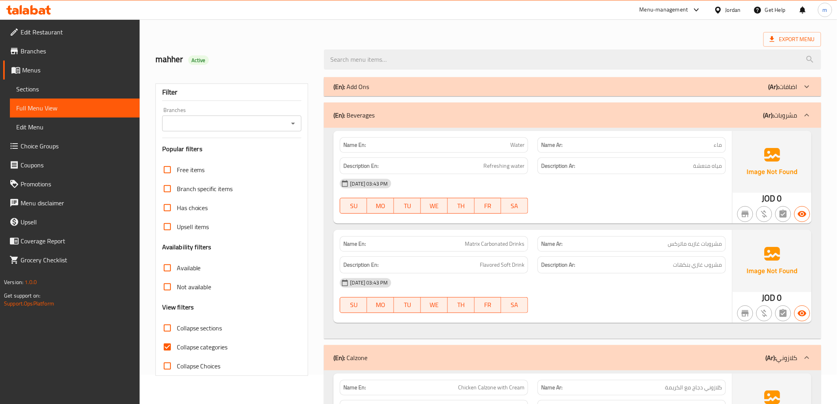
scroll to position [44, 0]
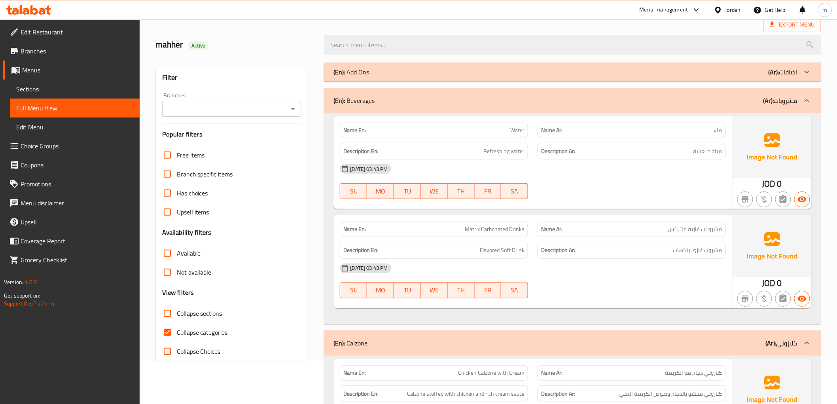
click at [206, 335] on span "Collapse categories" at bounding box center [202, 332] width 51 height 9
click at [177, 335] on input "Collapse categories" at bounding box center [167, 332] width 19 height 19
click at [73, 142] on span "Choice Groups" at bounding box center [77, 145] width 113 height 9
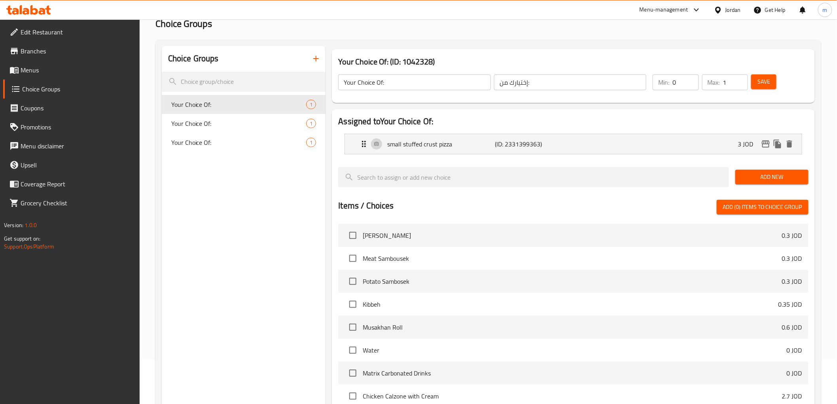
click at [311, 57] on icon "button" at bounding box center [315, 58] width 9 height 9
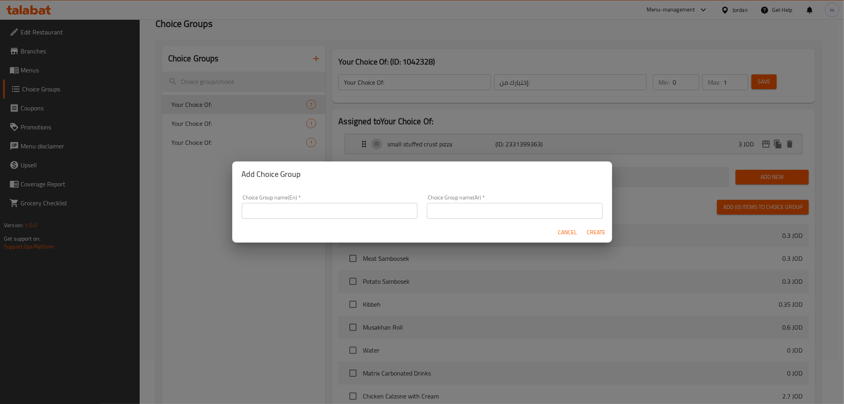
click at [311, 204] on input "text" at bounding box center [330, 211] width 176 height 16
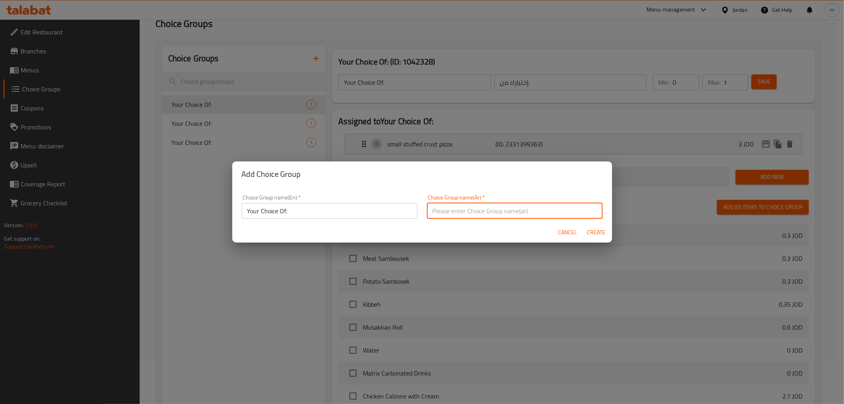
click at [453, 213] on input "text" at bounding box center [515, 211] width 176 height 16
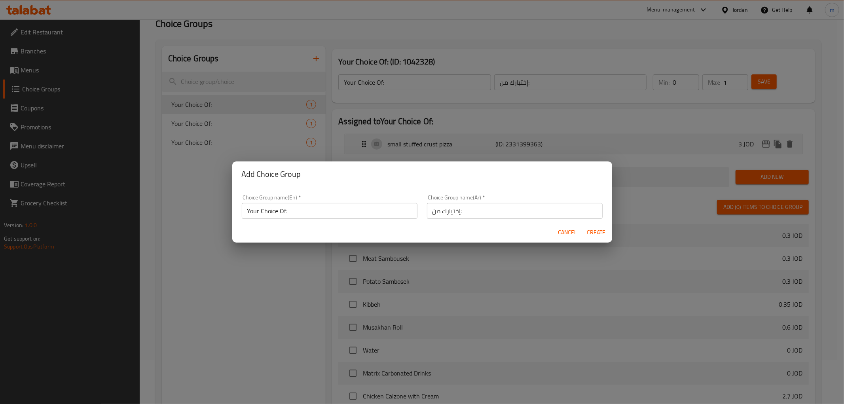
click at [313, 222] on div "Choice Group name(En)   * Your Choice Of: Choice Group name(En) *" at bounding box center [329, 207] width 185 height 34
click at [323, 217] on input "Your Choice Of:" at bounding box center [330, 211] width 176 height 16
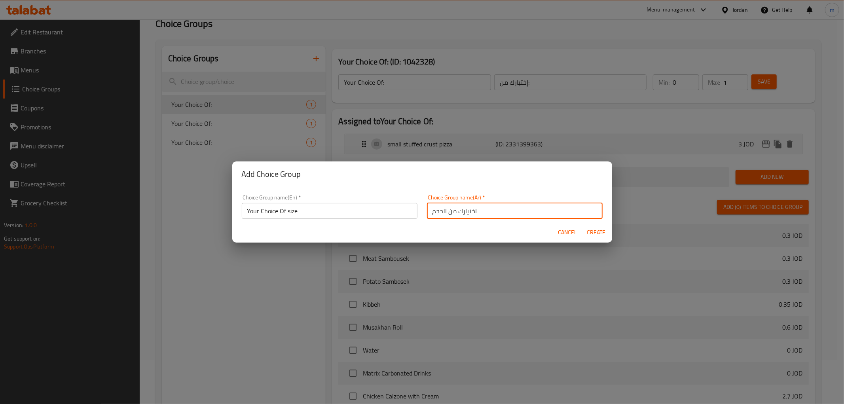
click at [603, 234] on span "Create" at bounding box center [596, 232] width 19 height 10
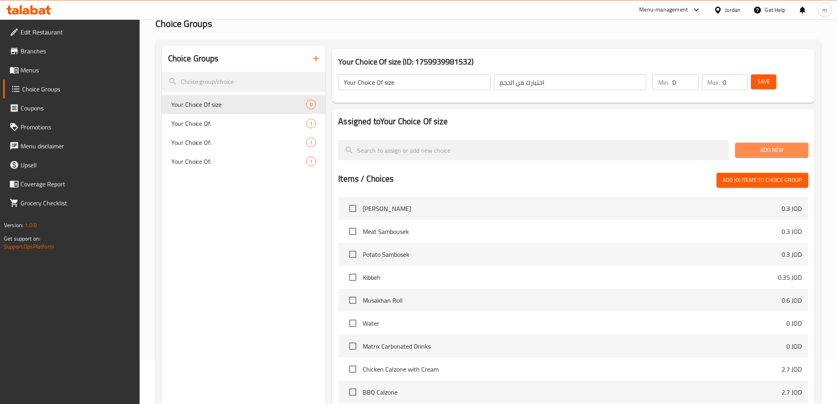
click at [800, 148] on span "Add New" at bounding box center [772, 150] width 61 height 10
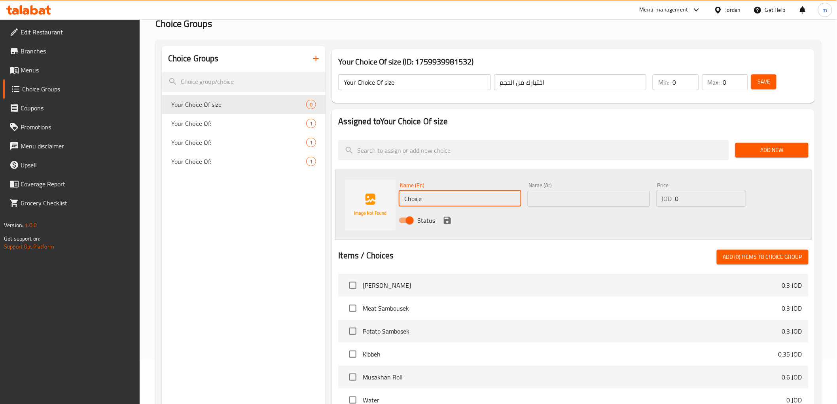
click at [421, 204] on input "Choice" at bounding box center [460, 199] width 122 height 16
click at [697, 189] on div "Price JOD 0 Price" at bounding box center [701, 194] width 90 height 24
click at [690, 201] on input "0" at bounding box center [710, 199] width 71 height 16
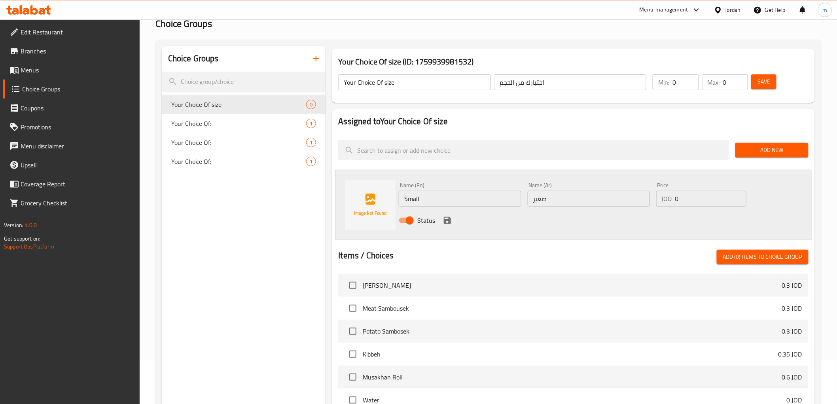
click at [690, 201] on input "0" at bounding box center [710, 199] width 71 height 16
click at [734, 83] on input "0" at bounding box center [735, 82] width 25 height 16
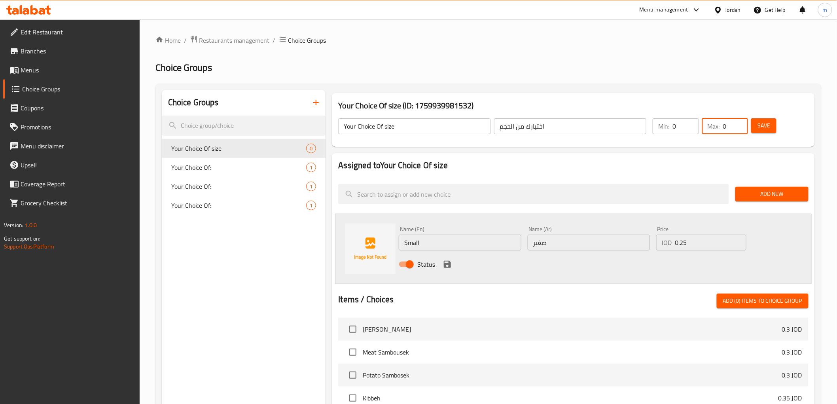
click at [675, 88] on div "Choice Groups Your Choice Of size 0 Your Choice Of: 1 Your Choice Of: 1 Your Ch…" at bounding box center [488, 355] width 666 height 545
click at [676, 127] on input "0" at bounding box center [686, 126] width 26 height 16
click at [689, 125] on input "1" at bounding box center [686, 126] width 26 height 16
click at [737, 132] on input "0" at bounding box center [735, 126] width 25 height 16
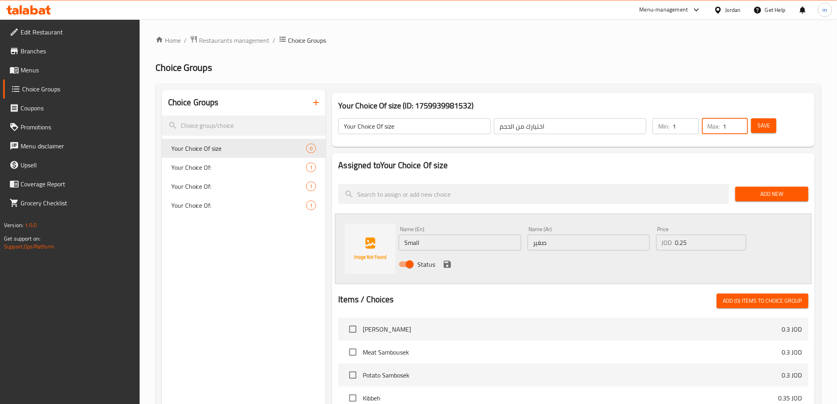
click at [741, 123] on input "1" at bounding box center [735, 126] width 25 height 16
click at [451, 263] on icon "save" at bounding box center [447, 264] width 9 height 9
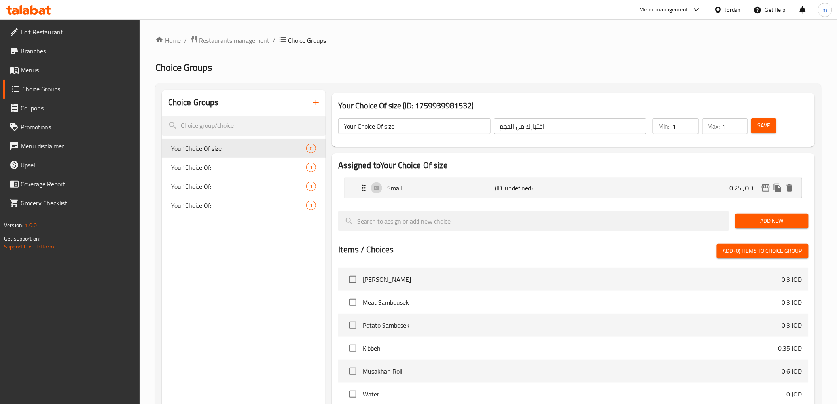
click at [771, 127] on button "Save" at bounding box center [763, 125] width 25 height 15
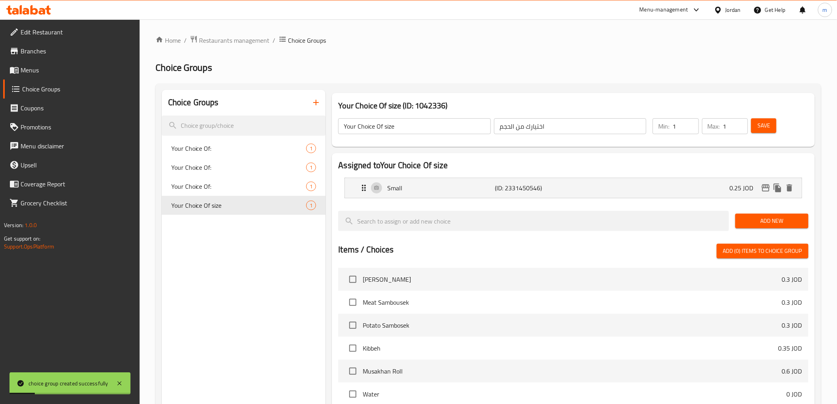
click at [772, 222] on span "Add New" at bounding box center [772, 221] width 61 height 10
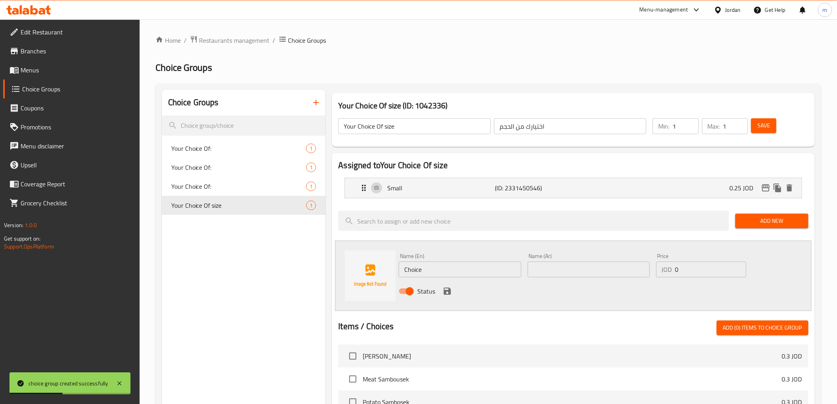
click at [430, 269] on input "Choice" at bounding box center [460, 270] width 122 height 16
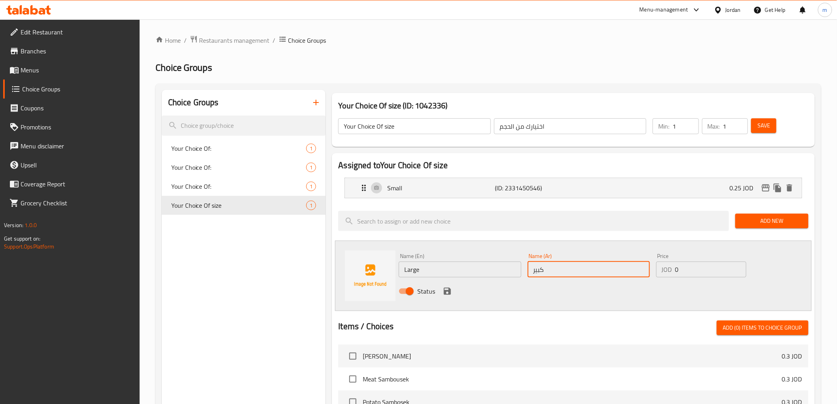
click at [683, 275] on input "0" at bounding box center [710, 270] width 71 height 16
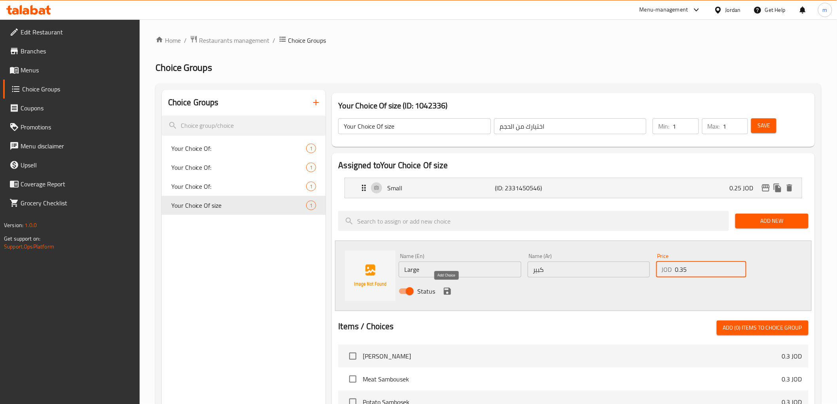
click at [448, 291] on icon "save" at bounding box center [447, 291] width 7 height 7
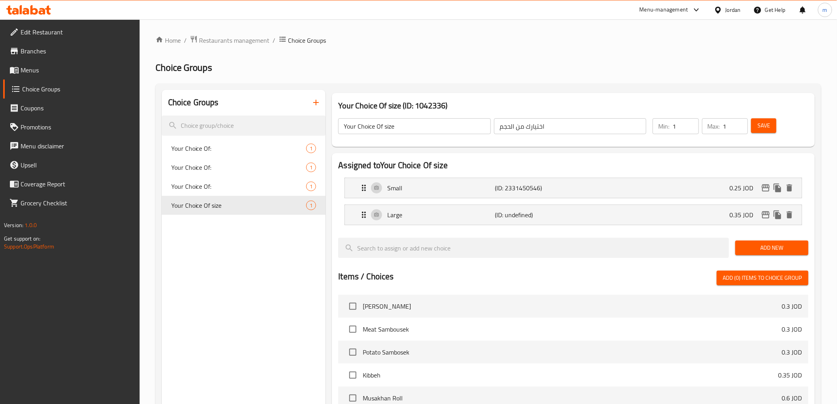
click at [762, 120] on button "Save" at bounding box center [763, 125] width 25 height 15
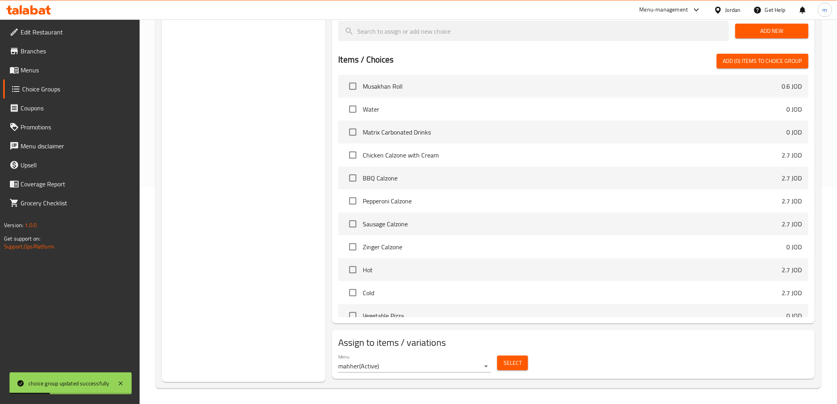
scroll to position [132, 0]
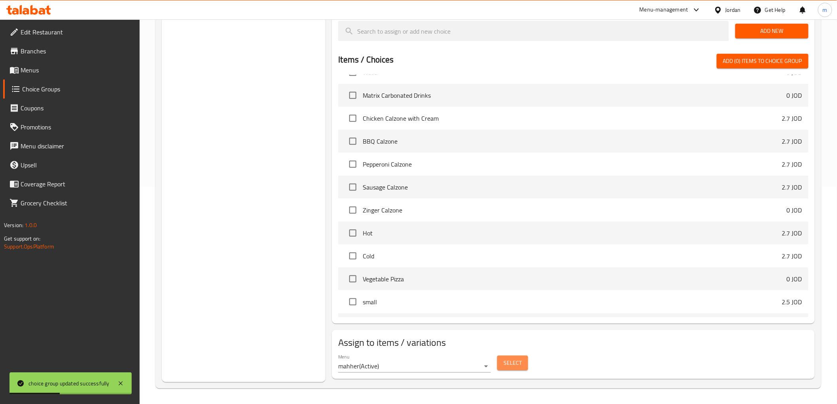
click at [515, 362] on span "Select" at bounding box center [513, 363] width 18 height 10
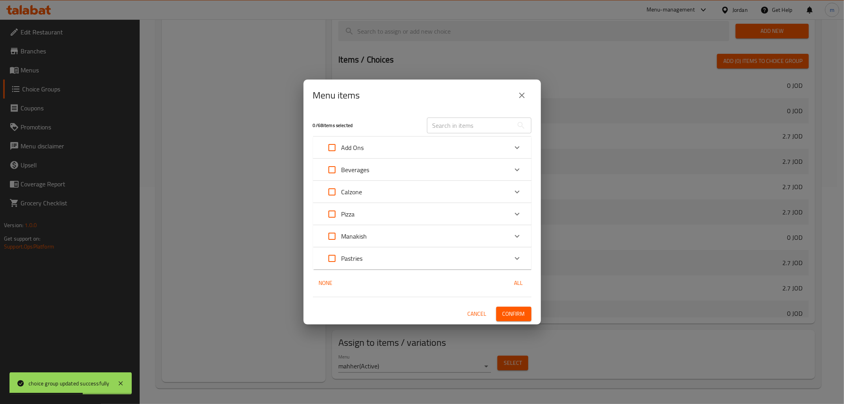
click at [381, 168] on div "Beverages" at bounding box center [414, 169] width 185 height 19
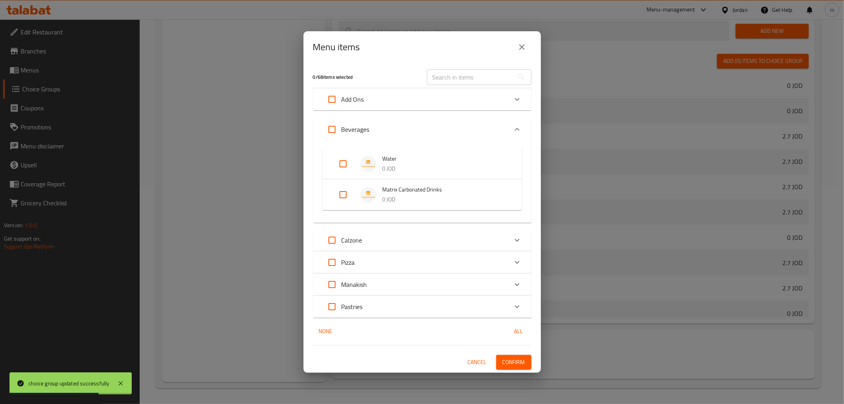
drag, startPoint x: 346, startPoint y: 161, endPoint x: 345, endPoint y: 166, distance: 5.2
click at [346, 161] on input "Expand" at bounding box center [343, 163] width 19 height 19
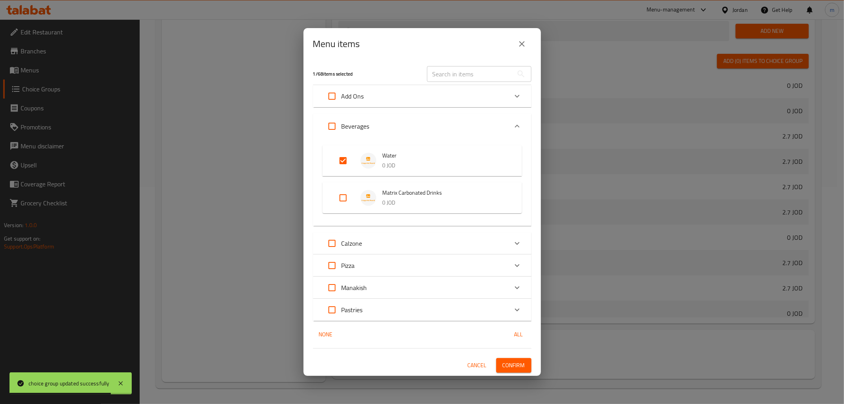
click at [514, 366] on span "Confirm" at bounding box center [513, 365] width 23 height 10
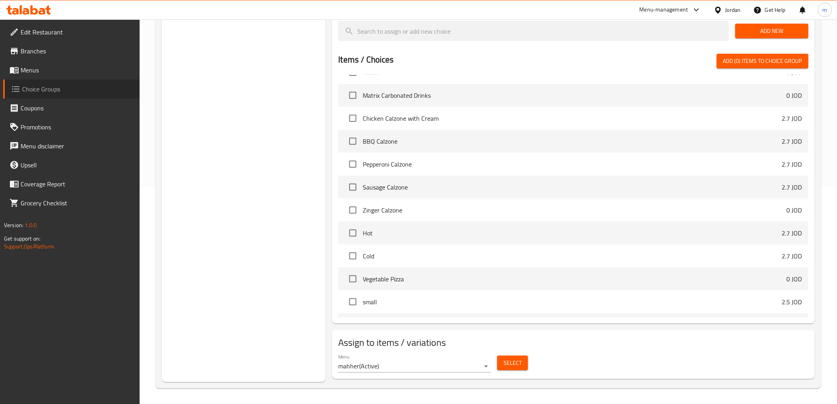
click at [53, 89] on span "Choice Groups" at bounding box center [77, 88] width 111 height 9
click at [55, 104] on span "Coupons" at bounding box center [77, 107] width 113 height 9
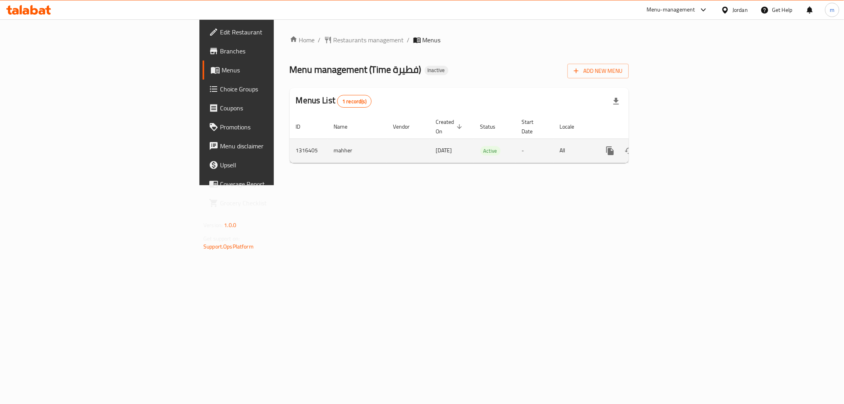
click at [672, 146] on icon "enhanced table" at bounding box center [666, 150] width 9 height 9
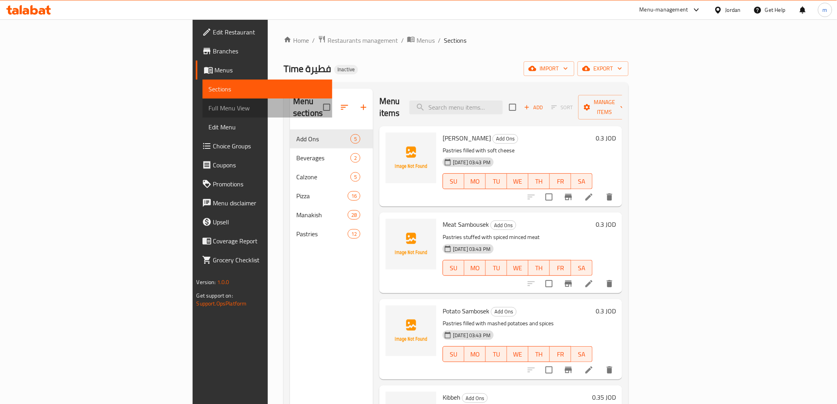
click at [209, 112] on span "Full Menu View" at bounding box center [267, 107] width 117 height 9
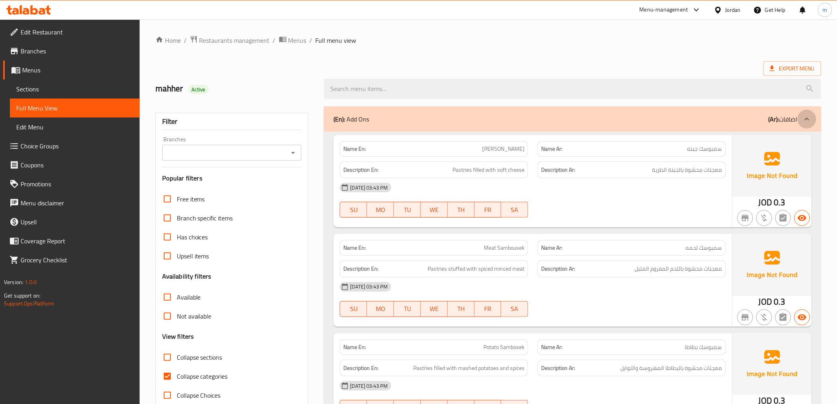
click at [807, 118] on icon at bounding box center [806, 118] width 9 height 9
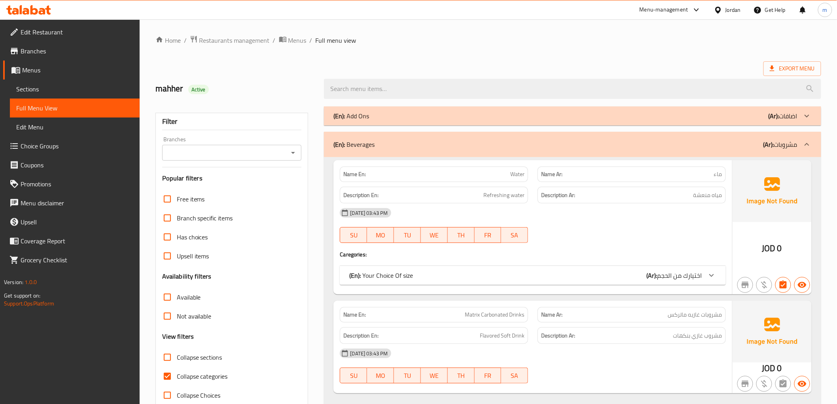
click at [198, 380] on span "Collapse categories" at bounding box center [202, 375] width 51 height 9
click at [177, 380] on input "Collapse categories" at bounding box center [167, 376] width 19 height 19
checkbox input "false"
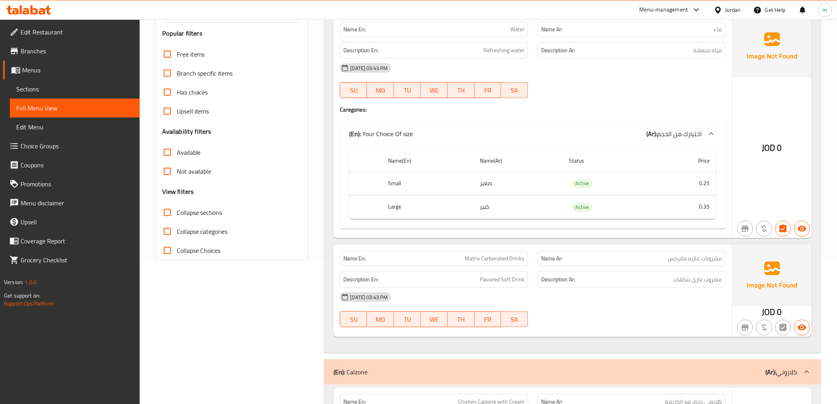
scroll to position [176, 0]
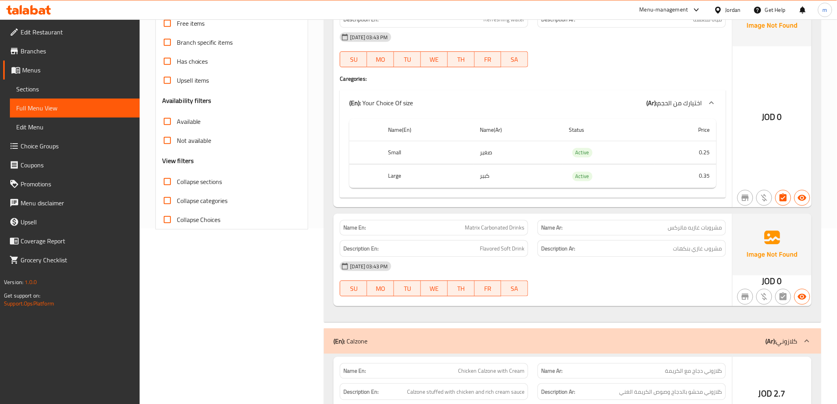
click at [44, 150] on span "Choice Groups" at bounding box center [77, 145] width 113 height 9
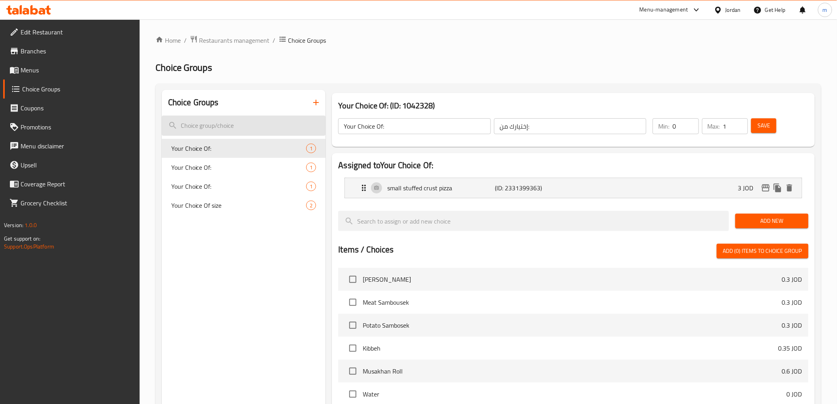
click at [222, 125] on input "search" at bounding box center [244, 126] width 164 height 20
click at [317, 102] on icon "button" at bounding box center [316, 103] width 6 height 6
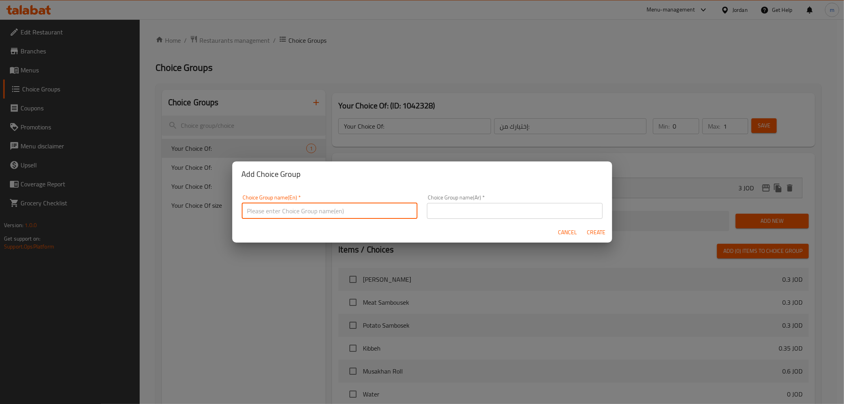
click at [313, 208] on input "text" at bounding box center [330, 211] width 176 height 16
type input "Your Choice Of:"
click at [459, 211] on input "text" at bounding box center [515, 211] width 176 height 16
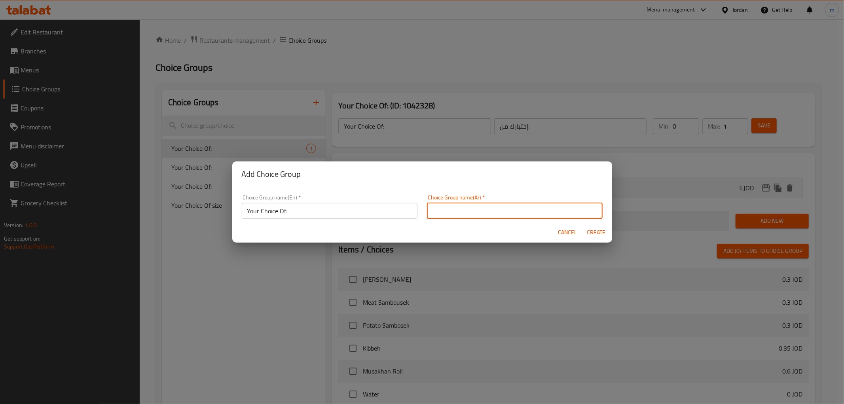
click at [459, 211] on input "text" at bounding box center [515, 211] width 176 height 16
type input "إختيارك من:"
click at [596, 233] on span "Create" at bounding box center [596, 232] width 19 height 10
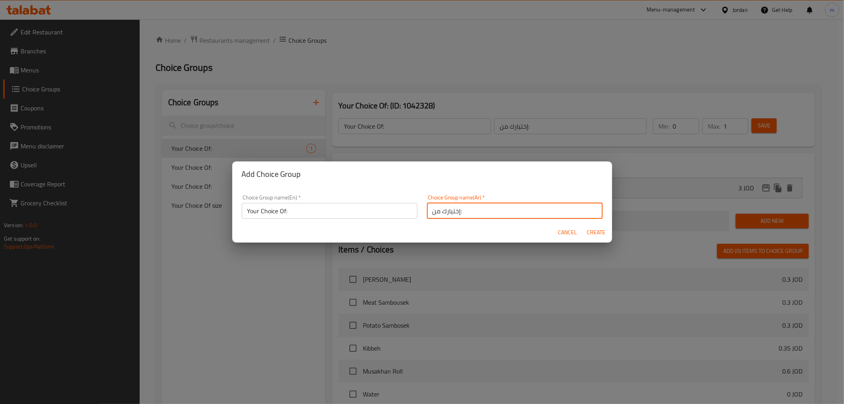
type input "Your Choice Of:"
type input "إختيارك من:"
type input "0"
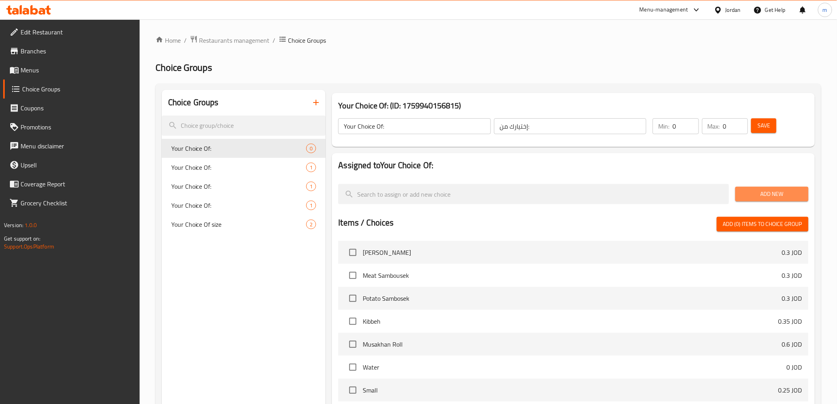
click at [762, 193] on span "Add New" at bounding box center [772, 194] width 61 height 10
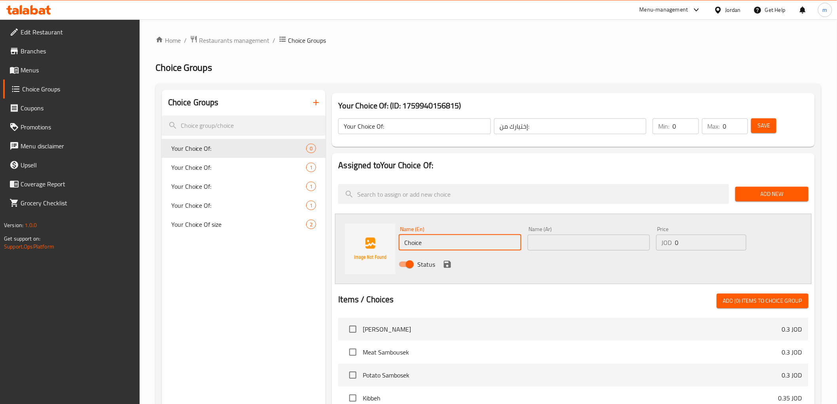
click at [428, 245] on input "Choice" at bounding box center [460, 243] width 122 height 16
type input "خ"
type input "o"
type input "Orange"
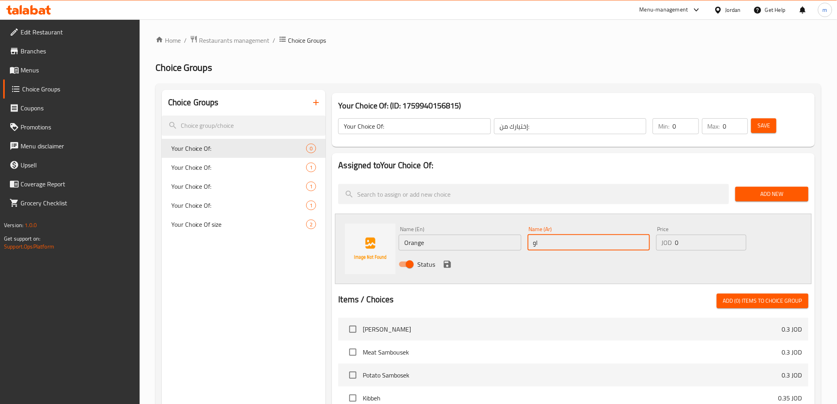
type input "ا"
type input "برتقال"
type input "0.3"
click at [679, 127] on input "0" at bounding box center [686, 126] width 26 height 16
type input "1"
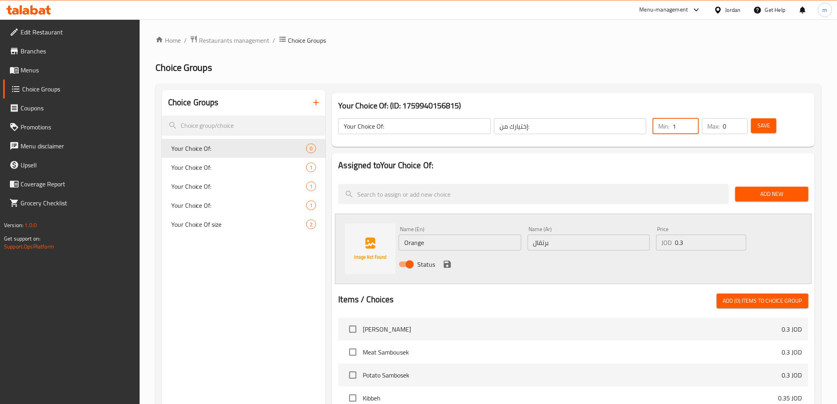
click at [728, 131] on input "0" at bounding box center [735, 126] width 25 height 16
type input "1"
click at [450, 264] on icon "save" at bounding box center [447, 264] width 7 height 7
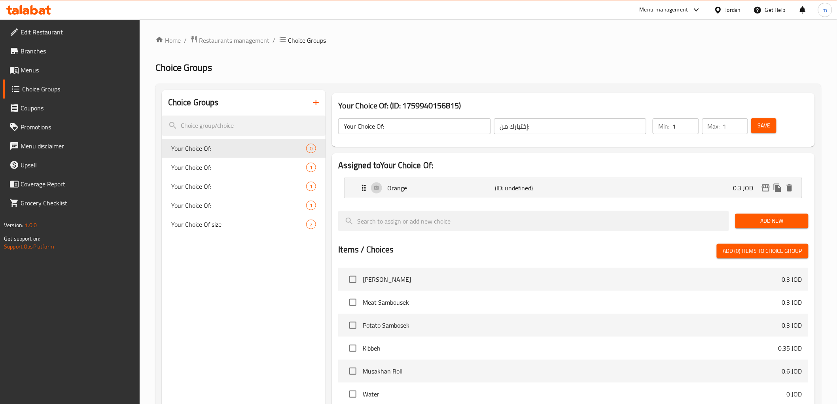
click at [758, 129] on span "Save" at bounding box center [764, 126] width 13 height 10
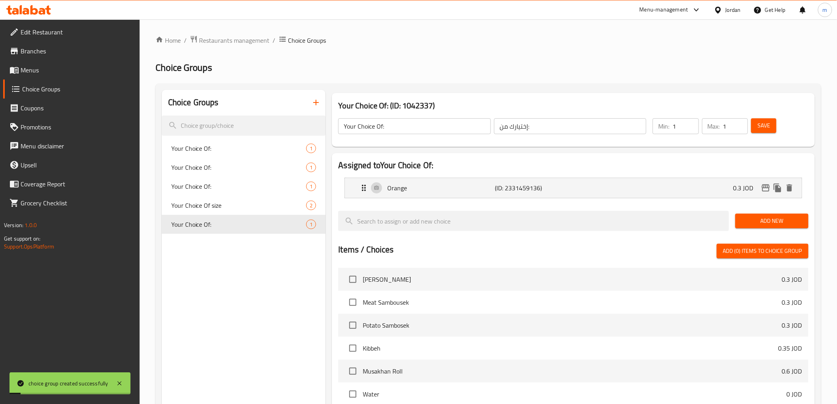
click at [760, 230] on div "Add New" at bounding box center [772, 221] width 80 height 27
click at [762, 226] on span "Add New" at bounding box center [772, 221] width 61 height 10
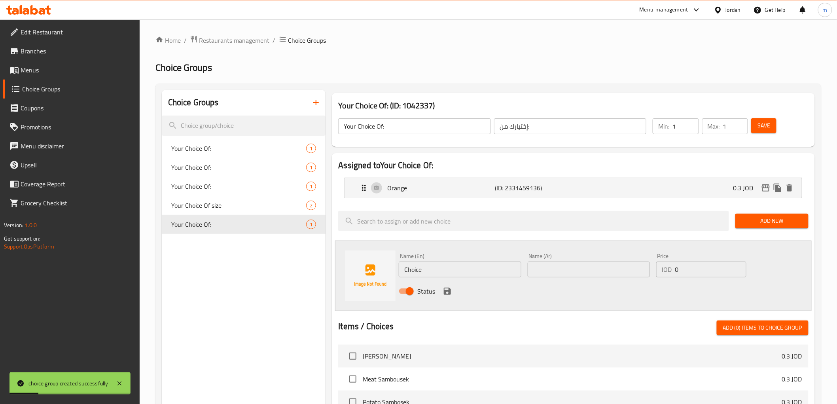
click at [436, 266] on input "Choice" at bounding box center [460, 270] width 122 height 16
type input "ع"
type input "up"
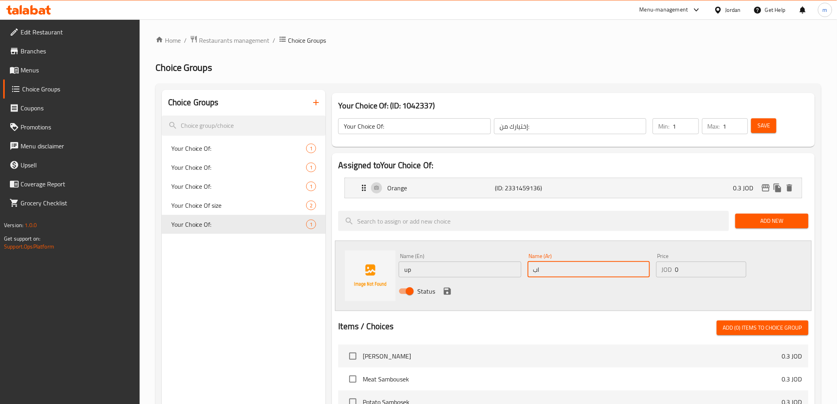
type input "اب"
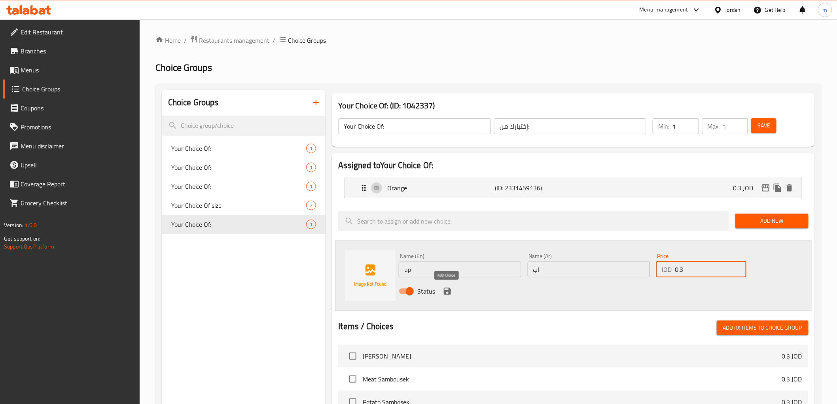
type input "0.3"
click at [446, 291] on icon "save" at bounding box center [447, 291] width 7 height 7
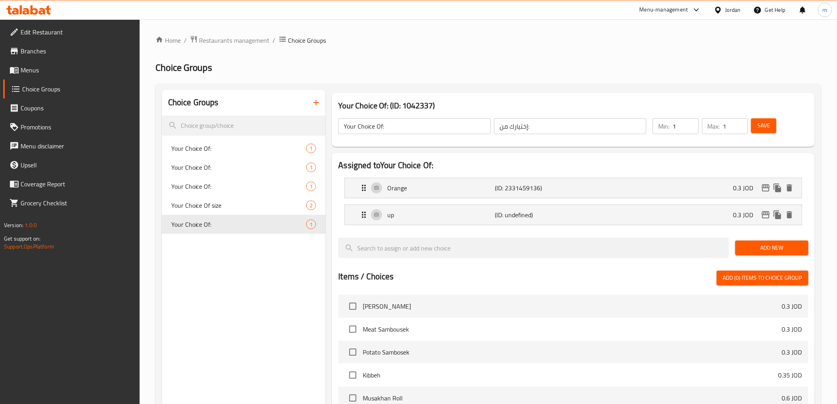
click at [766, 127] on span "Save" at bounding box center [764, 126] width 13 height 10
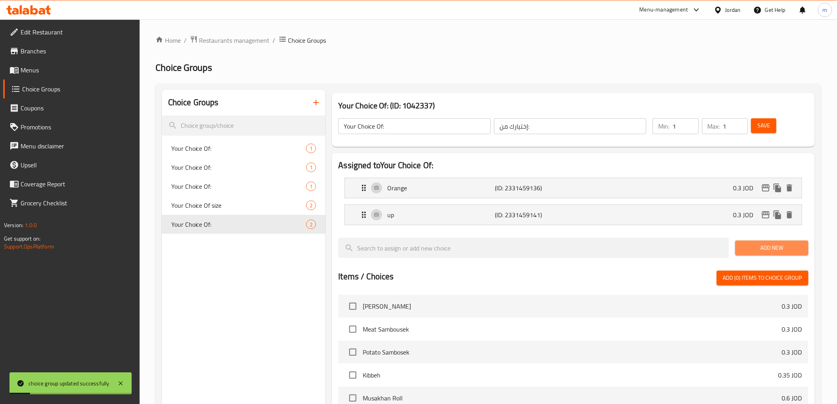
click at [760, 244] on span "Add New" at bounding box center [772, 248] width 61 height 10
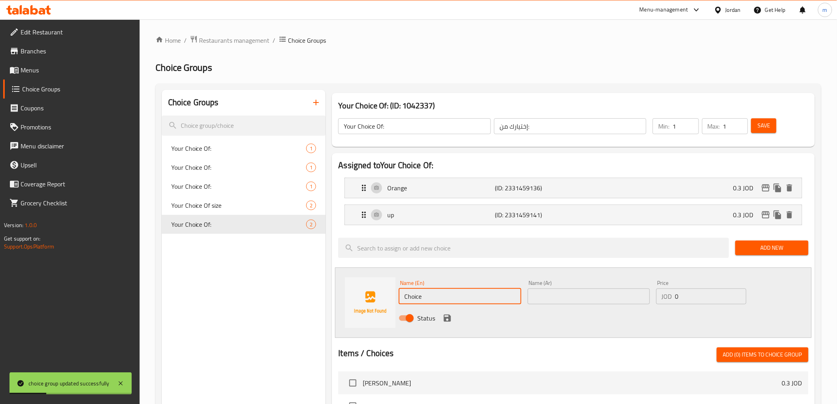
click at [414, 300] on input "Choice" at bounding box center [460, 296] width 122 height 16
type input "ؤ"
type input "c"
type input "Cola"
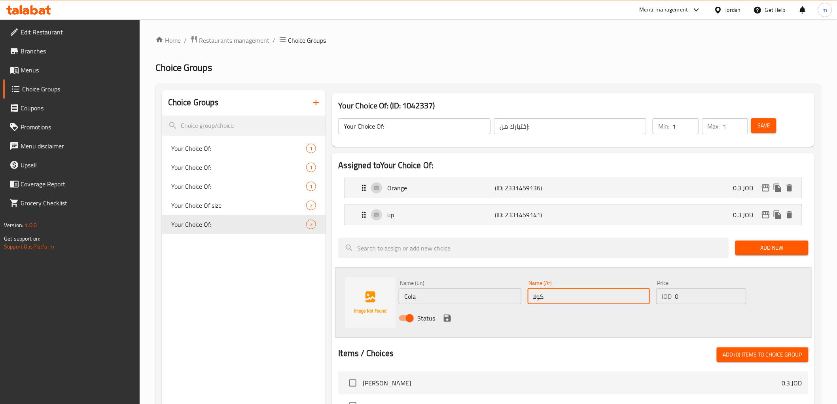
type input "كولا"
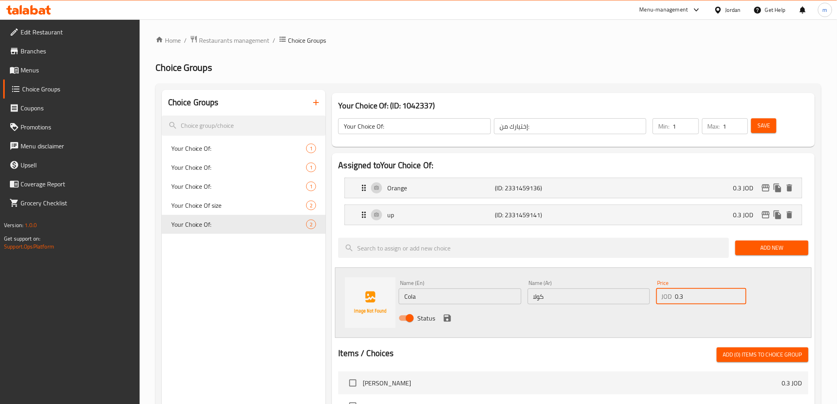
type input "0.3"
click at [444, 323] on div "Status" at bounding box center [589, 317] width 386 height 21
click at [448, 321] on icon "save" at bounding box center [447, 318] width 7 height 7
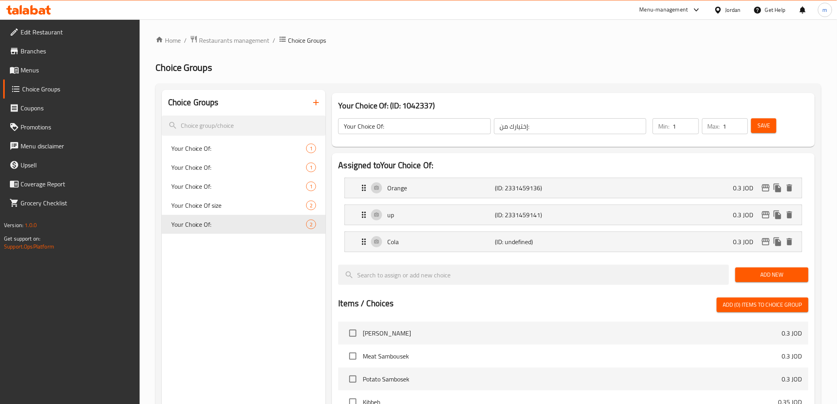
click at [763, 120] on button "Save" at bounding box center [763, 125] width 25 height 15
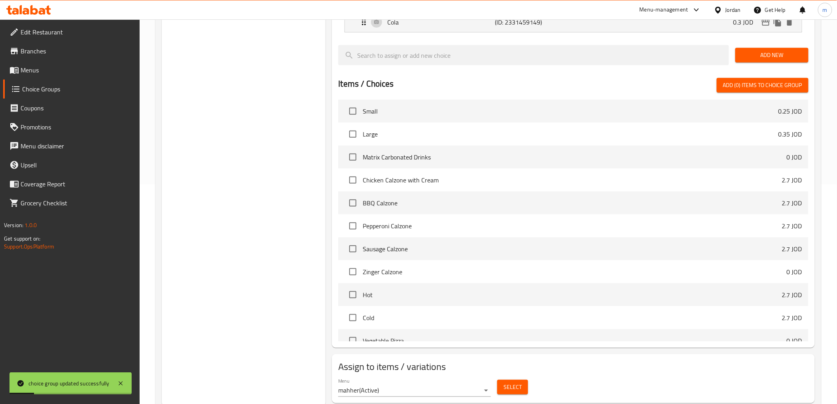
scroll to position [176, 0]
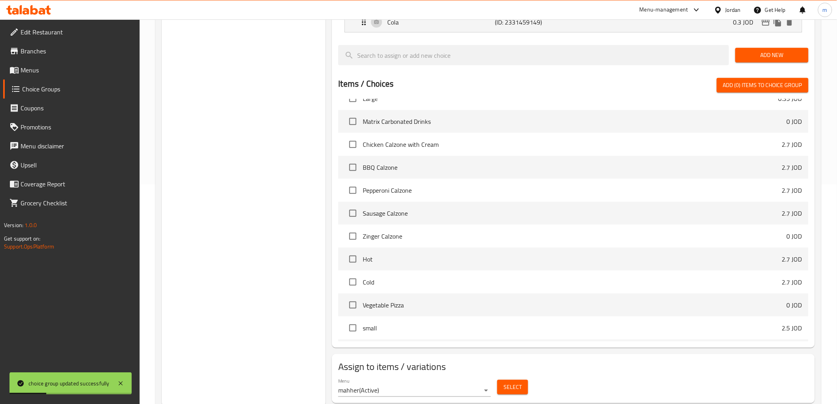
click at [508, 379] on div "Select" at bounding box center [512, 387] width 37 height 21
click at [511, 383] on span "Select" at bounding box center [513, 387] width 18 height 10
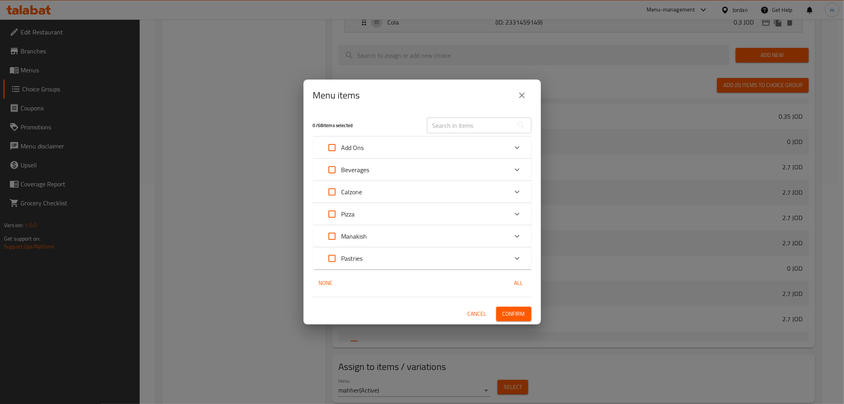
click at [513, 169] on icon "Expand" at bounding box center [516, 169] width 9 height 9
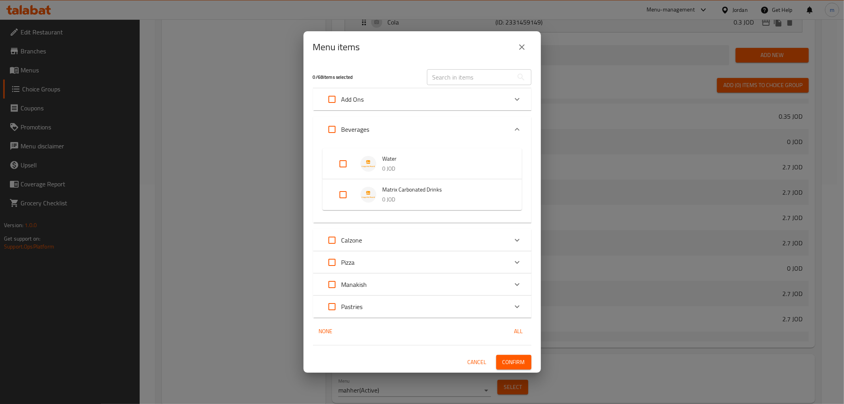
click at [343, 195] on input "Expand" at bounding box center [343, 194] width 19 height 19
checkbox input "true"
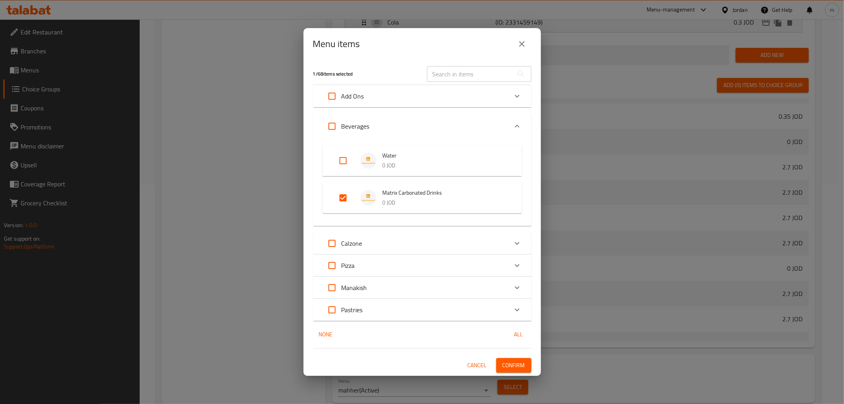
click at [524, 367] on span "Confirm" at bounding box center [513, 365] width 23 height 10
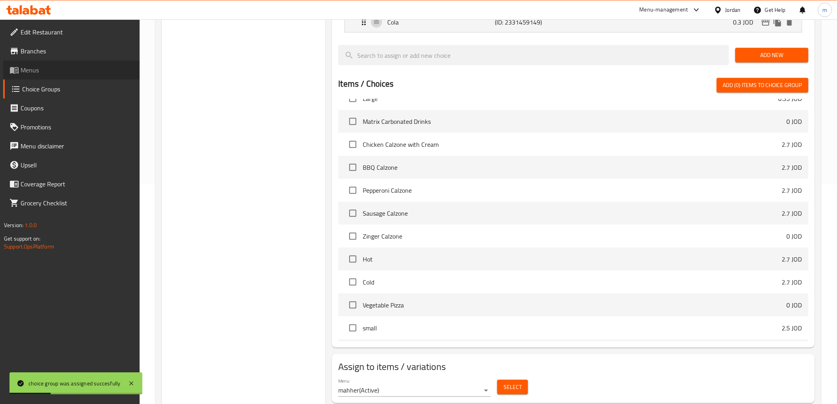
click at [57, 72] on span "Menus" at bounding box center [77, 69] width 113 height 9
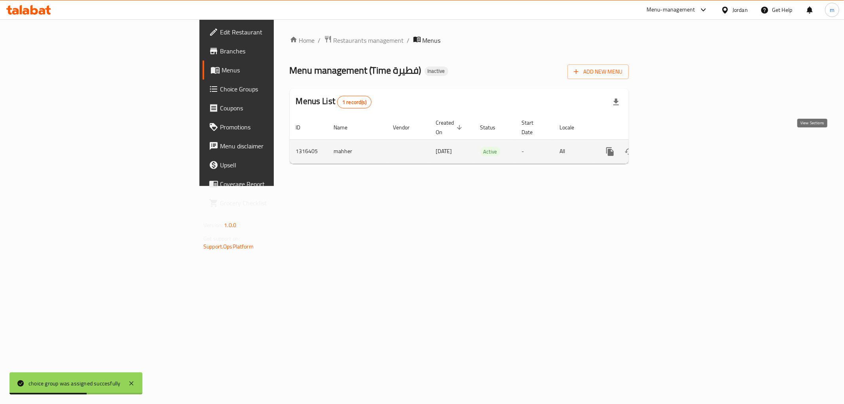
click at [672, 147] on icon "enhanced table" at bounding box center [666, 151] width 9 height 9
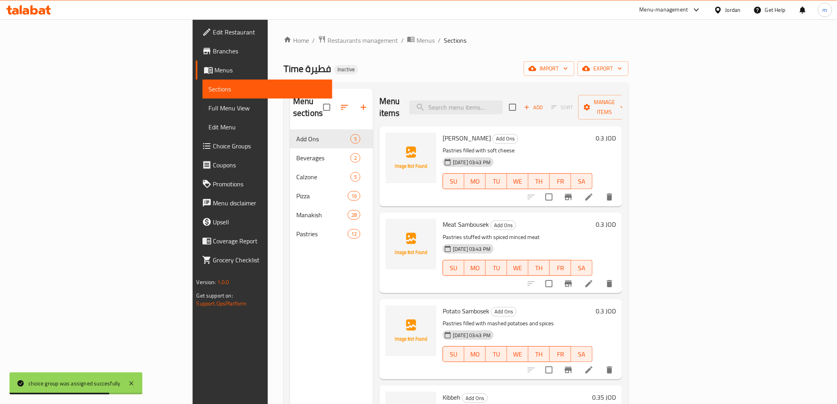
click at [209, 109] on span "Full Menu View" at bounding box center [267, 107] width 117 height 9
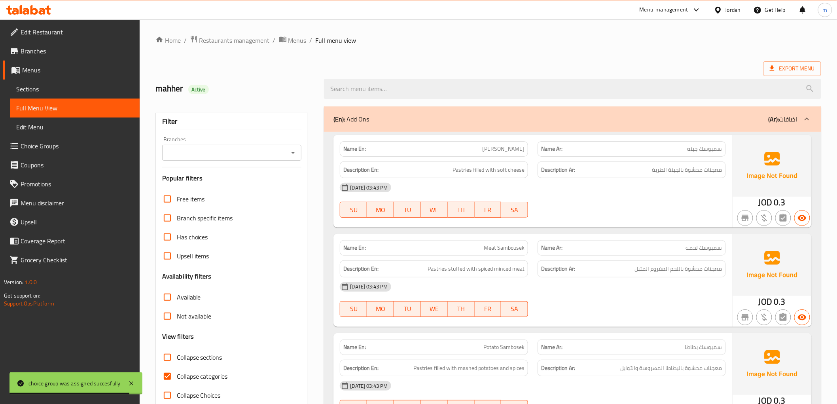
click at [168, 377] on input "Collapse categories" at bounding box center [167, 376] width 19 height 19
checkbox input "false"
click at [814, 119] on div at bounding box center [807, 119] width 19 height 19
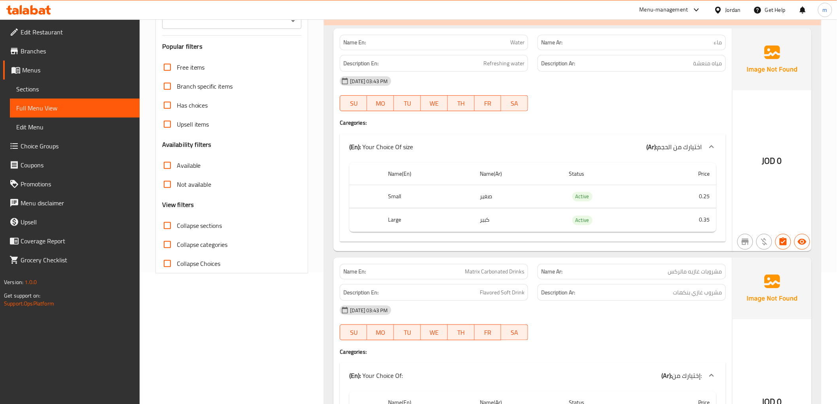
scroll to position [44, 0]
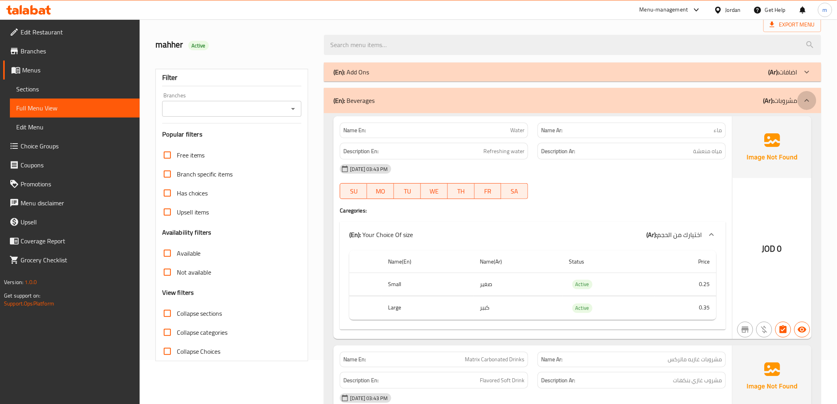
click at [810, 96] on icon at bounding box center [806, 100] width 9 height 9
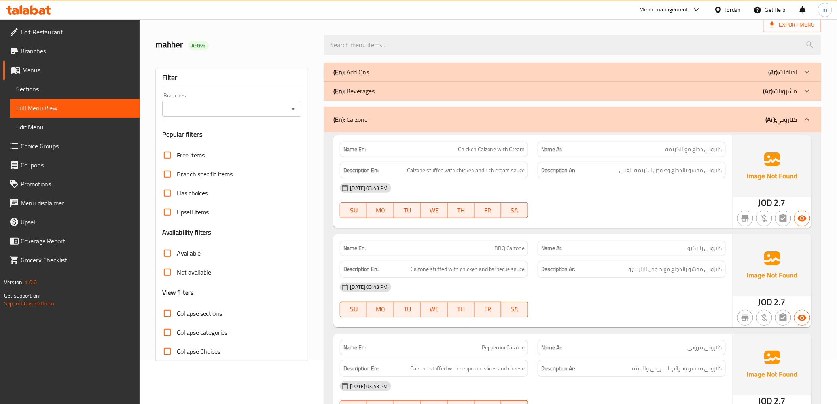
click at [806, 116] on icon at bounding box center [806, 119] width 9 height 9
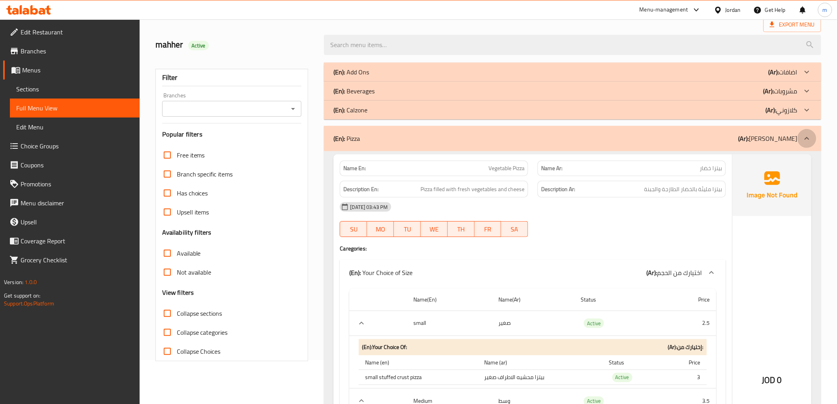
click at [806, 136] on icon at bounding box center [806, 138] width 9 height 9
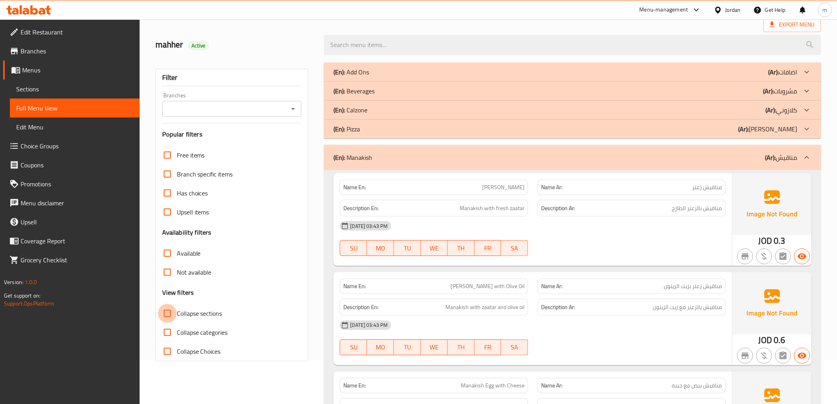
click at [164, 311] on input "Collapse sections" at bounding box center [167, 313] width 19 height 19
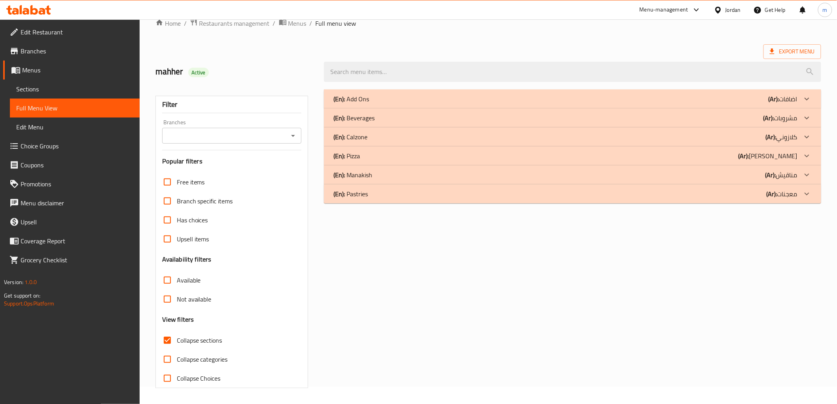
scroll to position [17, 0]
click at [172, 336] on input "Collapse sections" at bounding box center [167, 340] width 19 height 19
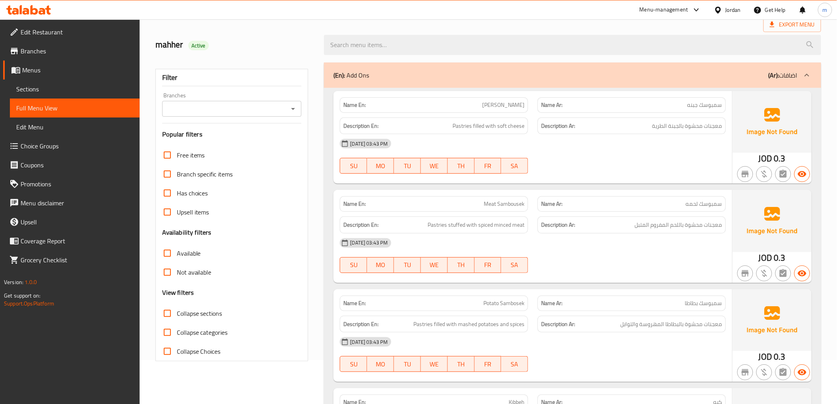
scroll to position [0, 0]
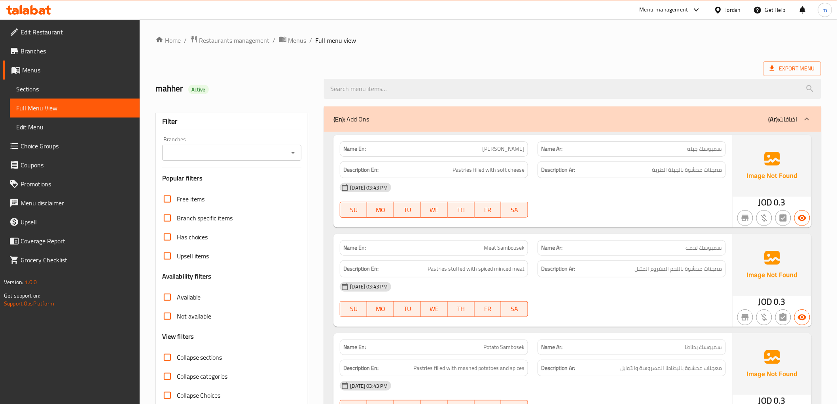
click at [699, 150] on span "سمبوسك جبنه" at bounding box center [705, 149] width 35 height 8
click at [711, 151] on span "سمبوسك جبنه" at bounding box center [705, 149] width 35 height 8
copy span "سمبوسك"
click at [510, 248] on span "Meat Sambousek" at bounding box center [504, 248] width 41 height 8
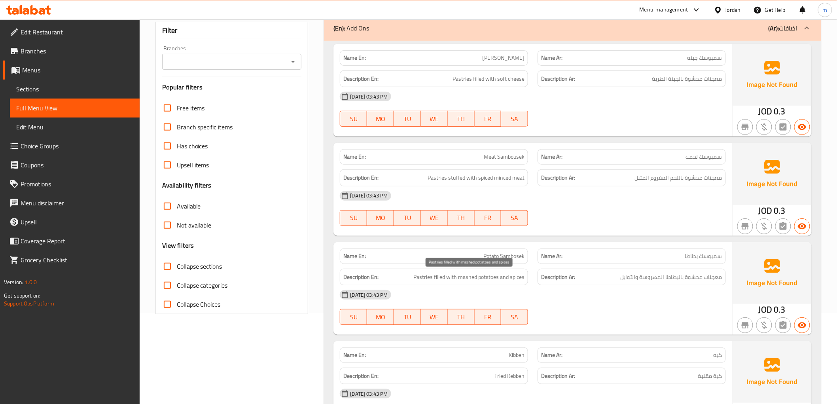
scroll to position [132, 0]
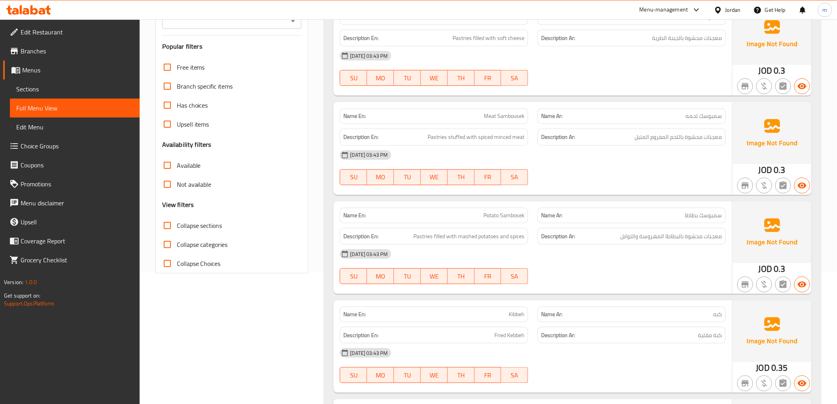
click at [713, 214] on span "سمبوسك بطاطا" at bounding box center [703, 215] width 37 height 8
copy span "سمبوسك"
click at [212, 224] on span "Collapse sections" at bounding box center [199, 225] width 45 height 9
click at [177, 224] on input "Collapse sections" at bounding box center [167, 225] width 19 height 19
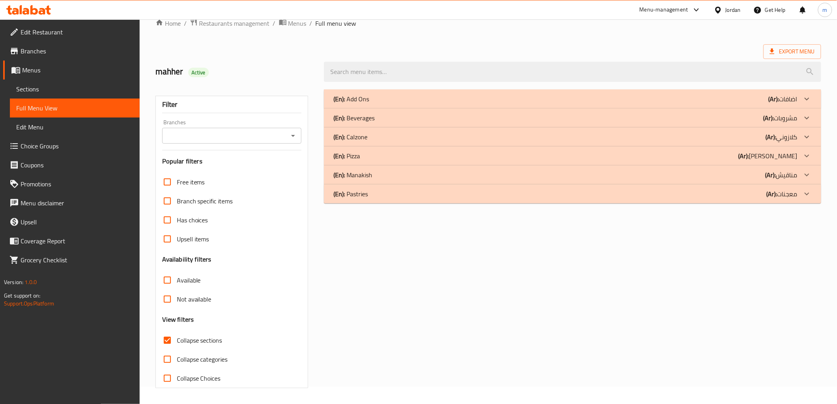
scroll to position [17, 0]
click at [806, 155] on icon at bounding box center [806, 155] width 9 height 9
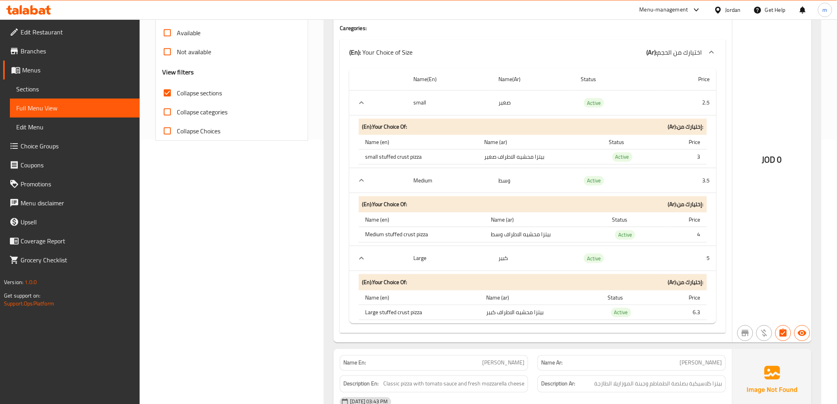
scroll to position [237, 0]
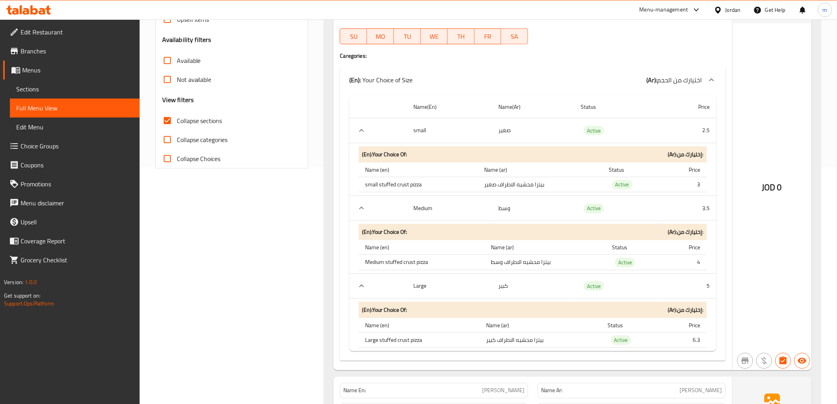
click at [165, 123] on input "Collapse sections" at bounding box center [167, 120] width 19 height 19
checkbox input "false"
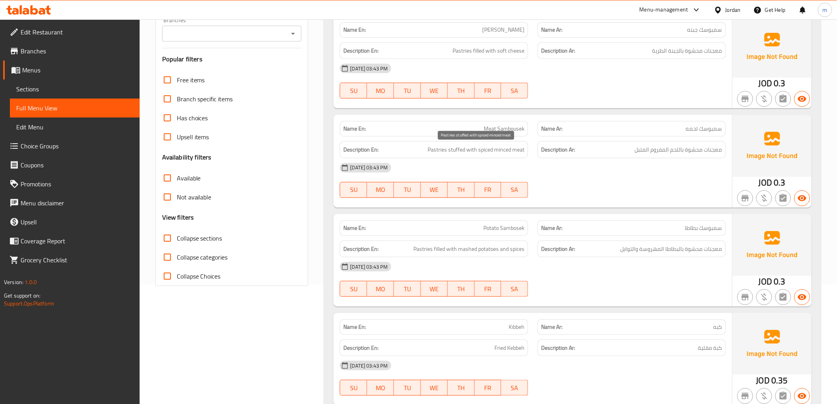
scroll to position [132, 0]
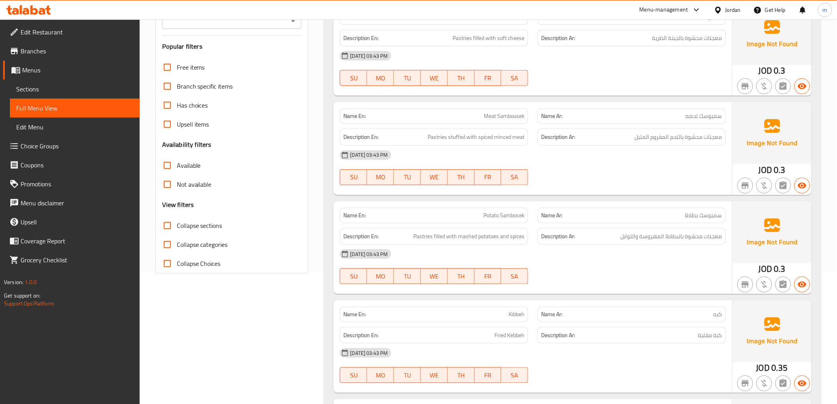
click at [718, 316] on span "كبه" at bounding box center [718, 314] width 9 height 8
copy span "كبه"
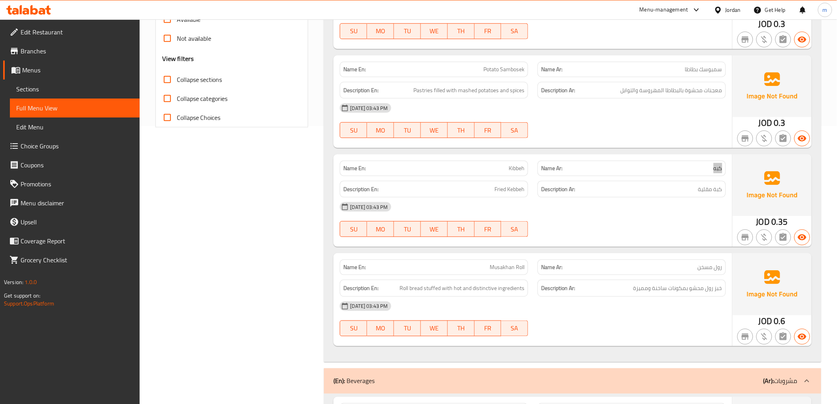
scroll to position [307, 0]
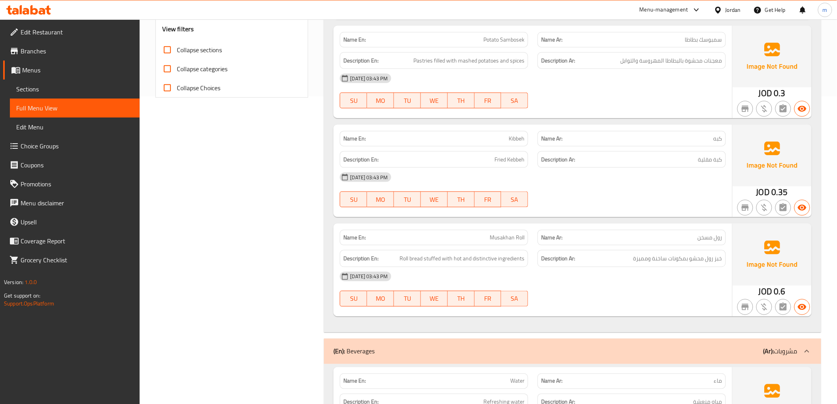
click at [723, 234] on div "Name Ar: رول مسخن" at bounding box center [632, 237] width 188 height 15
click at [720, 233] on span "رول مسخن" at bounding box center [710, 237] width 25 height 8
click at [705, 235] on span "رول مسخن" at bounding box center [710, 237] width 25 height 8
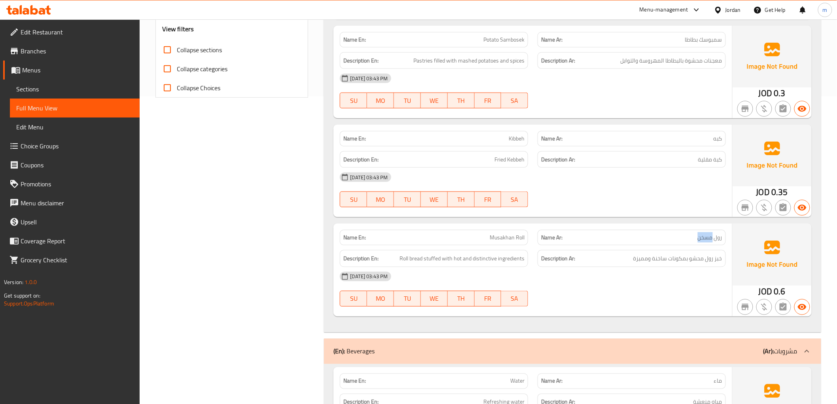
copy span "مسخن"
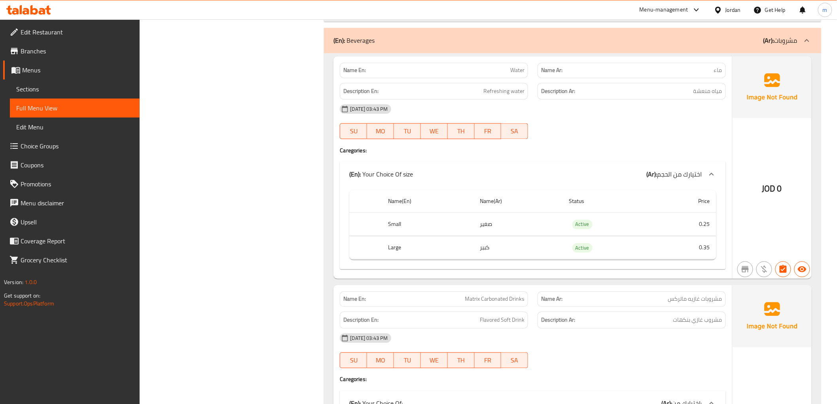
scroll to position [703, 0]
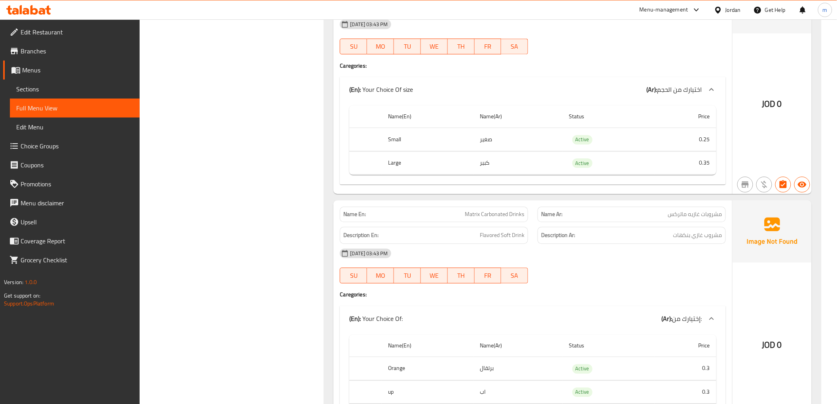
click at [676, 214] on span "مشروبات غازيه ماتركس" at bounding box center [695, 214] width 54 height 8
copy span "مشروبات غازيه ماتركس"
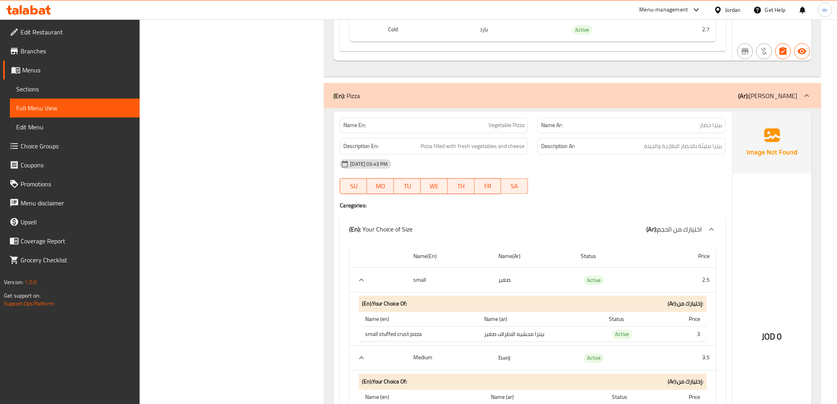
scroll to position [1714, 0]
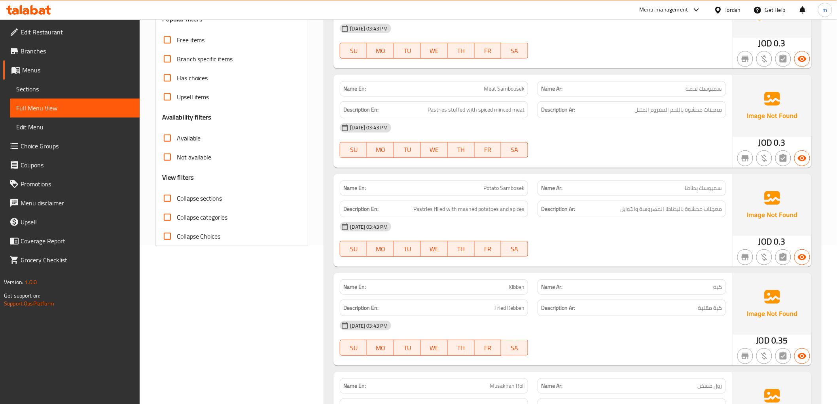
scroll to position [88, 0]
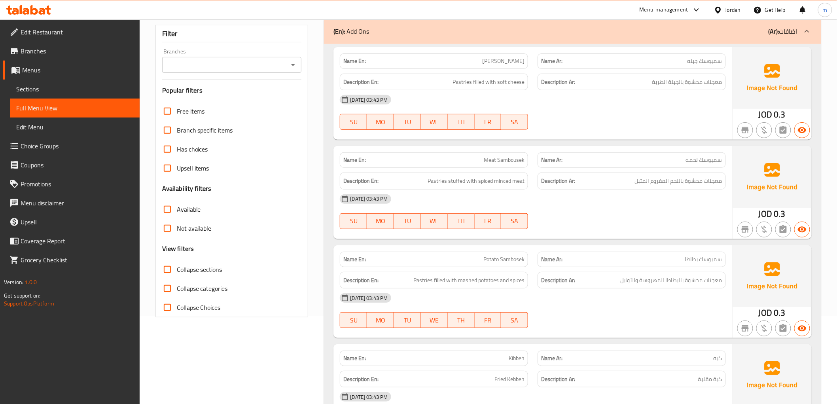
click at [163, 291] on input "Collapse categories" at bounding box center [167, 288] width 19 height 19
checkbox input "true"
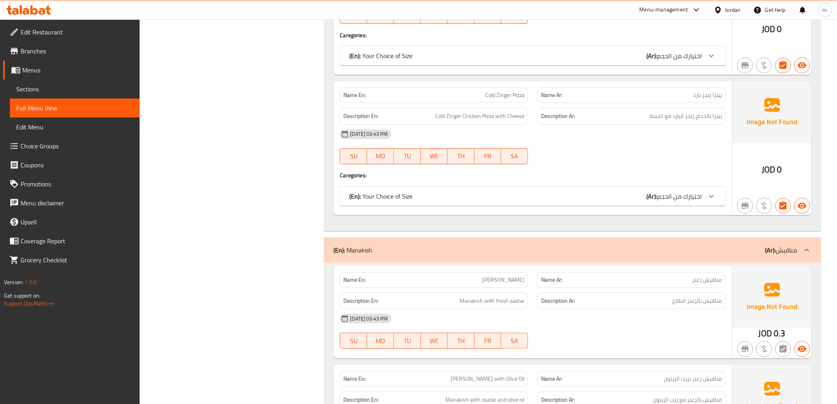
scroll to position [3605, 0]
click at [708, 203] on div at bounding box center [711, 195] width 19 height 19
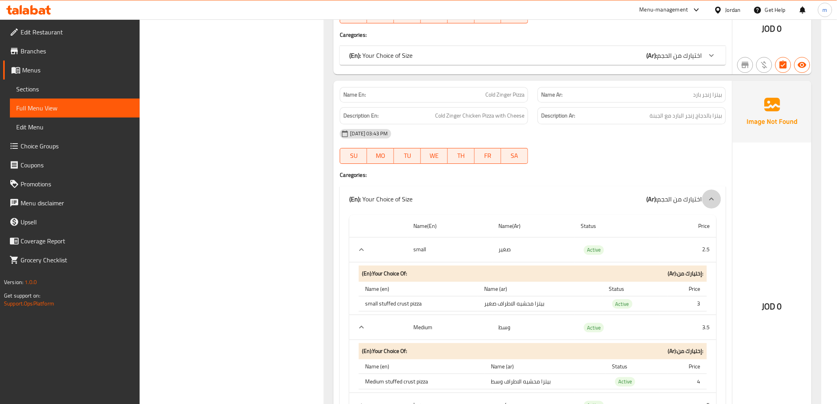
click at [708, 203] on icon at bounding box center [711, 198] width 9 height 9
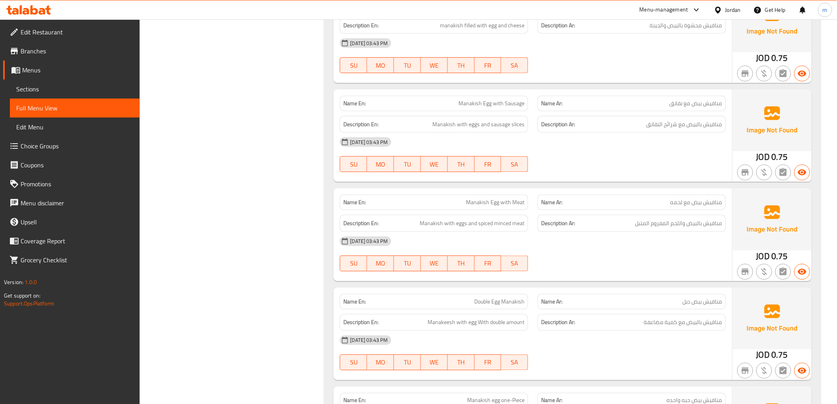
scroll to position [4088, 0]
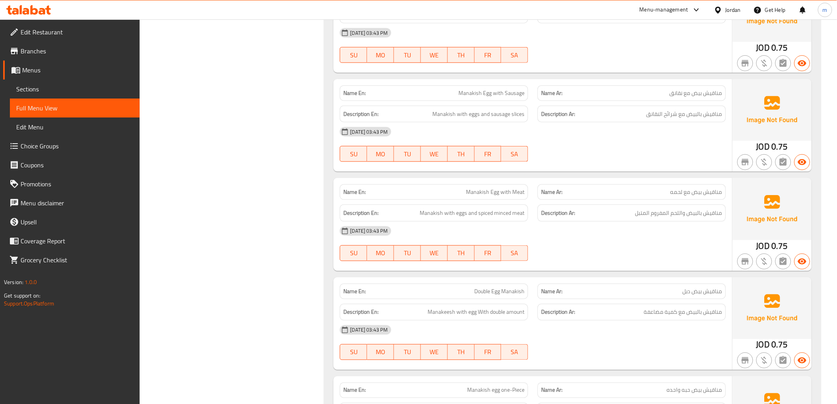
click at [481, 290] on span "Double Egg Manakish" at bounding box center [499, 291] width 50 height 8
copy span "Double"
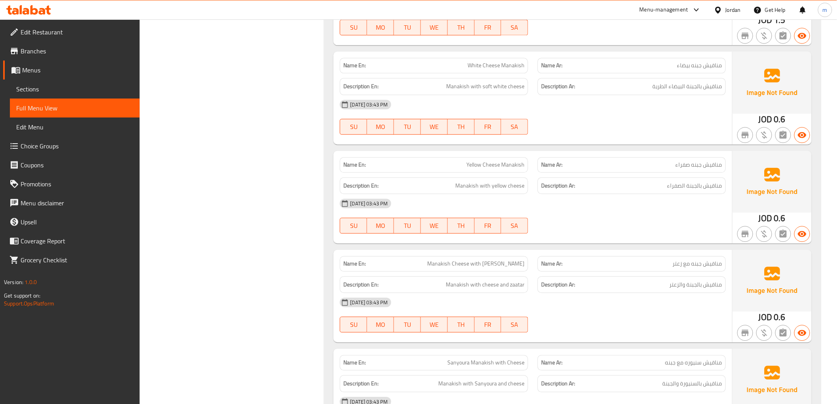
scroll to position [4571, 0]
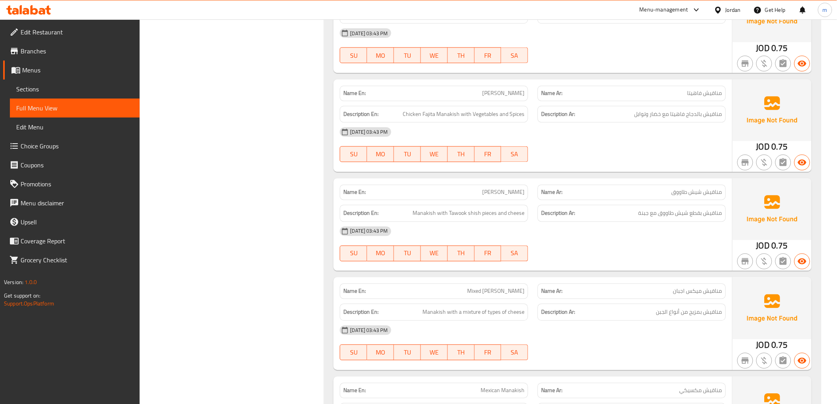
click at [651, 289] on div "Name Ar: مناقيش ميكس اجبان" at bounding box center [632, 291] width 188 height 15
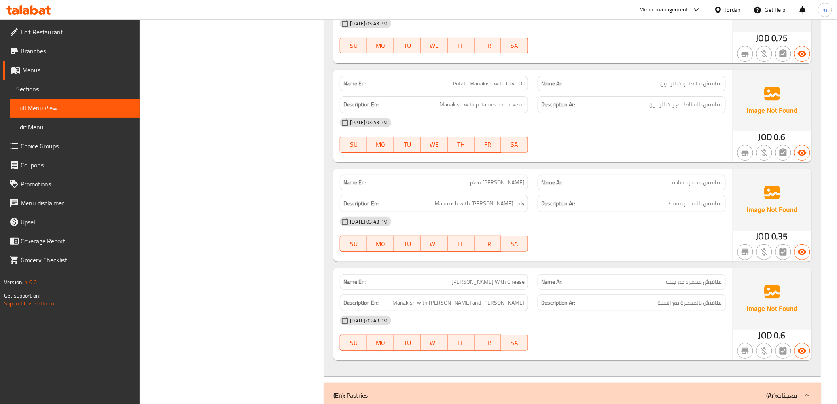
scroll to position [6242, 0]
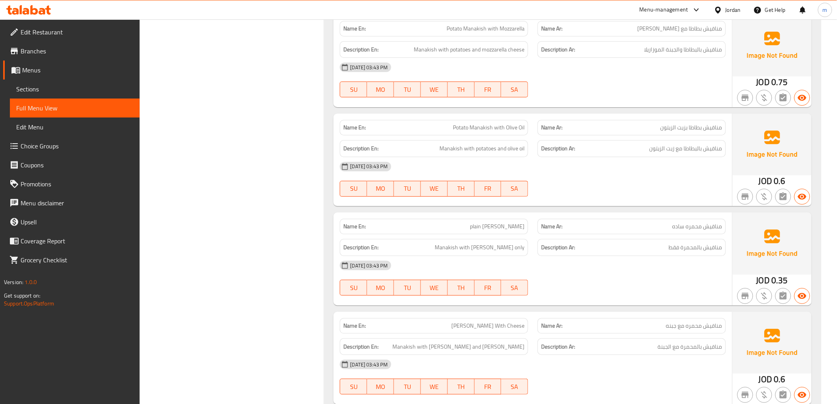
click at [694, 322] on span "مناقيش محمره مع جبنه" at bounding box center [694, 326] width 56 height 8
click at [696, 342] on span "مناقيش بالمحمرة مع الجبنة" at bounding box center [690, 347] width 64 height 10
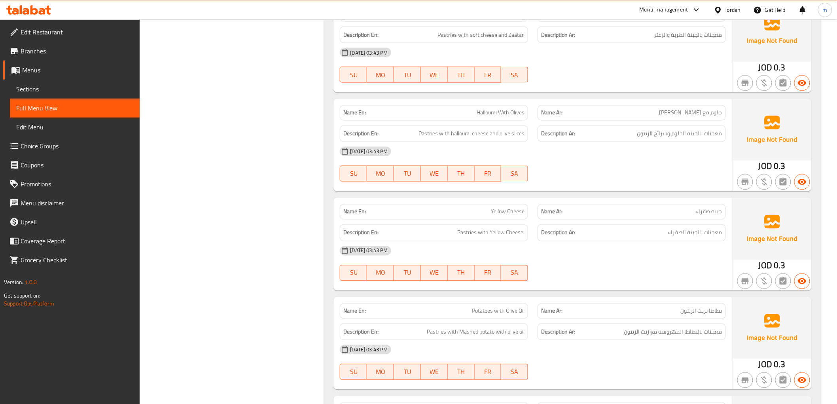
scroll to position [6708, 0]
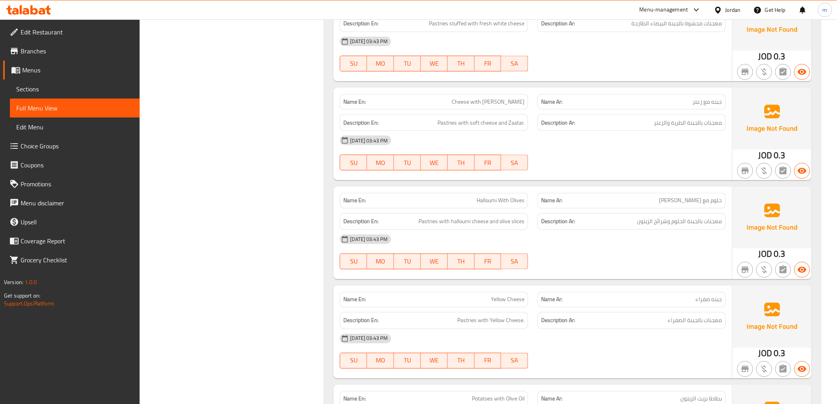
click at [670, 333] on div "08-10-2025 03:43 PM" at bounding box center [532, 338] width 395 height 19
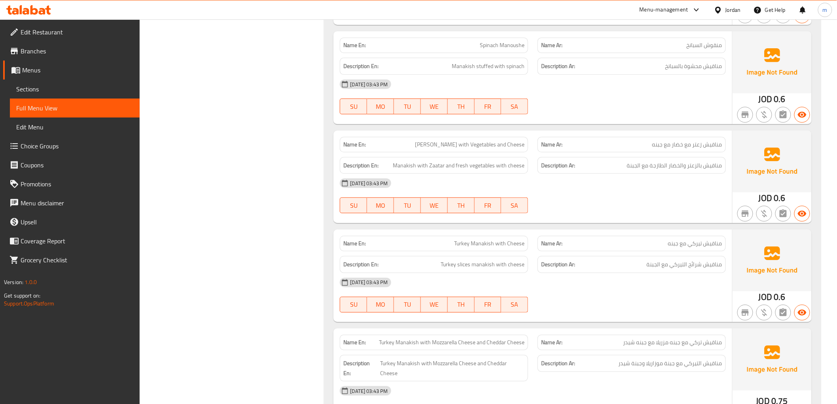
scroll to position [5126, 0]
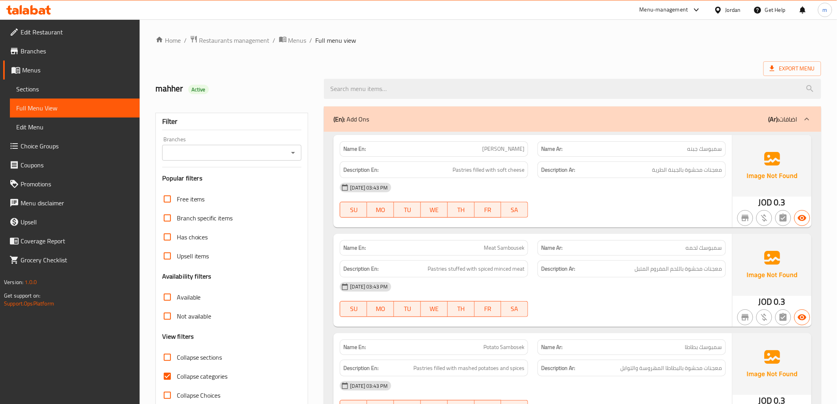
click at [38, 90] on span "Sections" at bounding box center [74, 88] width 117 height 9
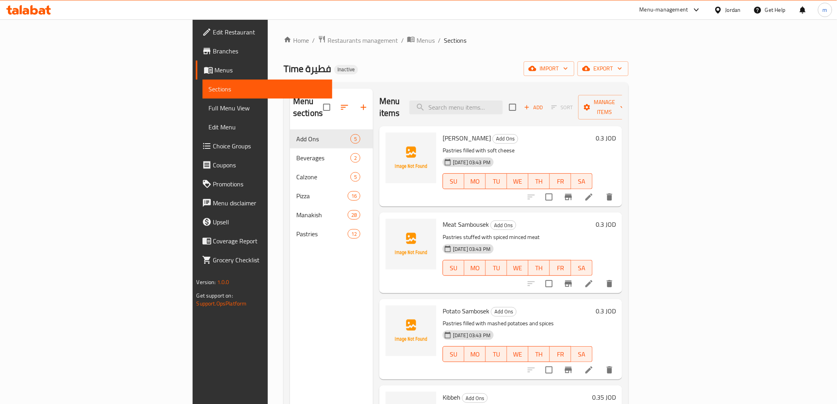
click at [594, 365] on icon at bounding box center [588, 369] width 9 height 9
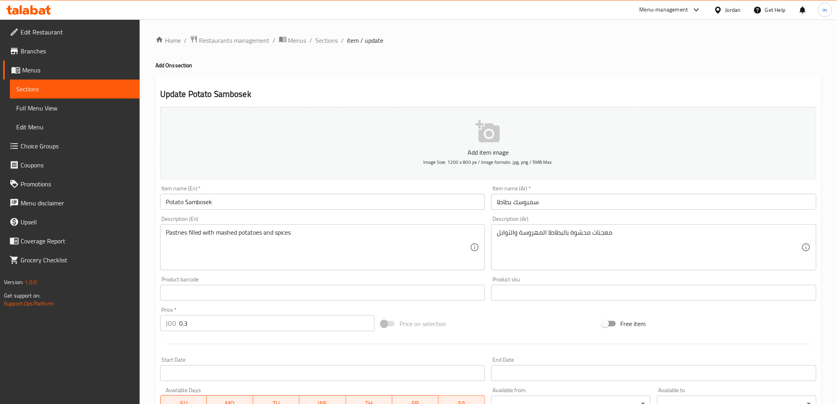
click at [201, 203] on input "Potato Sambosek" at bounding box center [322, 202] width 325 height 16
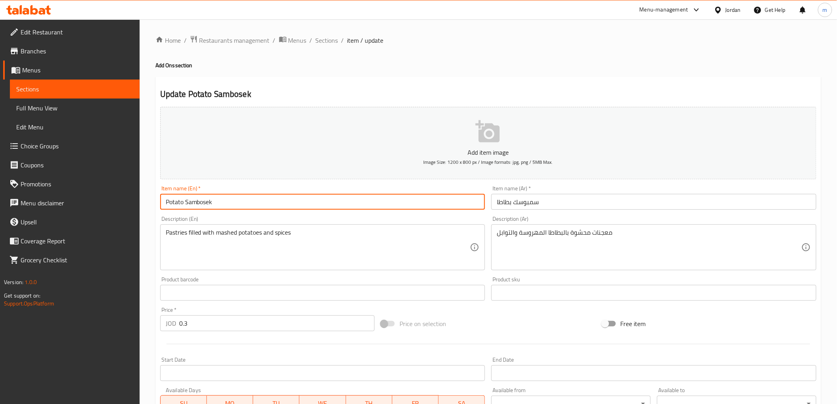
click at [201, 203] on input "Potato Sambosek" at bounding box center [322, 202] width 325 height 16
paste input "osa / Sambousek"
click at [212, 201] on input "Potato Samosa / Sambousek" at bounding box center [322, 202] width 325 height 16
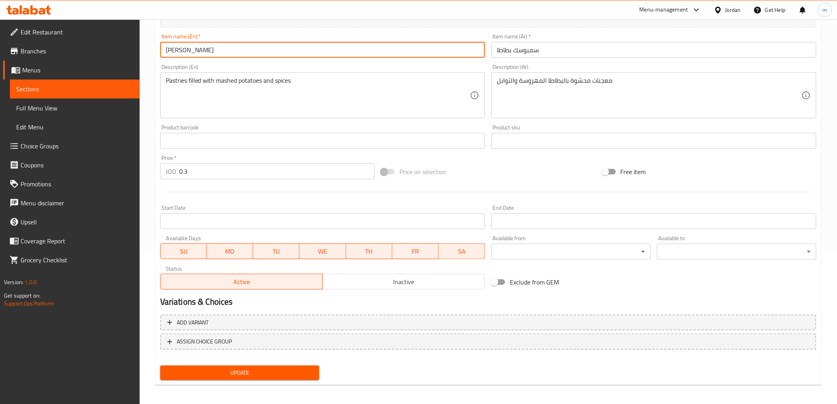
scroll to position [154, 0]
type input "Potato Sambousek"
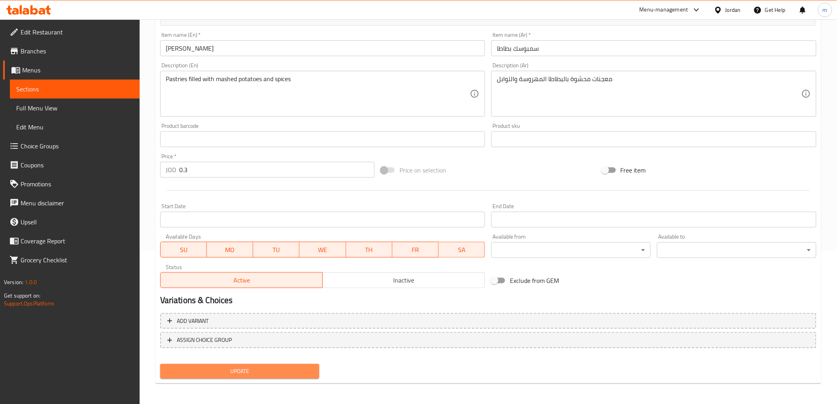
click at [263, 369] on span "Update" at bounding box center [240, 371] width 147 height 10
click at [296, 366] on span "Update" at bounding box center [240, 371] width 147 height 10
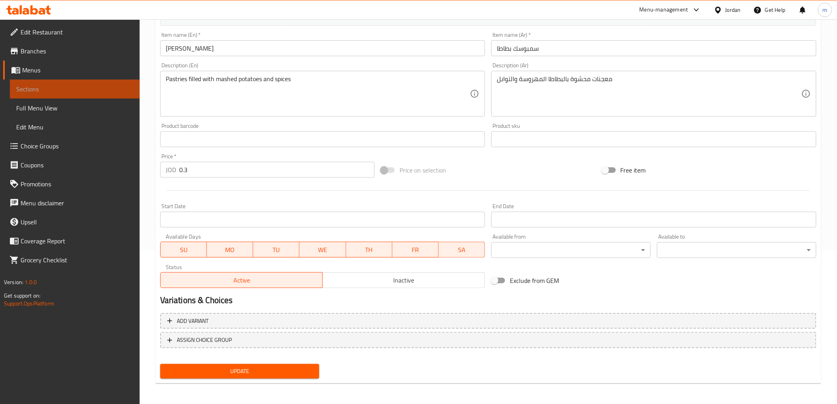
click at [74, 83] on link "Sections" at bounding box center [75, 89] width 130 height 19
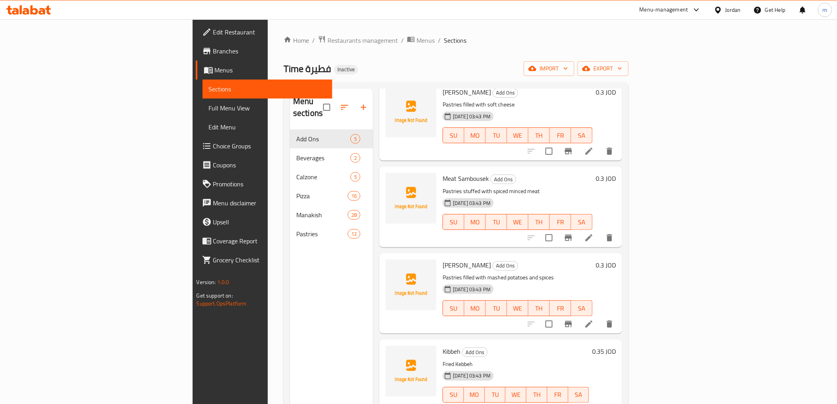
scroll to position [47, 0]
click at [594, 404] on icon at bounding box center [588, 408] width 9 height 9
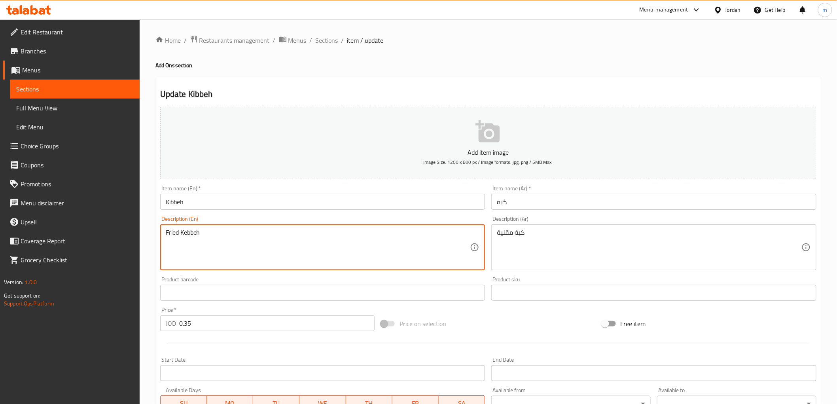
click at [188, 234] on textarea "Fried Kebbeh" at bounding box center [318, 248] width 305 height 38
click at [174, 203] on input "Kibbeh" at bounding box center [322, 202] width 325 height 16
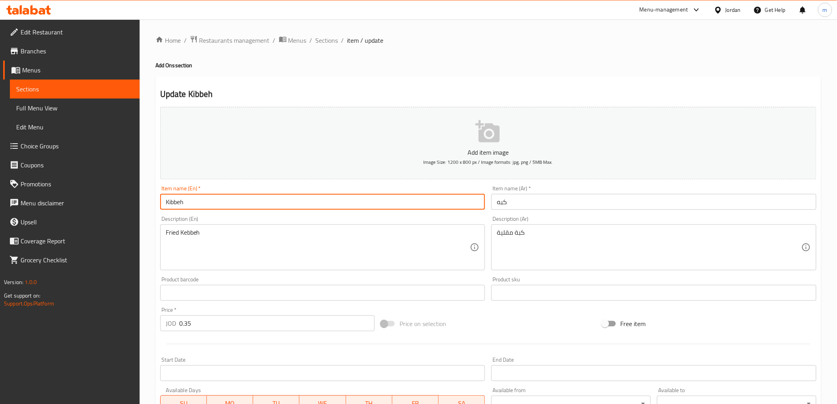
click at [174, 203] on input "Kibbeh" at bounding box center [322, 202] width 325 height 16
paste input "e"
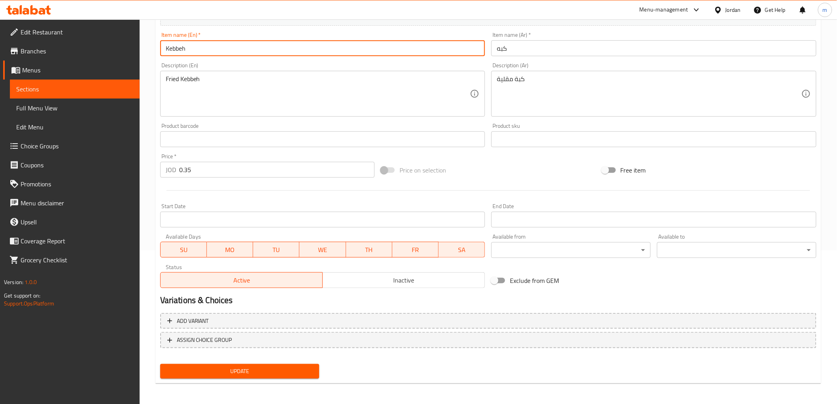
type input "Kebbeh"
click at [269, 364] on button "Update" at bounding box center [239, 371] width 159 height 15
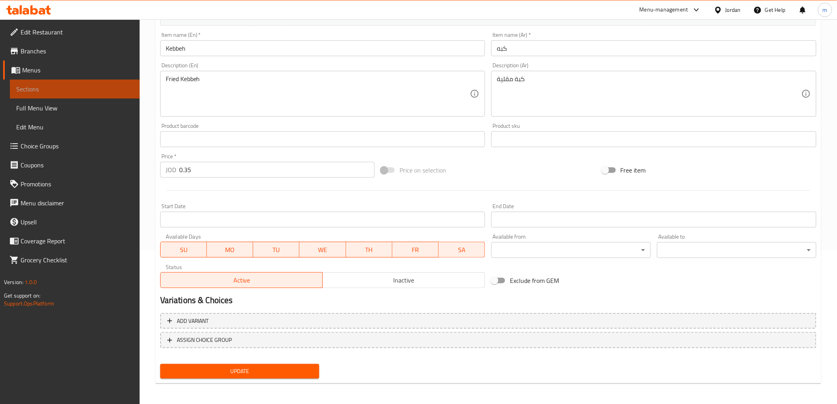
click at [36, 93] on span "Sections" at bounding box center [74, 88] width 117 height 9
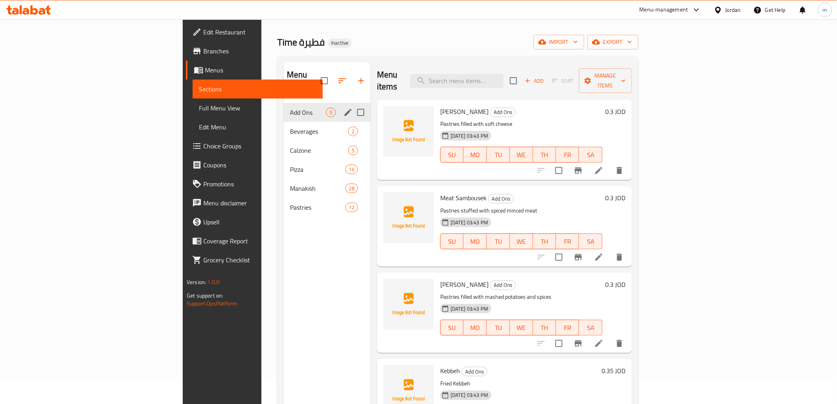
scroll to position [23, 0]
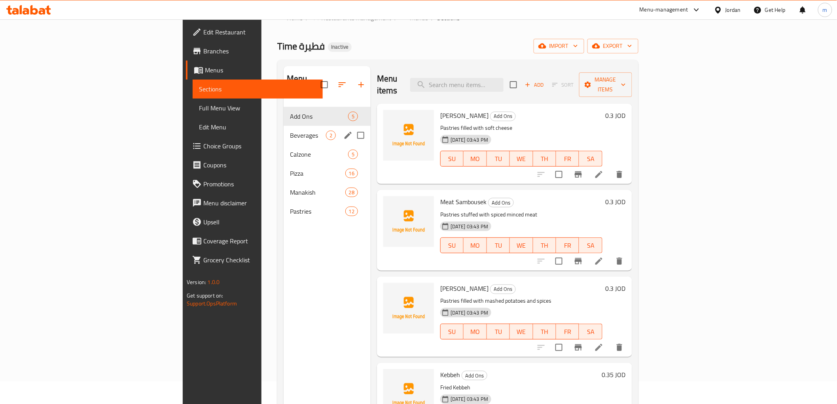
click at [284, 126] on div "Beverages 2" at bounding box center [327, 135] width 87 height 19
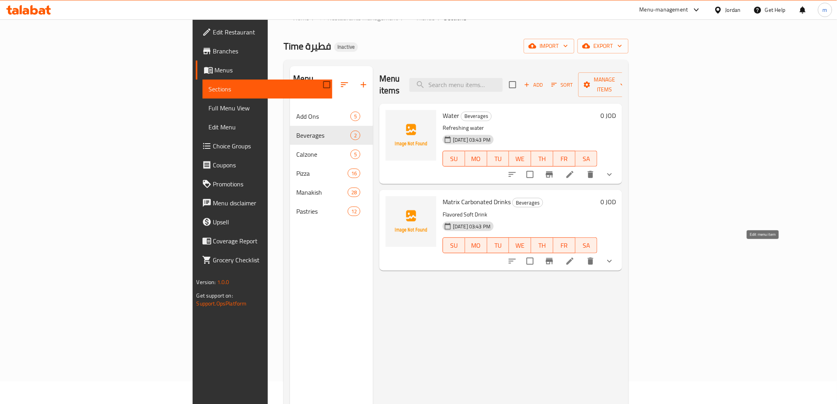
click at [575, 256] on icon at bounding box center [569, 260] width 9 height 9
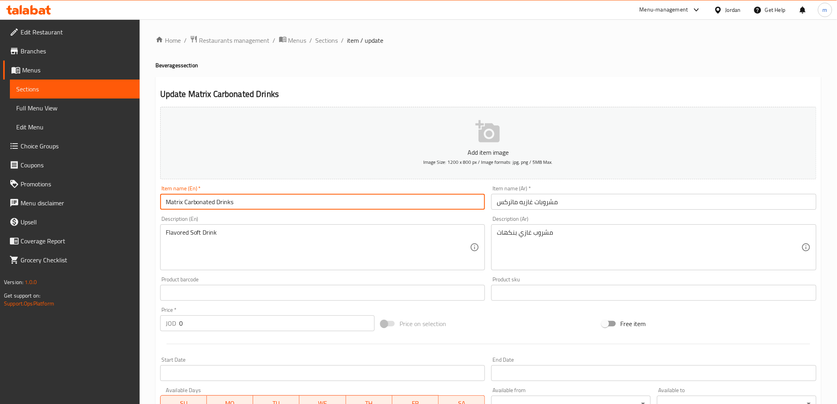
click at [242, 204] on input "Matrix Carbonated Drinks" at bounding box center [322, 202] width 325 height 16
paste input "soft d"
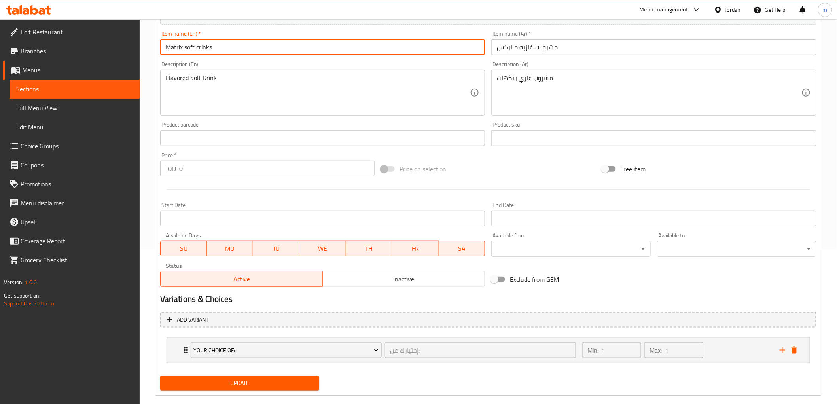
scroll to position [167, 0]
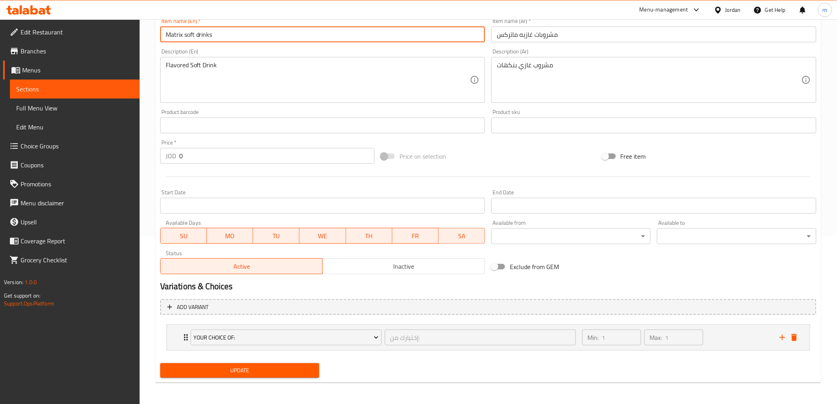
type input "Matrix soft drinks"
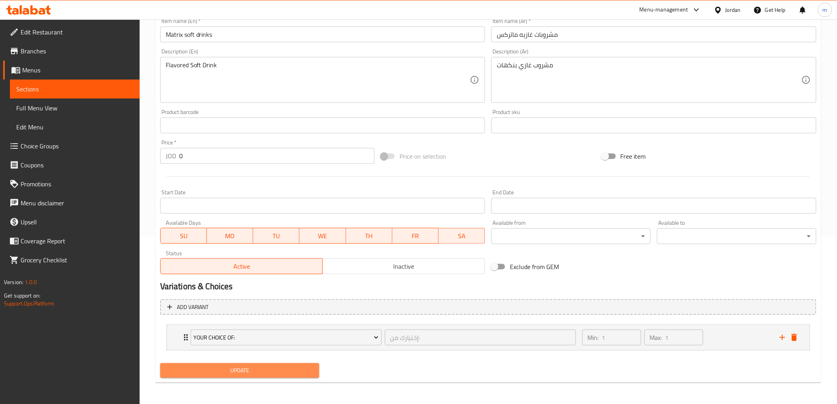
click at [292, 367] on span "Update" at bounding box center [240, 371] width 147 height 10
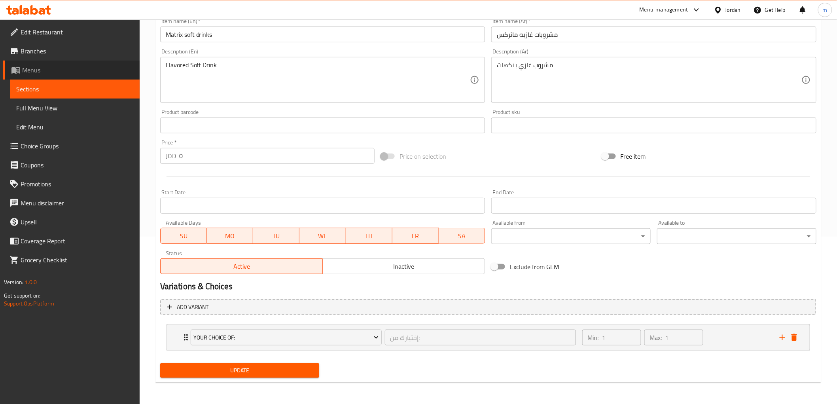
click at [64, 77] on link "Menus" at bounding box center [71, 70] width 136 height 19
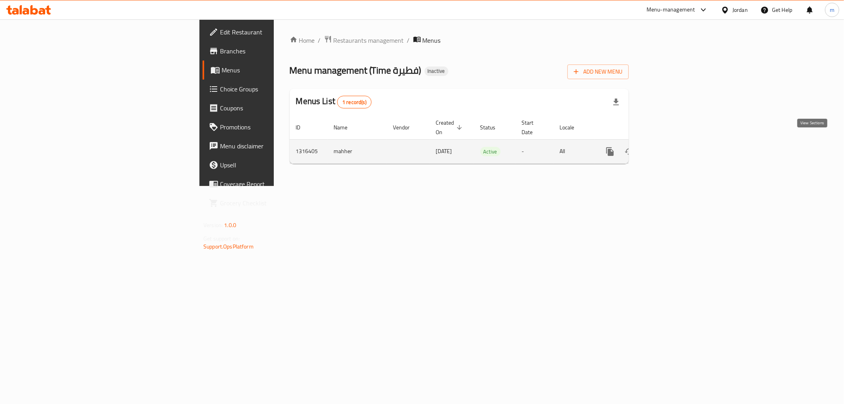
click at [677, 146] on link "enhanced table" at bounding box center [667, 151] width 19 height 19
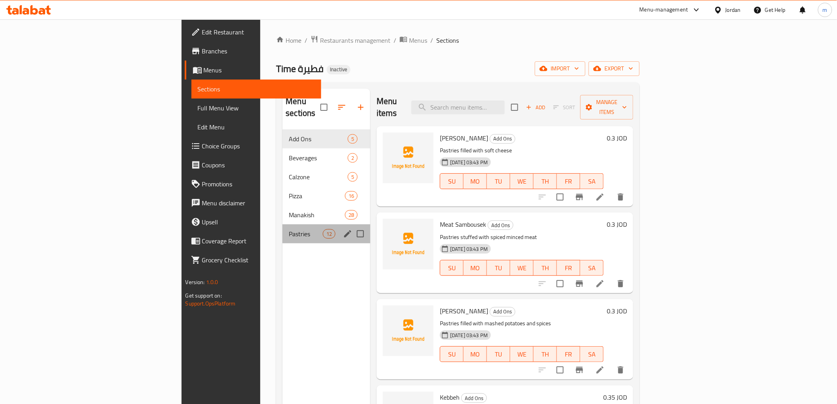
click at [282, 224] on div "Pastries 12" at bounding box center [326, 233] width 88 height 19
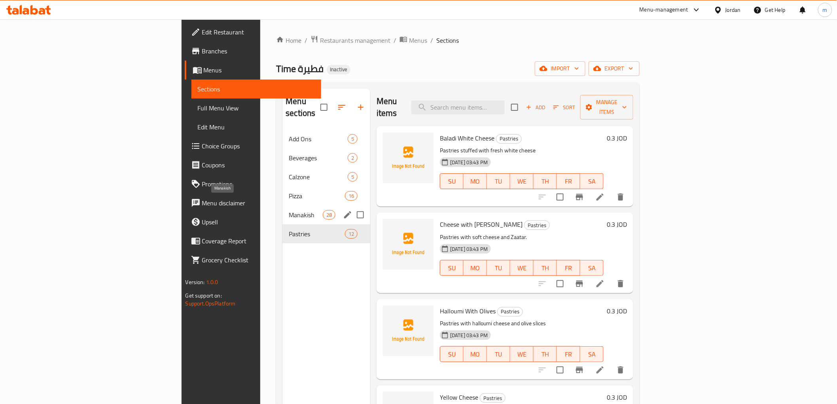
click at [289, 210] on span "Manakish" at bounding box center [306, 214] width 34 height 9
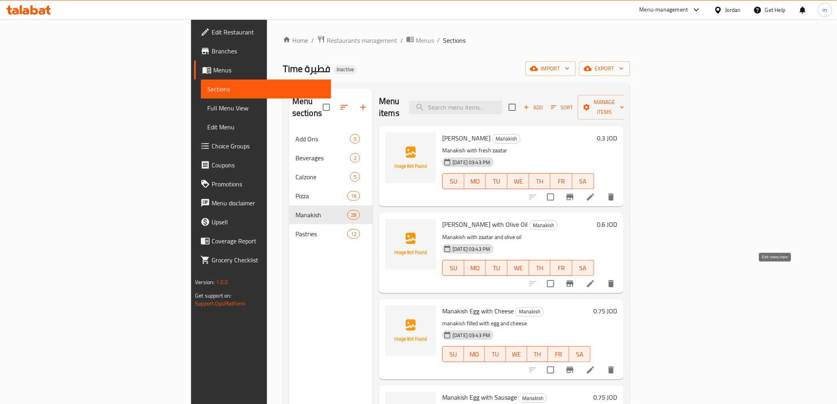
click at [594, 280] on icon at bounding box center [590, 283] width 7 height 7
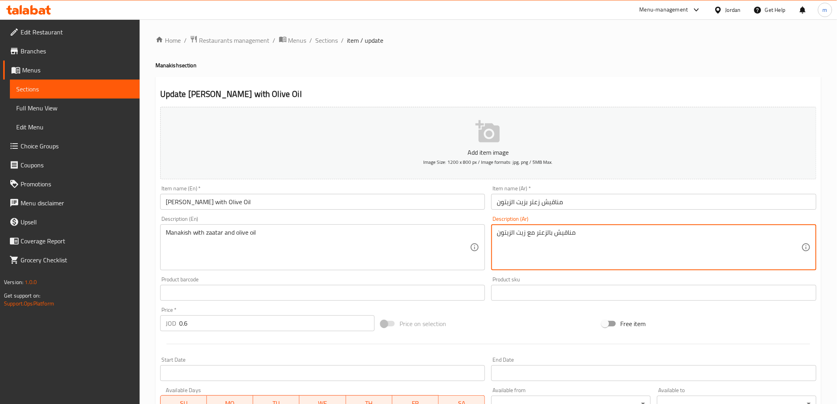
click at [643, 244] on textarea "مناقيش بالزعتر مع زيت الزيتون" at bounding box center [649, 248] width 305 height 38
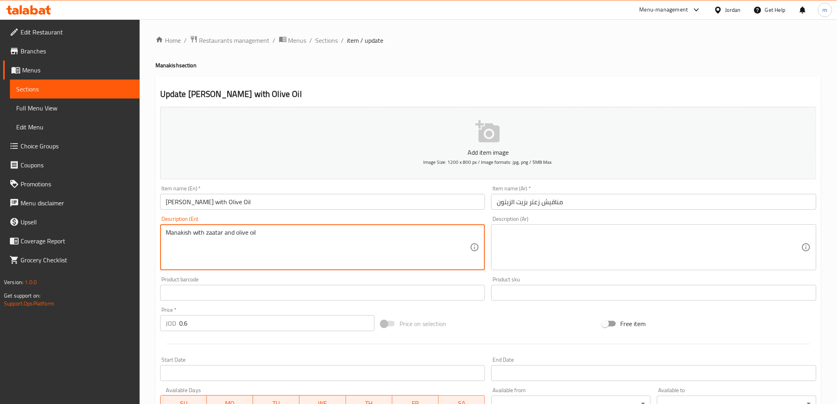
click at [254, 238] on textarea "Manakish with zaatar and olive oil" at bounding box center [318, 248] width 305 height 38
click at [263, 199] on input "[PERSON_NAME] with Olive Oil" at bounding box center [322, 202] width 325 height 16
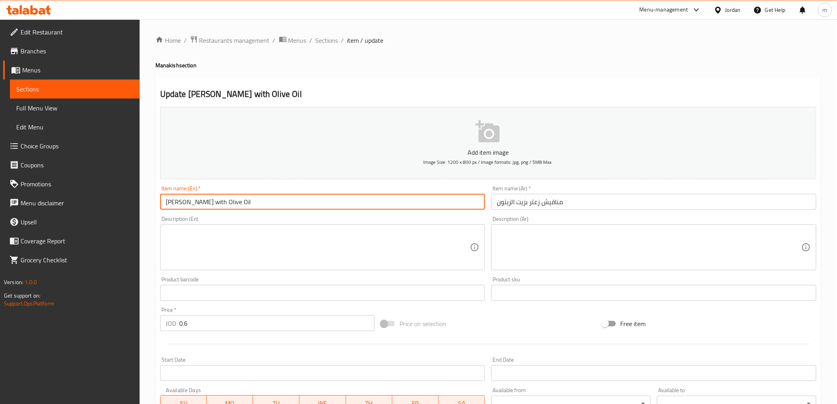
click at [263, 199] on input "[PERSON_NAME] with Olive Oil" at bounding box center [322, 202] width 325 height 16
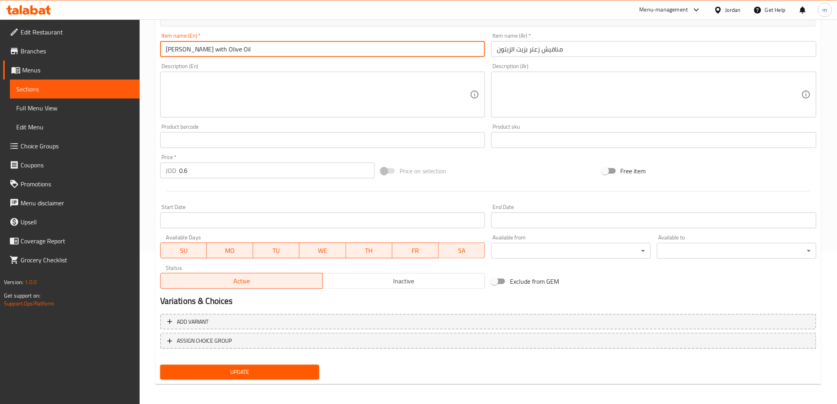
scroll to position [154, 0]
click at [196, 366] on span "Update" at bounding box center [240, 371] width 147 height 10
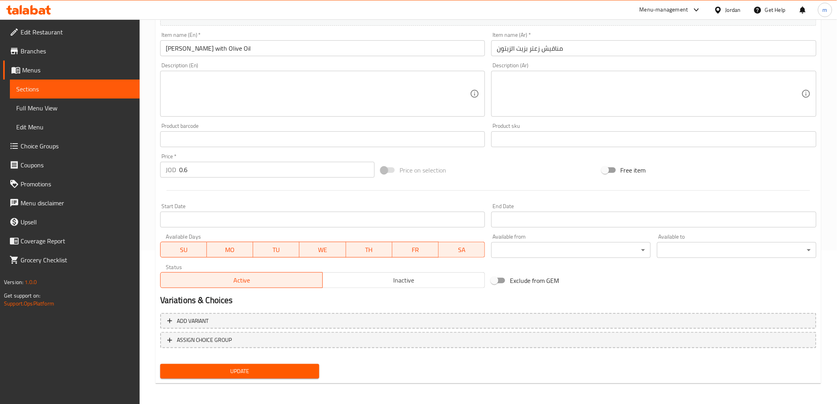
click at [57, 85] on span "Sections" at bounding box center [74, 88] width 117 height 9
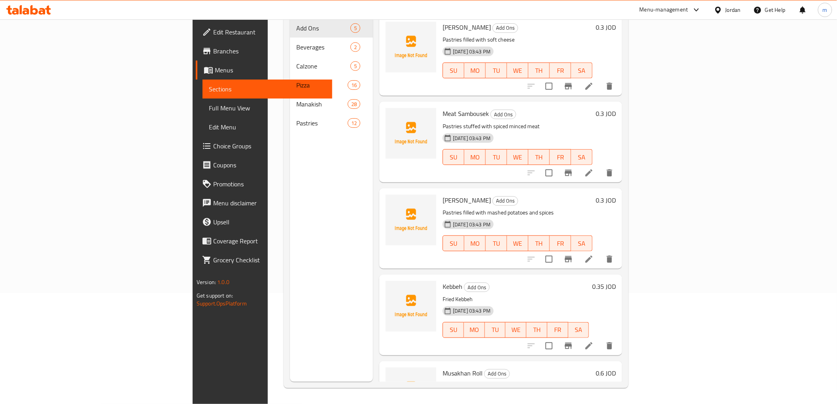
scroll to position [111, 0]
click at [209, 90] on span "Sections" at bounding box center [267, 88] width 117 height 9
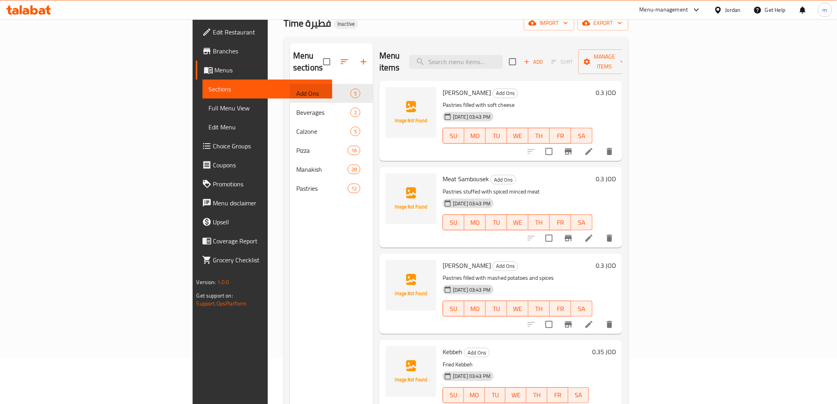
scroll to position [0, 0]
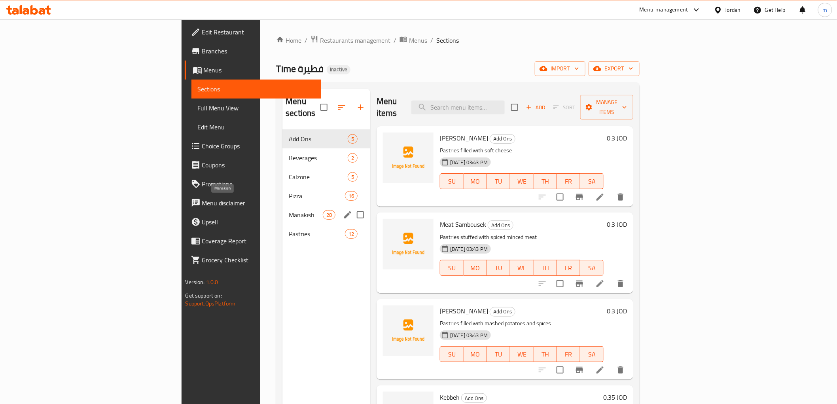
click at [289, 210] on span "Manakish" at bounding box center [306, 214] width 34 height 9
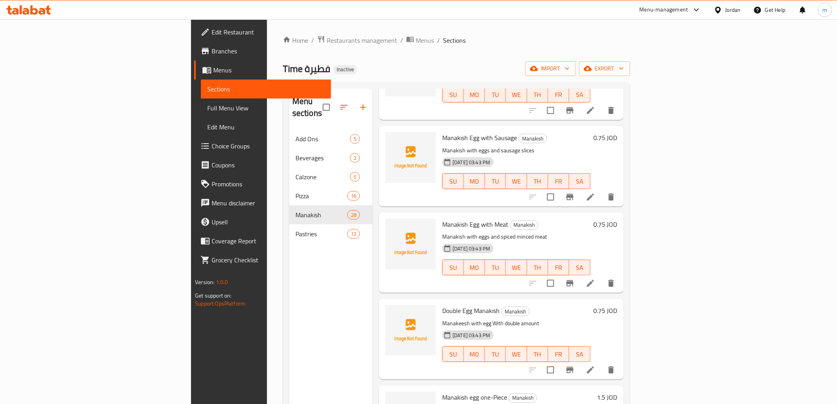
scroll to position [263, 0]
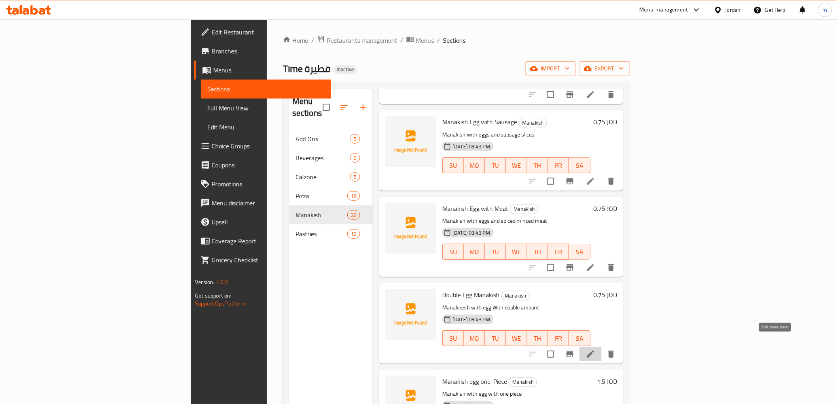
click at [595, 349] on icon at bounding box center [590, 353] width 9 height 9
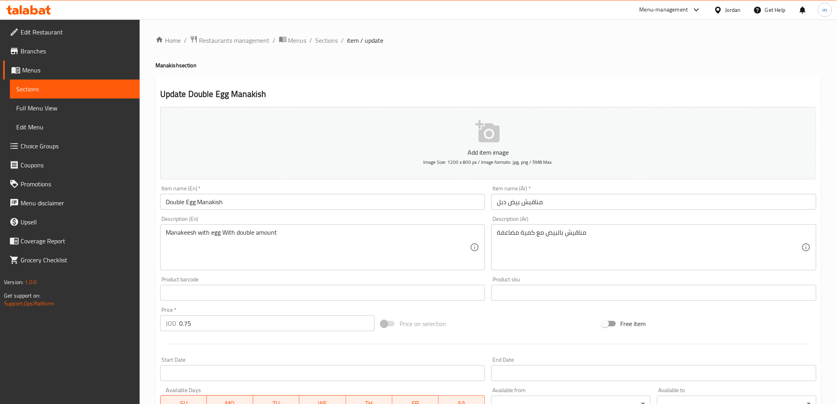
click at [503, 203] on input "مناقيش بيض دبل" at bounding box center [653, 202] width 325 height 16
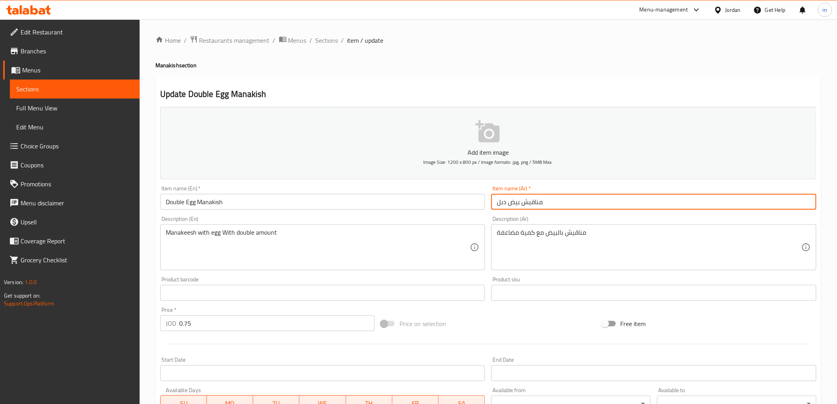
click at [503, 203] on input "مناقيش بيض دبل" at bounding box center [653, 202] width 325 height 16
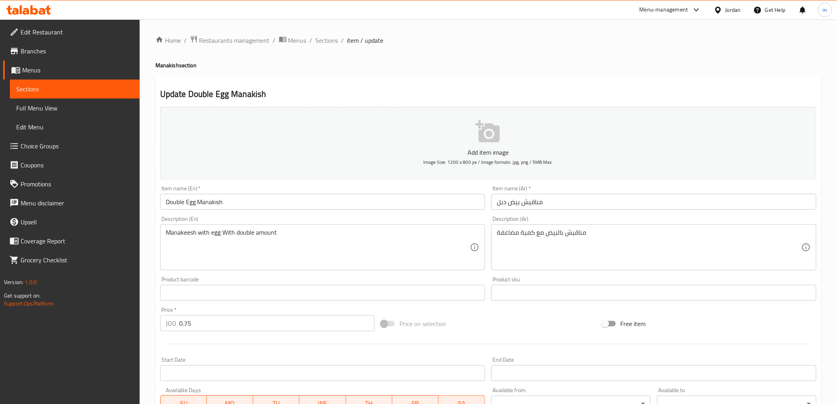
scroll to position [154, 0]
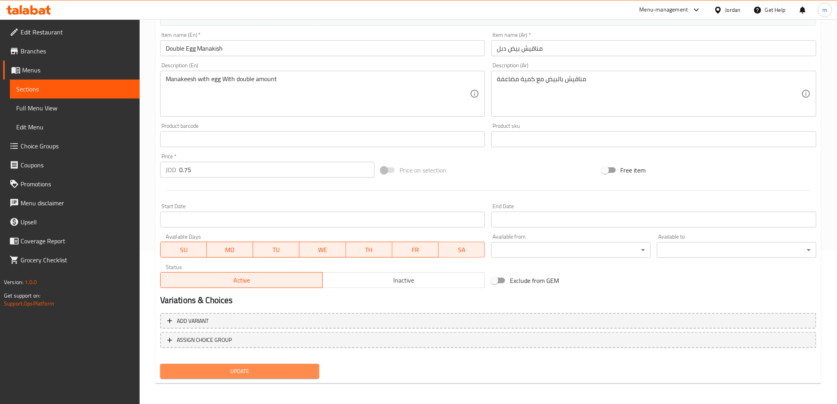
click at [291, 366] on span "Update" at bounding box center [240, 371] width 147 height 10
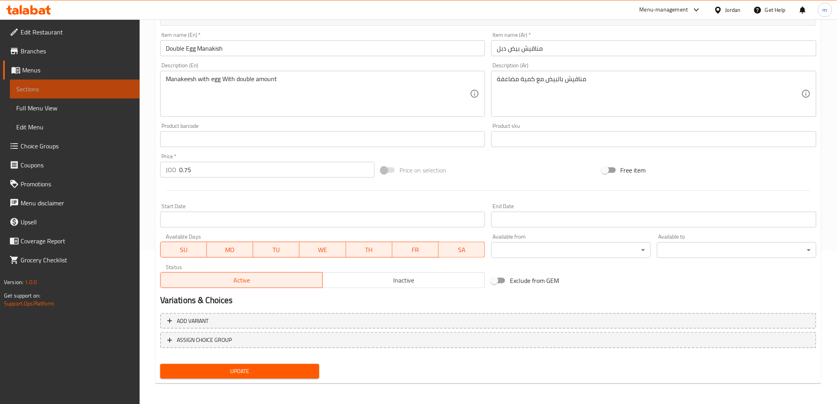
click at [39, 85] on span "Sections" at bounding box center [74, 88] width 117 height 9
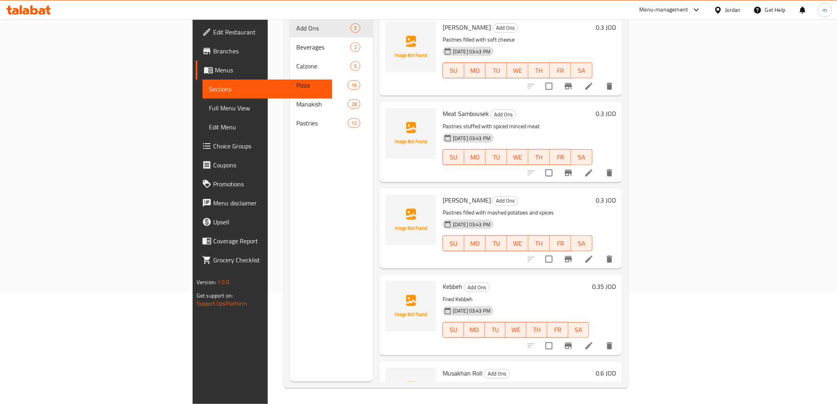
scroll to position [111, 0]
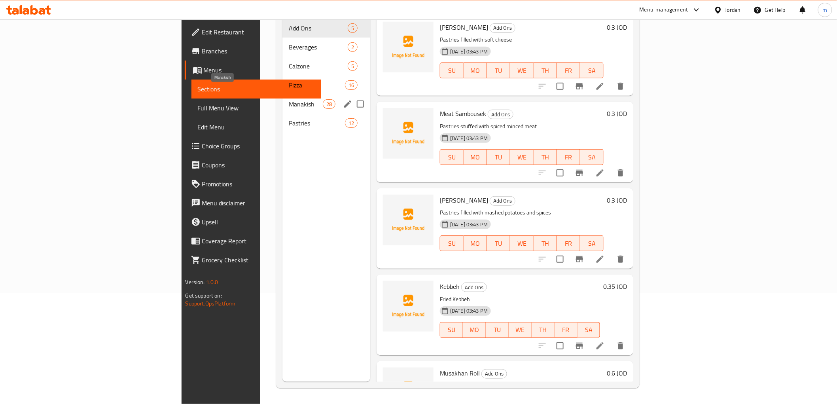
click at [289, 99] on span "Manakish" at bounding box center [306, 103] width 34 height 9
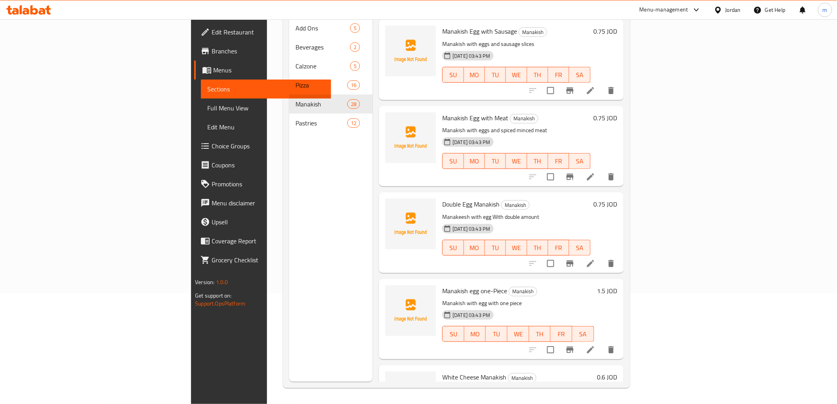
scroll to position [263, 0]
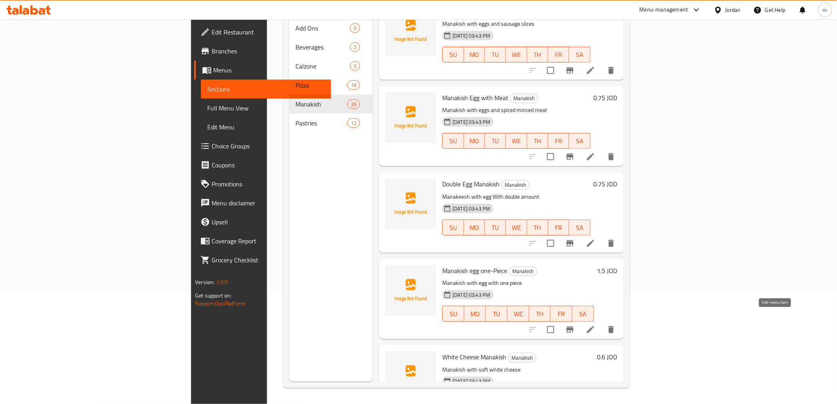
click at [595, 325] on icon at bounding box center [590, 329] width 9 height 9
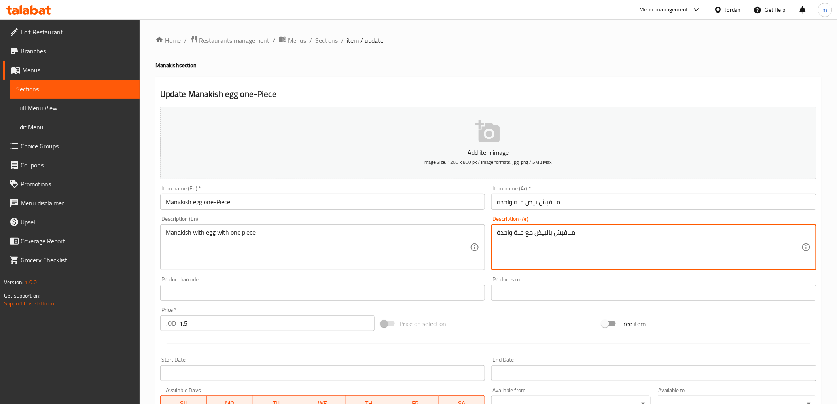
click at [528, 232] on textarea "مناقيش بالبيض مع حبة واحدة" at bounding box center [649, 248] width 305 height 38
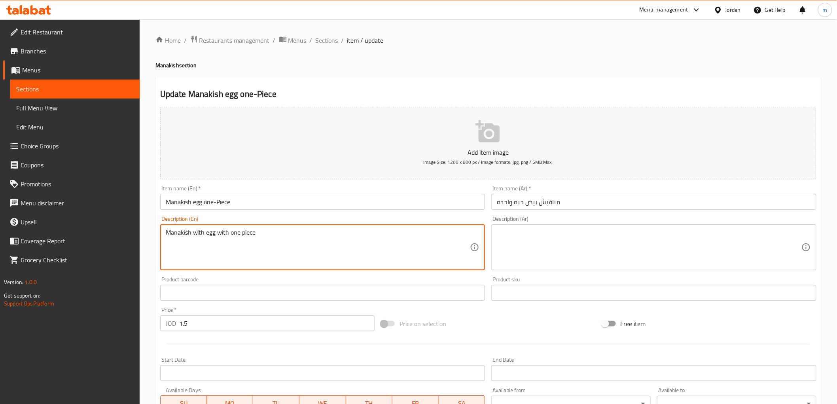
click at [193, 237] on textarea "Manakish with egg with one piece" at bounding box center [318, 248] width 305 height 38
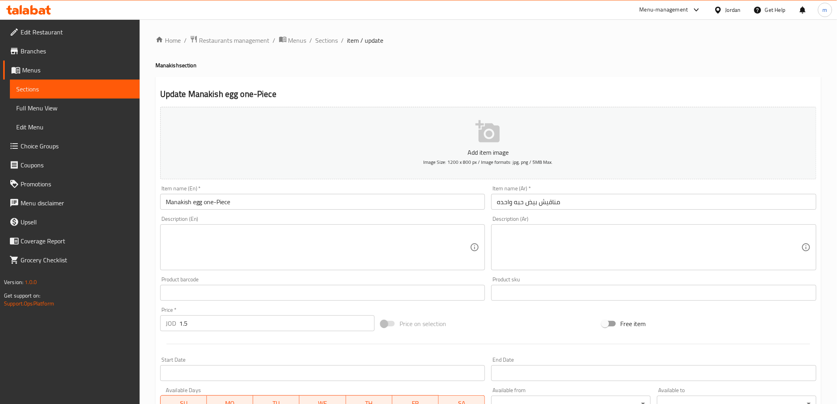
click at [234, 202] on input "Manakish egg one-Piece" at bounding box center [322, 202] width 325 height 16
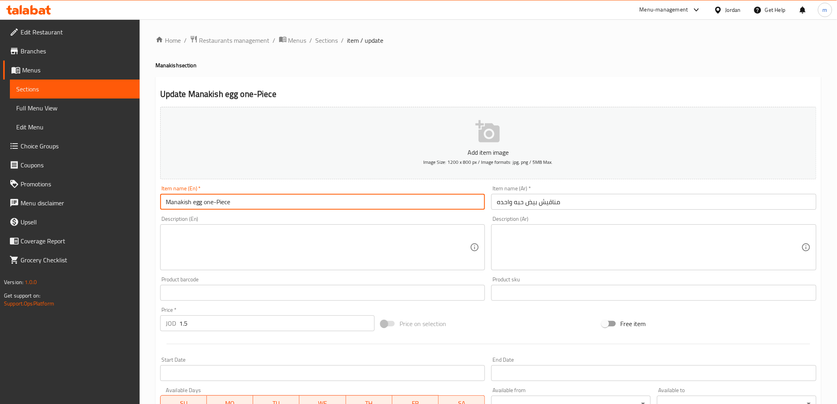
click at [234, 202] on input "Manakish egg one-Piece" at bounding box center [322, 202] width 325 height 16
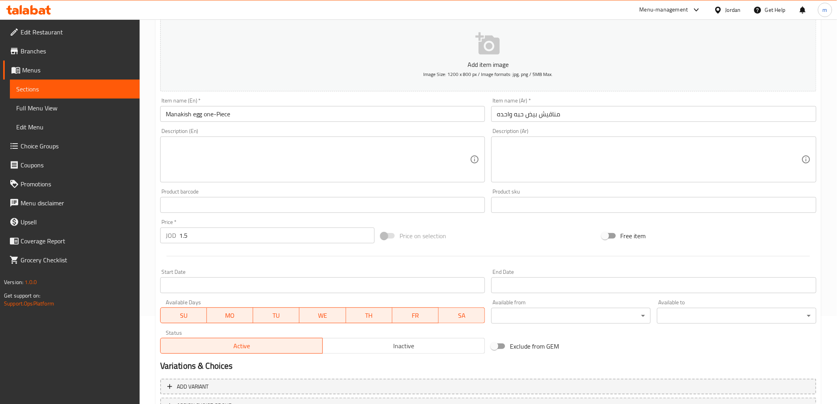
scroll to position [154, 0]
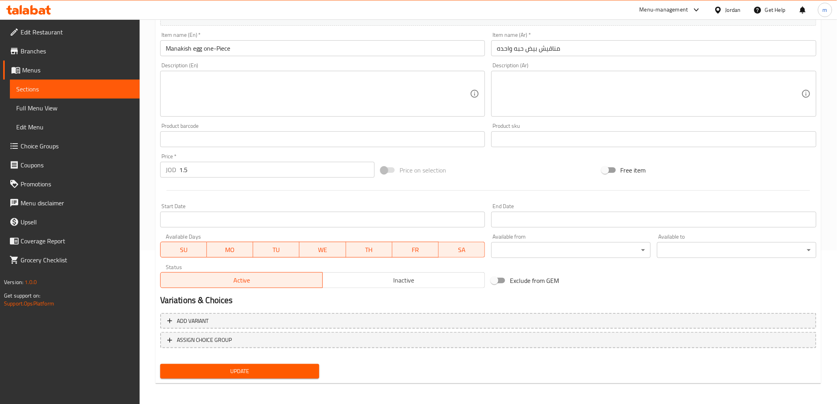
click at [285, 374] on span "Update" at bounding box center [240, 371] width 147 height 10
click at [101, 92] on span "Sections" at bounding box center [74, 88] width 117 height 9
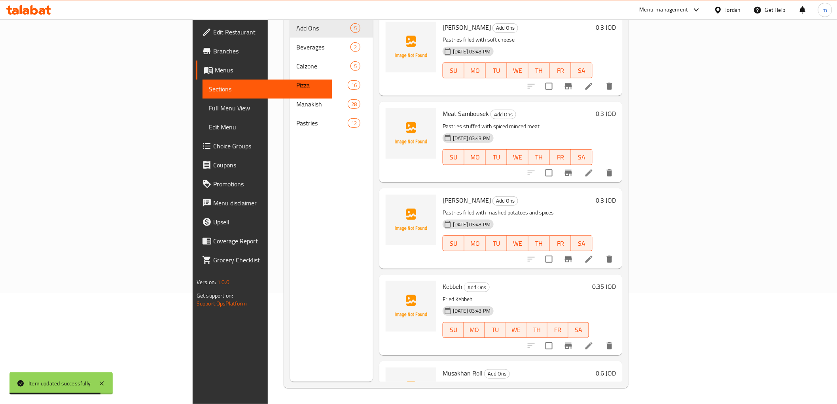
scroll to position [111, 0]
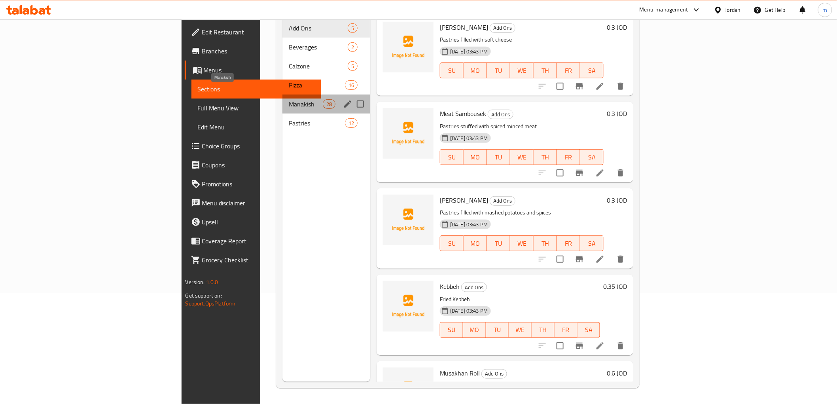
click at [289, 99] on span "Manakish" at bounding box center [306, 103] width 34 height 9
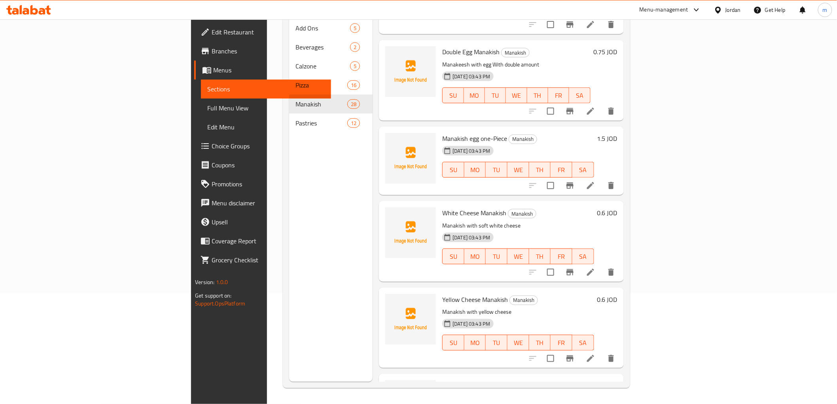
scroll to position [440, 0]
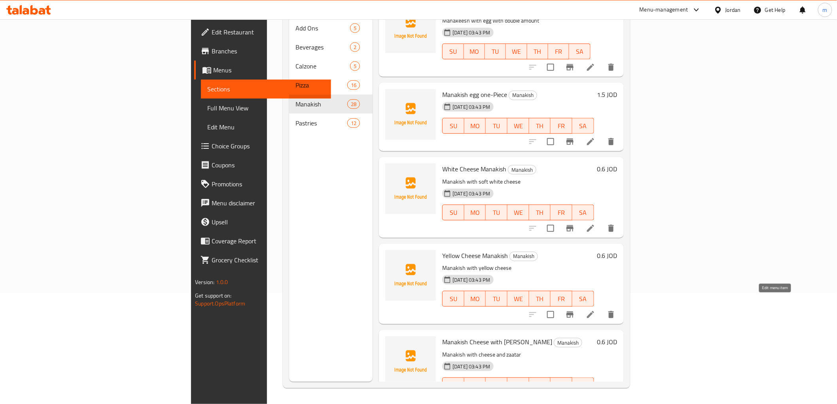
click at [595, 310] on icon at bounding box center [590, 314] width 9 height 9
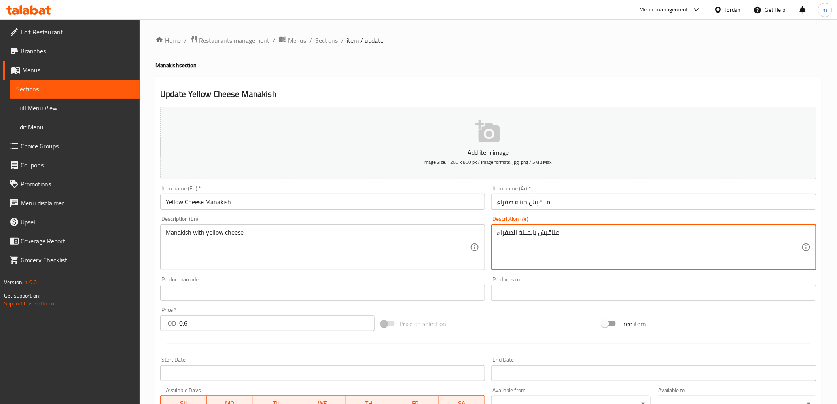
click at [556, 239] on textarea "مناقيش بالجبنة الصفراء" at bounding box center [649, 248] width 305 height 38
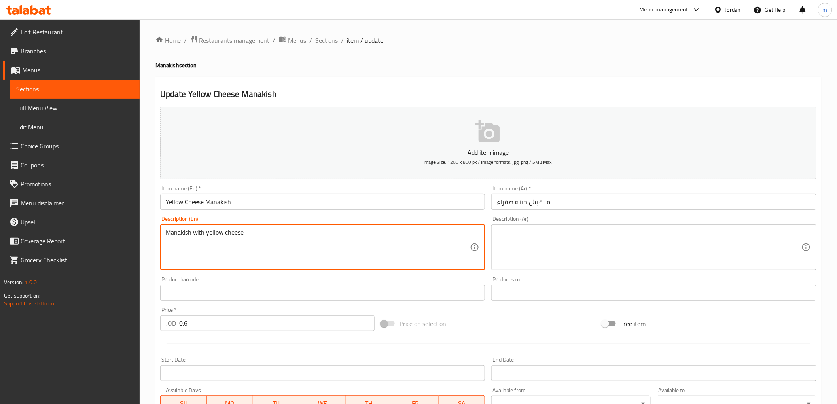
click at [224, 234] on textarea "Manakish with yellow cheese" at bounding box center [318, 248] width 305 height 38
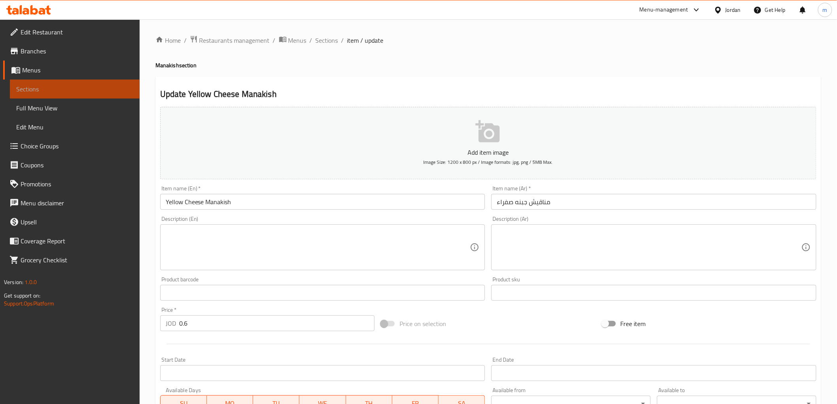
click at [48, 88] on span "Sections" at bounding box center [74, 88] width 117 height 9
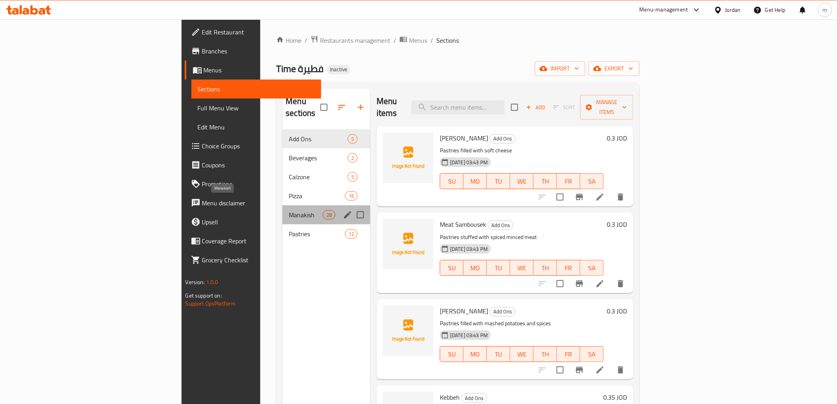
click at [289, 210] on span "Manakish" at bounding box center [306, 214] width 34 height 9
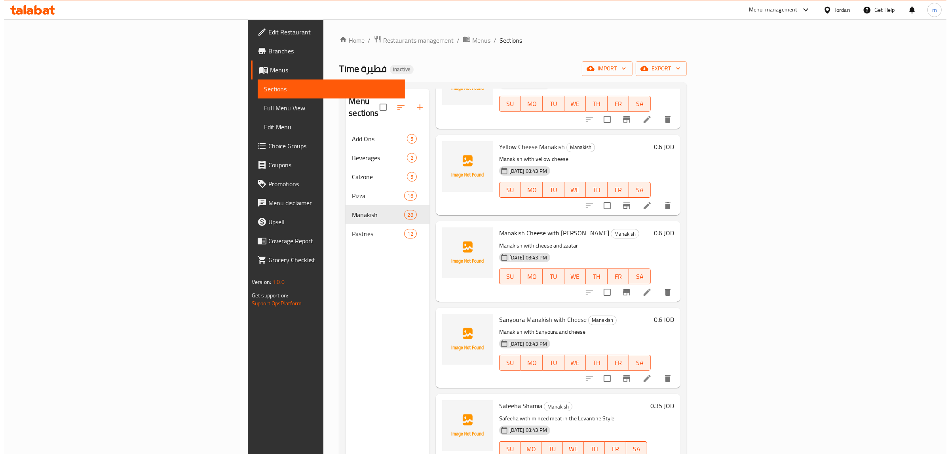
scroll to position [659, 0]
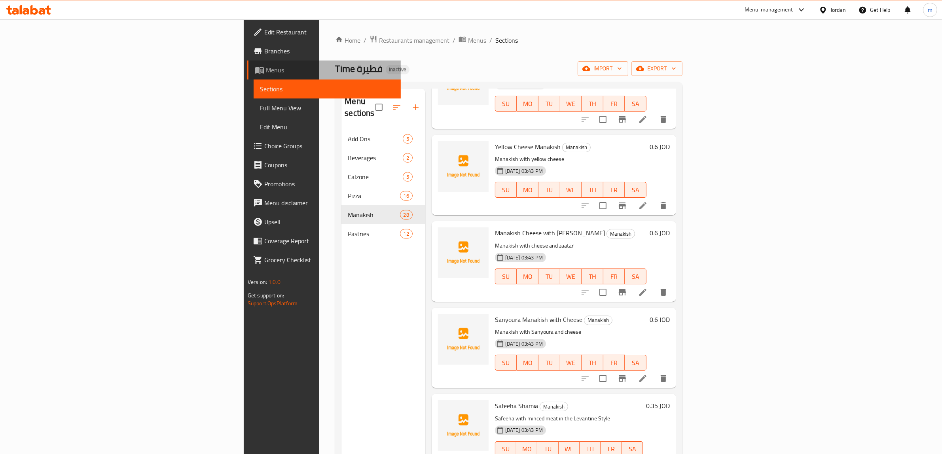
click at [266, 74] on span "Menus" at bounding box center [330, 69] width 129 height 9
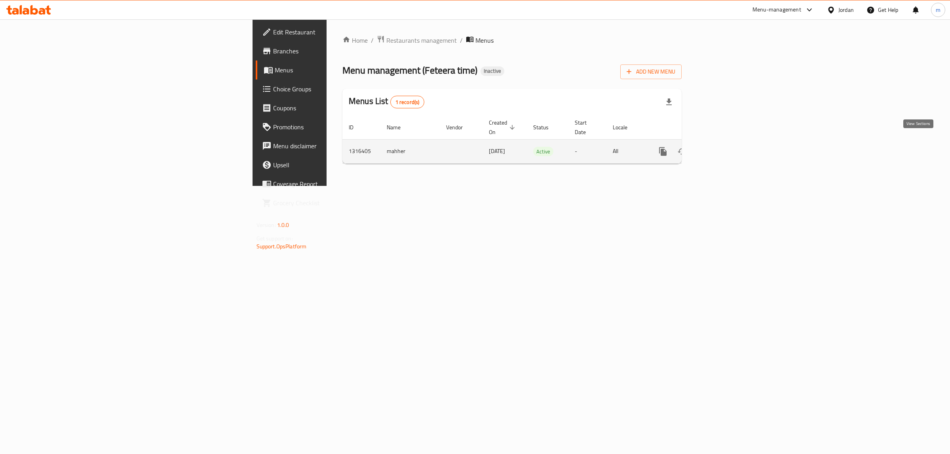
click at [729, 149] on link "enhanced table" at bounding box center [719, 151] width 19 height 19
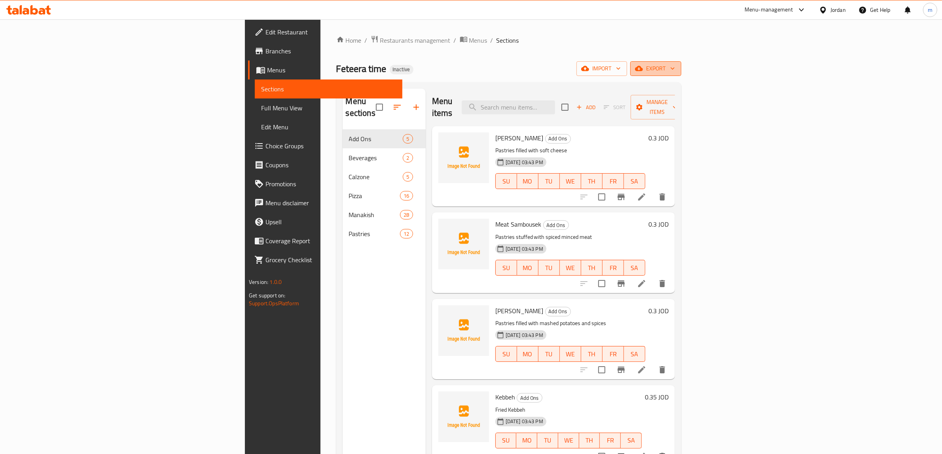
click at [675, 64] on span "export" at bounding box center [656, 69] width 38 height 10
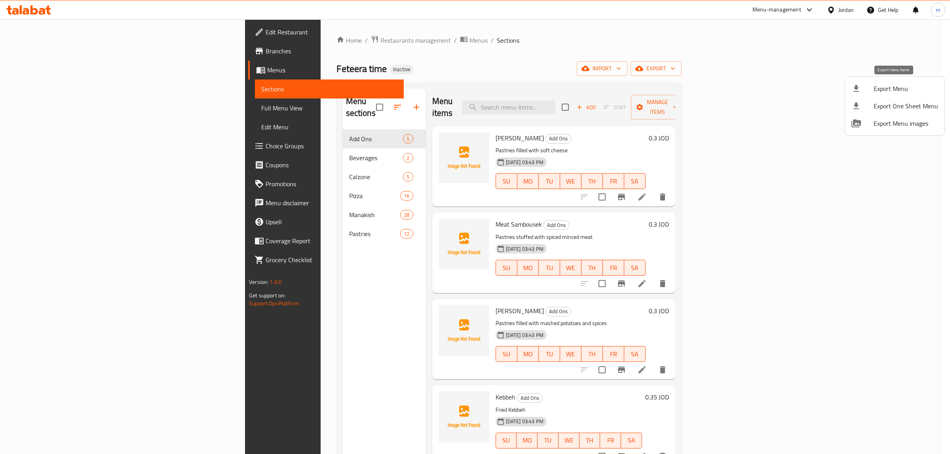
click at [837, 88] on span "Export Menu" at bounding box center [905, 88] width 64 height 9
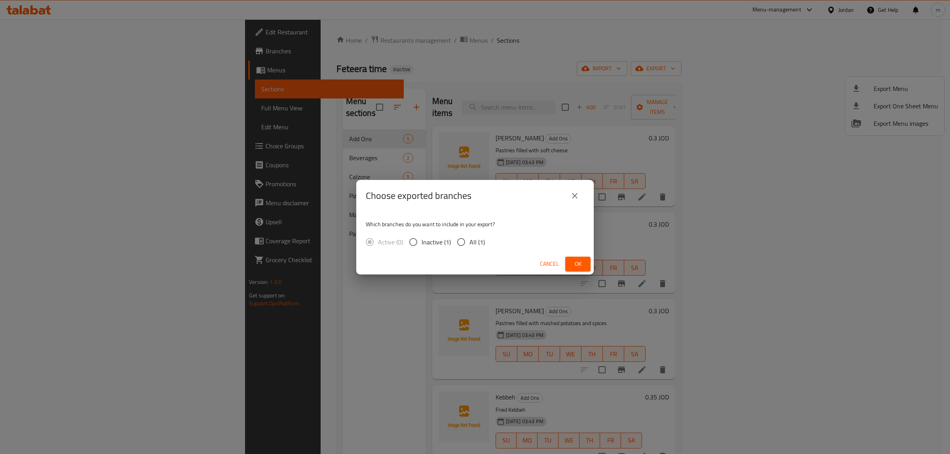
click at [474, 242] on span "All (1)" at bounding box center [476, 241] width 15 height 9
click at [469, 242] on input "All (1)" at bounding box center [461, 242] width 17 height 17
radio input "true"
click at [583, 268] on span "Ok" at bounding box center [577, 264] width 13 height 10
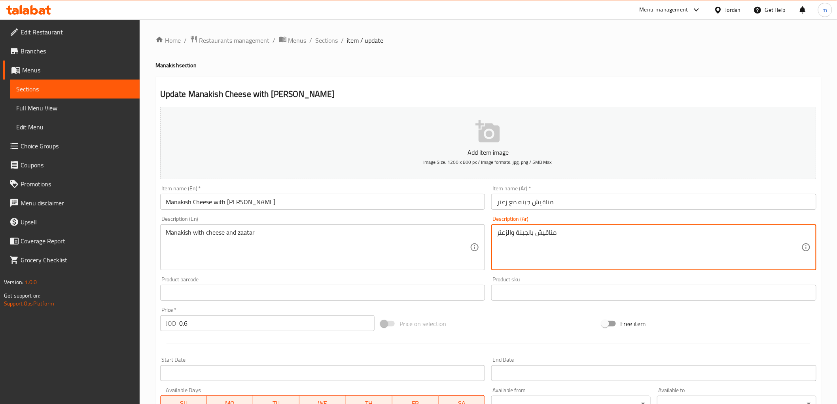
click at [539, 234] on textarea "مناقيش بالجبنة والزعتر" at bounding box center [649, 248] width 305 height 38
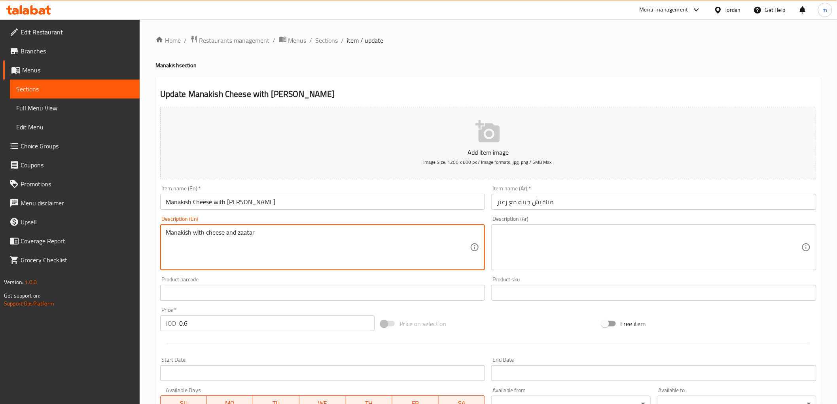
click at [294, 250] on textarea "Manakish with cheese and zaatar" at bounding box center [318, 248] width 305 height 38
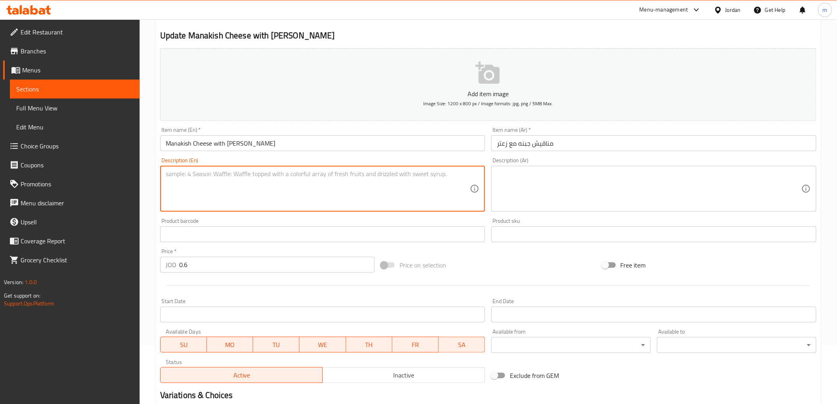
scroll to position [154, 0]
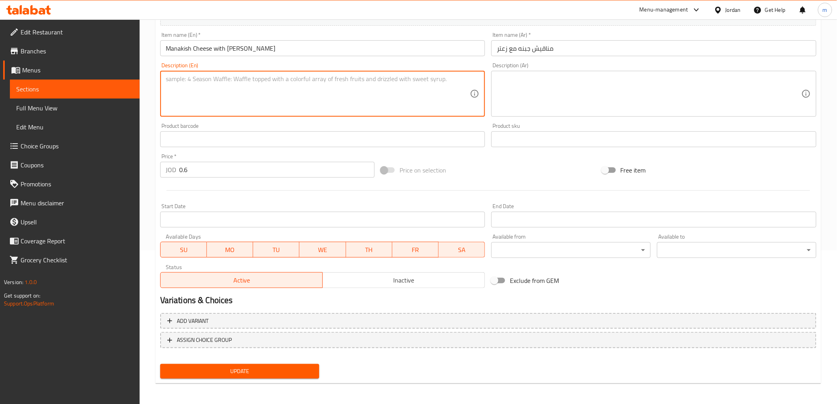
click at [203, 373] on span "Update" at bounding box center [240, 371] width 147 height 10
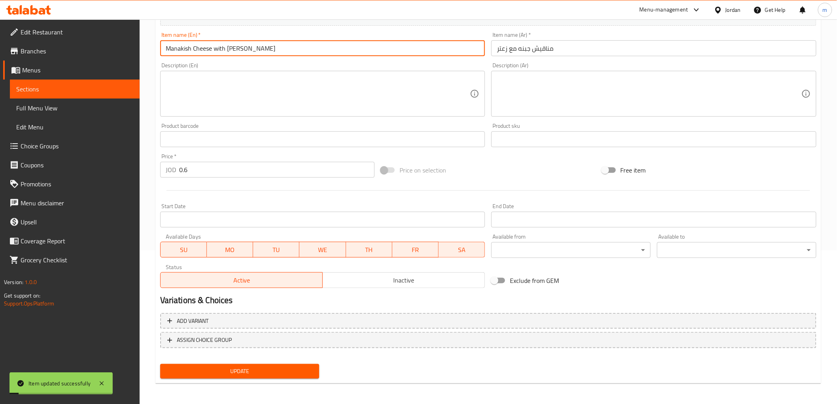
click at [207, 53] on input "Manakish Cheese with [PERSON_NAME]" at bounding box center [322, 48] width 325 height 16
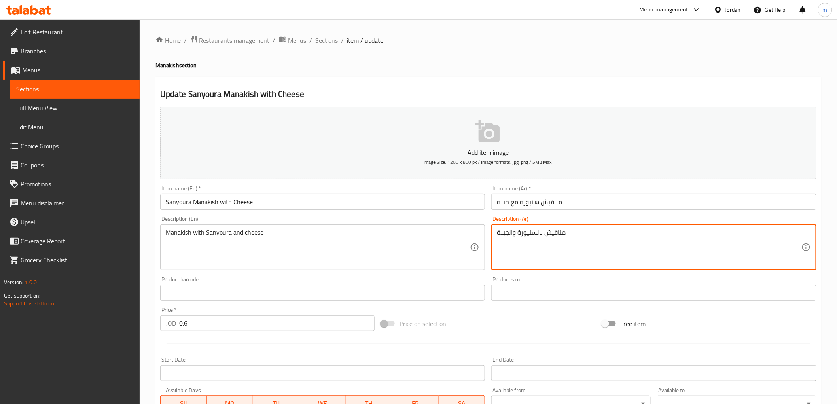
click at [554, 234] on textarea "مناقيش بالسنيورة والجبنة" at bounding box center [649, 248] width 305 height 38
click at [119, 235] on link "Coverage Report" at bounding box center [71, 240] width 136 height 19
click at [556, 239] on textarea "مناقيش بالسنيورة والجبنة" at bounding box center [649, 248] width 305 height 38
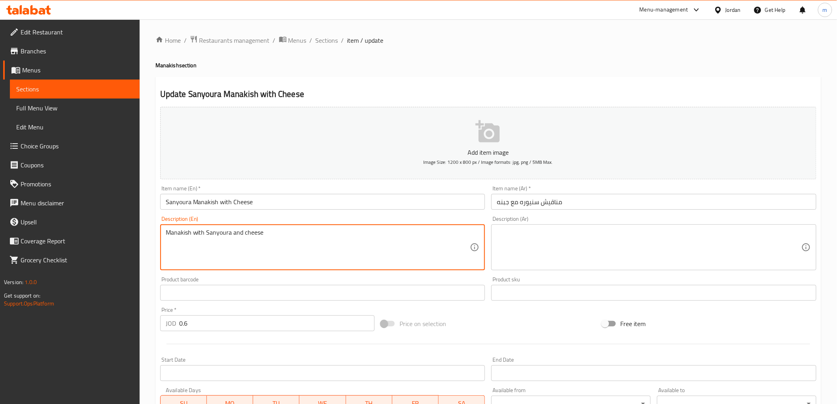
click at [236, 239] on textarea "Manakish with Sanyoura and cheese" at bounding box center [318, 248] width 305 height 38
click at [208, 193] on div "Item name (En)   * [PERSON_NAME] with Cheese Item name (En) *" at bounding box center [322, 198] width 325 height 24
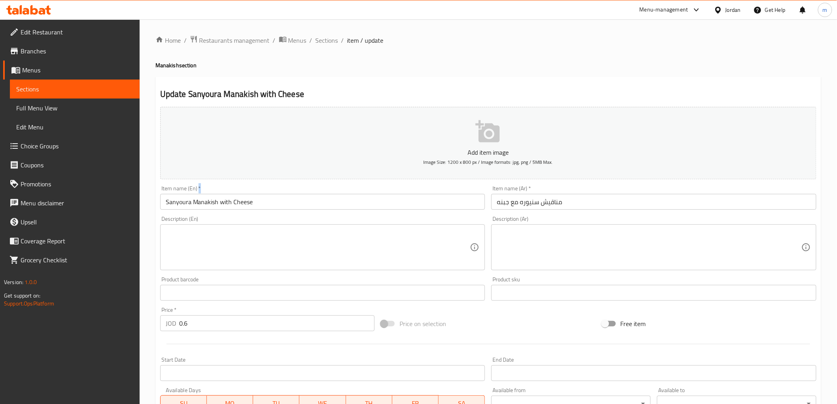
click at [208, 193] on div "Item name (En)   * [PERSON_NAME] with Cheese Item name (En) *" at bounding box center [322, 198] width 325 height 24
click at [210, 199] on input "Sanyoura Manakish with Cheese" at bounding box center [322, 202] width 325 height 16
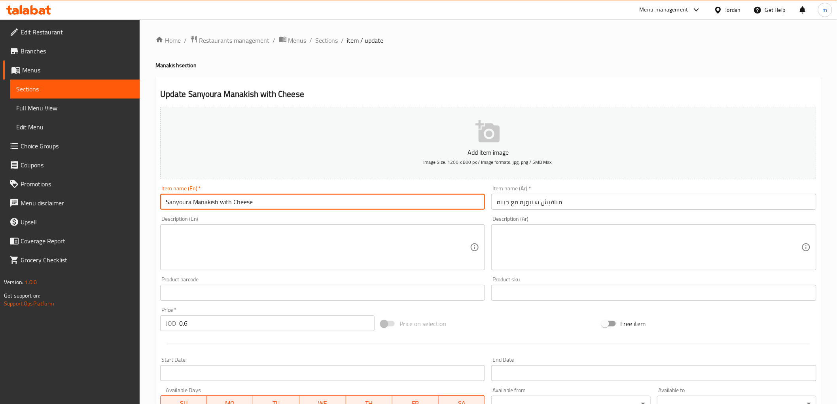
click at [210, 199] on input "Sanyoura Manakish with Cheese" at bounding box center [322, 202] width 325 height 16
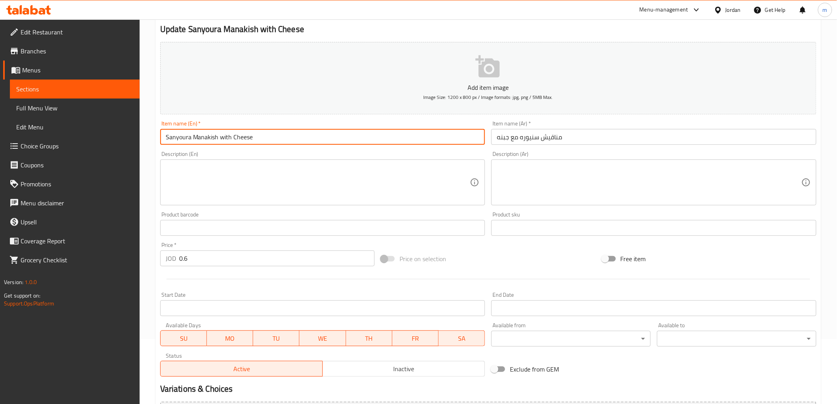
scroll to position [154, 0]
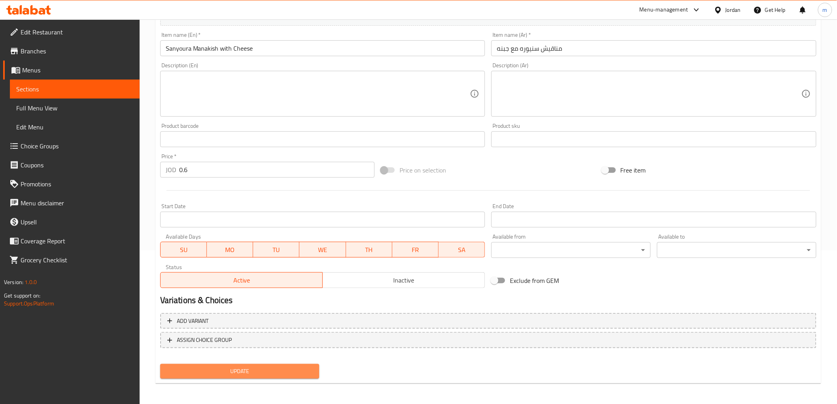
click at [227, 370] on span "Update" at bounding box center [240, 371] width 147 height 10
click at [65, 86] on span "Sections" at bounding box center [74, 88] width 117 height 9
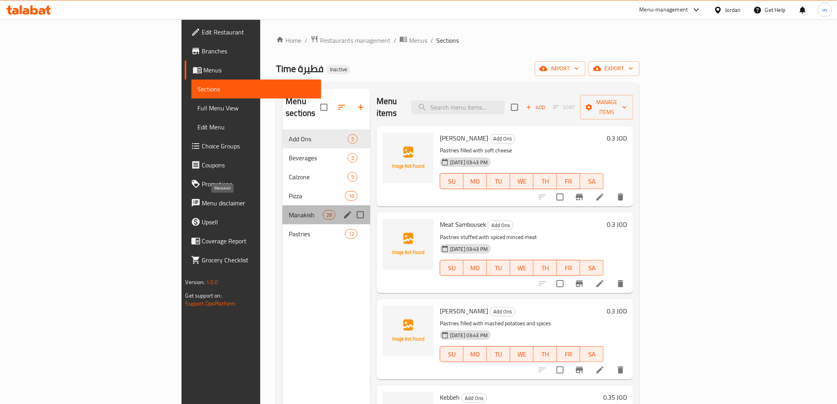
click at [289, 210] on span "Manakish" at bounding box center [306, 214] width 34 height 9
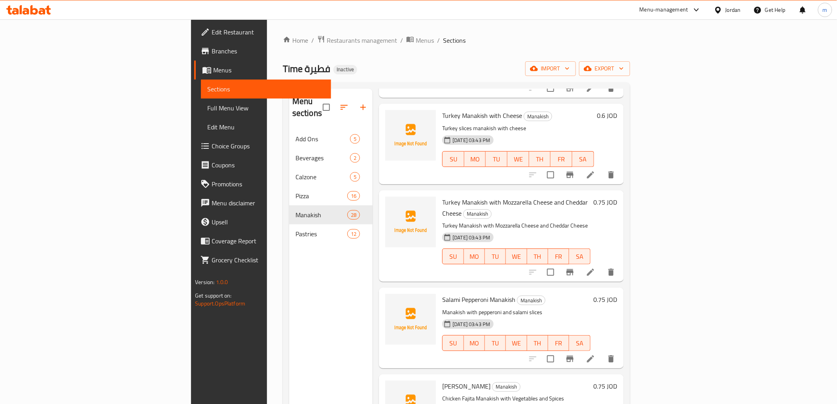
scroll to position [1275, 0]
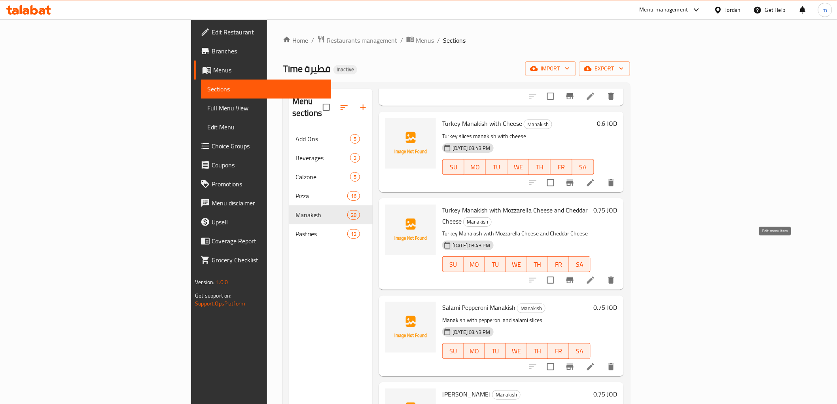
click at [595, 275] on icon at bounding box center [590, 279] width 9 height 9
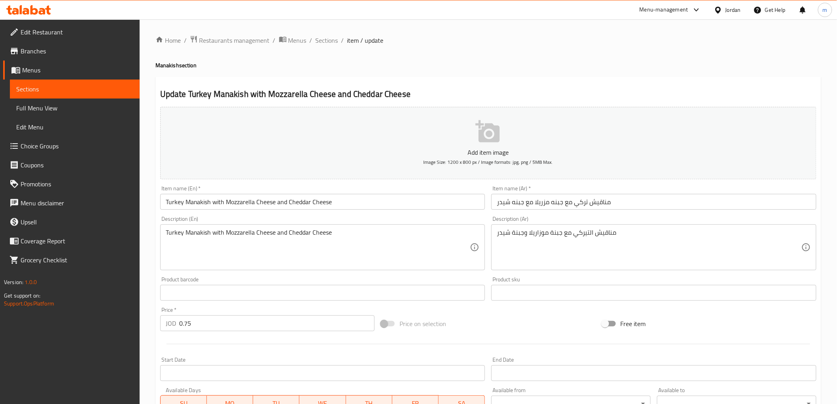
click at [278, 204] on input "Turkey Manakish with Mozzarella Cheese and Cheddar Cheese" at bounding box center [322, 202] width 325 height 16
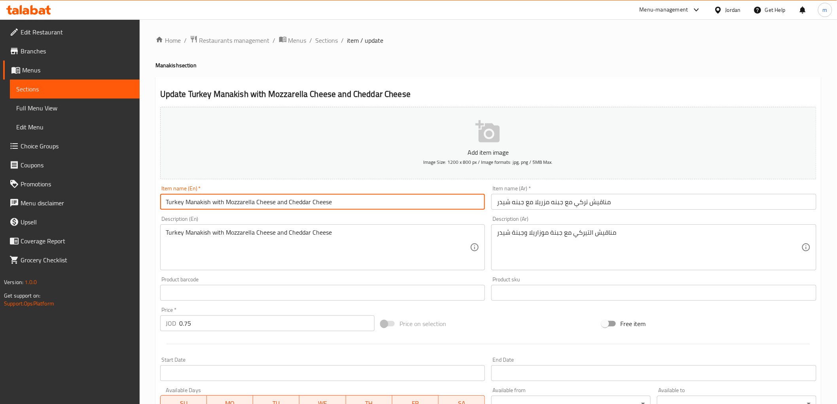
click at [278, 204] on input "Turkey Manakish with Mozzarella Cheese and Cheddar Cheese" at bounding box center [322, 202] width 325 height 16
type input "Turkey Manakish with Mozzarella Cheese with Cheddar Cheese"
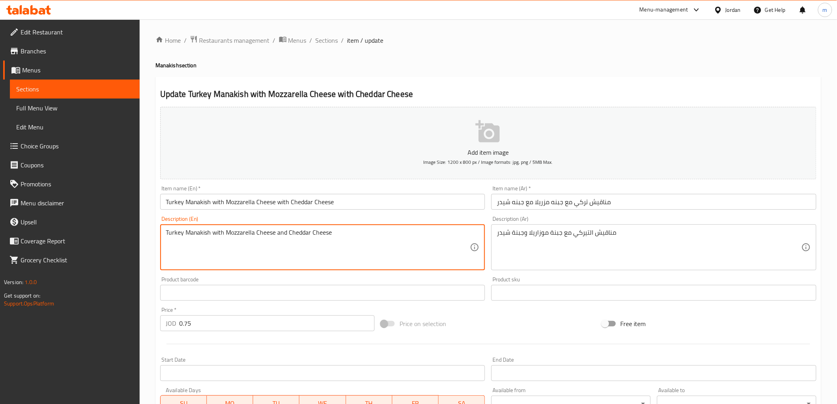
click at [284, 234] on textarea "Turkey Manakish with Mozzarella Cheese and Cheddar Cheese" at bounding box center [318, 248] width 305 height 38
type textarea "Turkey Manakish with Mozzarella Cheese with Cheddar Cheese"
click at [322, 239] on textarea "Turkey Manakish with Mozzarella Cheese with Cheddar Cheese" at bounding box center [318, 248] width 305 height 38
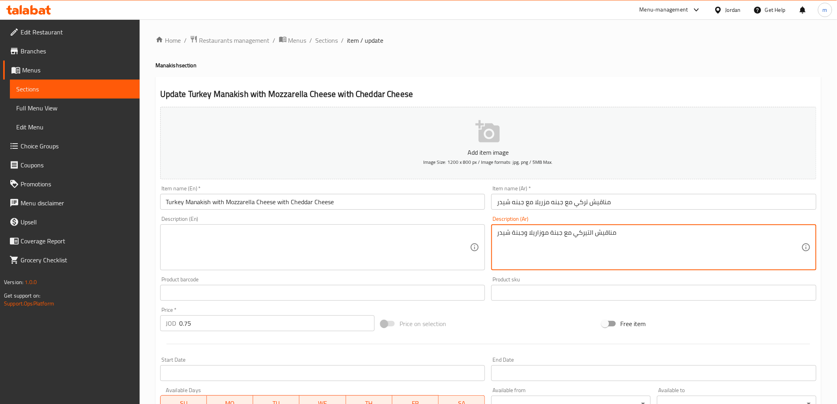
click at [532, 234] on textarea "مناقيش التيركي مع جبنة موزاريلا وجبنة شيدر" at bounding box center [649, 248] width 305 height 38
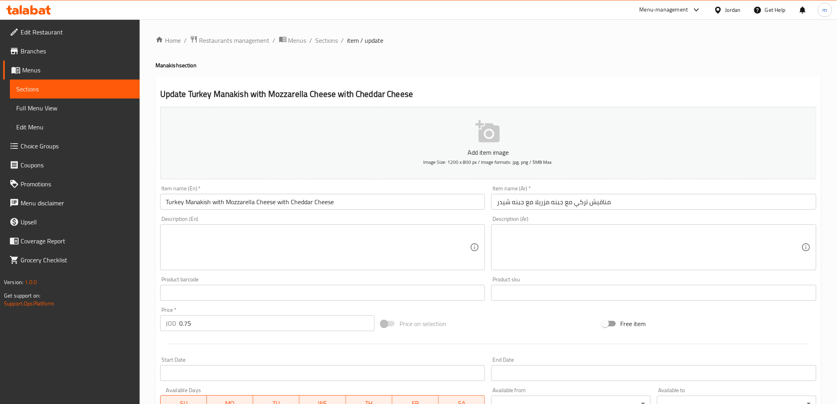
click at [329, 194] on div "Item name (En)   * Turkey Manakish with Mozzarella Cheese with Cheddar Cheese I…" at bounding box center [322, 198] width 325 height 24
click at [324, 201] on input "Turkey Manakish with Mozzarella Cheese with Cheddar Cheese" at bounding box center [322, 202] width 325 height 16
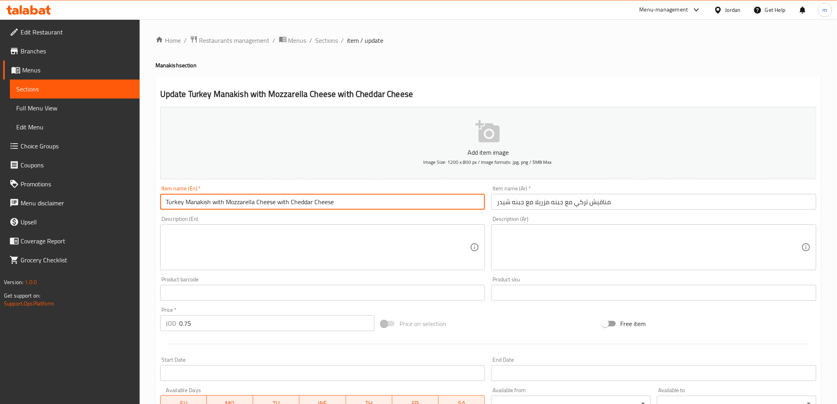
click at [324, 201] on input "Turkey Manakish with Mozzarella Cheese with Cheddar Cheese" at bounding box center [322, 202] width 325 height 16
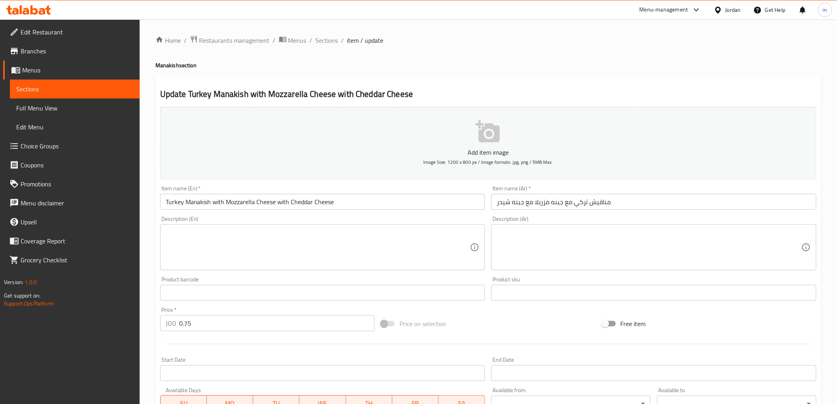
click at [221, 203] on input "Turkey Manakish with Mozzarella Cheese with Cheddar Cheese" at bounding box center [322, 202] width 325 height 16
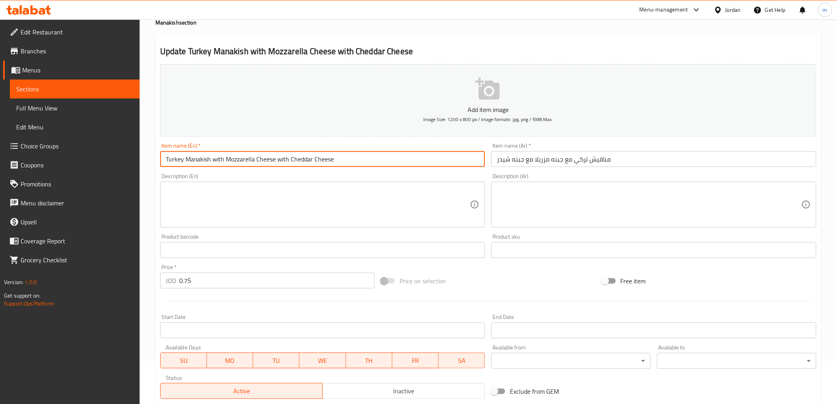
scroll to position [154, 0]
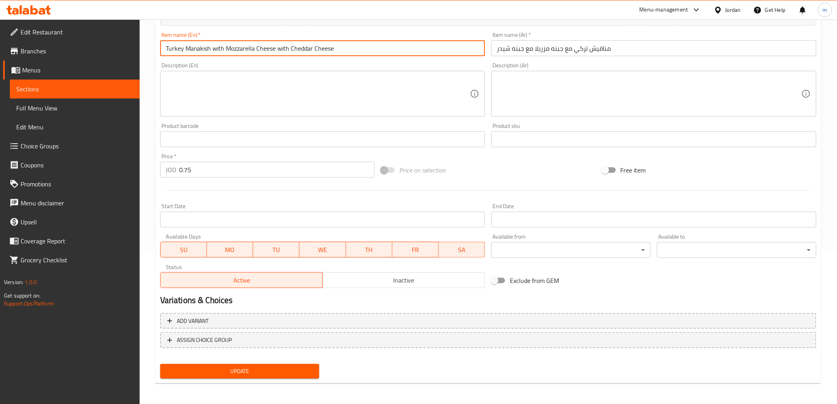
click at [243, 366] on span "Update" at bounding box center [240, 371] width 147 height 10
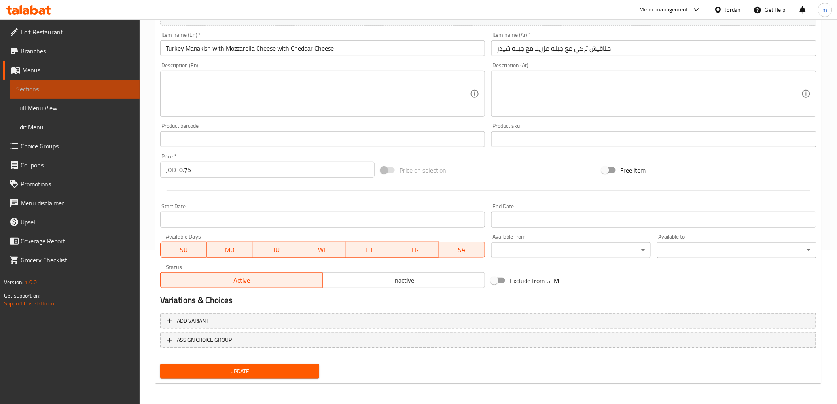
click at [85, 89] on span "Sections" at bounding box center [74, 88] width 117 height 9
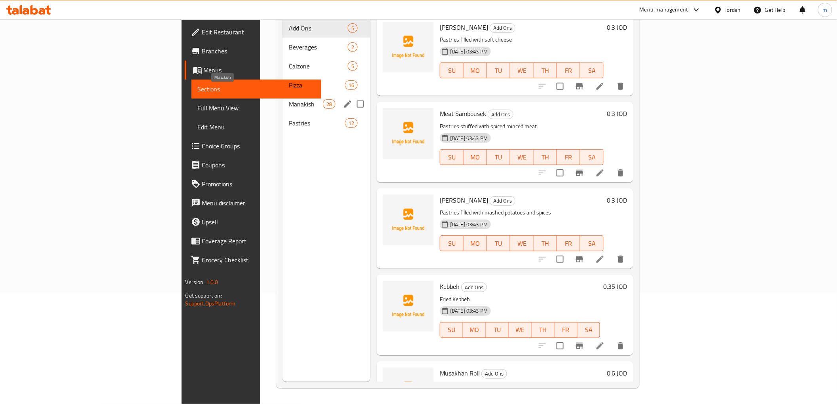
click at [289, 99] on span "Manakish" at bounding box center [306, 103] width 34 height 9
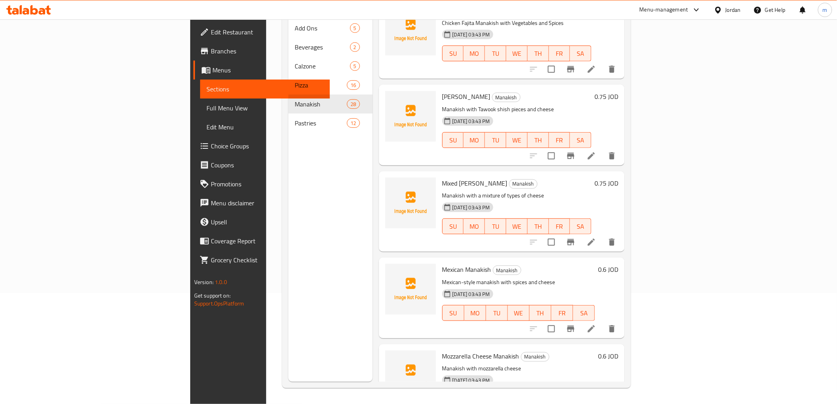
scroll to position [1583, 0]
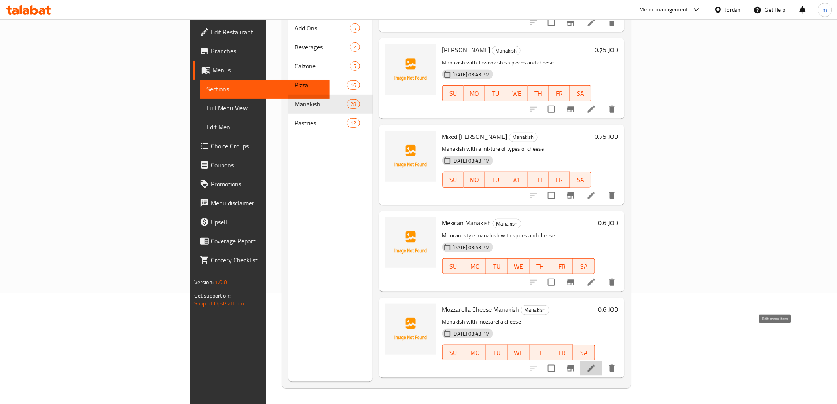
click at [596, 364] on icon at bounding box center [591, 368] width 9 height 9
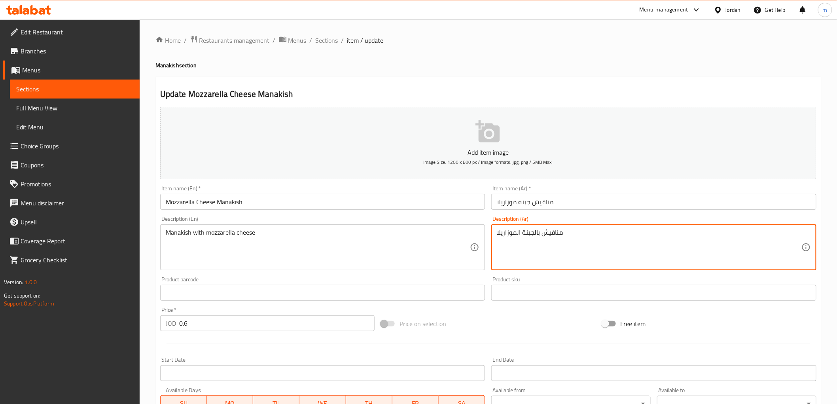
click at [553, 239] on textarea "مناقيش بالجبنة الموزاريلا" at bounding box center [649, 248] width 305 height 38
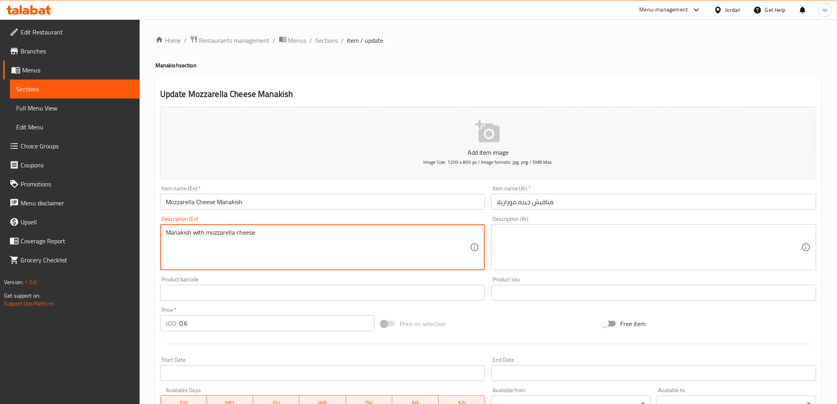
click at [250, 229] on textarea "Manakish with mozzarella cheese" at bounding box center [318, 248] width 305 height 38
click at [239, 200] on input "Mozzarella Cheese Manakish" at bounding box center [322, 202] width 325 height 16
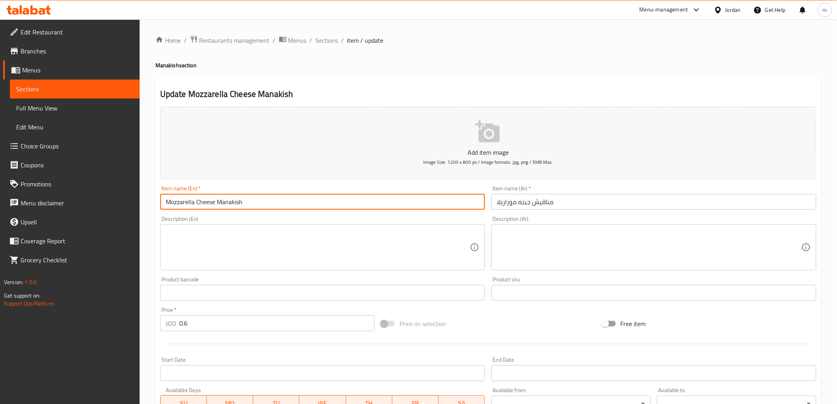
click at [239, 200] on input "Mozzarella Cheese Manakish" at bounding box center [322, 202] width 325 height 16
click at [228, 206] on input "Mozzarella Cheese Manakish" at bounding box center [322, 202] width 325 height 16
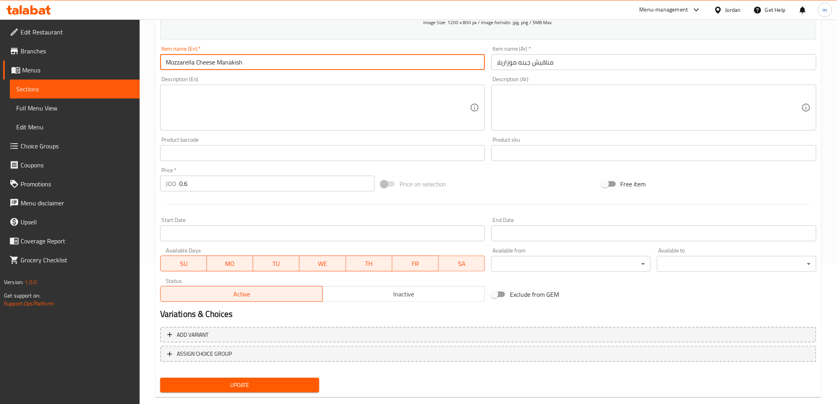
scroll to position [154, 0]
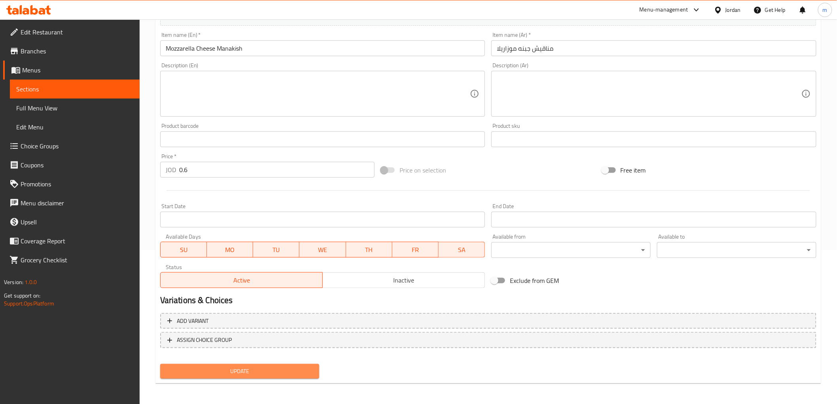
click at [236, 372] on span "Update" at bounding box center [240, 371] width 147 height 10
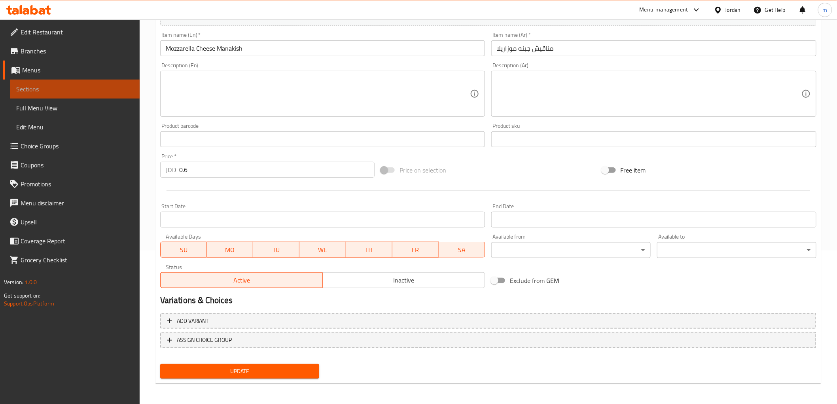
click at [61, 92] on span "Sections" at bounding box center [74, 88] width 117 height 9
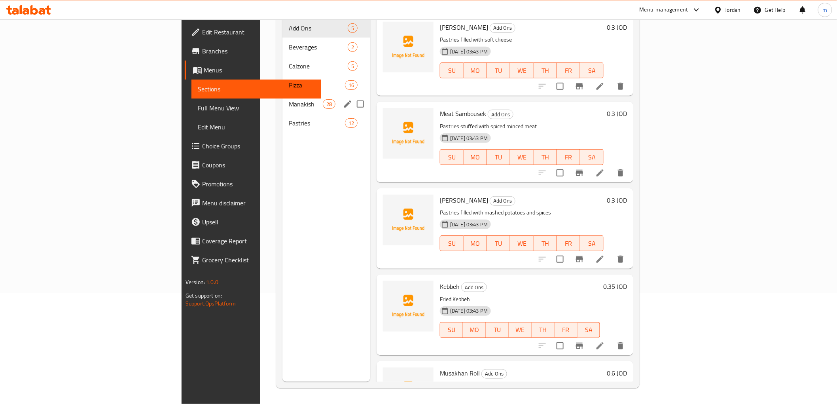
click at [282, 97] on div "Manakish 28" at bounding box center [326, 104] width 88 height 19
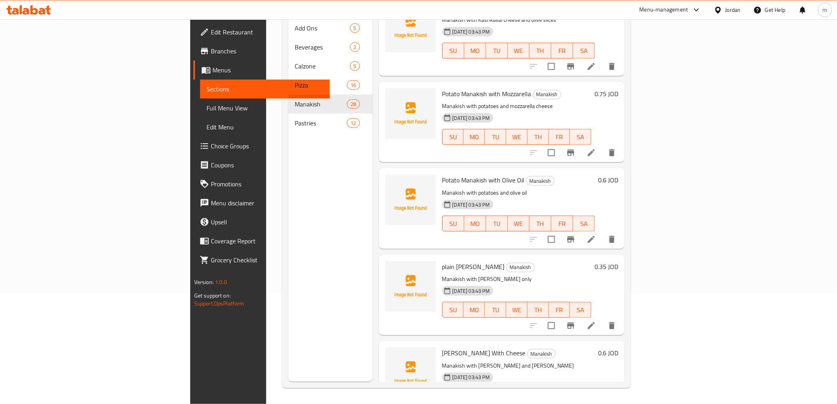
scroll to position [1964, 0]
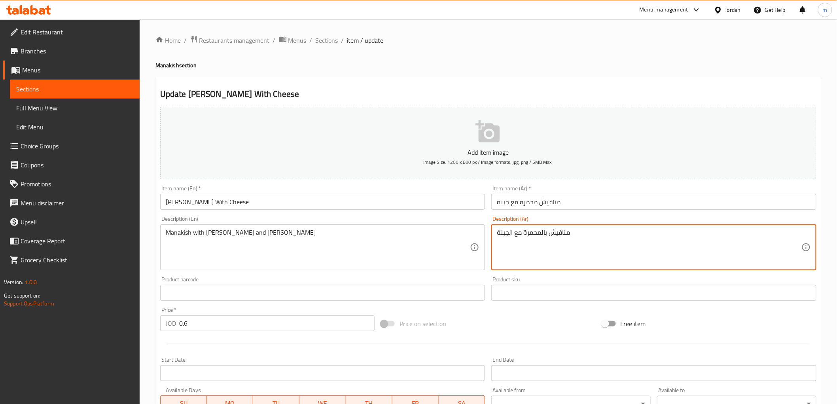
click at [531, 231] on textarea "مناقيش بالمحمرة مع الجبنة" at bounding box center [649, 248] width 305 height 38
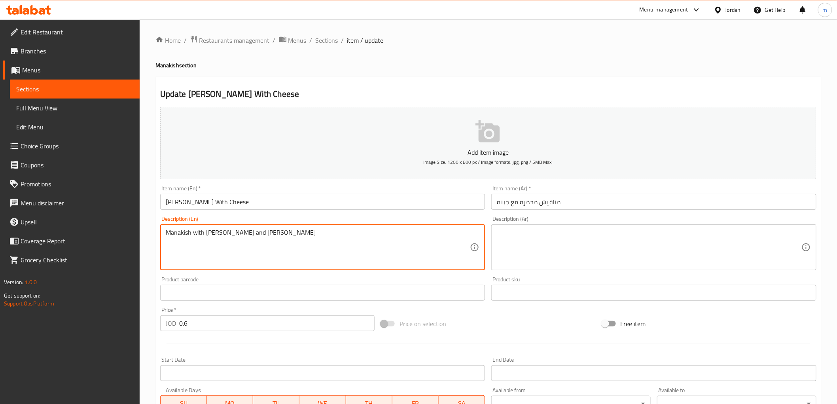
click at [263, 233] on textarea "Manakish with [PERSON_NAME] and [PERSON_NAME]" at bounding box center [318, 248] width 305 height 38
click at [258, 206] on input "[PERSON_NAME] With Cheese" at bounding box center [322, 202] width 325 height 16
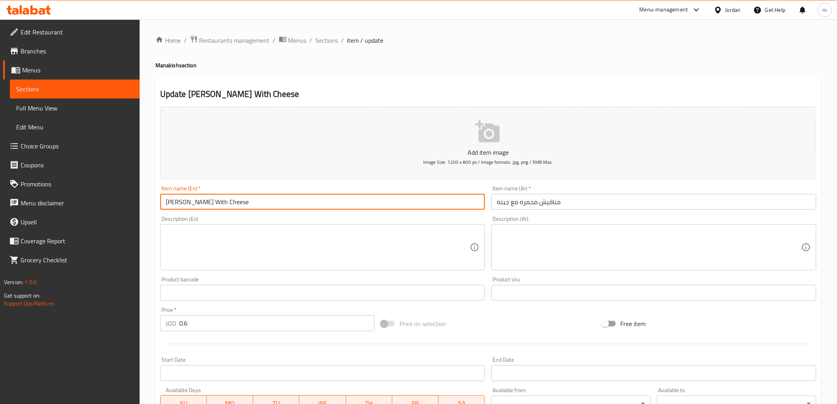
click at [258, 206] on input "[PERSON_NAME] With Cheese" at bounding box center [322, 202] width 325 height 16
click at [396, 203] on input "[PERSON_NAME] With Cheese" at bounding box center [322, 202] width 325 height 16
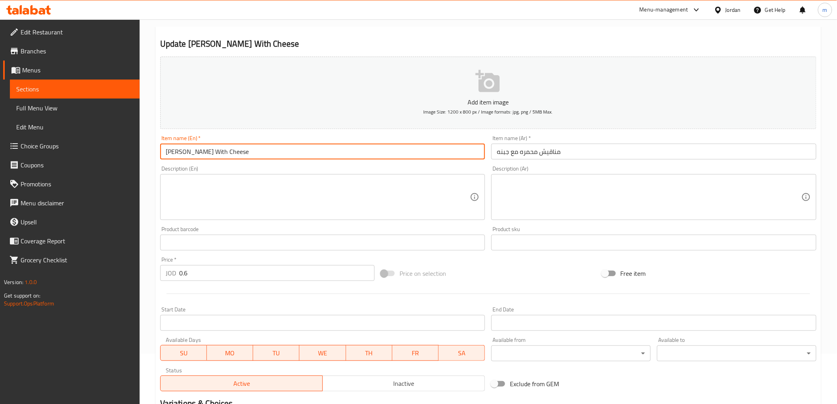
scroll to position [154, 0]
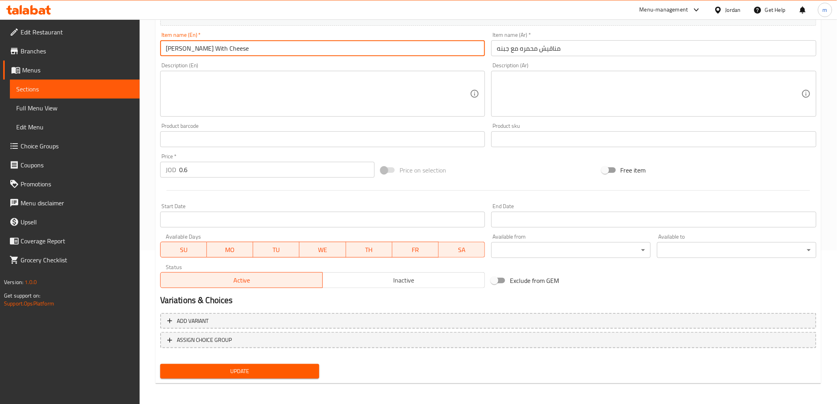
click at [248, 367] on span "Update" at bounding box center [240, 371] width 147 height 10
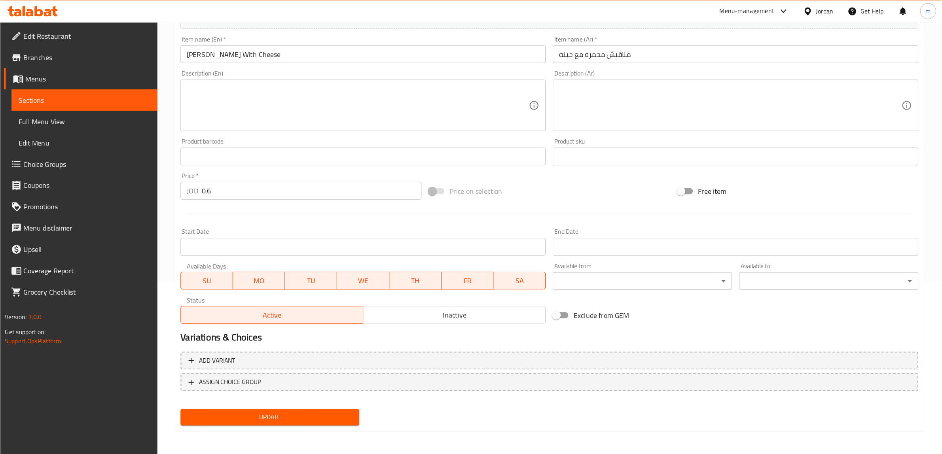
scroll to position [103, 0]
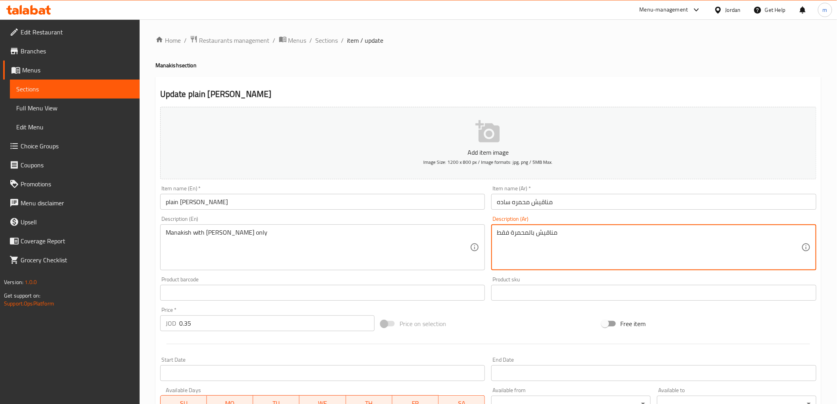
click at [549, 243] on textarea "مناقيش بالمحمرة فقط" at bounding box center [649, 248] width 305 height 38
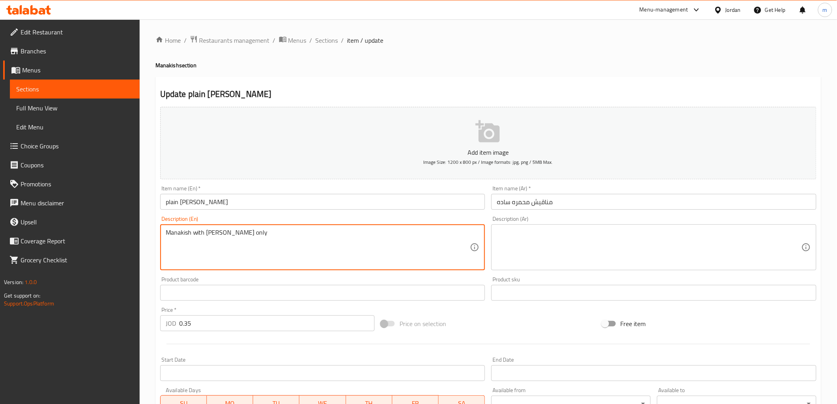
click at [299, 246] on textarea "Manakish with [PERSON_NAME] only" at bounding box center [318, 248] width 305 height 38
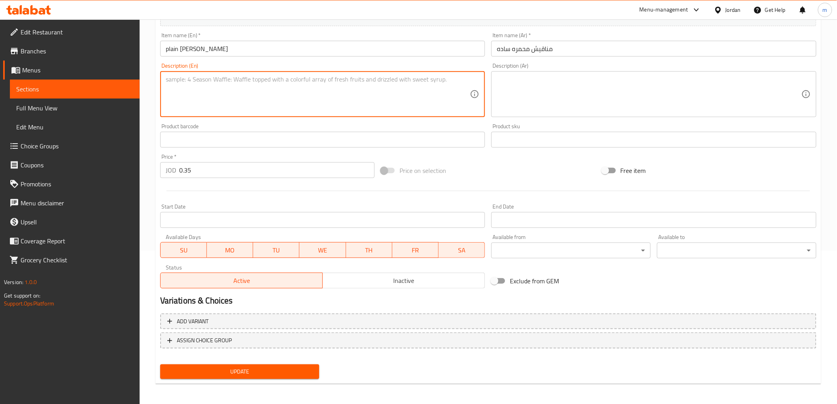
scroll to position [154, 0]
click at [261, 374] on span "Update" at bounding box center [240, 371] width 147 height 10
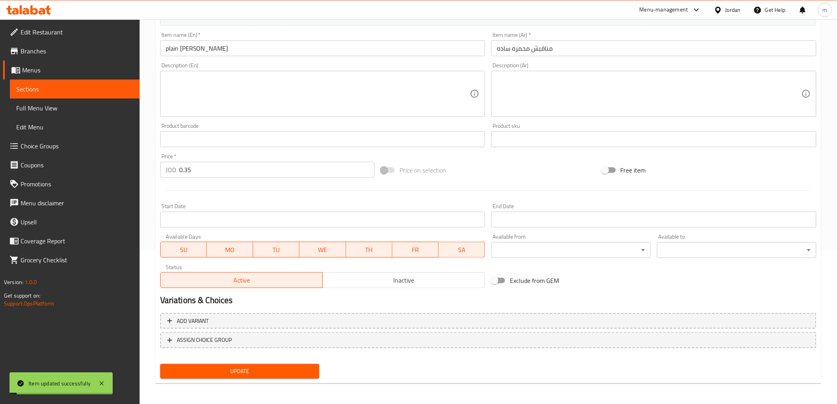
click at [255, 46] on input "plain [PERSON_NAME]" at bounding box center [322, 48] width 325 height 16
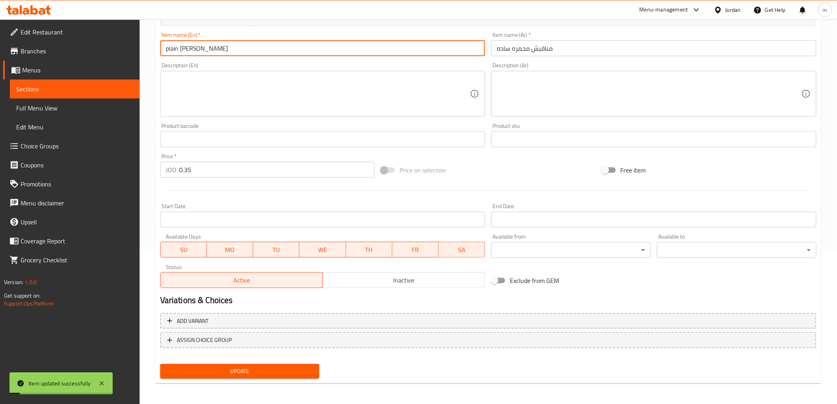
click at [255, 46] on input "plain [PERSON_NAME]" at bounding box center [322, 48] width 325 height 16
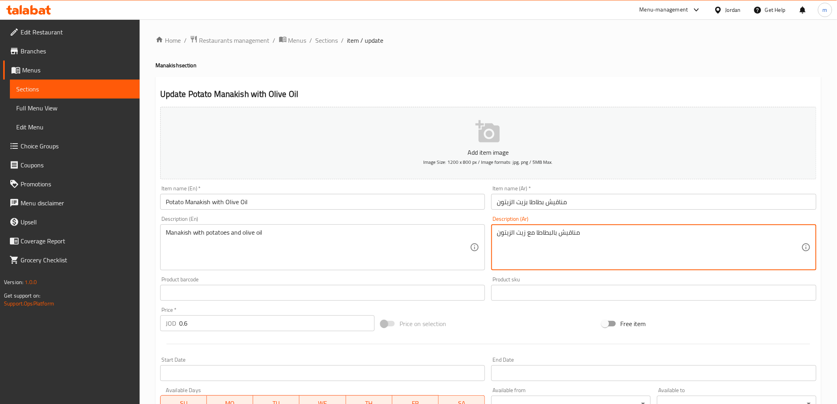
click at [551, 240] on textarea "مناقيش بالبطاطا مع زيت الزيتون" at bounding box center [649, 248] width 305 height 38
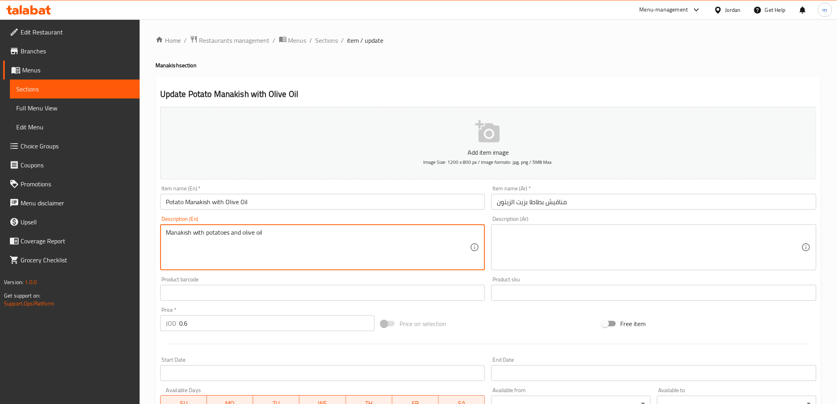
click at [365, 247] on textarea "Manakish with potatoes and olive oil" at bounding box center [318, 248] width 305 height 38
type textarea "Manakish with potatoes and olive"
click at [365, 247] on textarea "Manakish with potatoes and olive" at bounding box center [318, 248] width 305 height 38
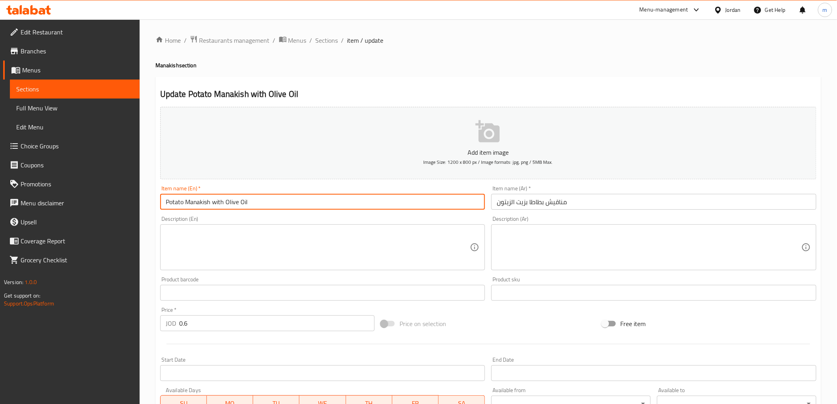
click at [218, 203] on input "Potato Manakish with Olive Oil" at bounding box center [322, 202] width 325 height 16
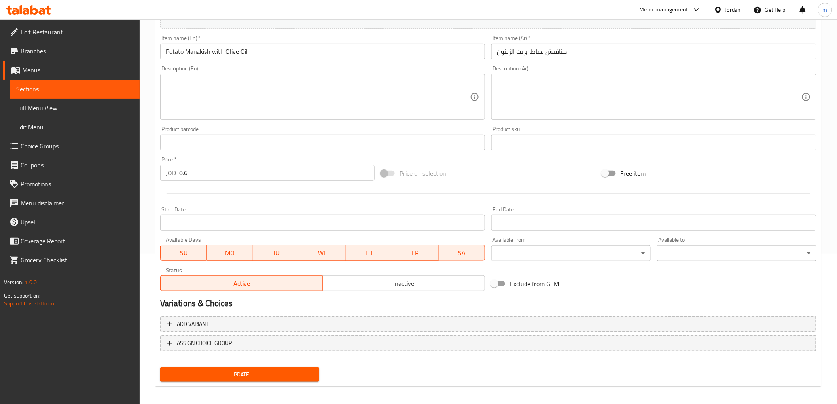
scroll to position [154, 0]
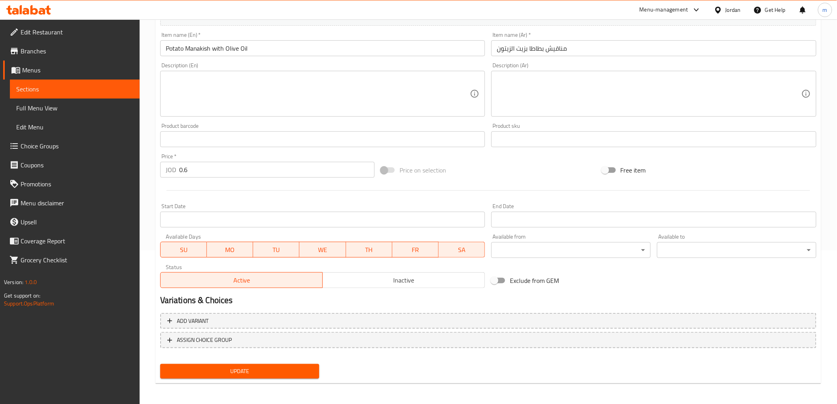
click at [282, 364] on button "Update" at bounding box center [239, 371] width 159 height 15
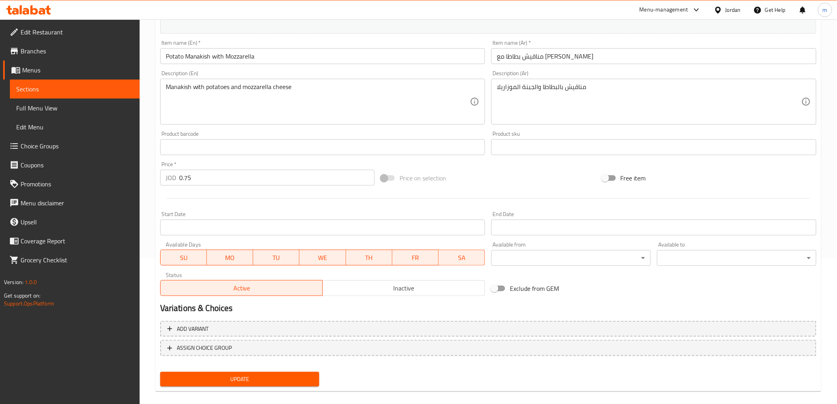
scroll to position [154, 0]
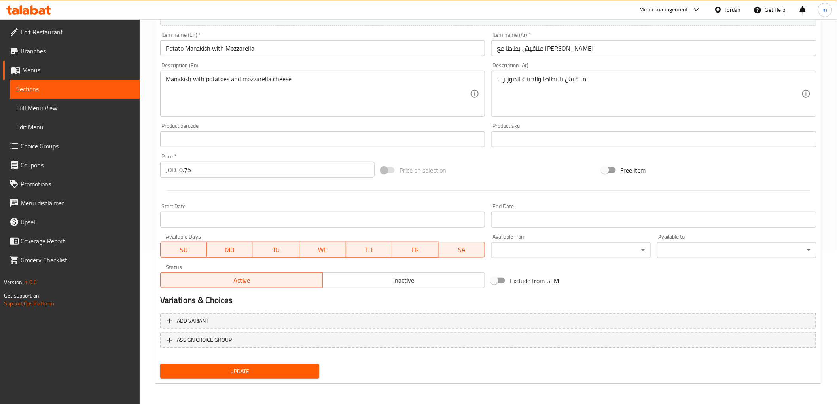
click at [282, 373] on span "Update" at bounding box center [240, 371] width 147 height 10
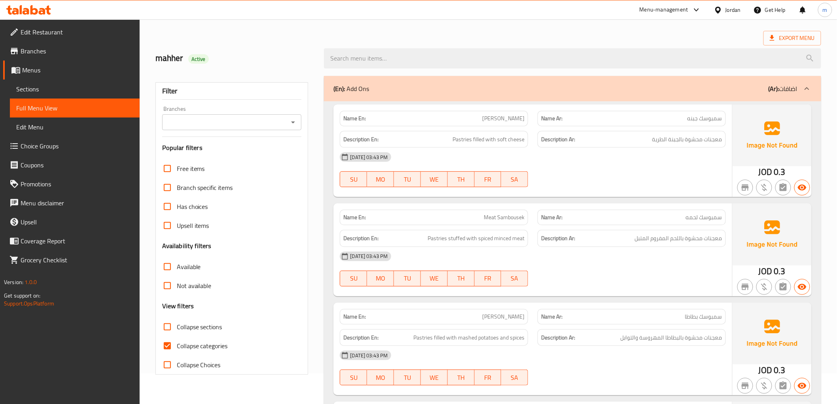
scroll to position [132, 0]
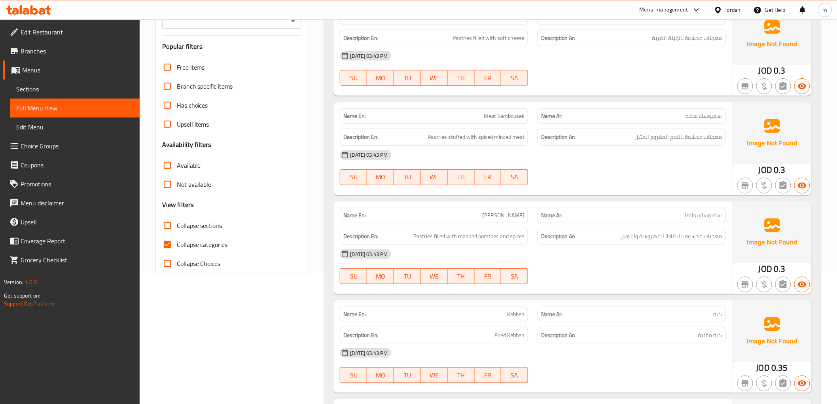
click at [198, 242] on span "Collapse categories" at bounding box center [202, 244] width 51 height 9
click at [177, 242] on input "Collapse categories" at bounding box center [167, 244] width 19 height 19
checkbox input "false"
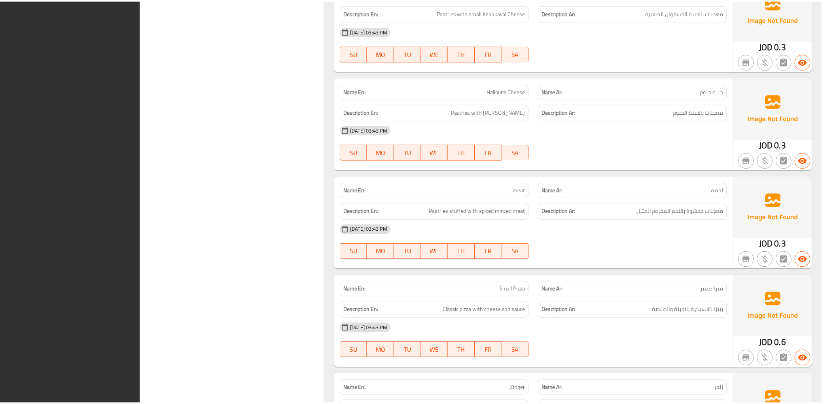
scroll to position [12183, 0]
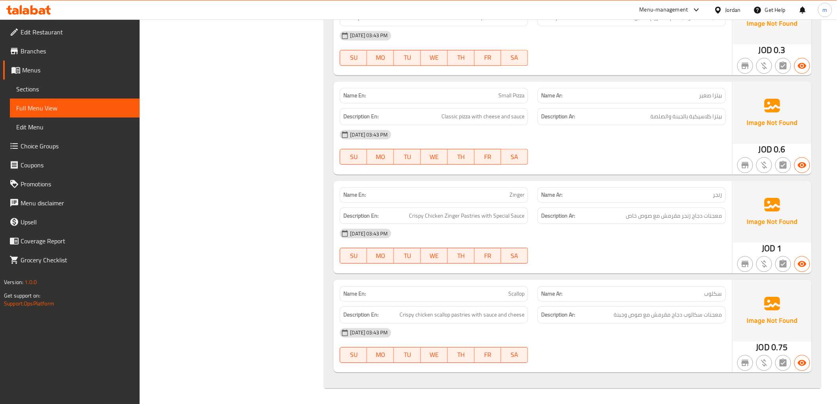
click at [68, 29] on span "Edit Restaurant" at bounding box center [77, 31] width 113 height 9
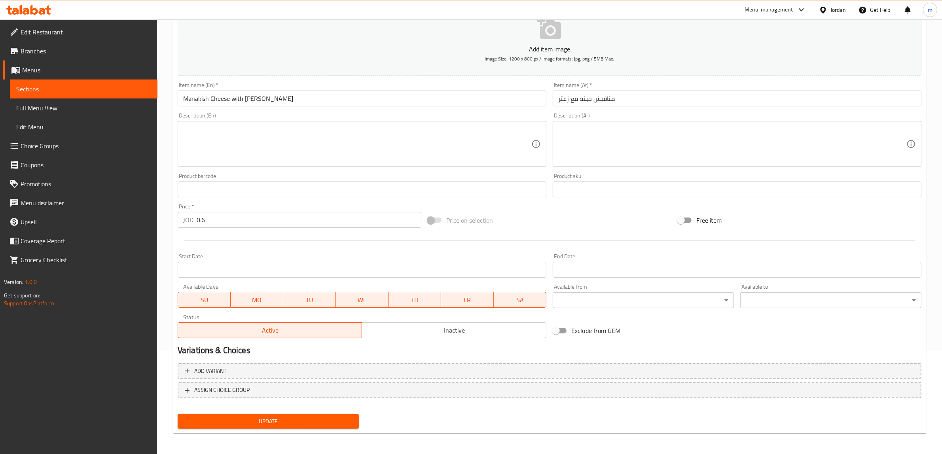
scroll to position [103, 0]
